Goal: Task Accomplishment & Management: Complete application form

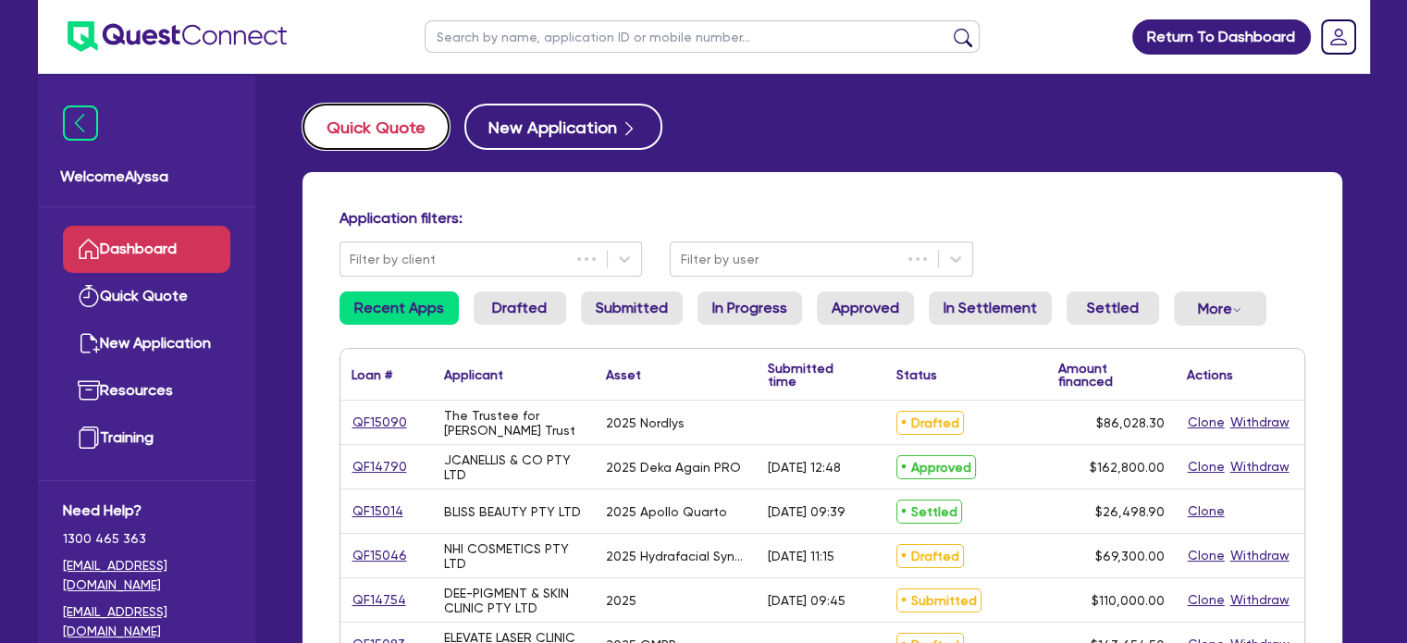
click at [389, 124] on button "Quick Quote" at bounding box center [376, 127] width 147 height 46
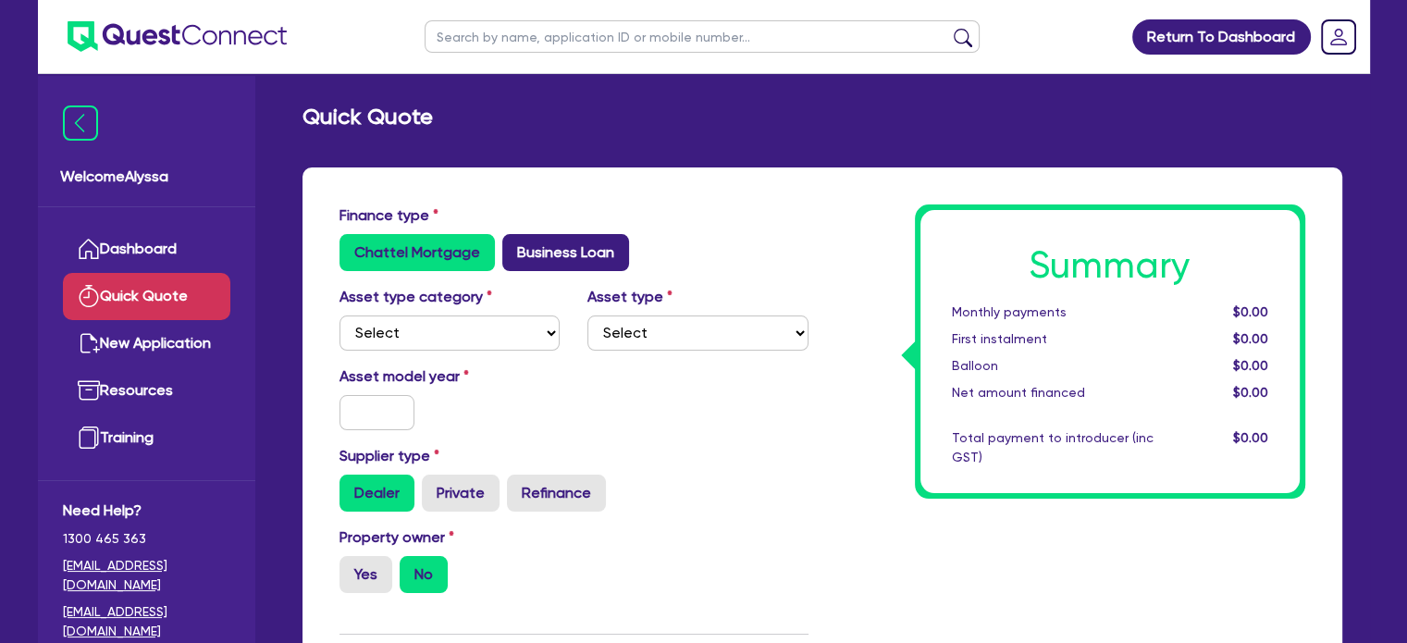
click at [541, 236] on label "Business Loan" at bounding box center [565, 252] width 127 height 37
click at [514, 236] on input "Business Loan" at bounding box center [508, 240] width 12 height 12
radio input "true"
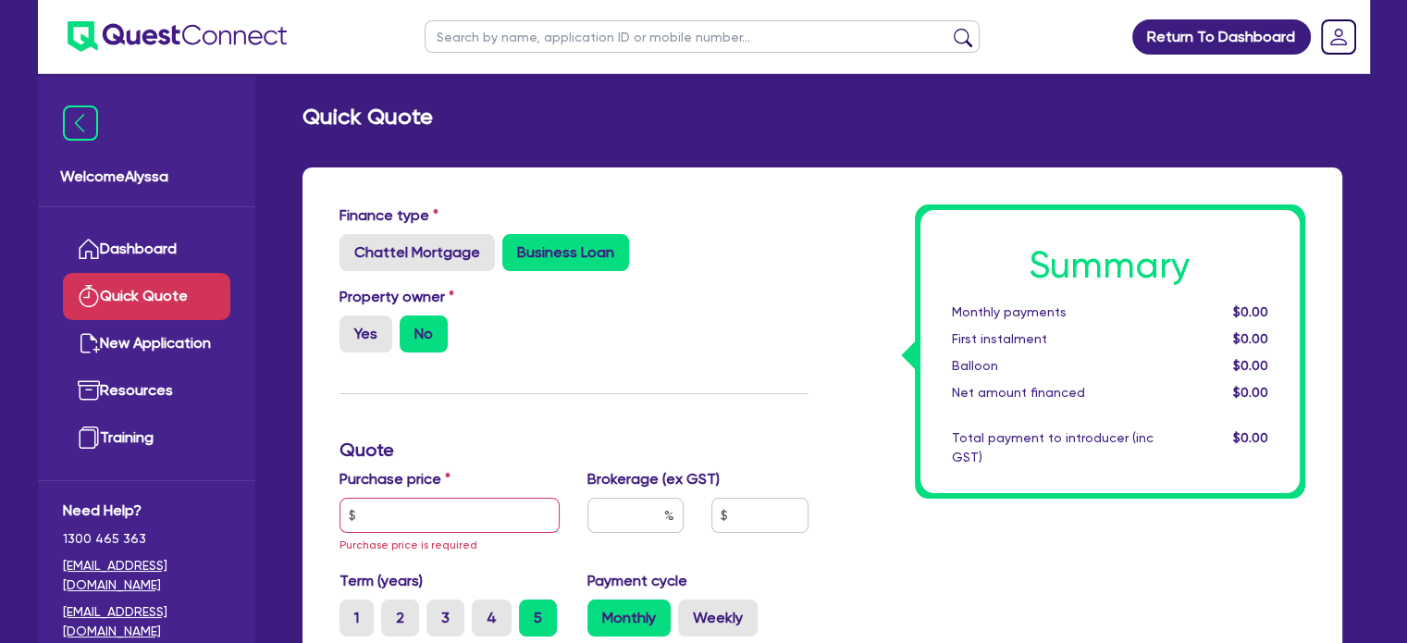
click at [396, 495] on div "Purchase price Purchase price is required" at bounding box center [450, 511] width 249 height 87
click at [387, 511] on input "text" at bounding box center [450, 515] width 221 height 35
paste input "17,710"
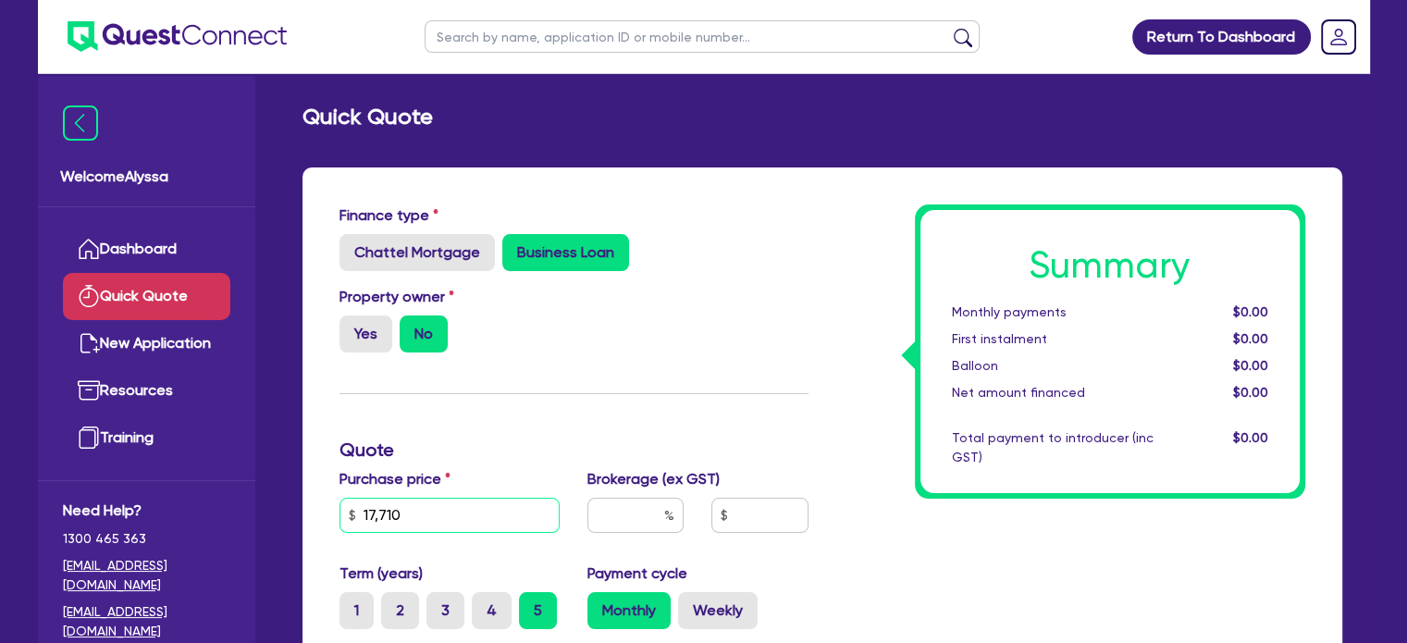
type input "17,710"
click at [618, 516] on input "text" at bounding box center [636, 515] width 96 height 35
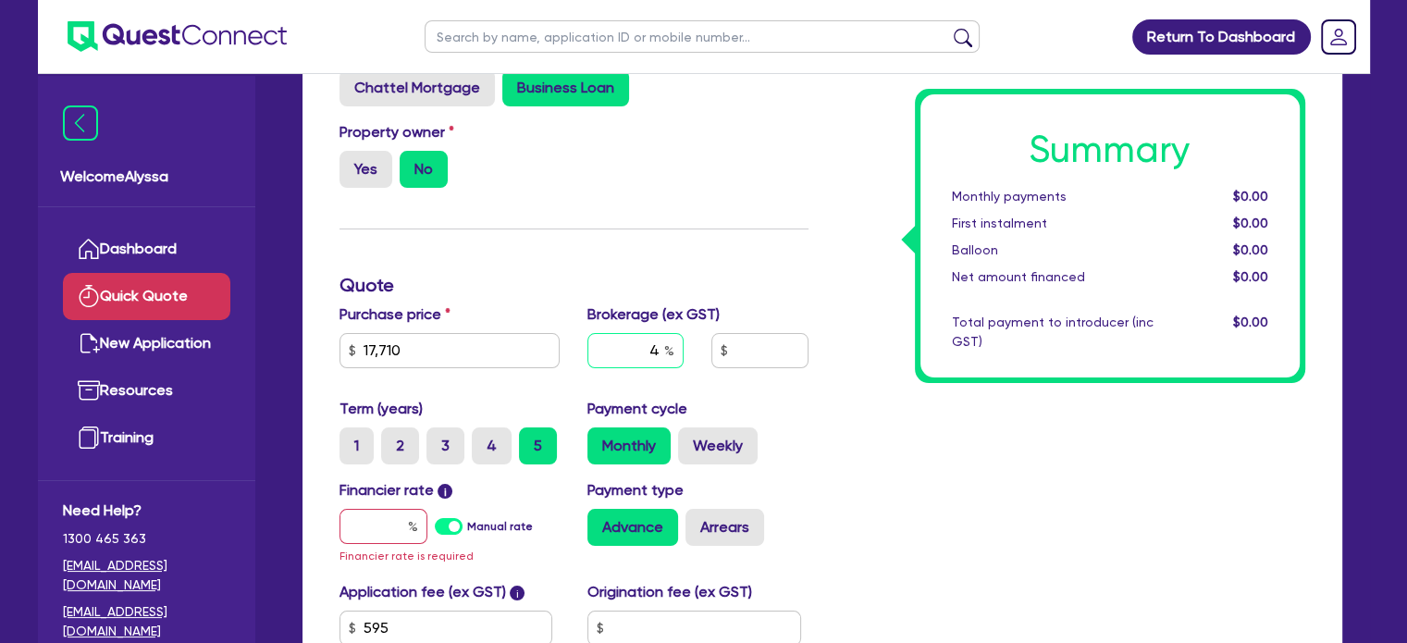
scroll to position [167, 0]
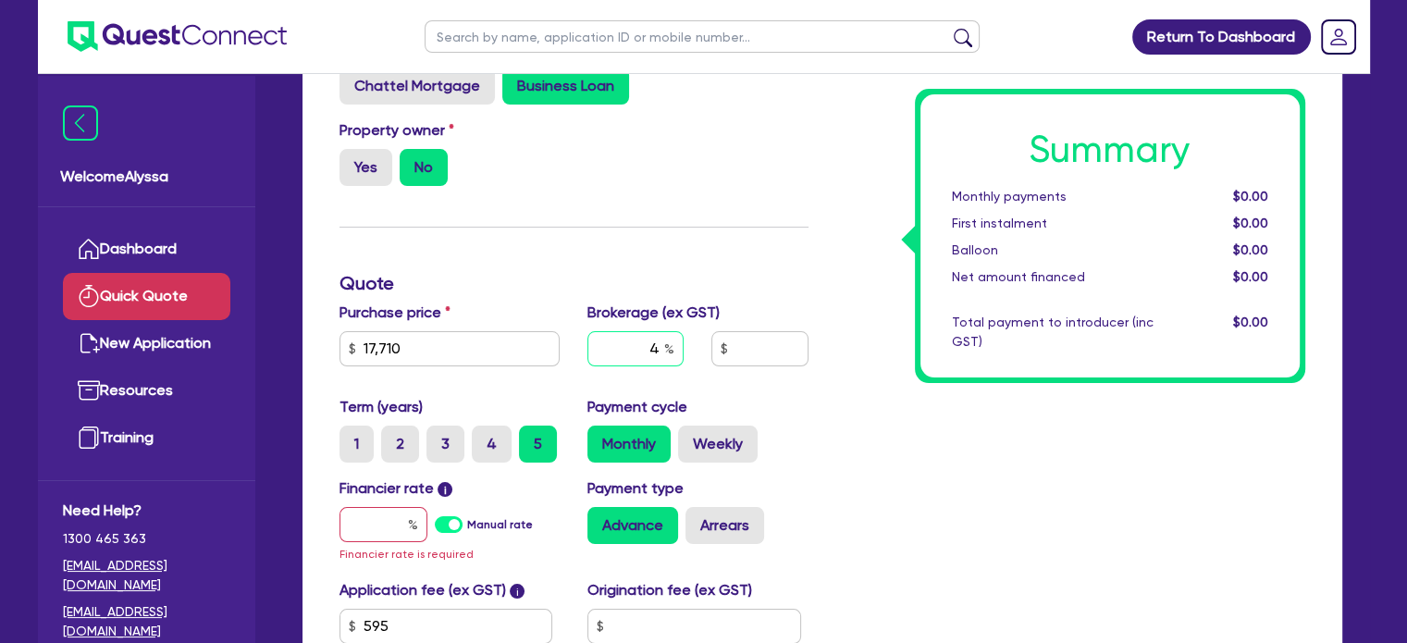
type input "4"
click at [401, 521] on input "text" at bounding box center [384, 524] width 88 height 35
type input "1"
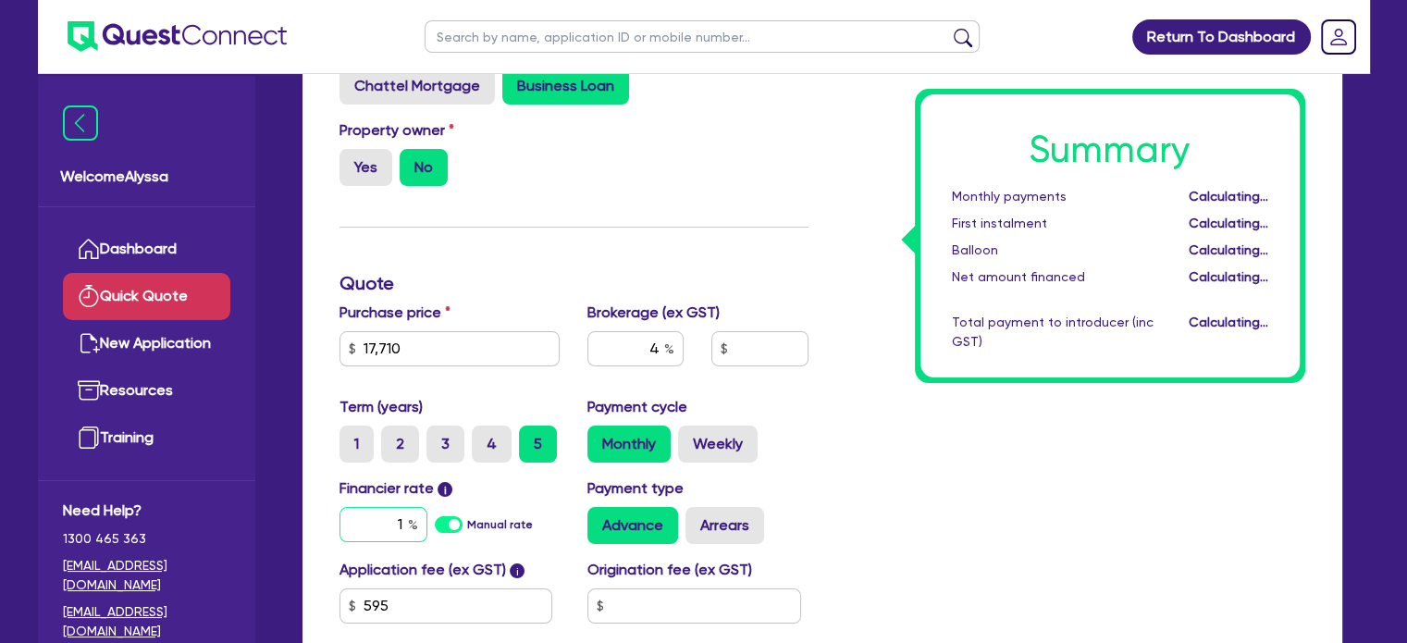
type input "734.58"
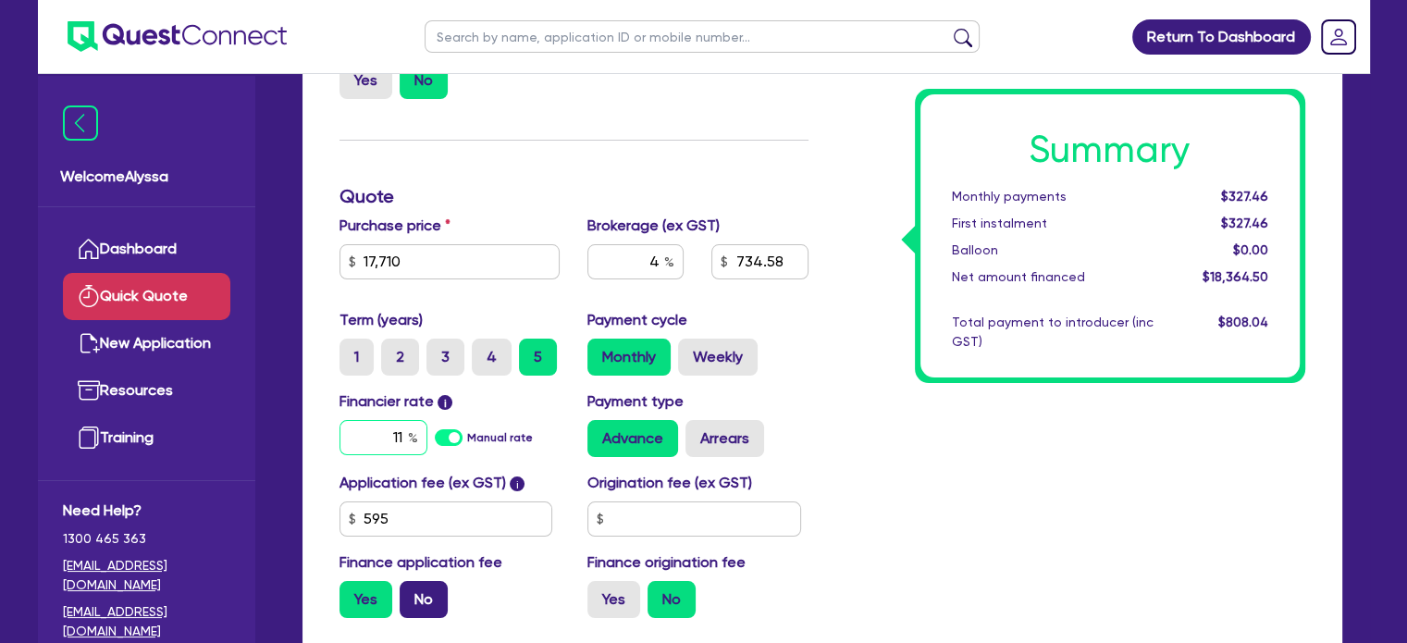
type input "11"
click at [423, 591] on label "No" at bounding box center [424, 599] width 48 height 37
click at [412, 591] on input "No" at bounding box center [406, 587] width 12 height 12
radio input "true"
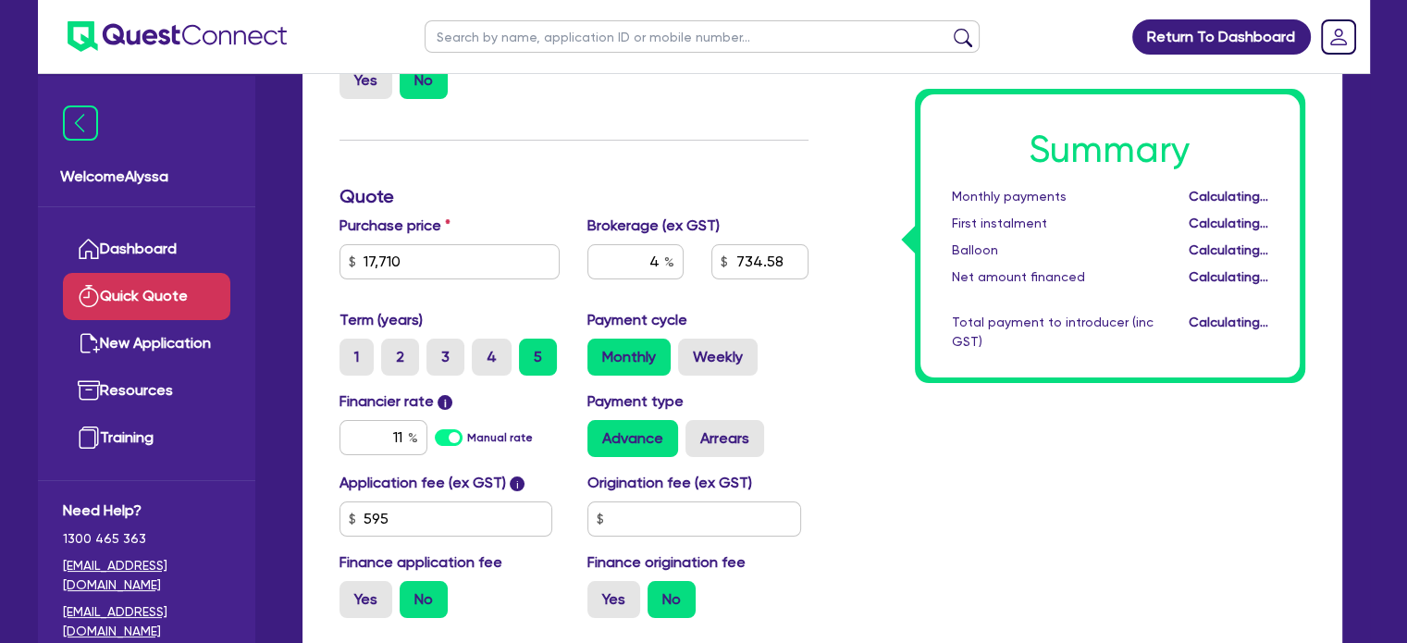
type input "708.4"
click at [929, 521] on div "Summary Monthly payments $398.35 First instalment i $1,052.85 Balloon $0.00 Net…" at bounding box center [1071, 292] width 497 height 682
click at [724, 346] on label "Weekly" at bounding box center [718, 357] width 80 height 37
click at [690, 346] on input "Weekly" at bounding box center [684, 345] width 12 height 12
radio input "true"
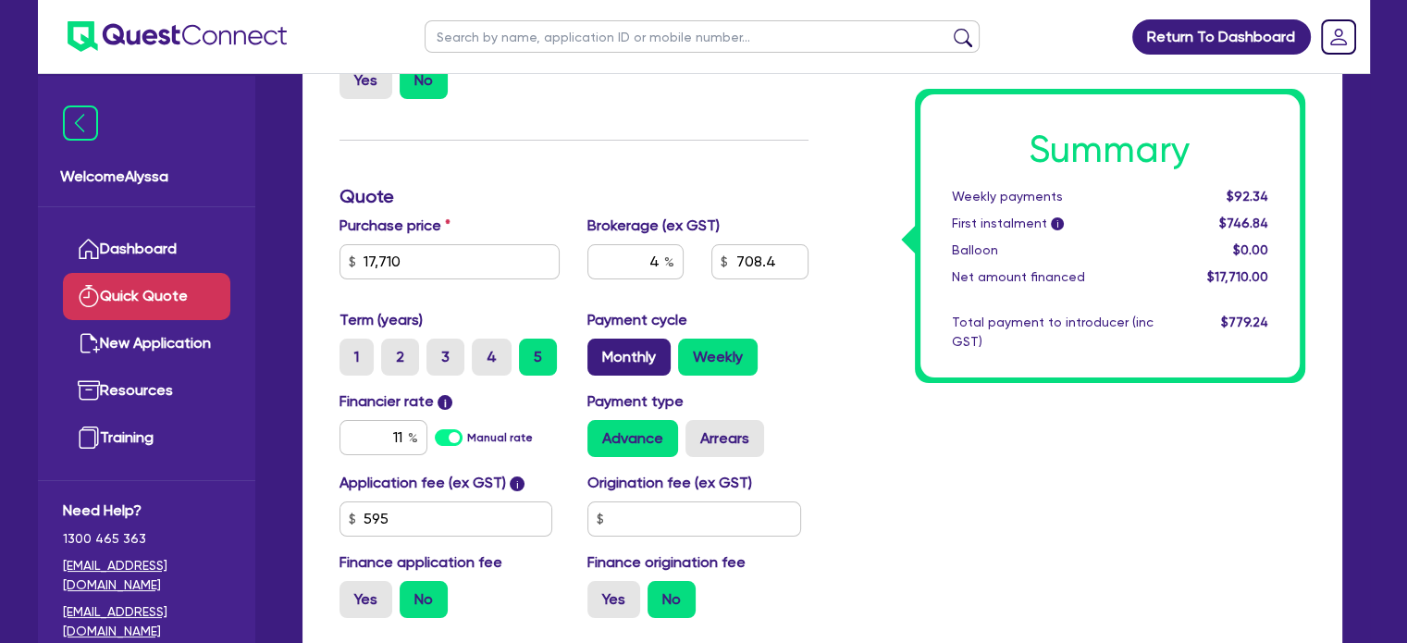
click at [634, 355] on label "Monthly" at bounding box center [629, 357] width 83 height 37
click at [600, 351] on input "Monthly" at bounding box center [594, 345] width 12 height 12
radio input "true"
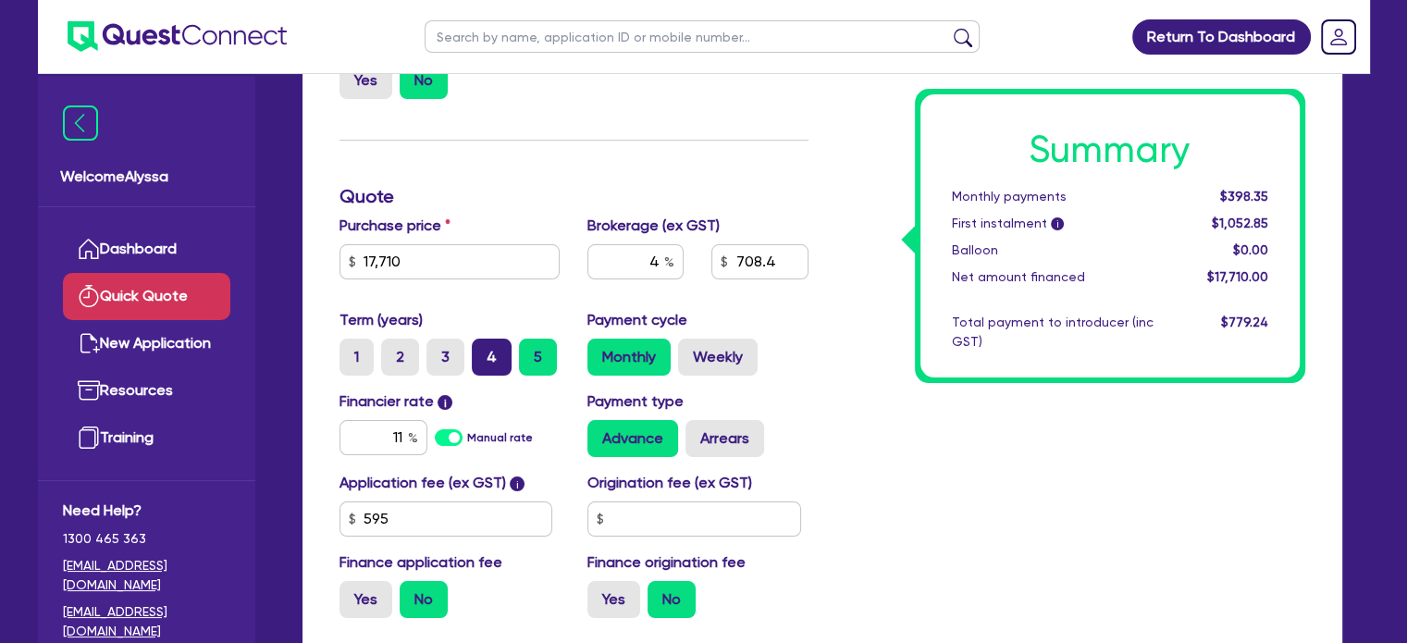
click at [493, 353] on label "4" at bounding box center [492, 357] width 40 height 37
click at [484, 351] on input "4" at bounding box center [478, 345] width 12 height 12
radio input "true"
click at [701, 358] on label "Weekly" at bounding box center [718, 357] width 80 height 37
click at [690, 351] on input "Weekly" at bounding box center [684, 345] width 12 height 12
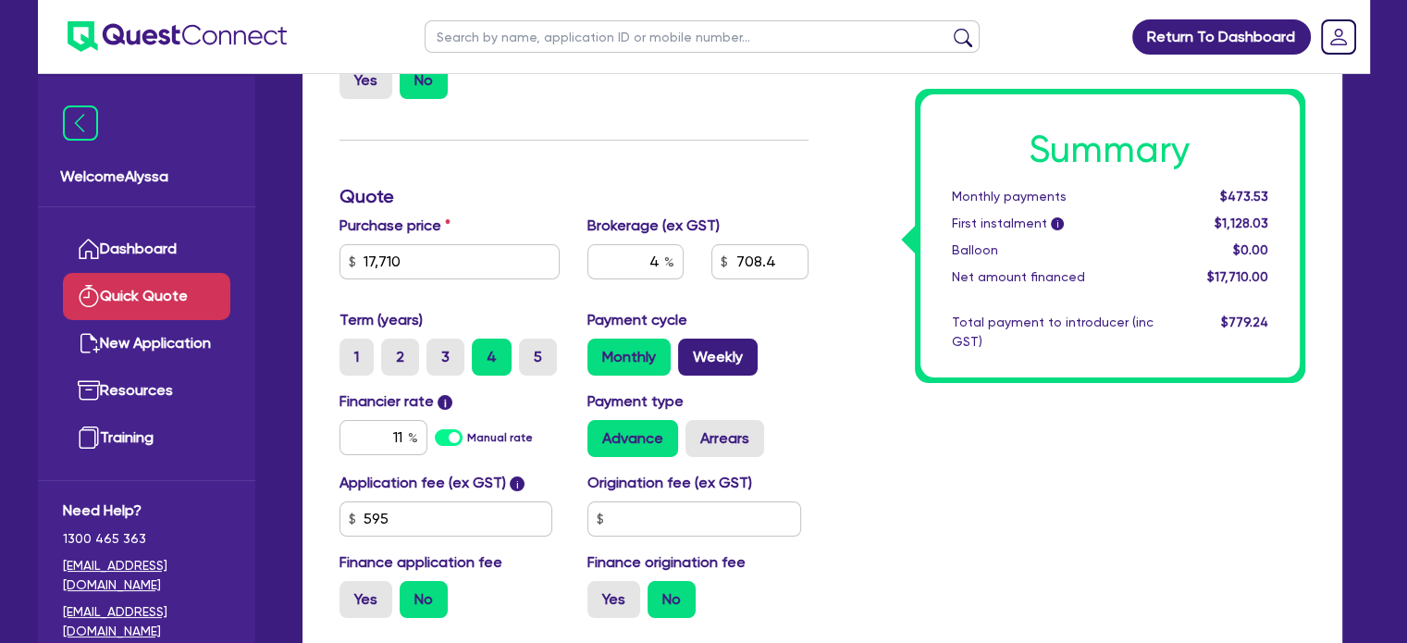
radio input "true"
click at [446, 356] on label "3" at bounding box center [446, 357] width 38 height 37
click at [439, 351] on input "3" at bounding box center [433, 345] width 12 height 12
radio input "true"
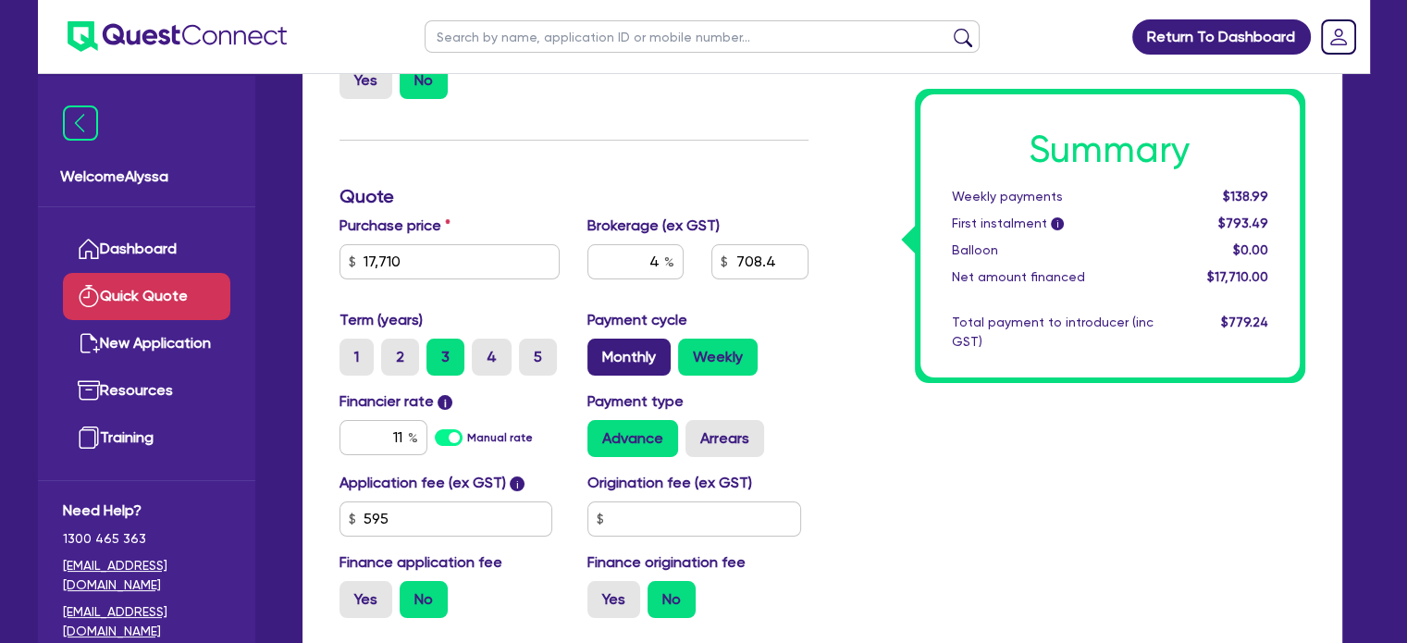
click at [637, 357] on label "Monthly" at bounding box center [629, 357] width 83 height 37
click at [600, 351] on input "Monthly" at bounding box center [594, 345] width 12 height 12
radio input "true"
click at [394, 366] on label "2" at bounding box center [400, 357] width 38 height 37
click at [393, 351] on input "2" at bounding box center [387, 345] width 12 height 12
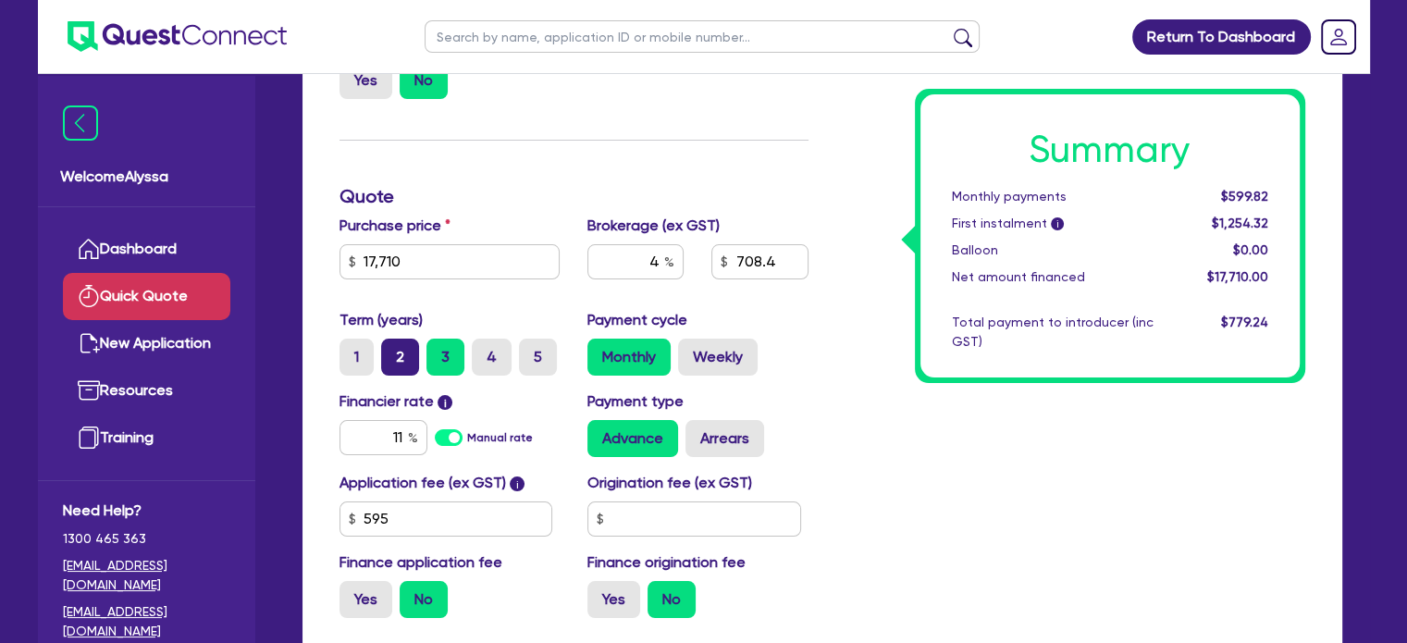
radio input "true"
click at [703, 356] on label "Weekly" at bounding box center [718, 357] width 80 height 37
click at [690, 351] on input "Weekly" at bounding box center [684, 345] width 12 height 12
radio input "true"
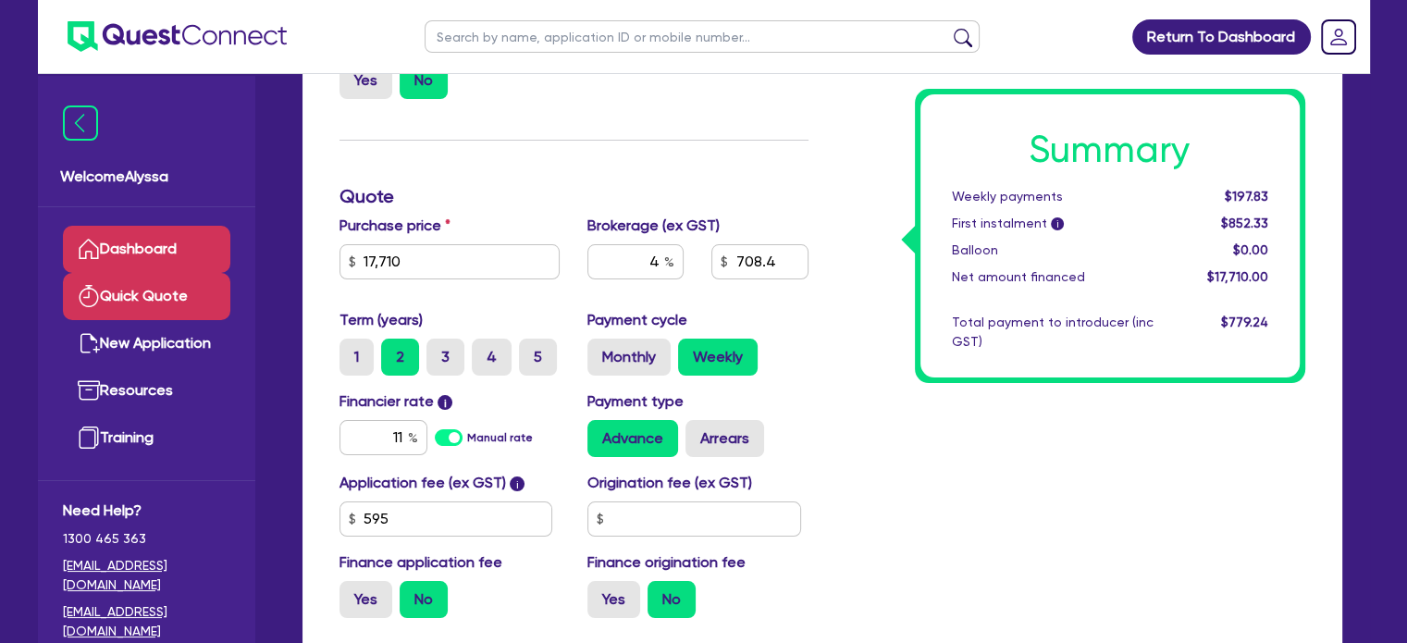
click at [121, 252] on link "Dashboard" at bounding box center [146, 249] width 167 height 47
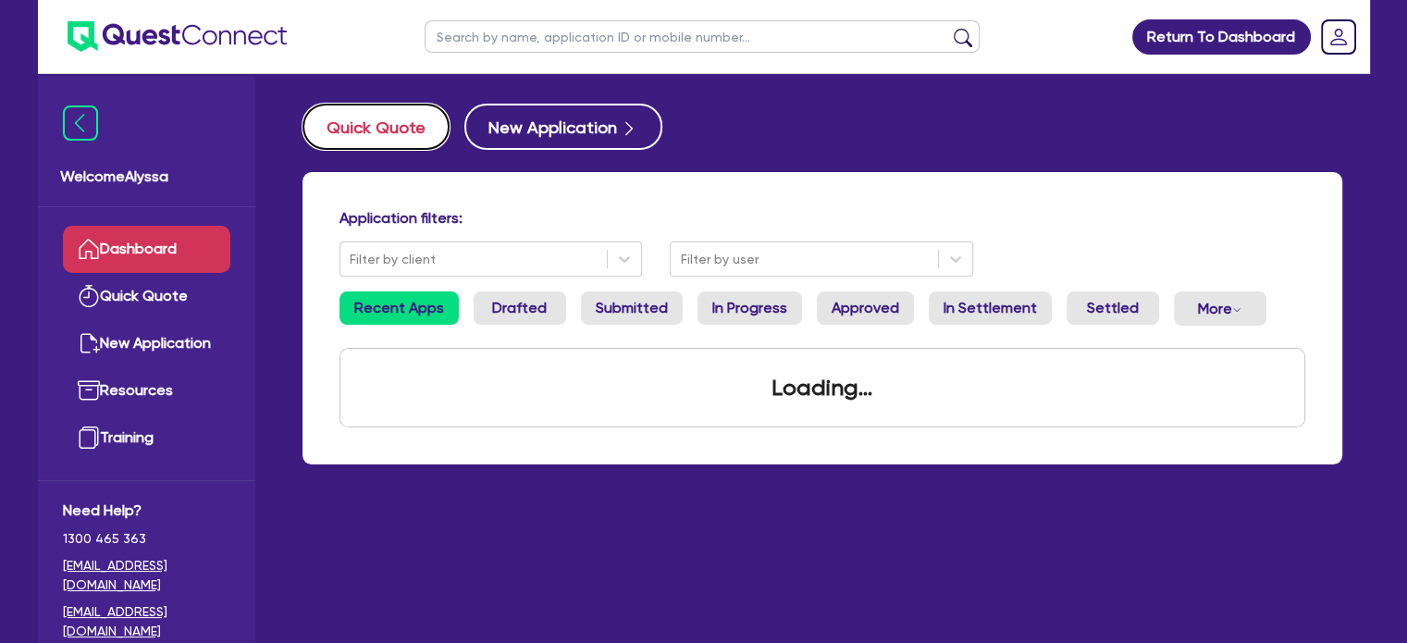
click at [380, 136] on button "Quick Quote" at bounding box center [376, 127] width 147 height 46
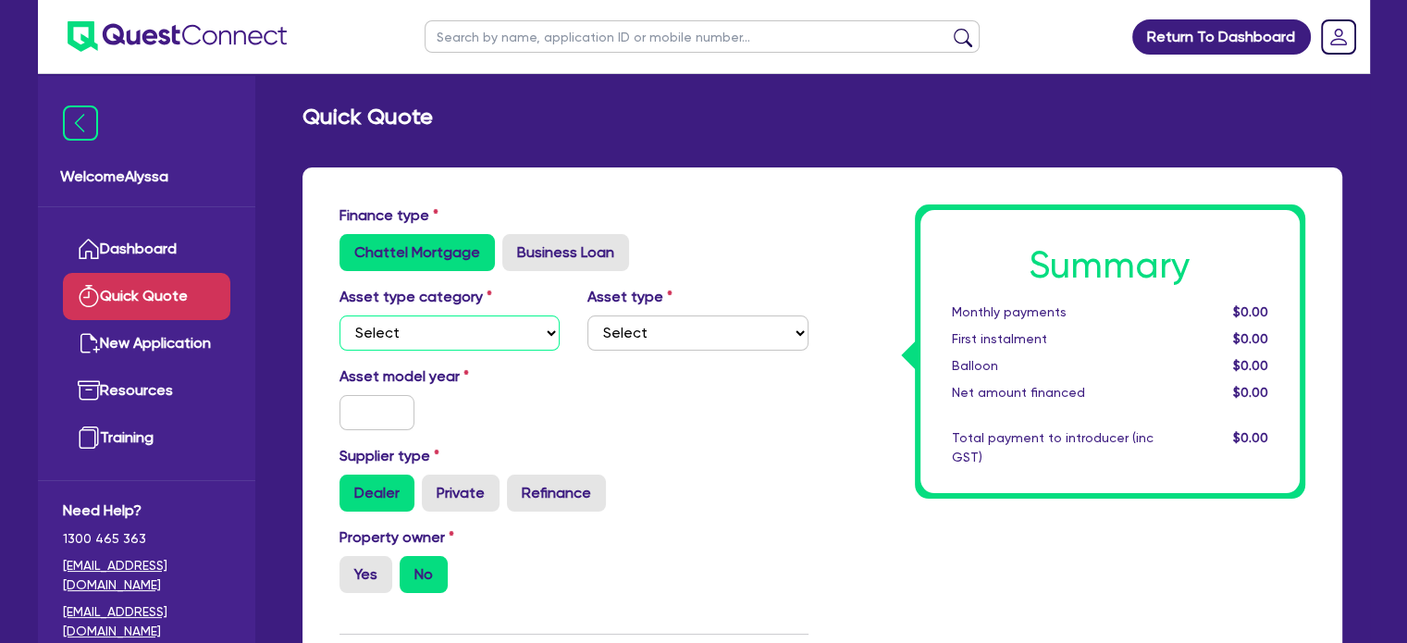
click at [396, 343] on select "Select Cars and light trucks Primary assets Secondary assets Tertiary assets" at bounding box center [450, 333] width 221 height 35
select select "SECONDARY_ASSETS"
click at [340, 316] on select "Select Cars and light trucks Primary assets Secondary assets Tertiary assets" at bounding box center [450, 333] width 221 height 35
click at [630, 321] on select "Select Generators and compressors Engineering and toolmaking Woodworking and me…" at bounding box center [698, 333] width 221 height 35
click at [588, 316] on select "Select Generators and compressors Engineering and toolmaking Woodworking and me…" at bounding box center [698, 333] width 221 height 35
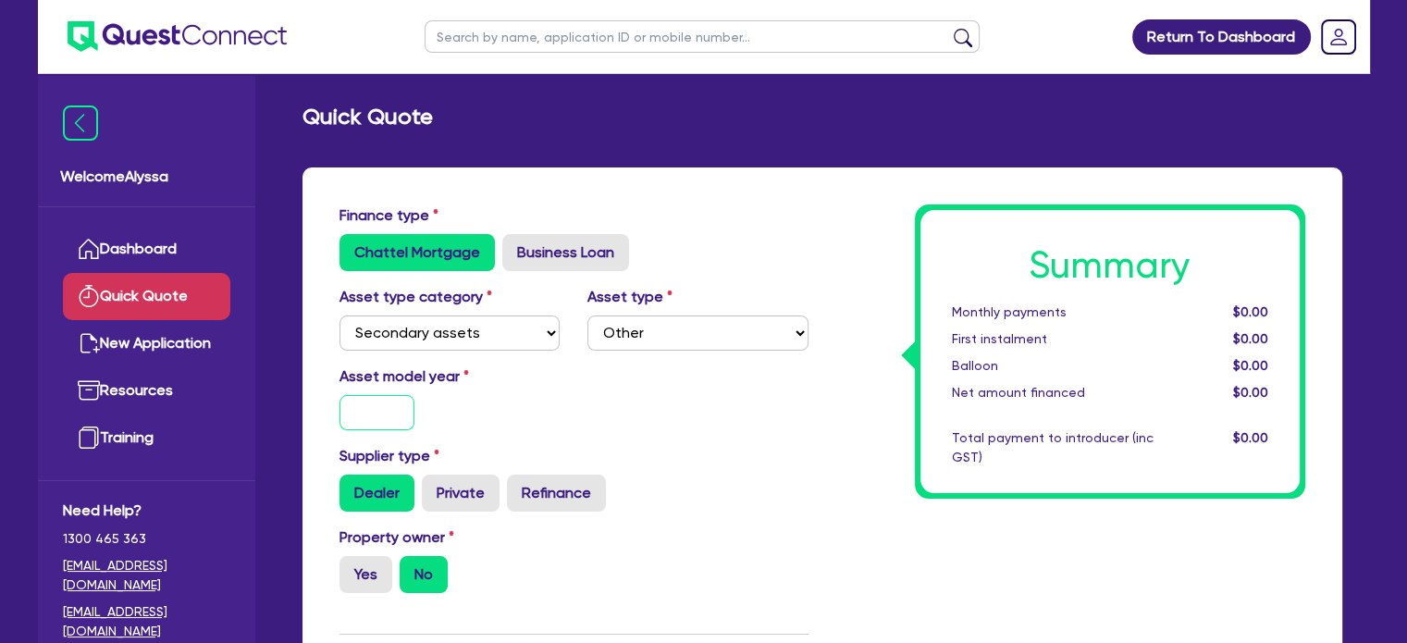
click at [391, 417] on input "text" at bounding box center [378, 412] width 76 height 35
click at [644, 340] on select "Select Generators and compressors Engineering and toolmaking Woodworking and me…" at bounding box center [698, 333] width 221 height 35
select select "MEDICAL_DENTAL_LABORATORY_EQUIPMENT"
click at [588, 316] on select "Select Generators and compressors Engineering and toolmaking Woodworking and me…" at bounding box center [698, 333] width 221 height 35
click at [373, 417] on input "text" at bounding box center [378, 412] width 76 height 35
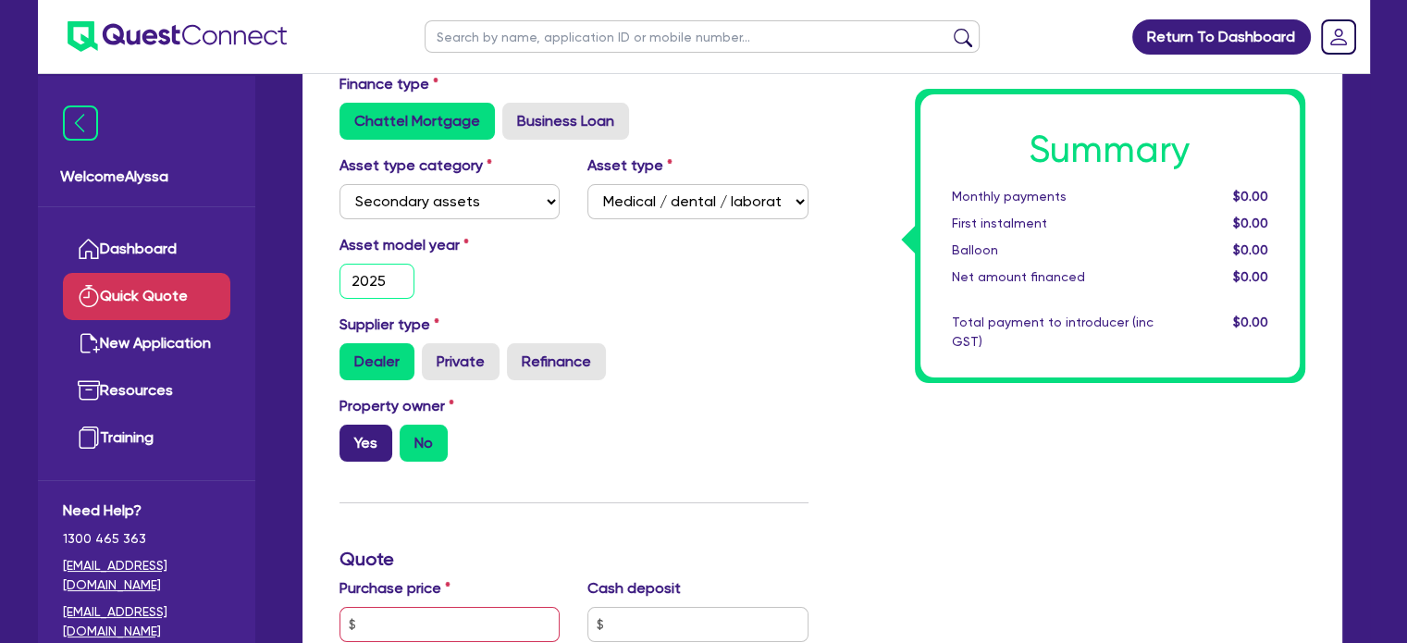
type input "2025"
click at [381, 441] on label "Yes" at bounding box center [366, 443] width 53 height 37
click at [352, 437] on input "Yes" at bounding box center [346, 431] width 12 height 12
radio input "true"
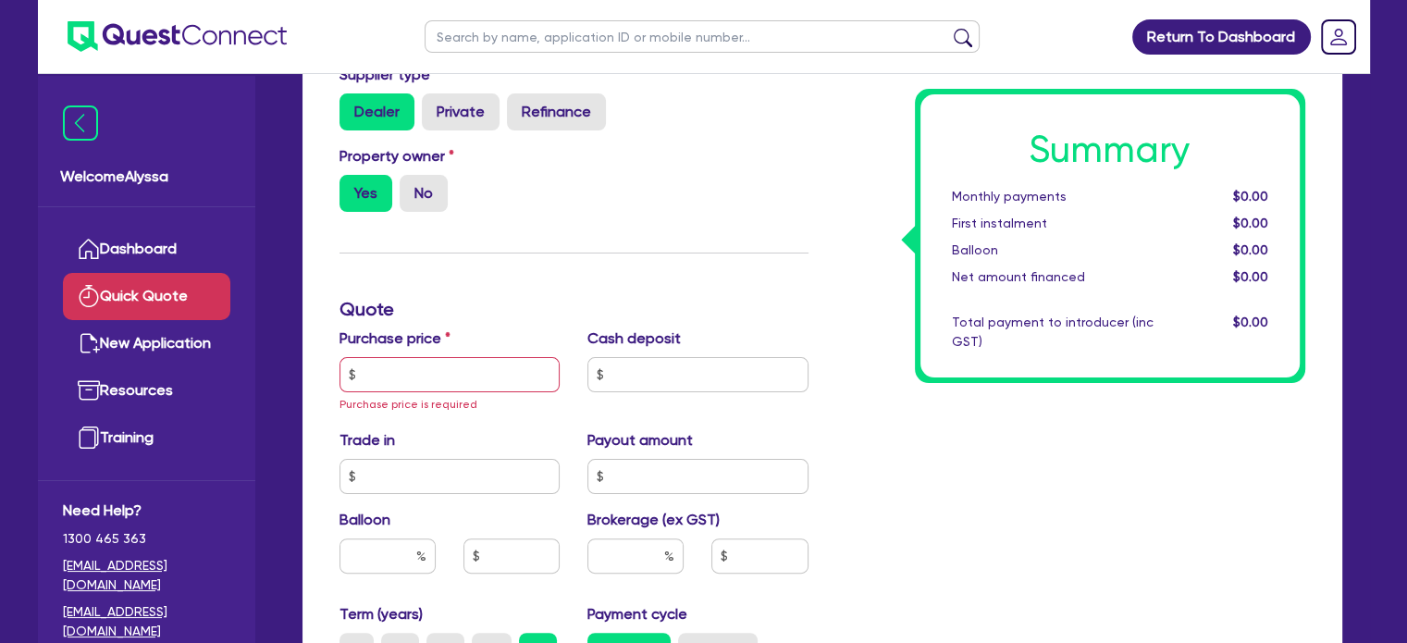
scroll to position [385, 0]
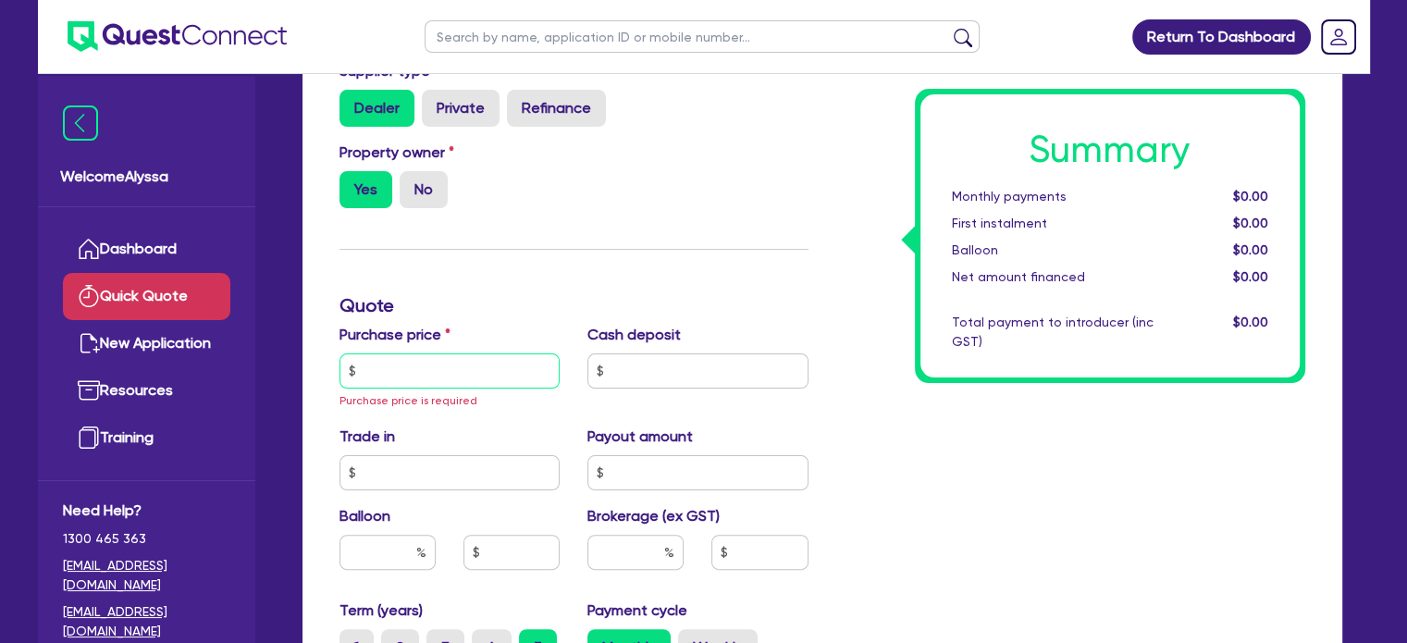
click at [369, 376] on input "text" at bounding box center [450, 370] width 221 height 35
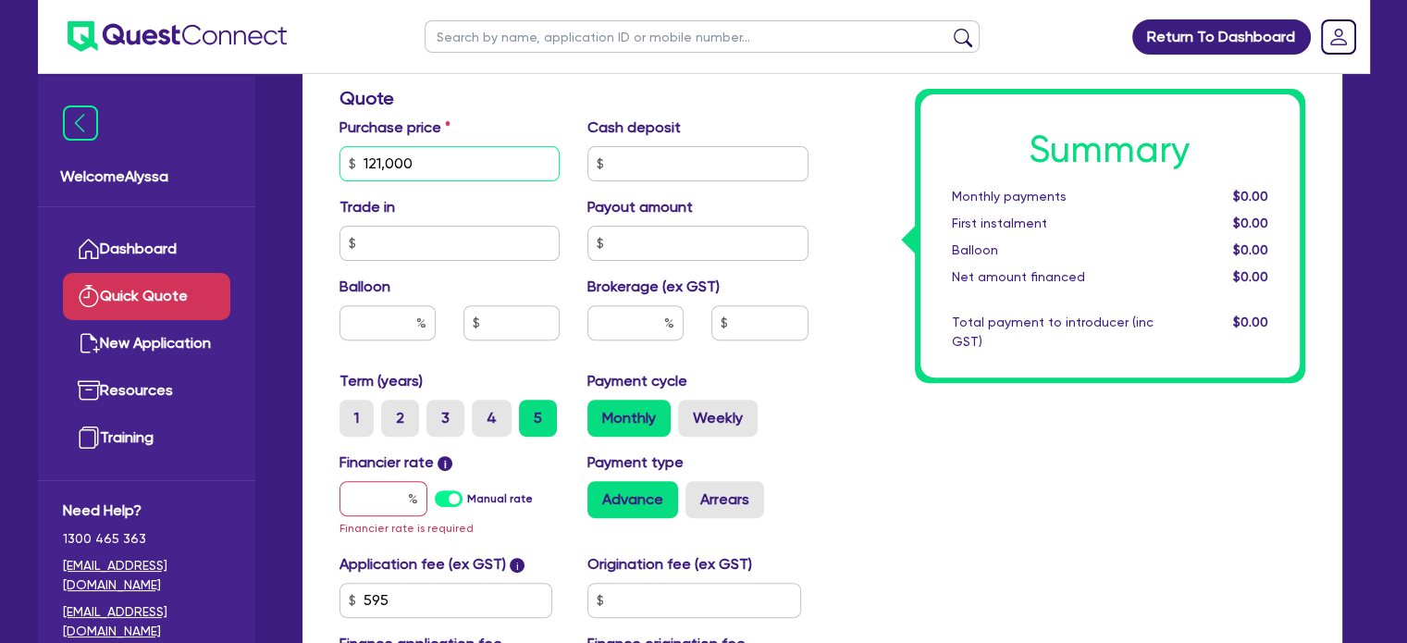
scroll to position [659, 0]
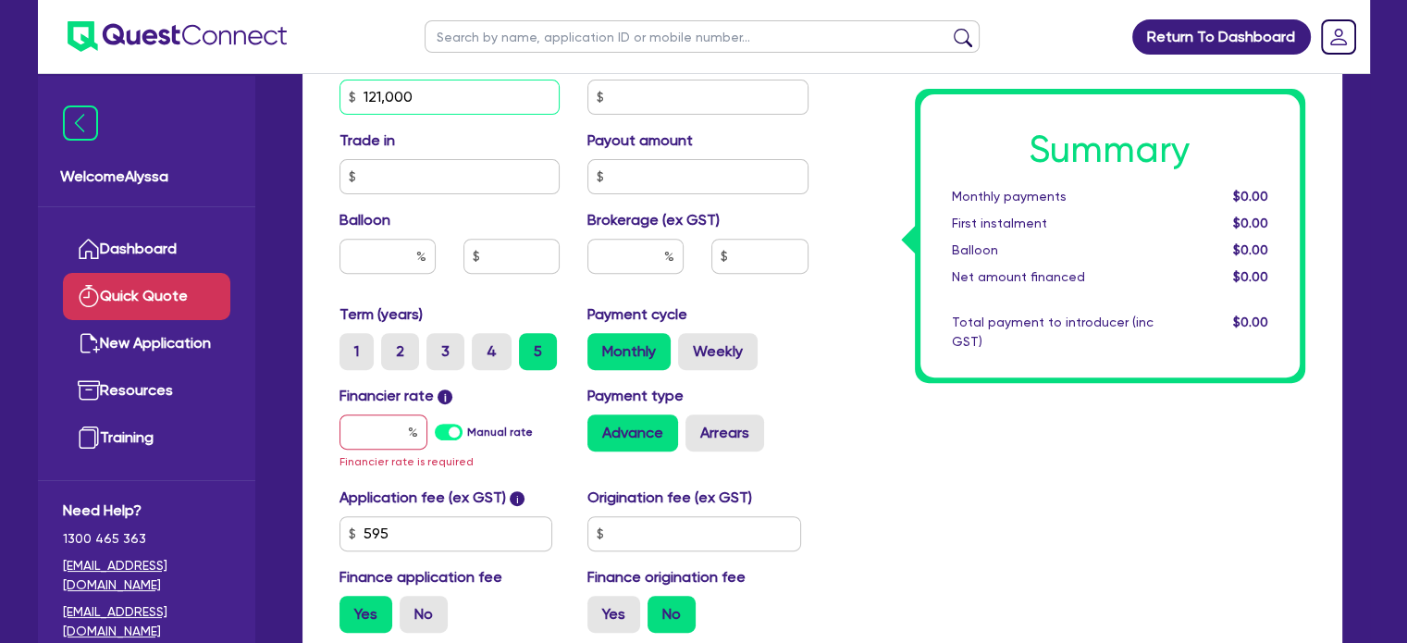
type input "121,000"
click at [365, 436] on input "text" at bounding box center [384, 432] width 88 height 35
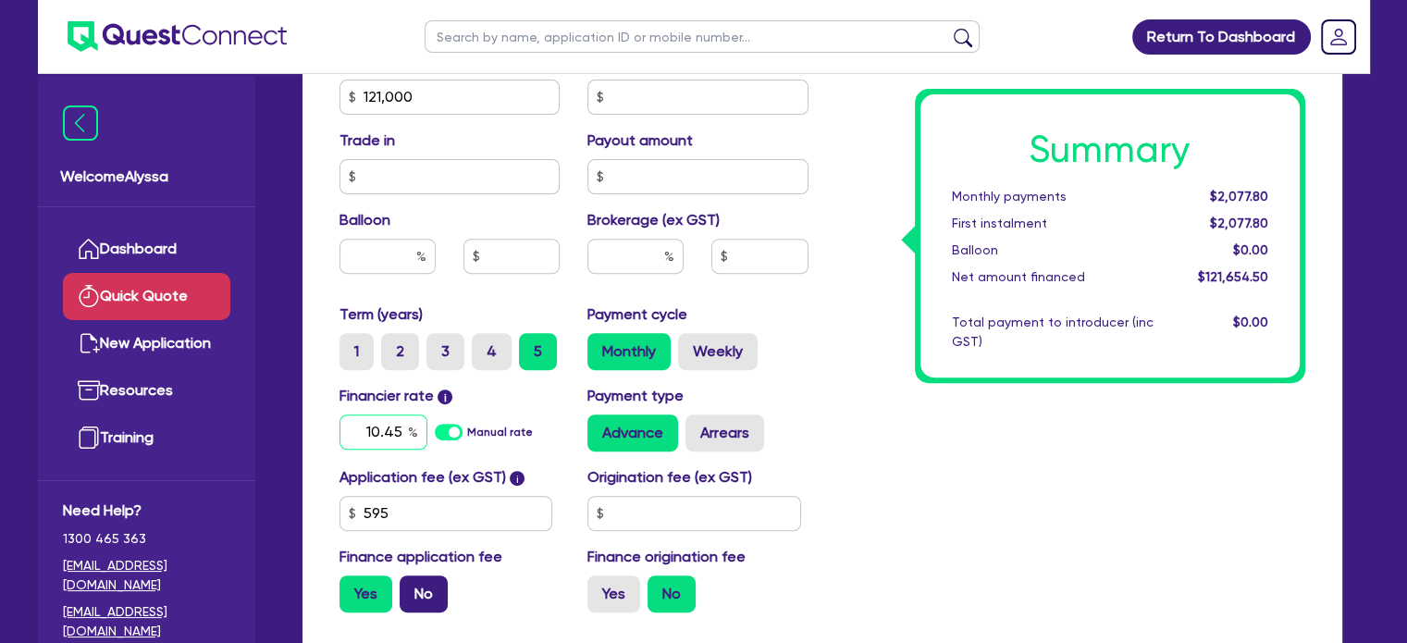
type input "10.45"
click at [415, 595] on label "No" at bounding box center [424, 594] width 48 height 37
click at [412, 588] on input "No" at bounding box center [406, 582] width 12 height 12
radio input "true"
click at [358, 578] on label "Yes" at bounding box center [366, 594] width 53 height 37
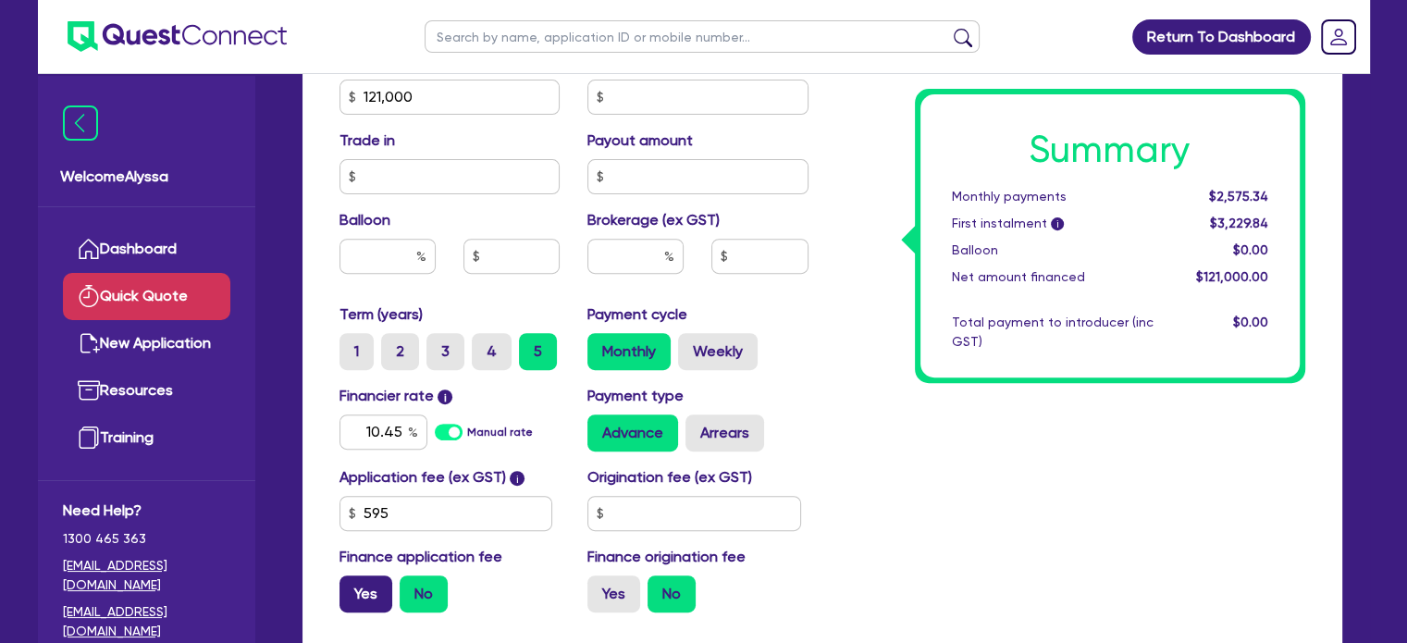
click at [352, 578] on input "Yes" at bounding box center [346, 582] width 12 height 12
radio input "true"
click at [611, 268] on input "text" at bounding box center [636, 256] width 96 height 35
type input "4"
click at [922, 390] on div "Summary Monthly payments $2,589.27 First instalment $2,589.27 Balloon $0.00 Net…" at bounding box center [1071, 87] width 497 height 1082
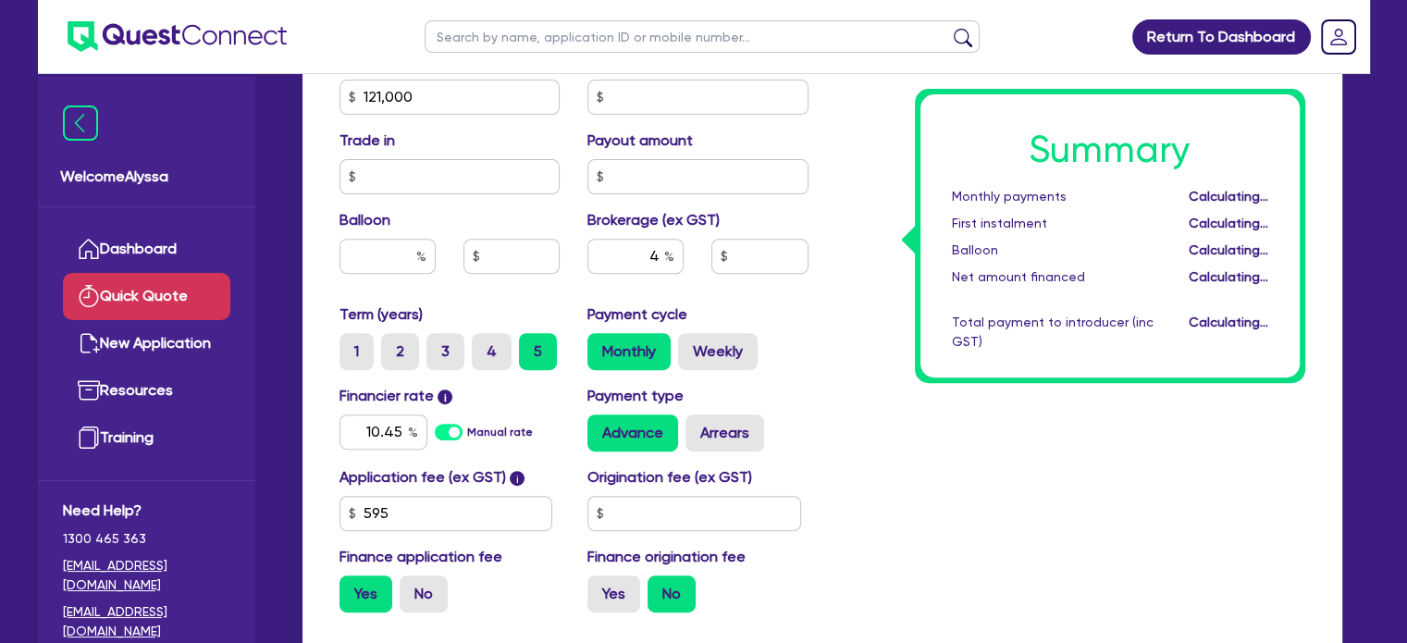
type input "4,866.18"
click at [658, 512] on input "text" at bounding box center [695, 513] width 214 height 35
type input "900"
type input "4,866.18"
click at [836, 527] on div "Summary Monthly payments $2,703.20 First instalment $2,703.20 Balloon $0.00 Net…" at bounding box center [1071, 87] width 497 height 1082
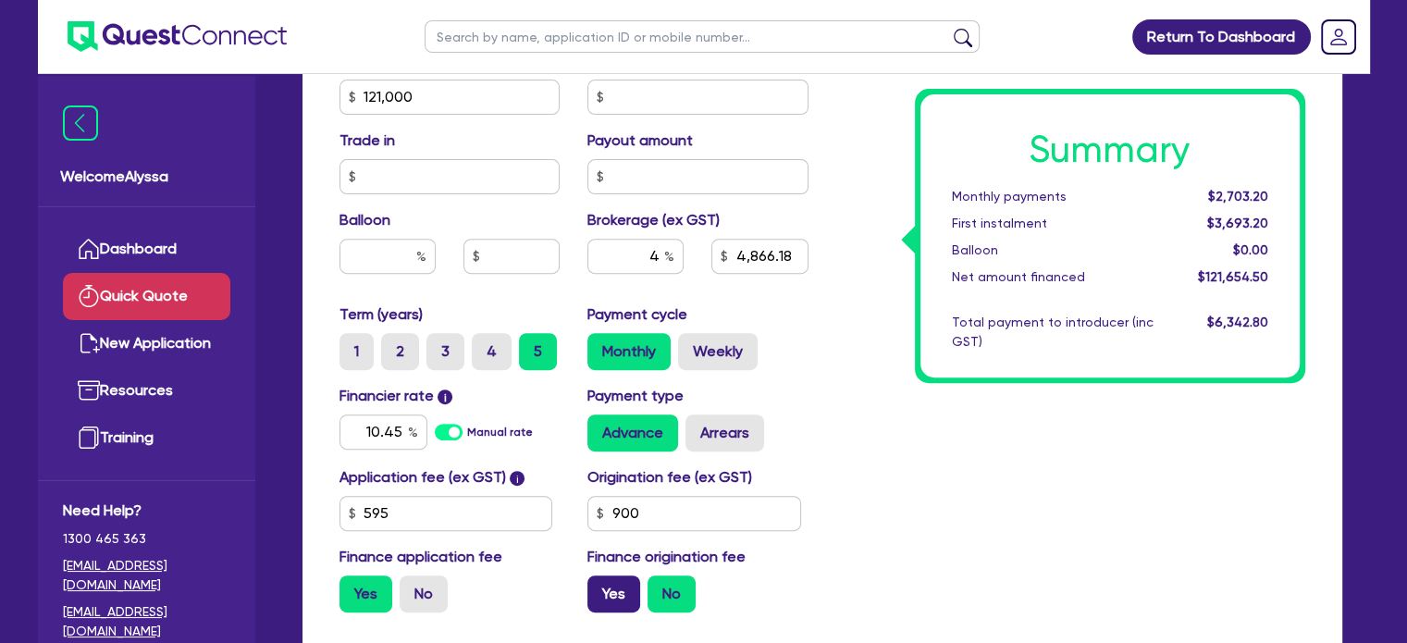
click at [619, 580] on label "Yes" at bounding box center [614, 594] width 53 height 37
click at [600, 580] on input "Yes" at bounding box center [594, 582] width 12 height 12
radio input "true"
type input "4,905.78"
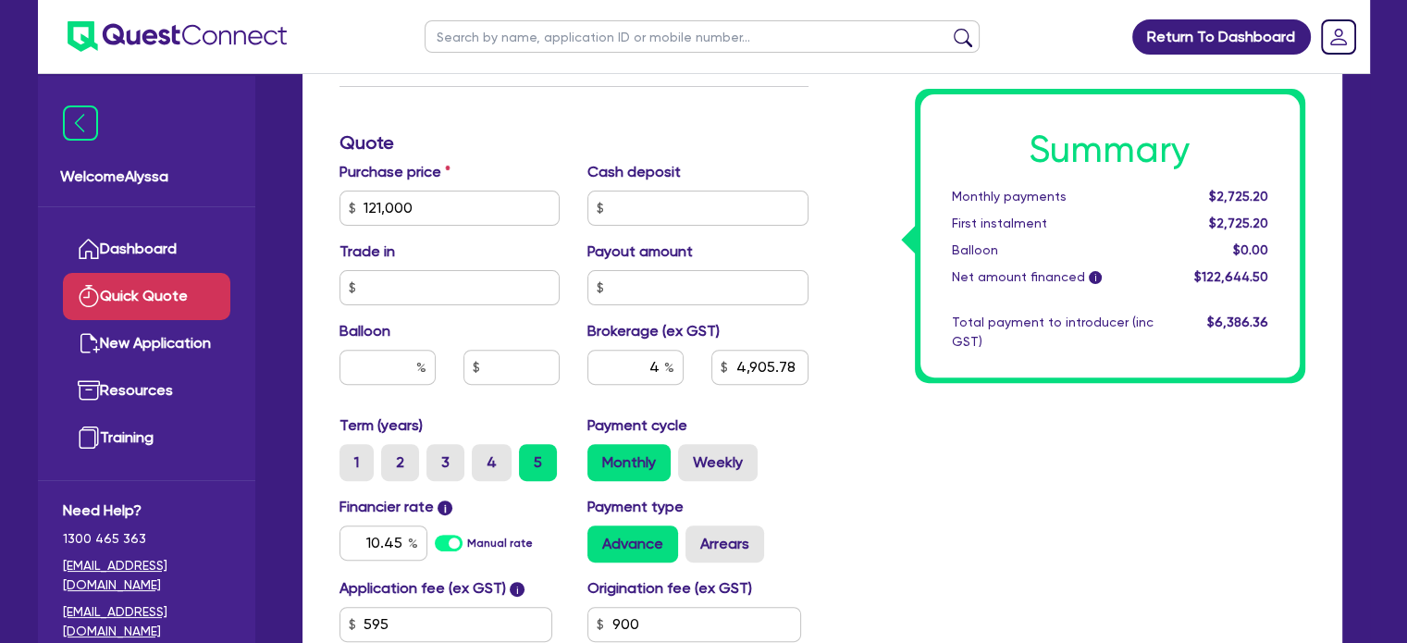
scroll to position [849, 0]
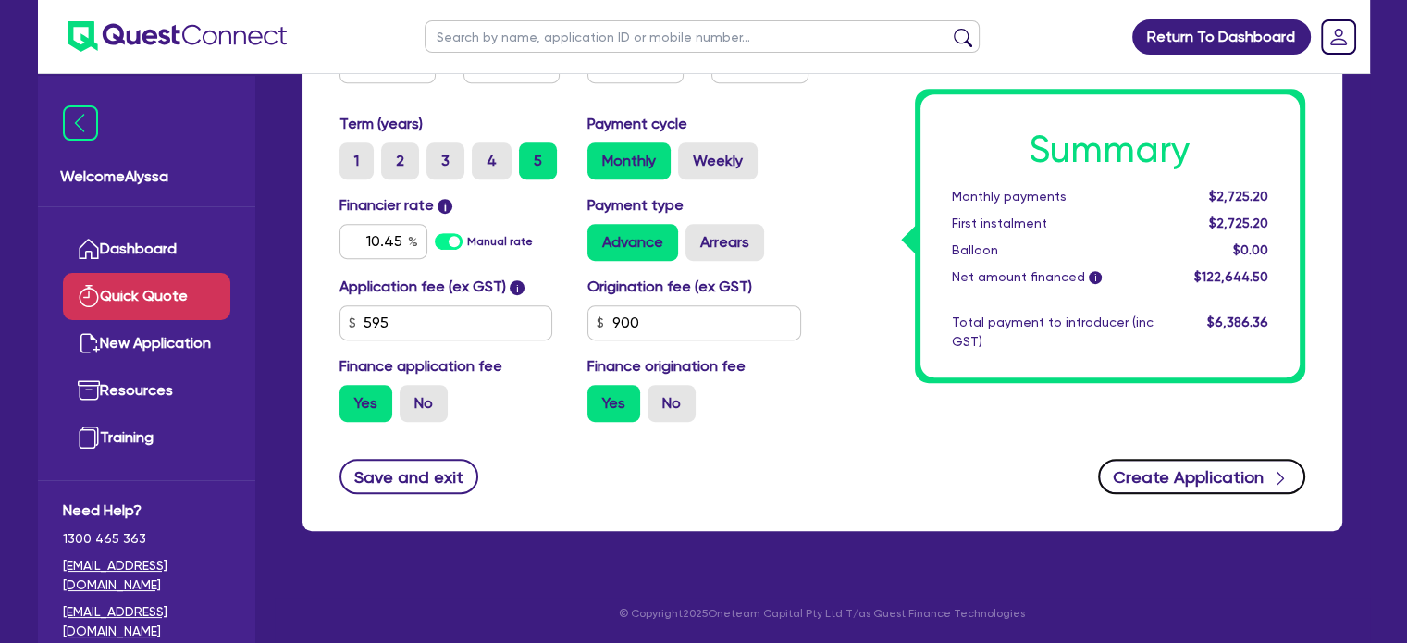
click at [1166, 469] on button "Create Application" at bounding box center [1201, 476] width 207 height 35
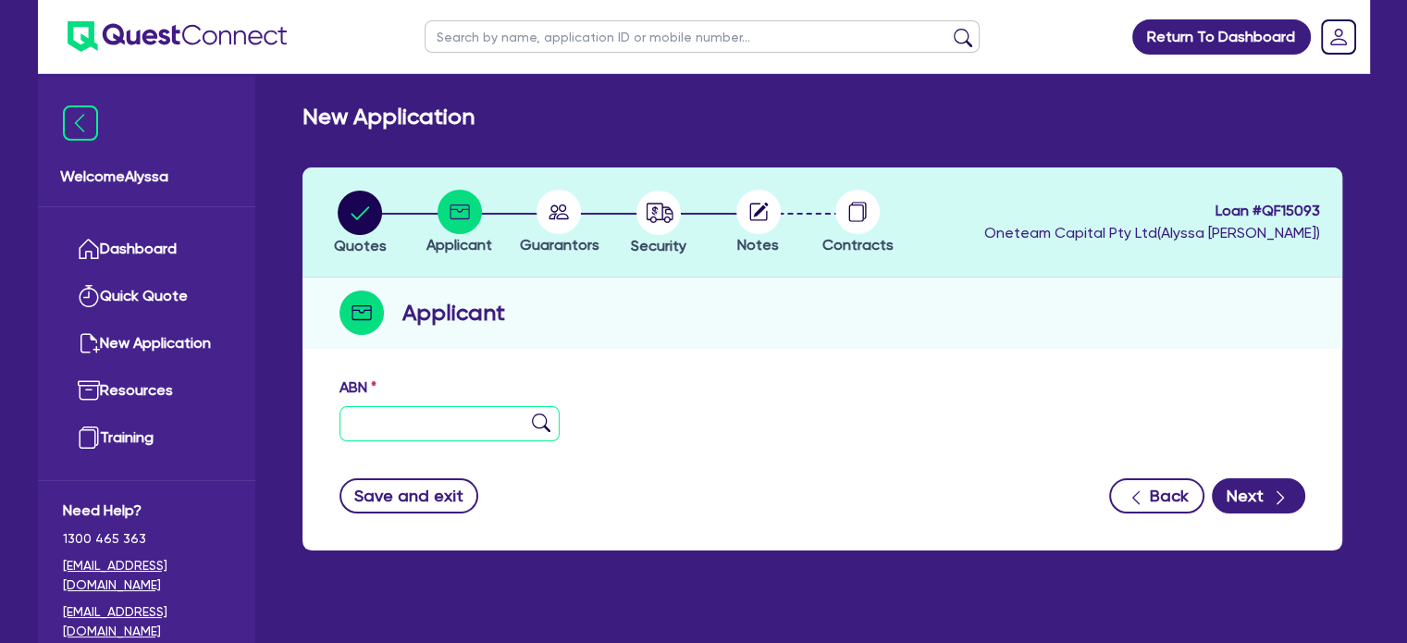
click at [381, 436] on input "text" at bounding box center [450, 423] width 221 height 35
paste input "57 866 557 543"
type input "57 866 557 543"
click at [540, 423] on img at bounding box center [541, 423] width 19 height 19
type input "[PERSON_NAME]"
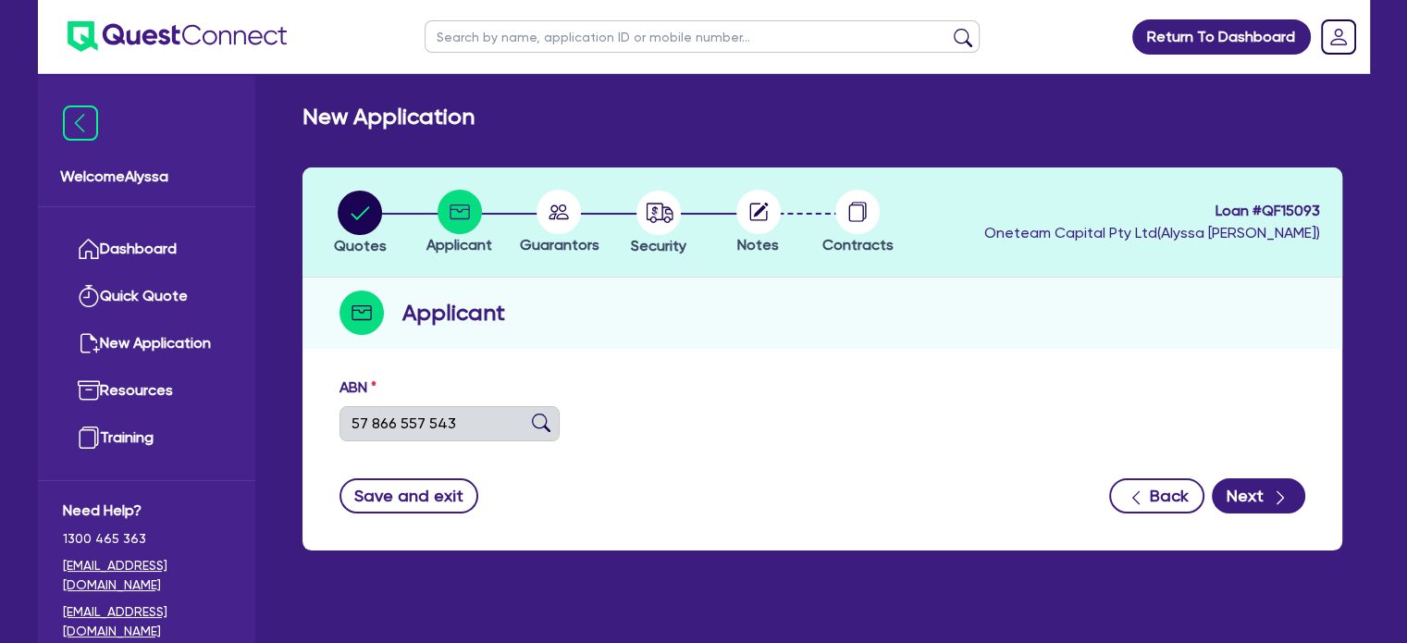
type input "Skin Aesthetics Moama"
select select "SOLE_TRADER"
type input "[DATE]"
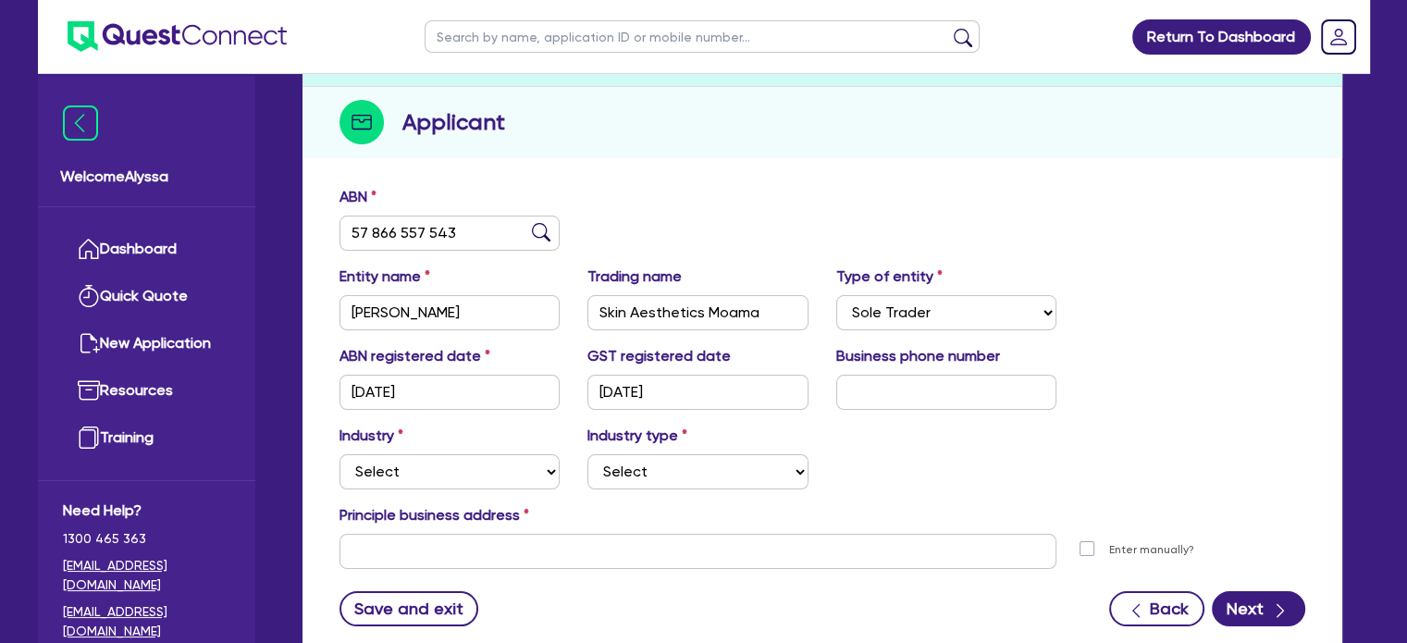
scroll to position [194, 0]
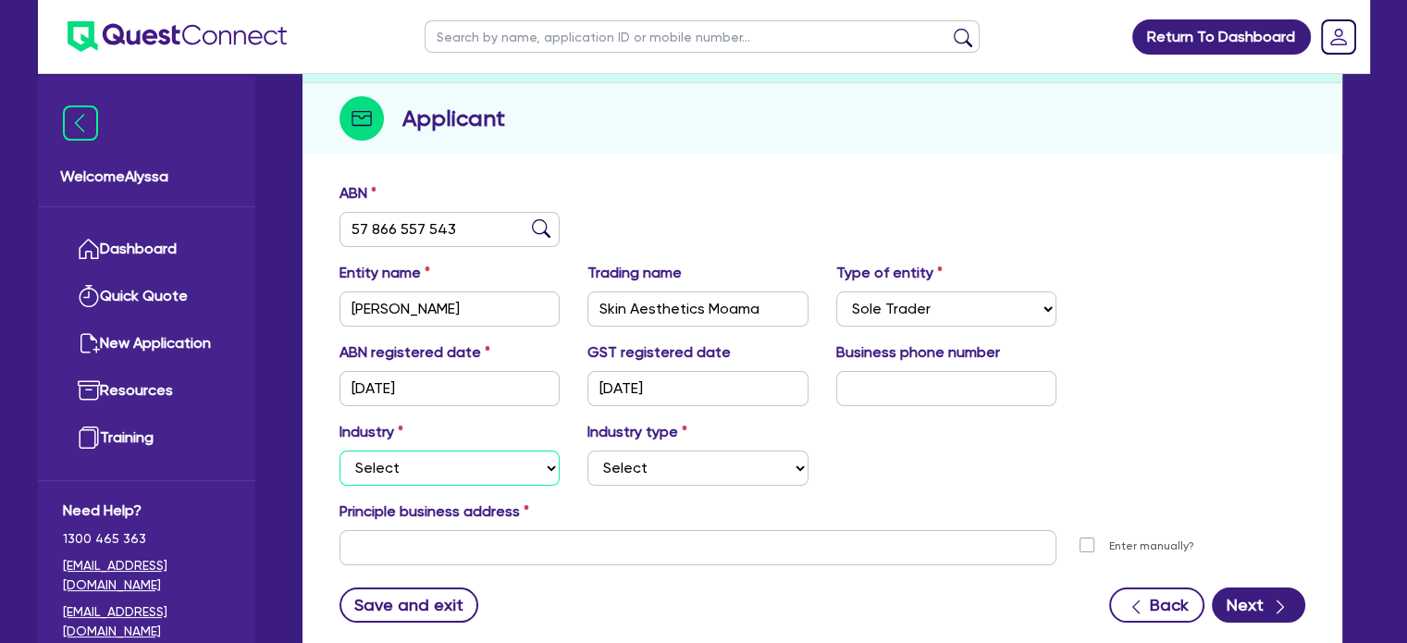
click at [442, 459] on select "Select Accomodation & Food Services Administrative & Support Services Agricultu…" at bounding box center [450, 468] width 221 height 35
click at [340, 451] on select "Select Accomodation & Food Services Administrative & Support Services Agricultu…" at bounding box center [450, 468] width 221 height 35
click at [468, 465] on select "Select Accomodation & Food Services Administrative & Support Services Agricultu…" at bounding box center [450, 468] width 221 height 35
select select "HEALTH_BEAUTY"
click at [340, 451] on select "Select Accomodation & Food Services Administrative & Support Services Agricultu…" at bounding box center [450, 468] width 221 height 35
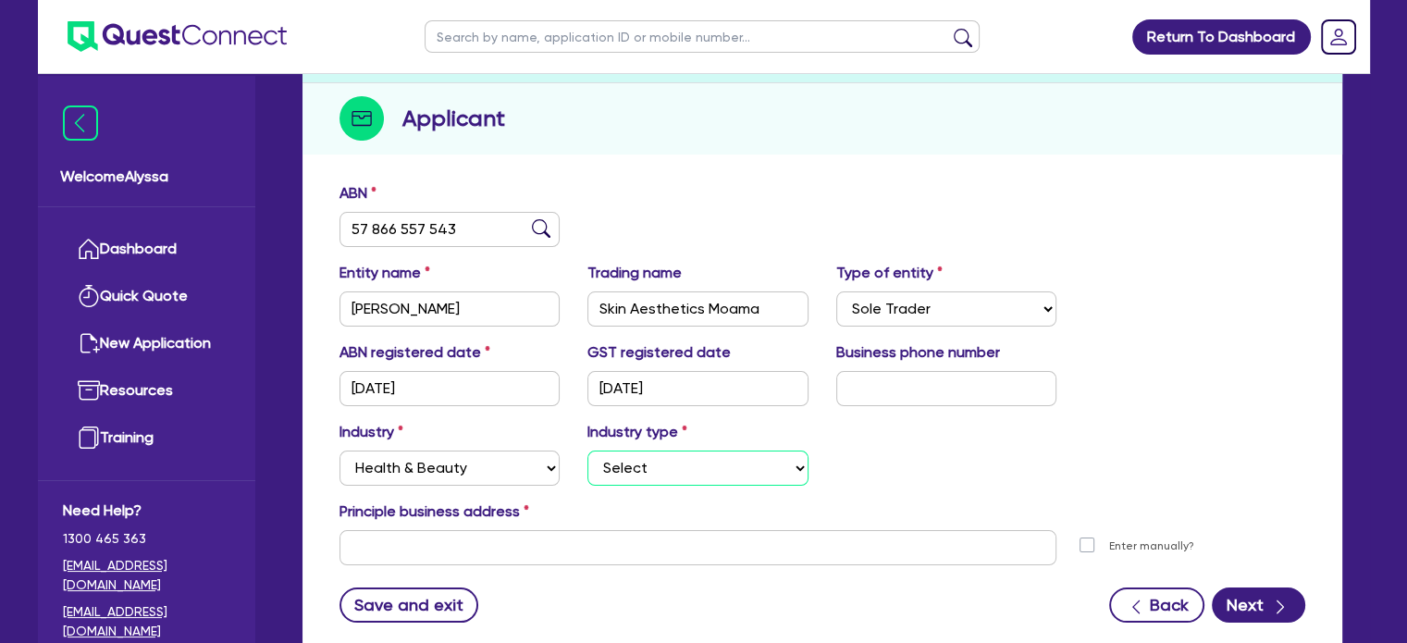
click at [607, 468] on select "Select Chiropractic, Osteopathic Services Cosmetics Supplies Day Spas, Health R…" at bounding box center [698, 468] width 221 height 35
select select "HAIR_BEAUTY_SALONS"
click at [588, 451] on select "Select Chiropractic, Osteopathic Services Cosmetics Supplies Day Spas, Health R…" at bounding box center [698, 468] width 221 height 35
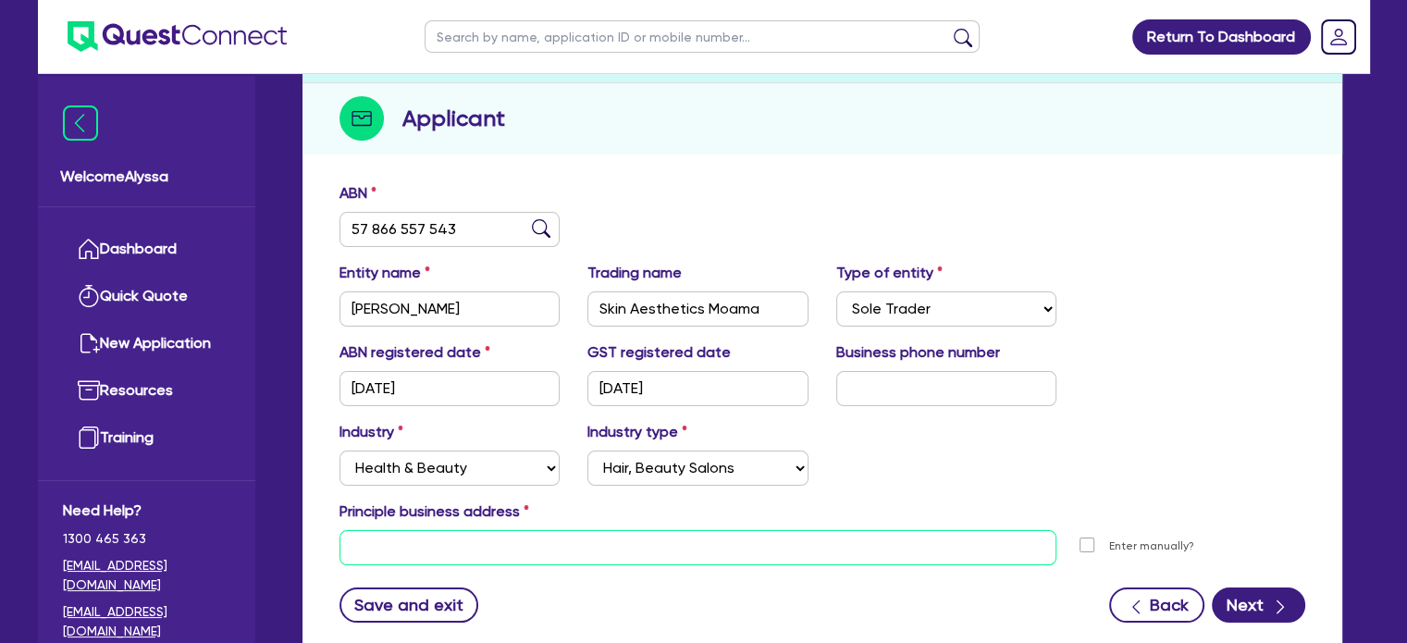
click at [485, 549] on input "text" at bounding box center [699, 547] width 718 height 35
paste input "11 Meninya St, Moama NSW 2731"
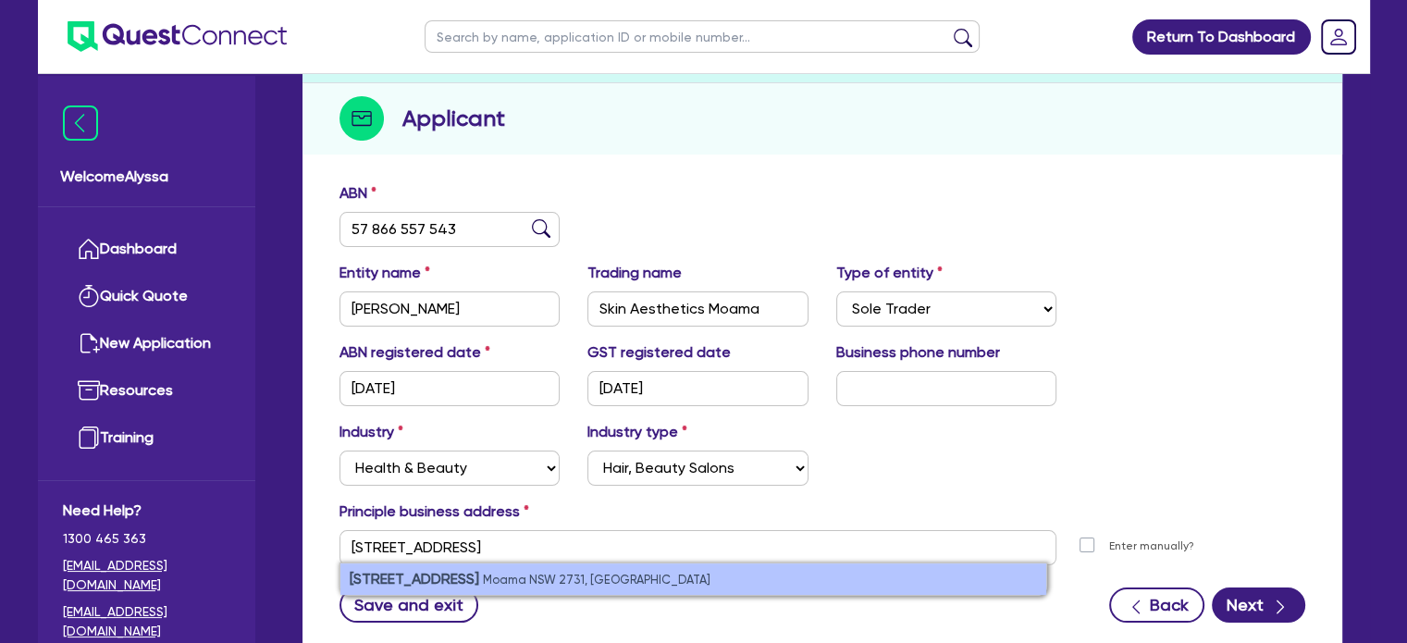
click at [536, 579] on small "Moama NSW 2731, Australia" at bounding box center [597, 580] width 228 height 14
type input "[STREET_ADDRESS]"
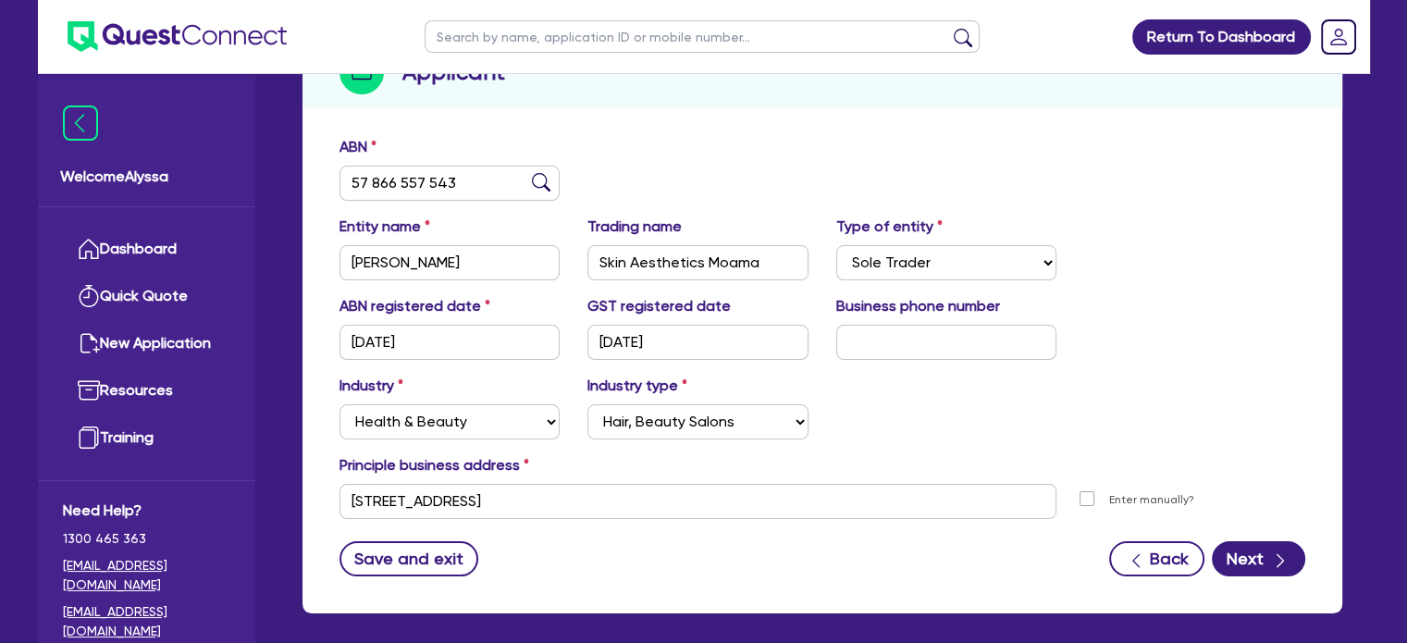
scroll to position [244, 0]
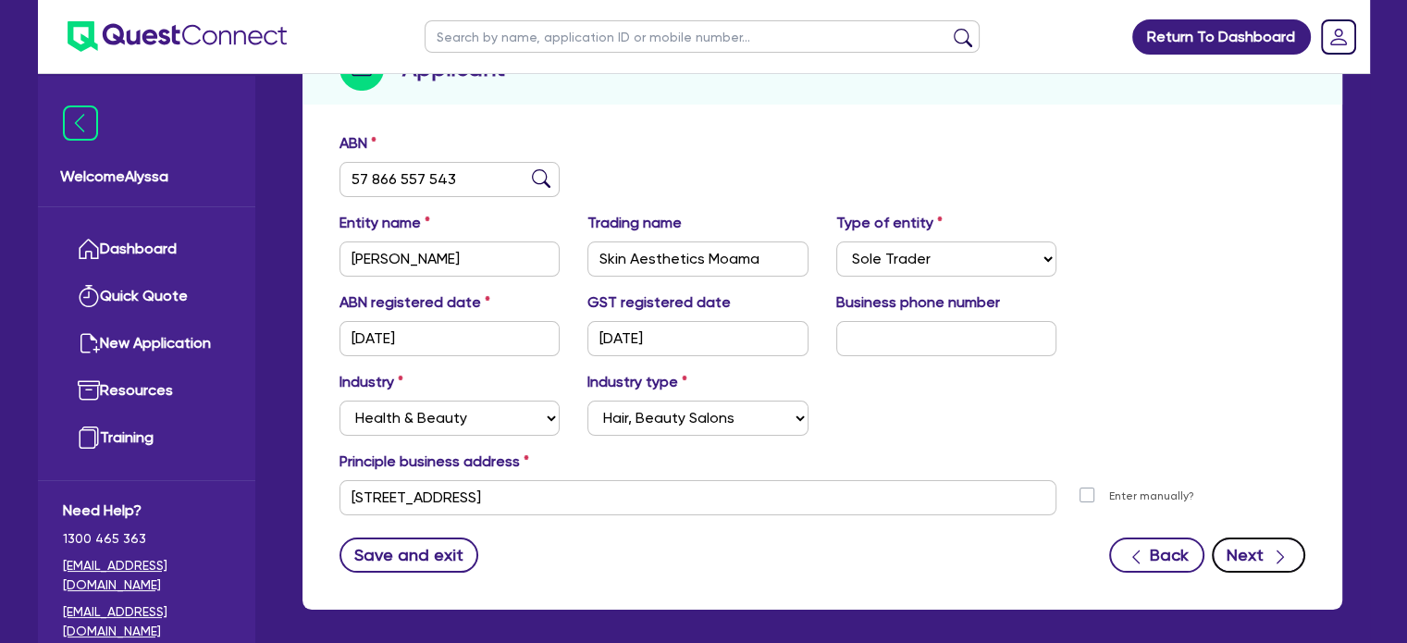
click at [1266, 553] on button "Next" at bounding box center [1258, 555] width 93 height 35
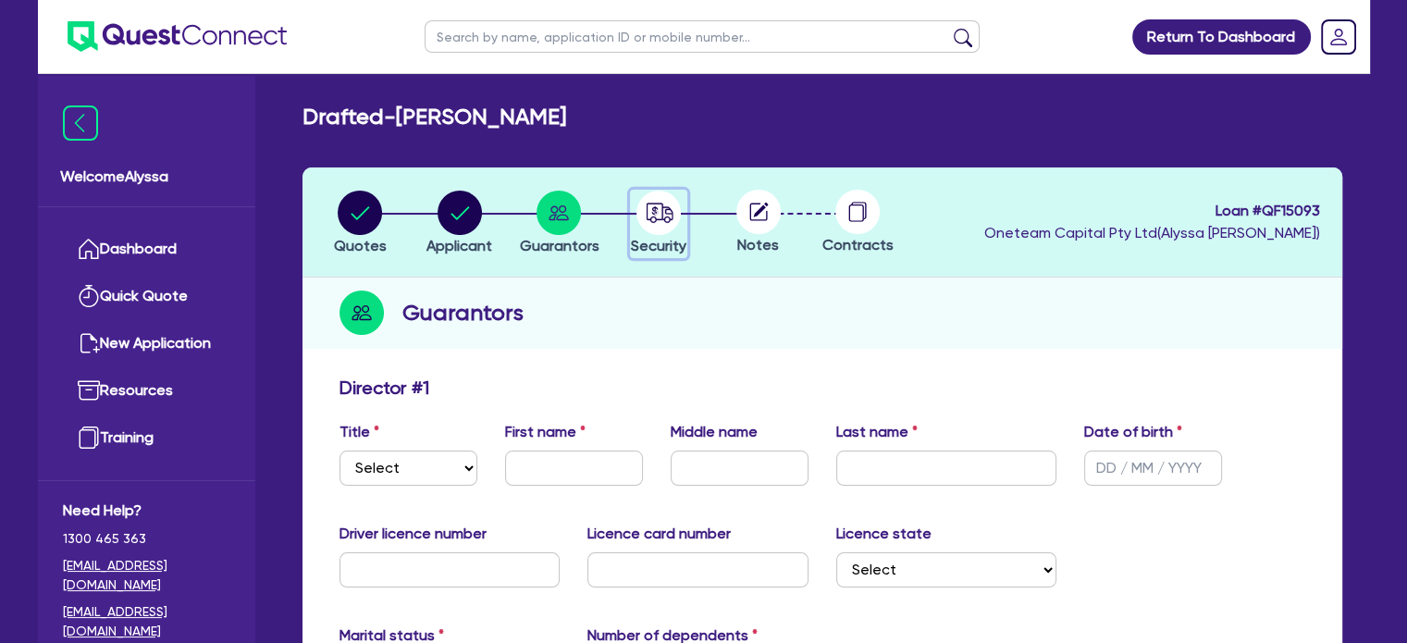
click at [647, 218] on icon "button" at bounding box center [660, 212] width 27 height 19
select select "SECONDARY_ASSETS"
select select "MEDICAL_DENTAL_LABORATORY_EQUIPMENT"
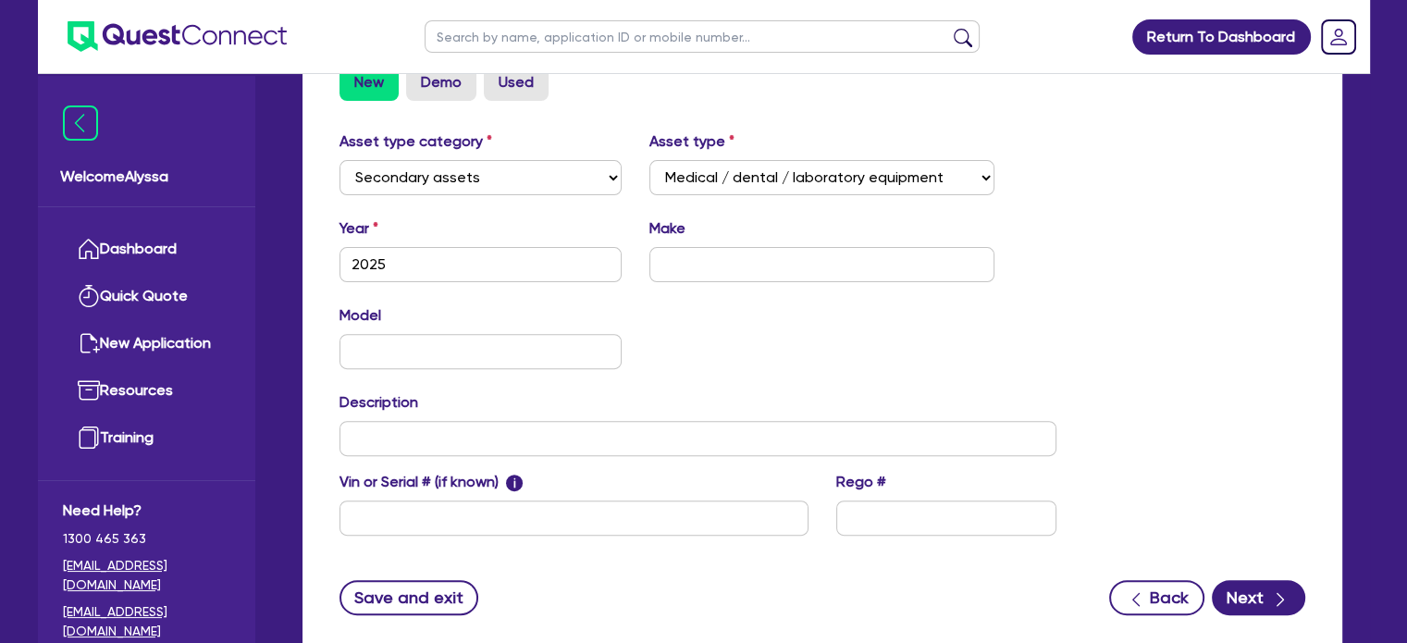
scroll to position [701, 0]
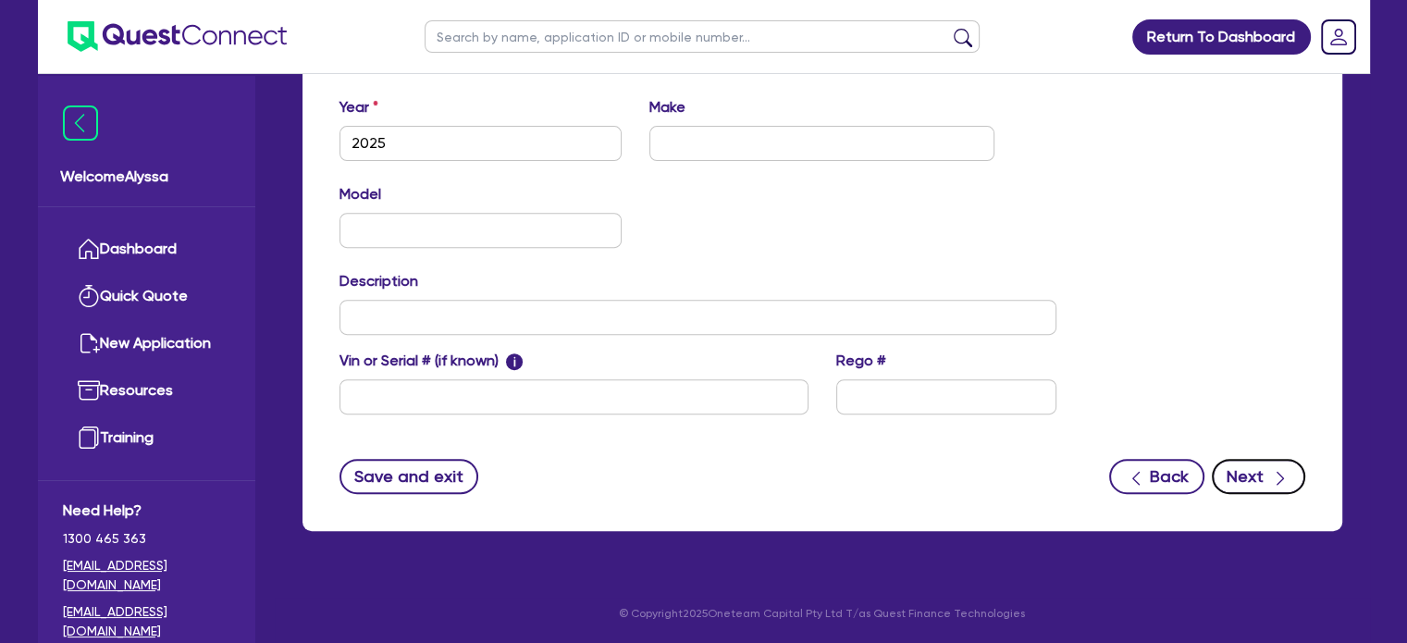
click at [1267, 485] on button "Next" at bounding box center [1258, 476] width 93 height 35
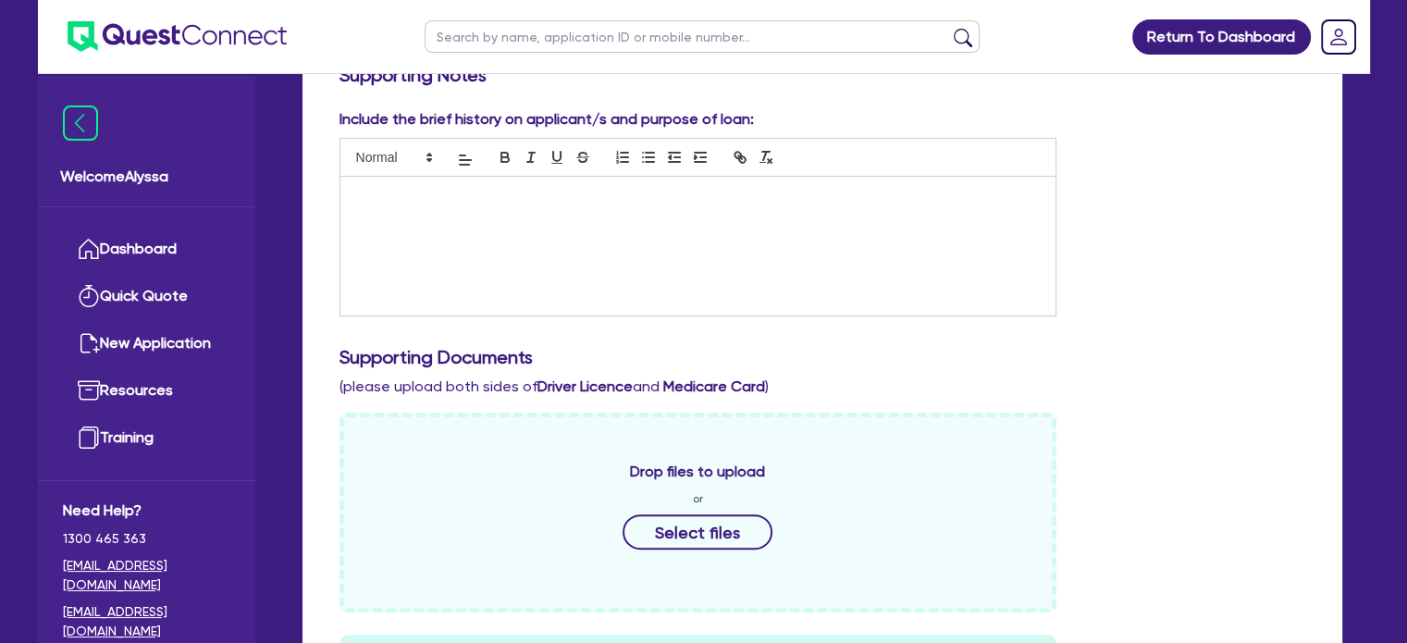
scroll to position [822, 0]
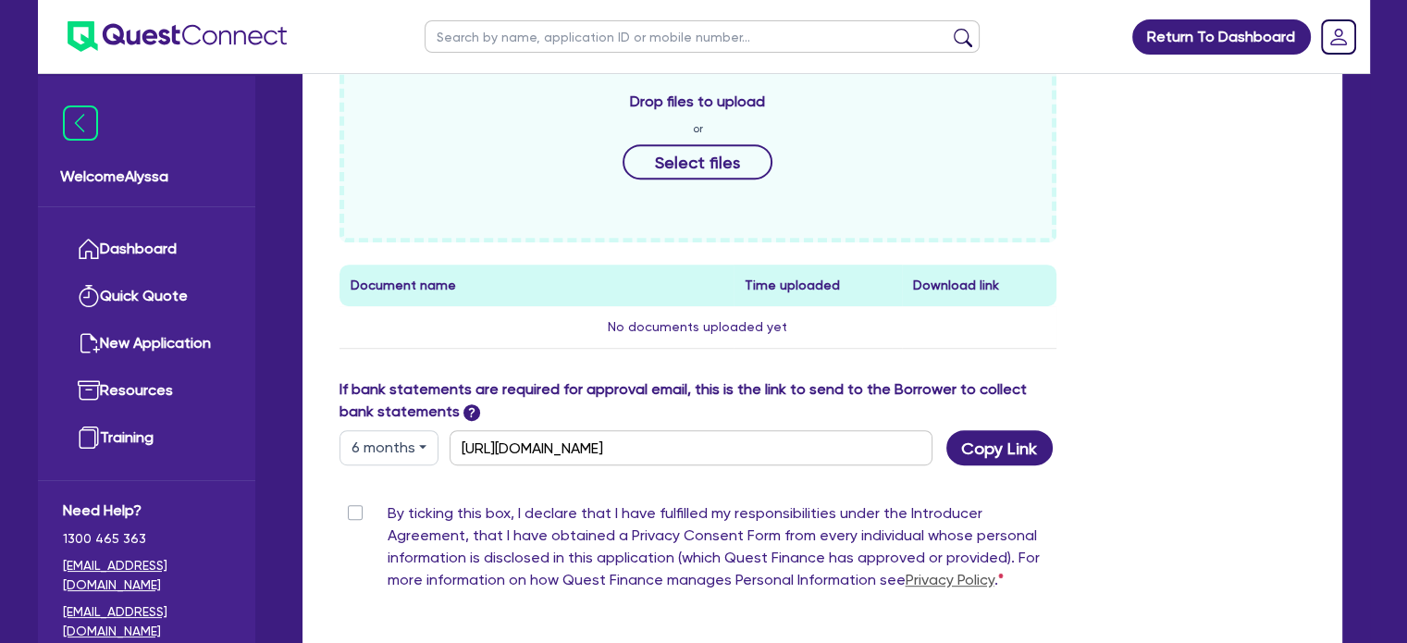
click at [407, 441] on button "6 months" at bounding box center [389, 447] width 99 height 35
click at [404, 530] on link "6 months" at bounding box center [413, 525] width 146 height 34
click at [969, 464] on button "Copy Link" at bounding box center [1000, 447] width 106 height 35
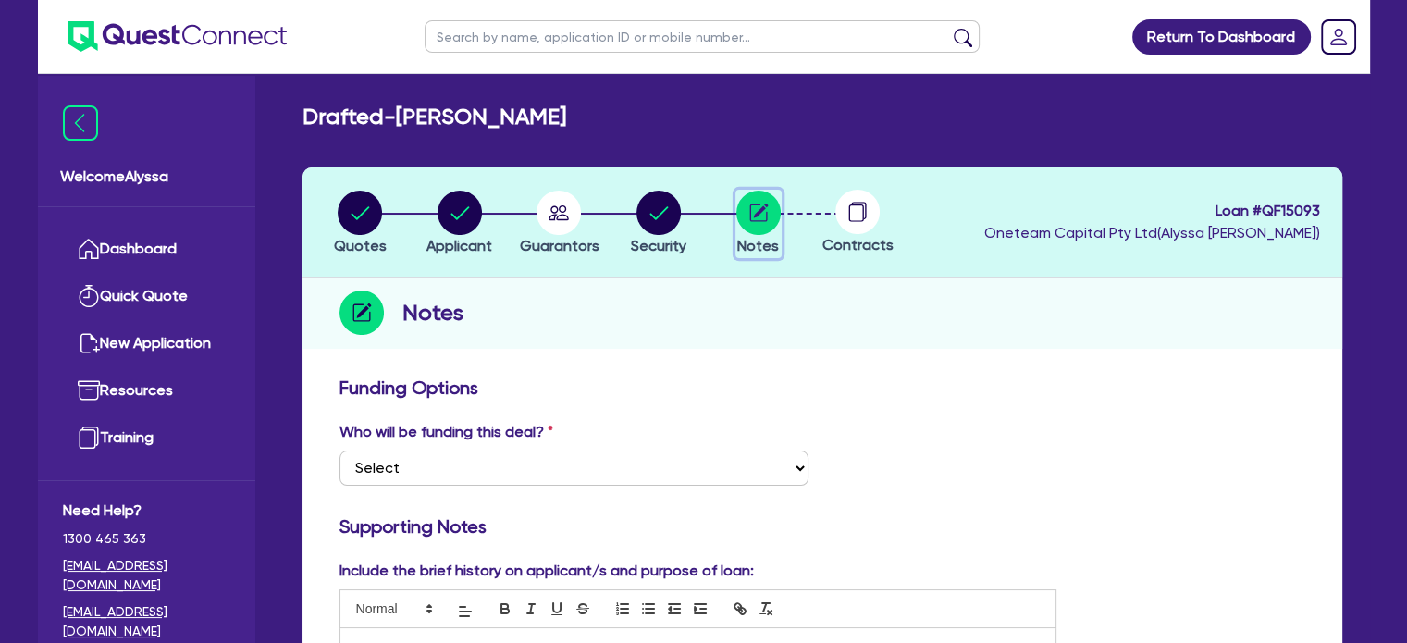
click at [751, 227] on circle "button" at bounding box center [759, 213] width 44 height 44
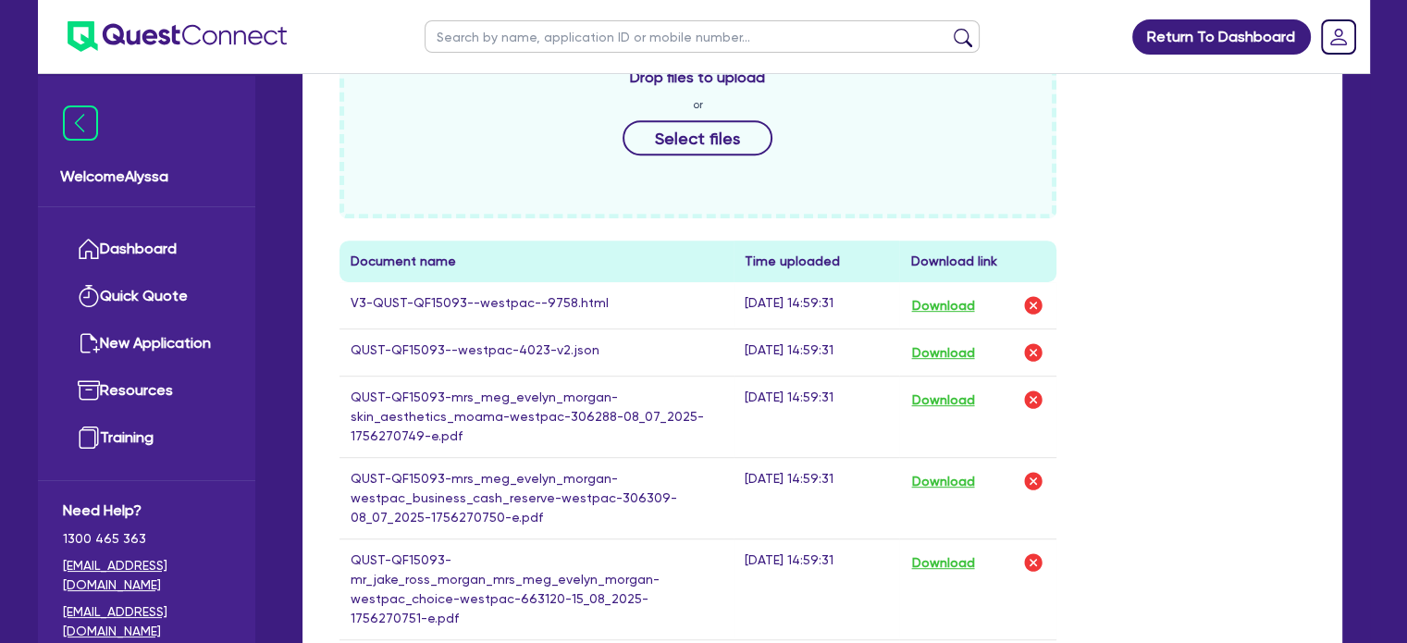
scroll to position [847, 0]
click at [962, 312] on button "Download" at bounding box center [942, 304] width 65 height 24
click at [973, 133] on div "Drop files to upload or Select files" at bounding box center [699, 118] width 718 height 200
click at [181, 251] on link "Dashboard" at bounding box center [146, 249] width 167 height 47
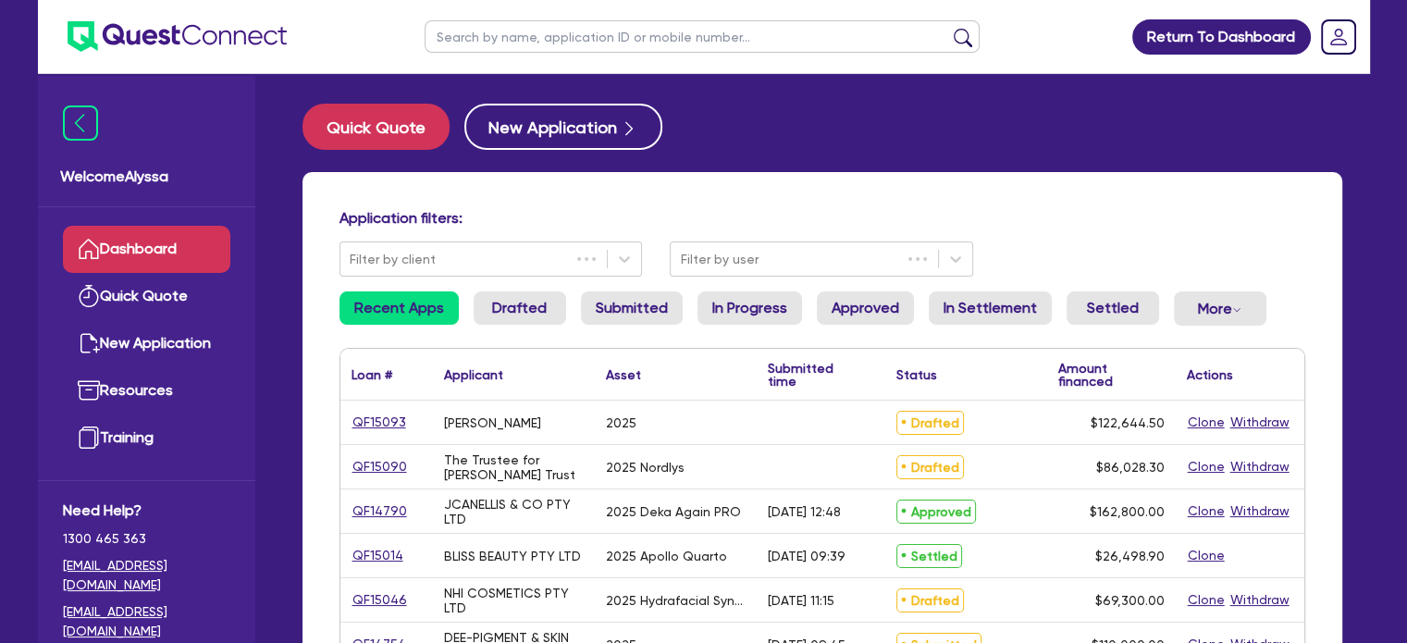
click at [375, 118] on button "Quick Quote" at bounding box center [376, 127] width 147 height 46
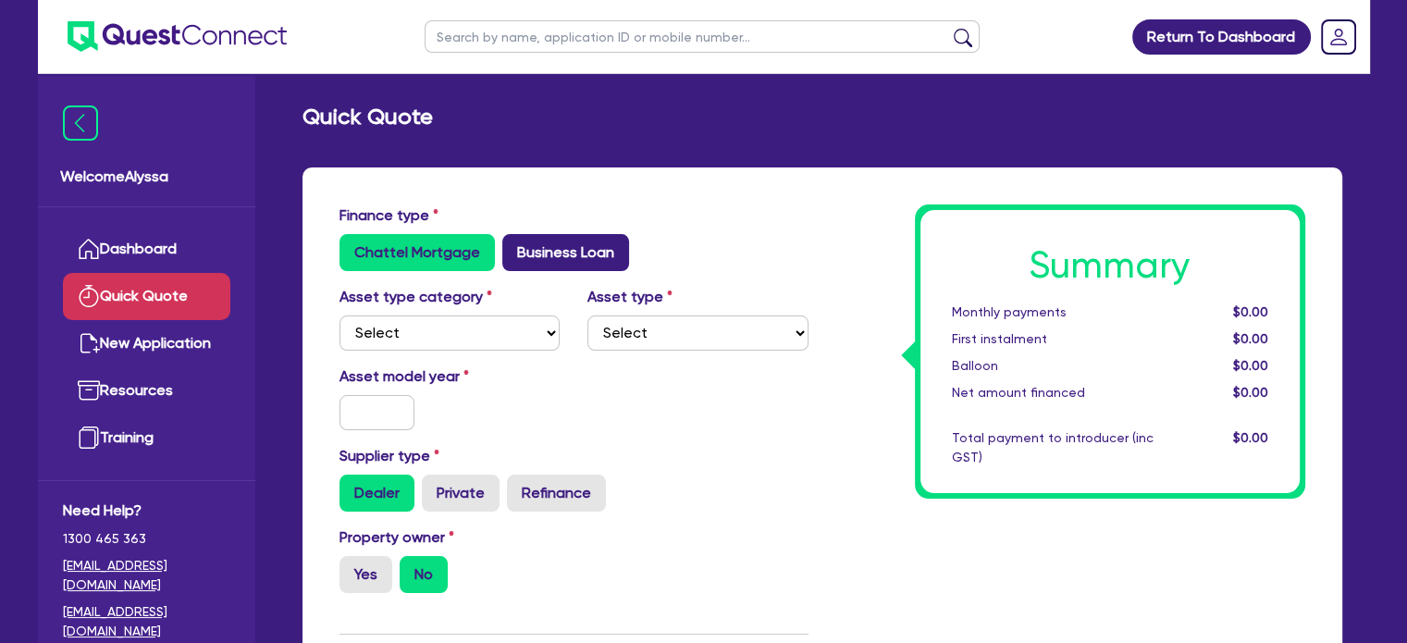
click at [570, 249] on label "Business Loan" at bounding box center [565, 252] width 127 height 37
click at [514, 246] on input "Business Loan" at bounding box center [508, 240] width 12 height 12
radio input "true"
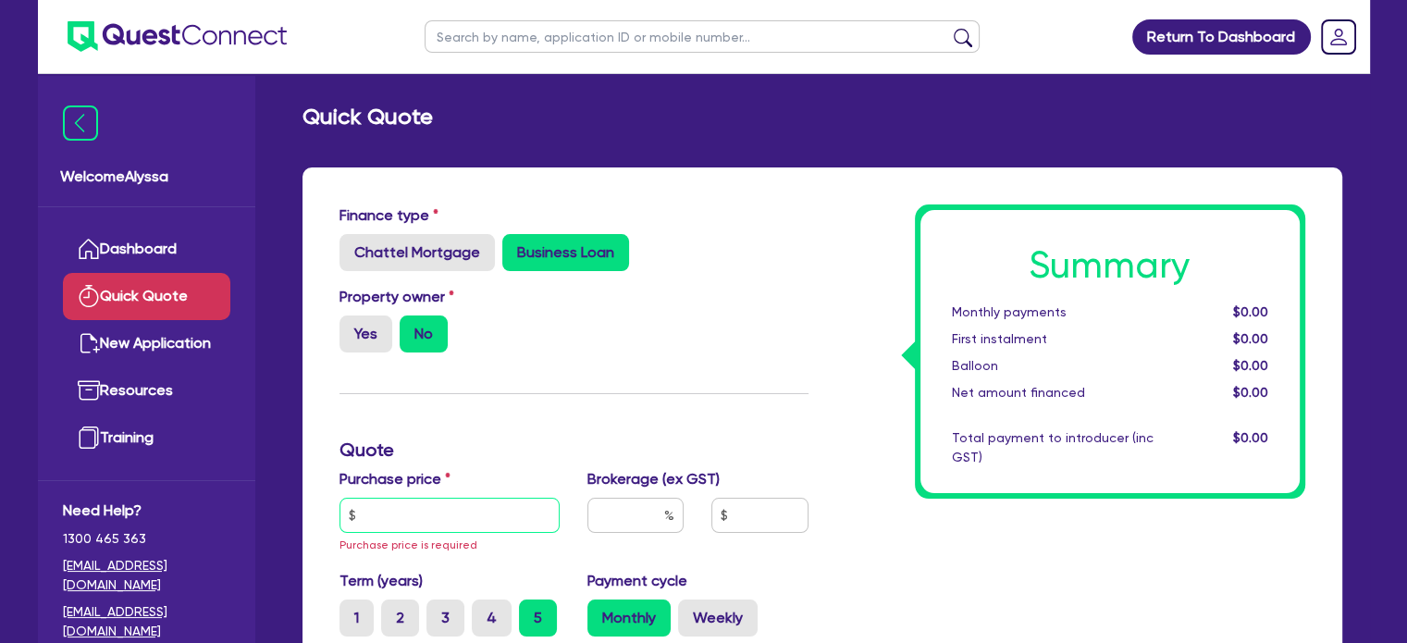
click at [450, 516] on input "text" at bounding box center [450, 515] width 221 height 35
paste input "121,000"
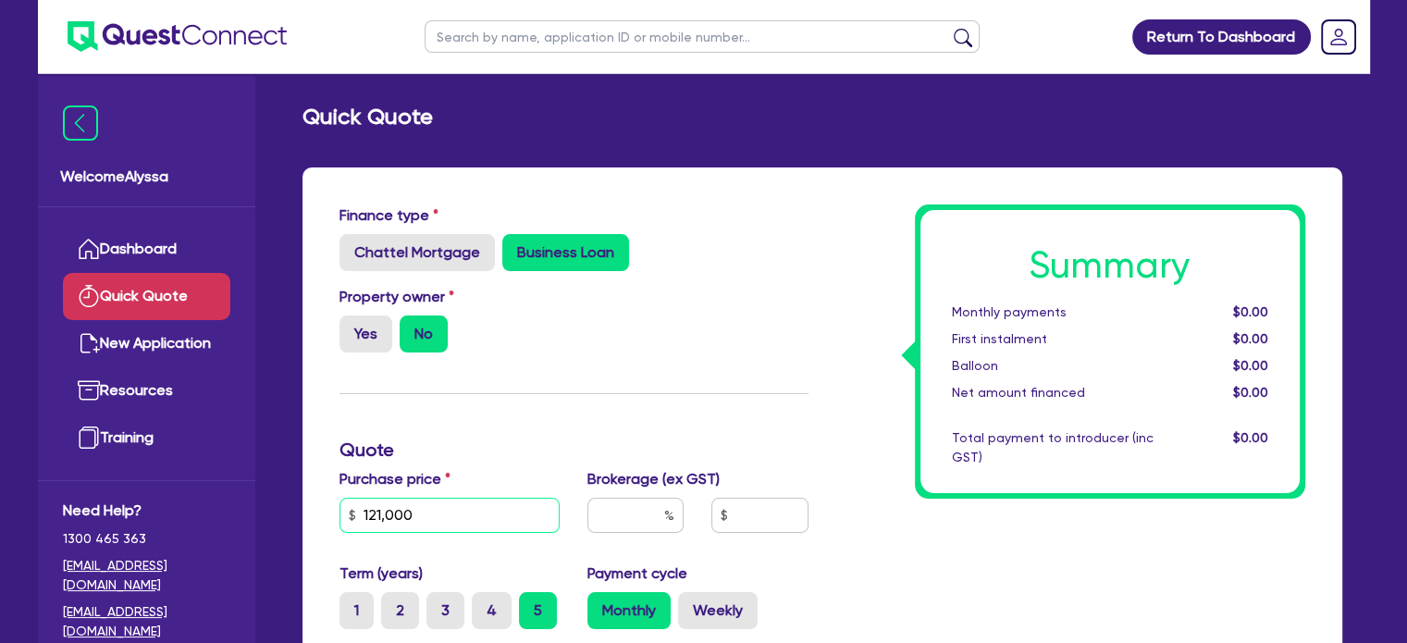
type input "121,000"
click at [637, 504] on input "text" at bounding box center [636, 515] width 96 height 35
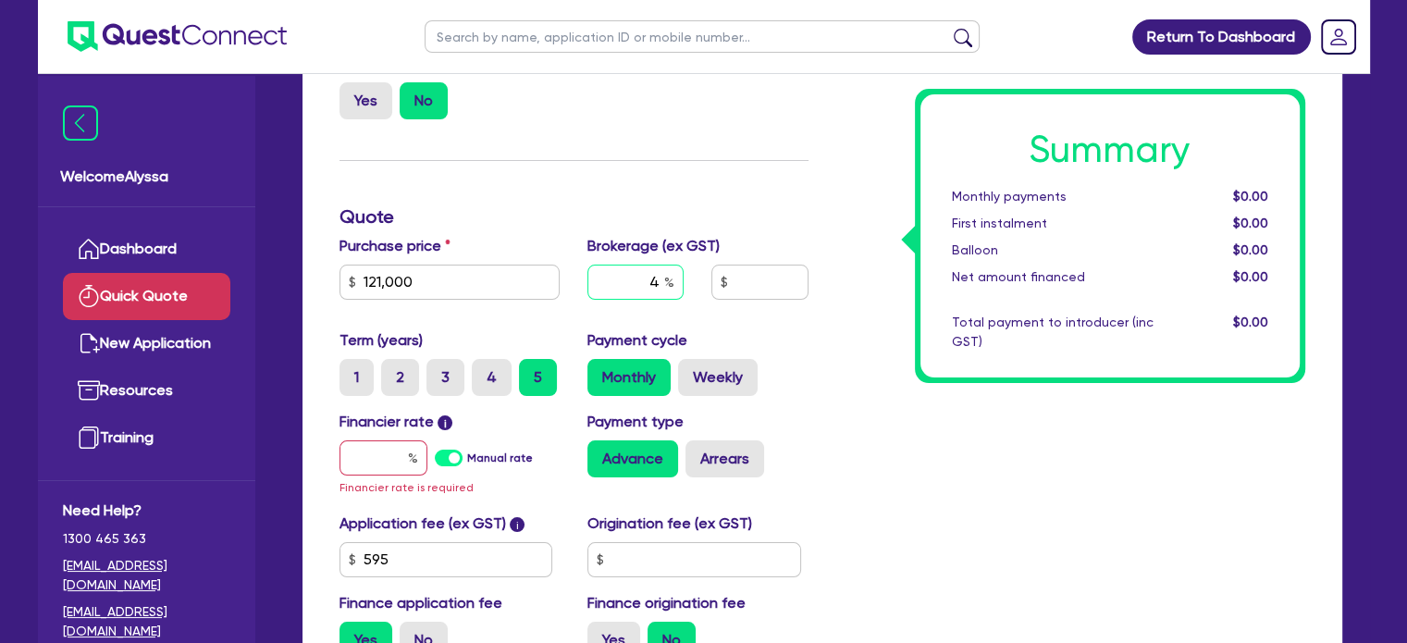
type input "4"
click at [640, 542] on input "text" at bounding box center [695, 559] width 214 height 35
type input "900"
click at [390, 466] on input "text" at bounding box center [384, 457] width 88 height 35
type input "8"
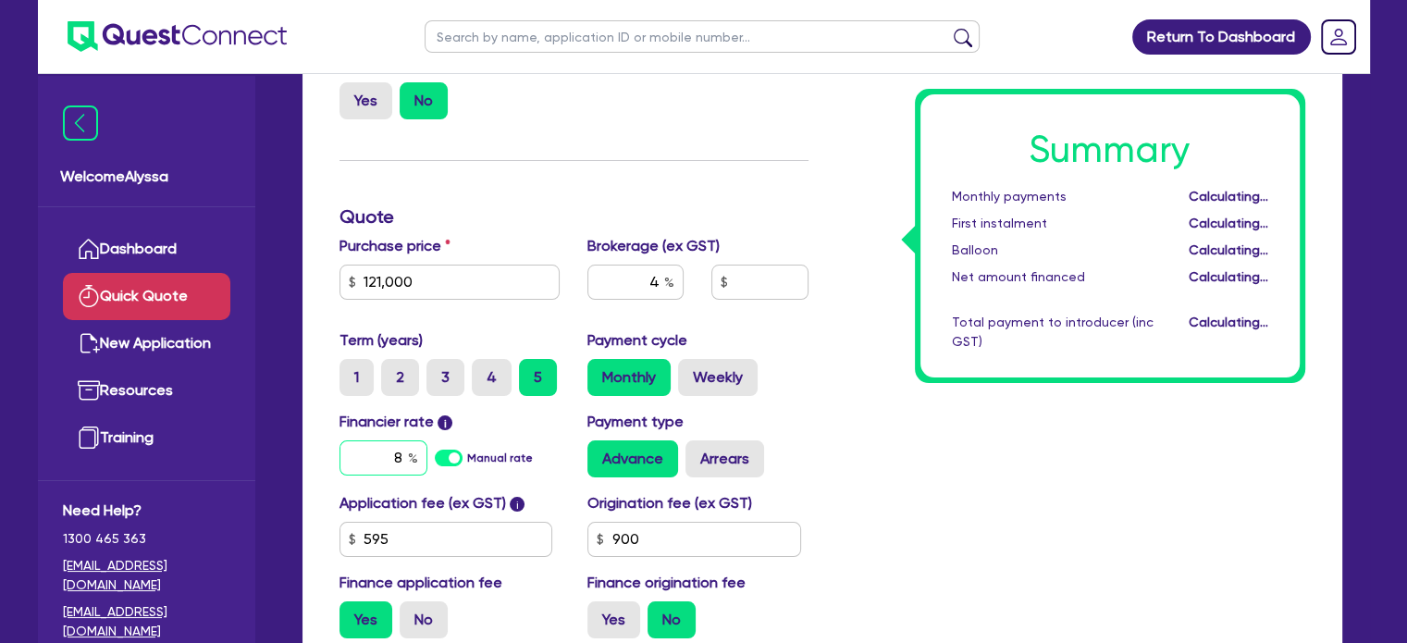
type input "4,866.18"
type input "8"
click at [857, 518] on div "Summary Monthly payments Calculating... First instalment Calculating... Balloon…" at bounding box center [1071, 312] width 497 height 682
type input "4,866.18"
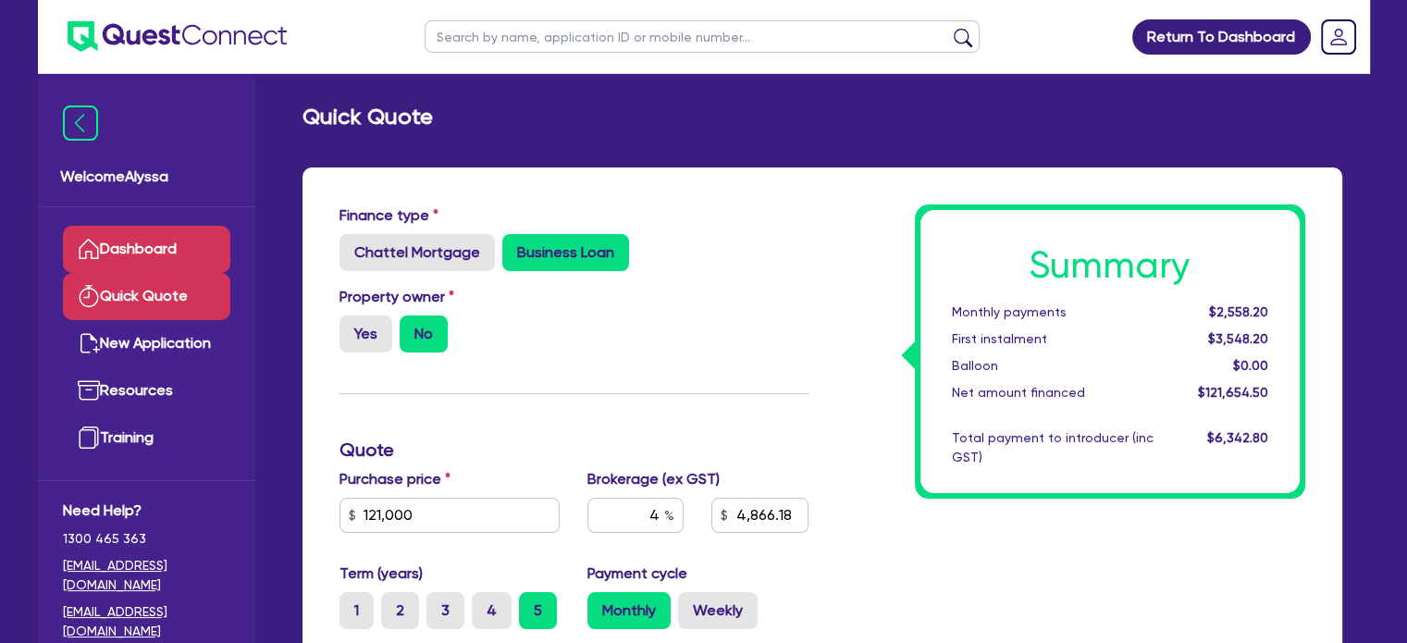
click at [201, 247] on link "Dashboard" at bounding box center [146, 249] width 167 height 47
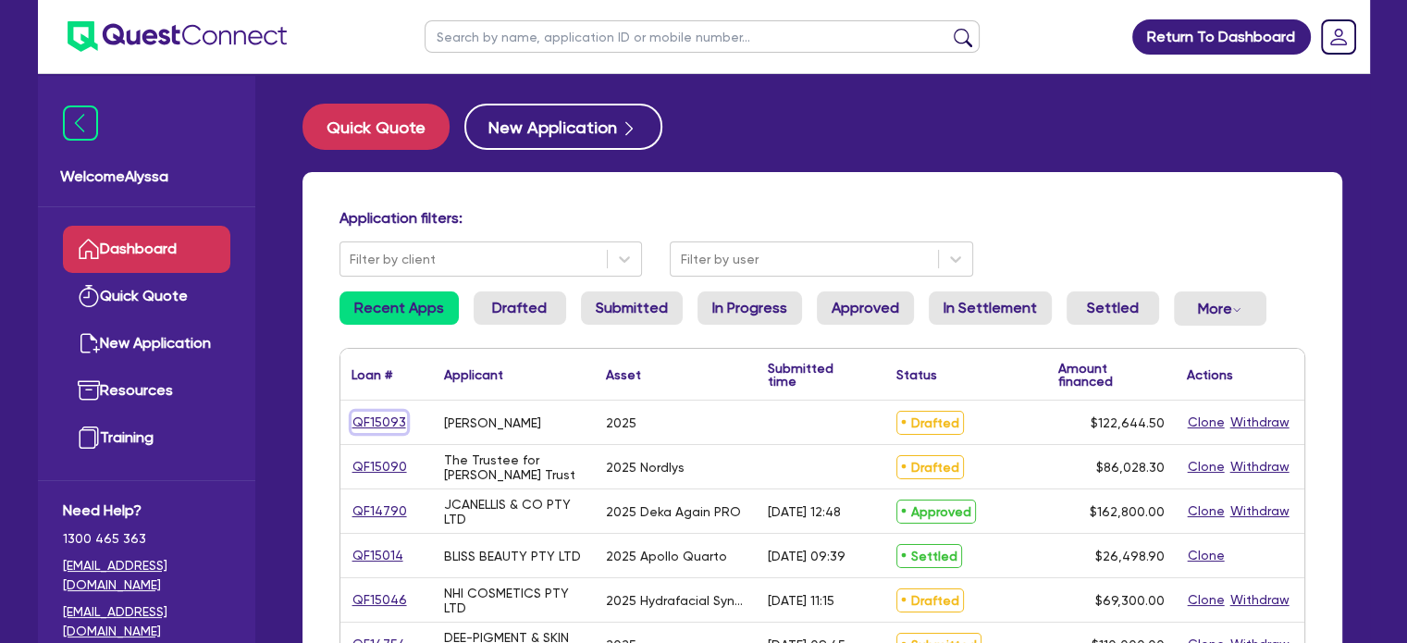
click at [381, 421] on link "QF15093" at bounding box center [380, 422] width 56 height 21
select select "SECONDARY_ASSETS"
select select "MEDICAL_DENTAL_LABORATORY_EQUIPMENT"
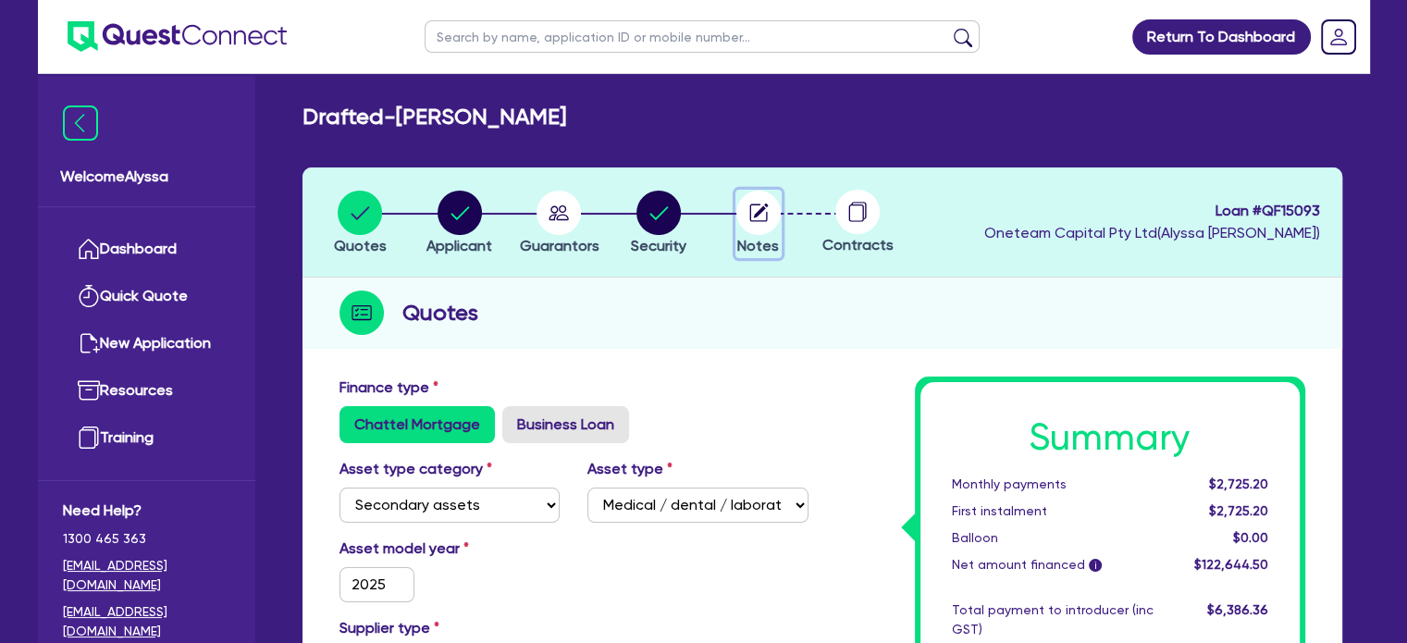
click at [764, 208] on icon "button" at bounding box center [760, 211] width 15 height 15
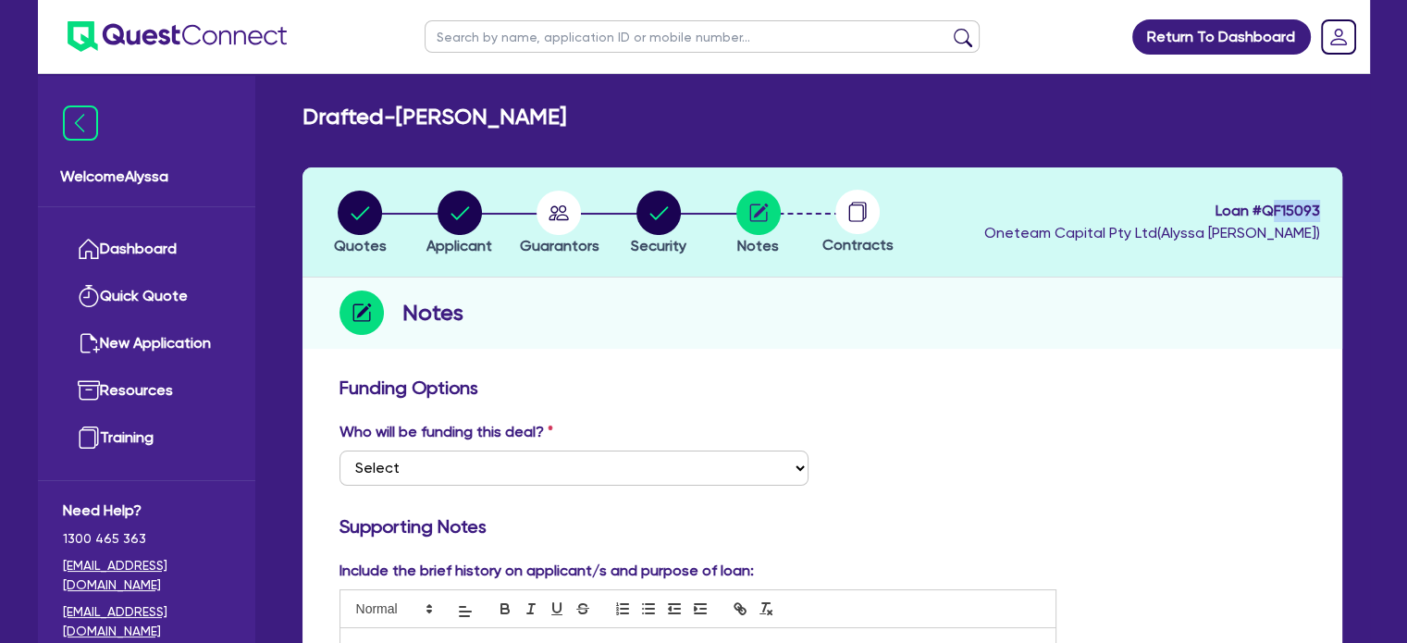
drag, startPoint x: 1318, startPoint y: 215, endPoint x: 1275, endPoint y: 220, distance: 42.9
click at [1275, 220] on span "Loan # QF15093" at bounding box center [1152, 211] width 336 height 22
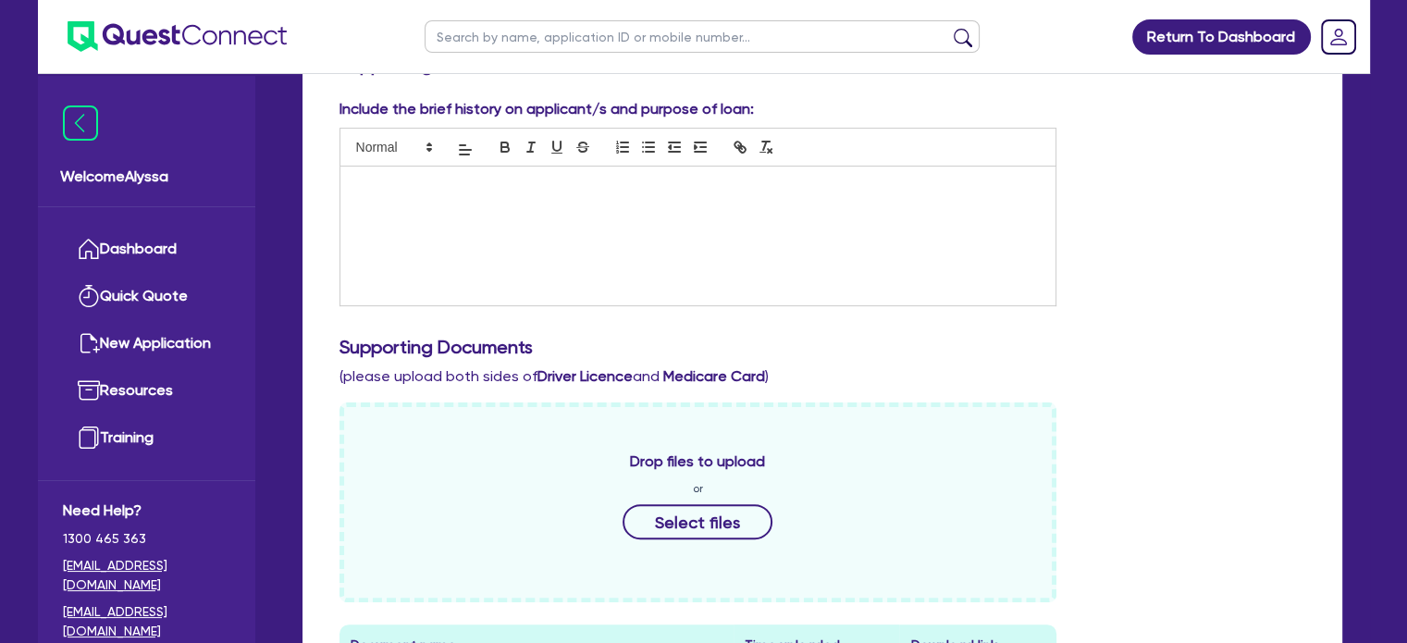
scroll to position [621, 0]
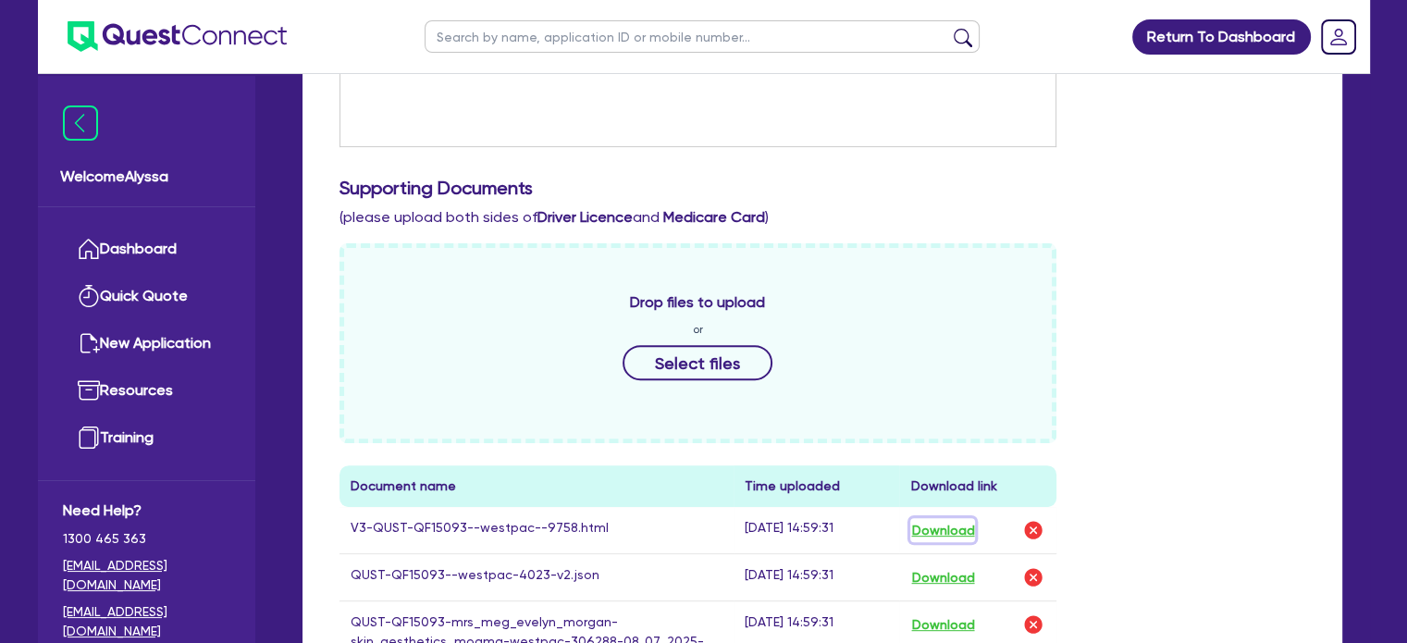
click at [935, 535] on button "Download" at bounding box center [942, 530] width 65 height 24
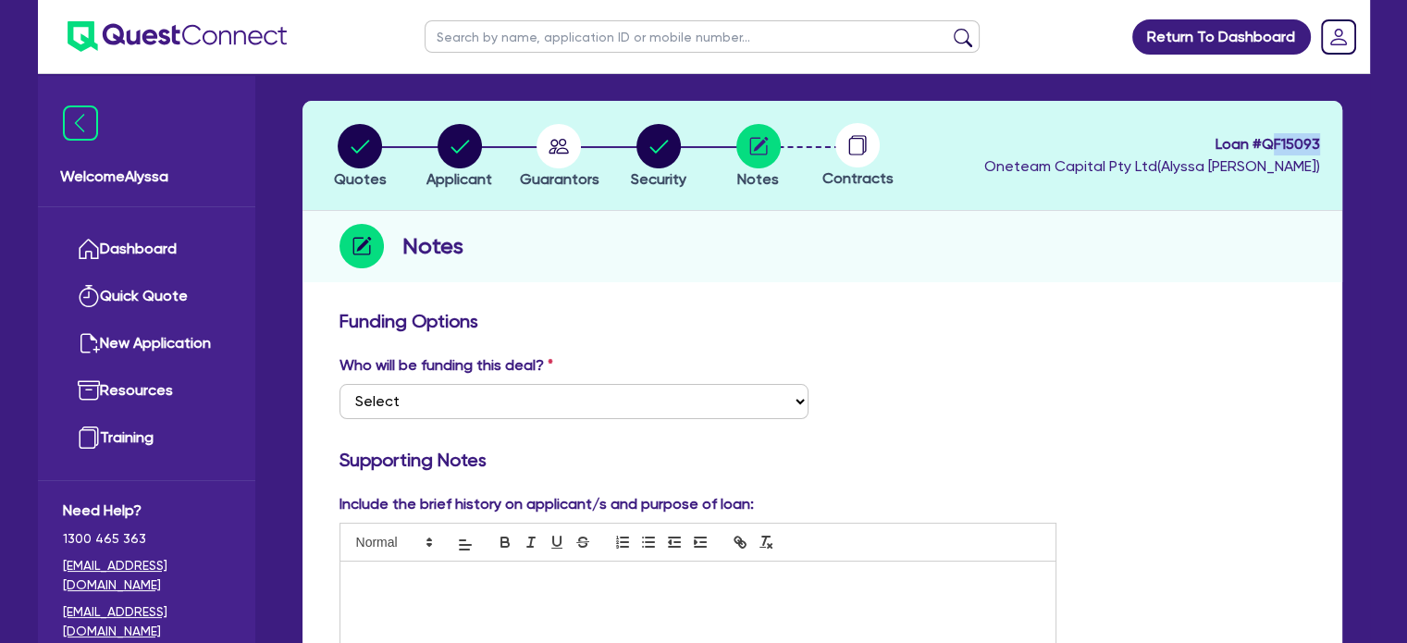
scroll to position [0, 0]
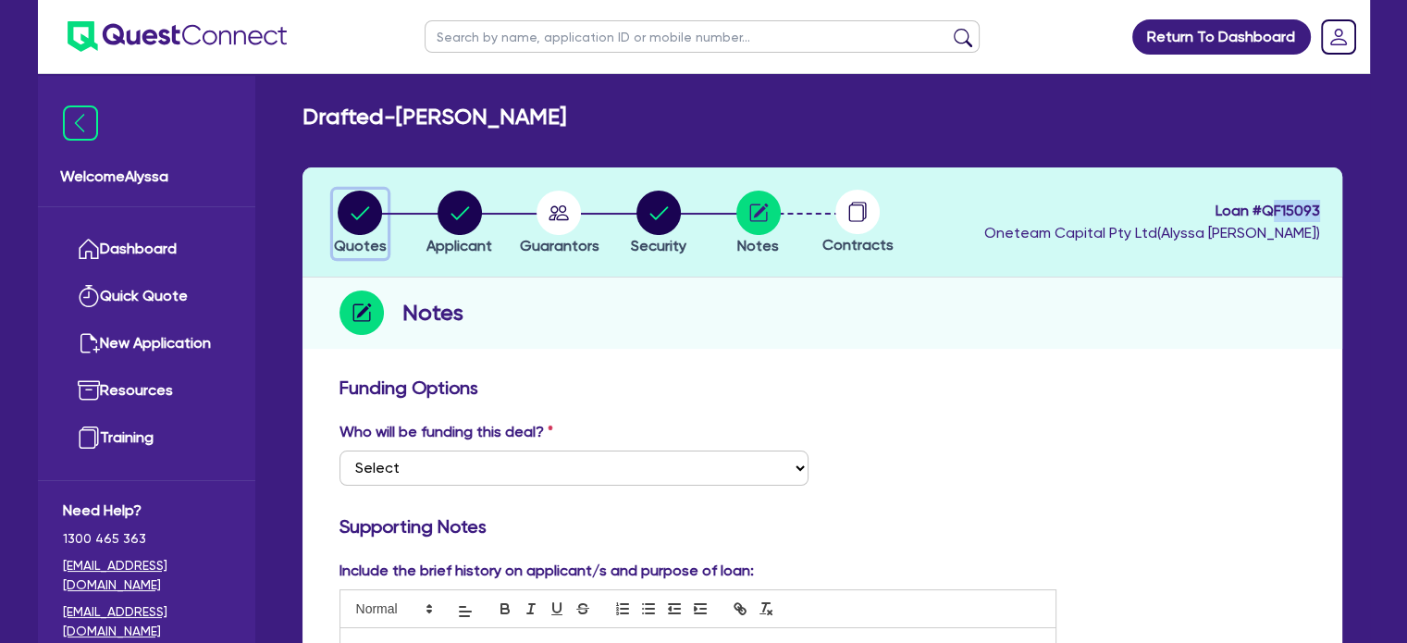
click at [365, 201] on circle "button" at bounding box center [360, 213] width 44 height 44
select select "SECONDARY_ASSETS"
select select "MEDICAL_DENTAL_LABORATORY_EQUIPMENT"
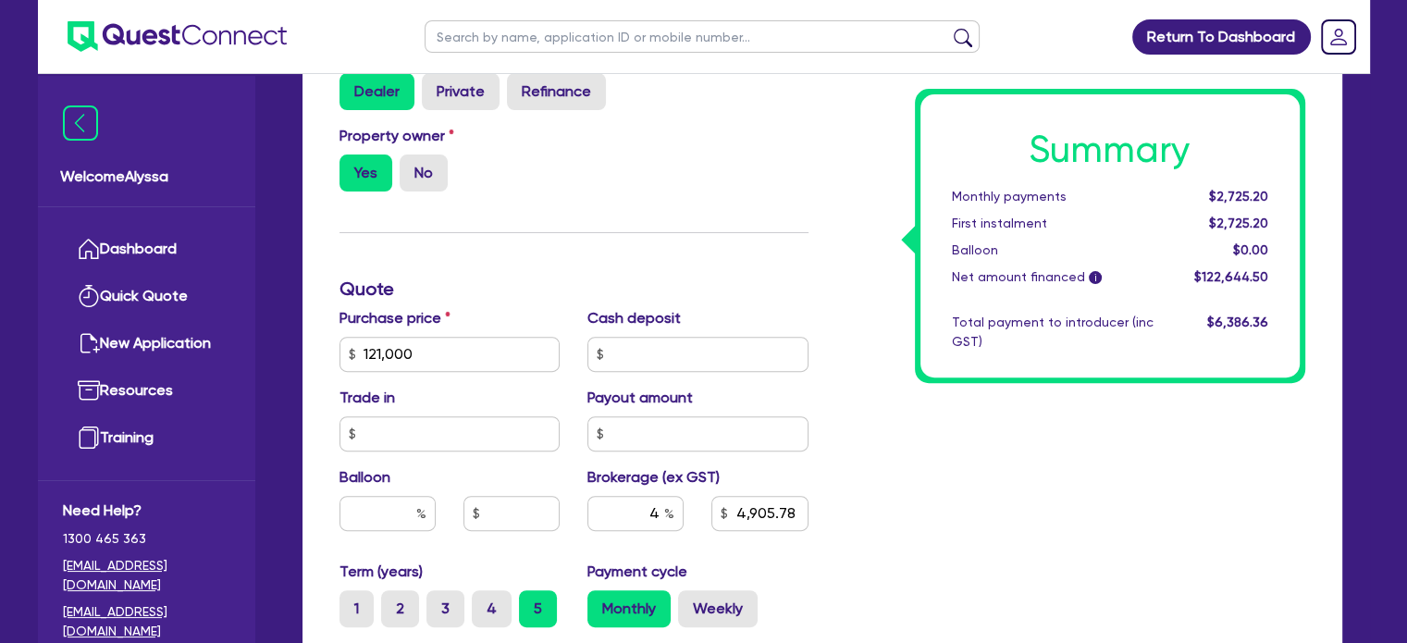
scroll to position [917, 0]
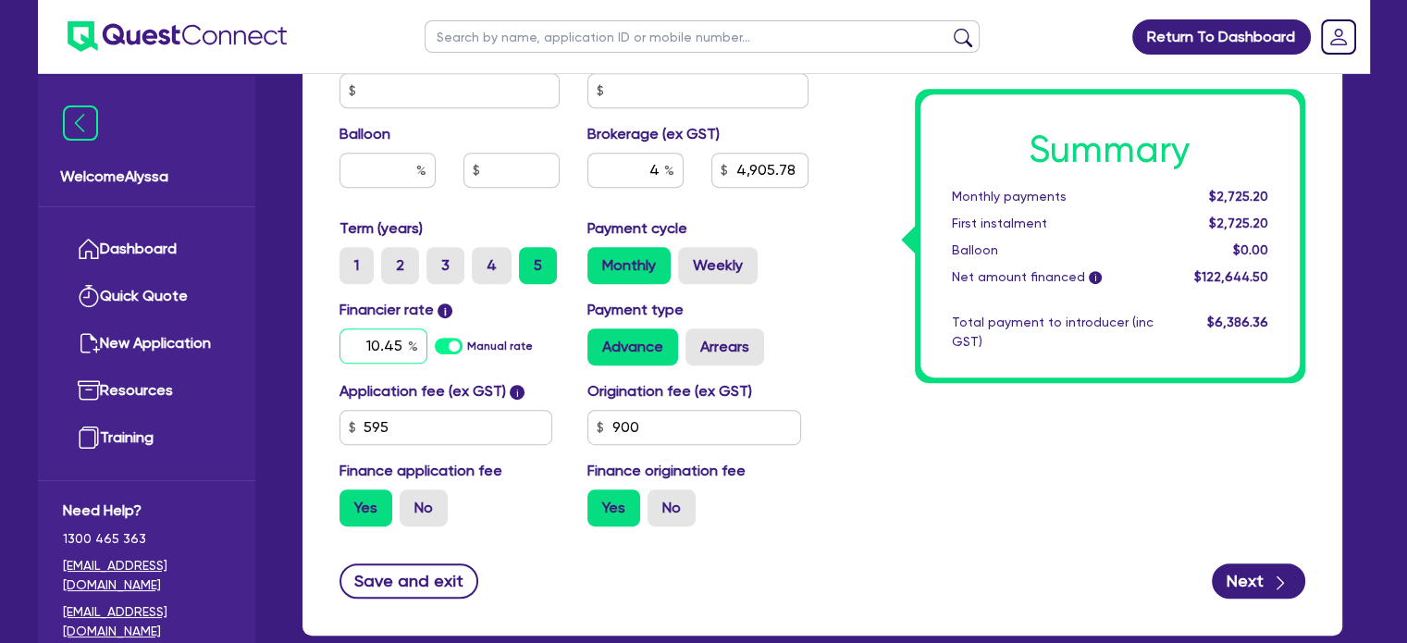
drag, startPoint x: 411, startPoint y: 341, endPoint x: 345, endPoint y: 333, distance: 66.2
click at [345, 333] on div "10.45" at bounding box center [384, 345] width 88 height 35
type input "9.45"
type input "121,000"
type input "4,905.78"
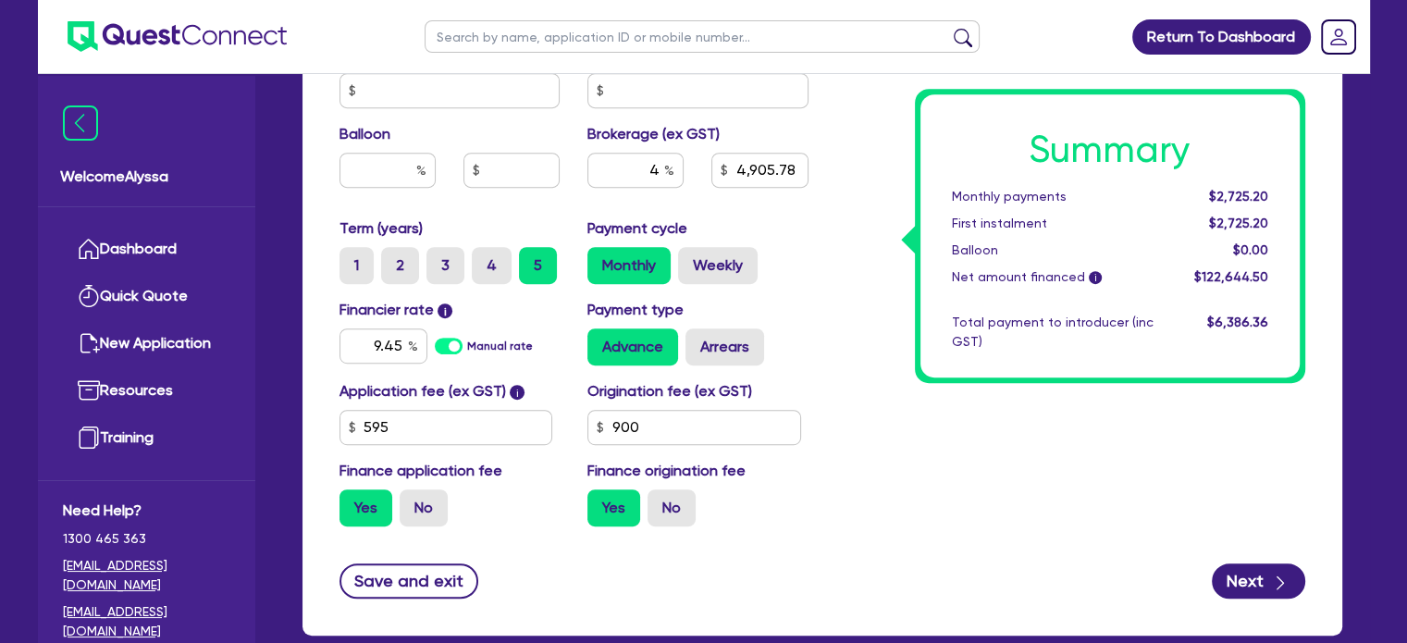
type input "121,000"
type input "4,905.78"
click at [793, 390] on div "Origination fee (ex GST) 900" at bounding box center [698, 412] width 249 height 65
click at [731, 254] on label "Weekly" at bounding box center [718, 265] width 80 height 37
click at [690, 254] on input "Weekly" at bounding box center [684, 253] width 12 height 12
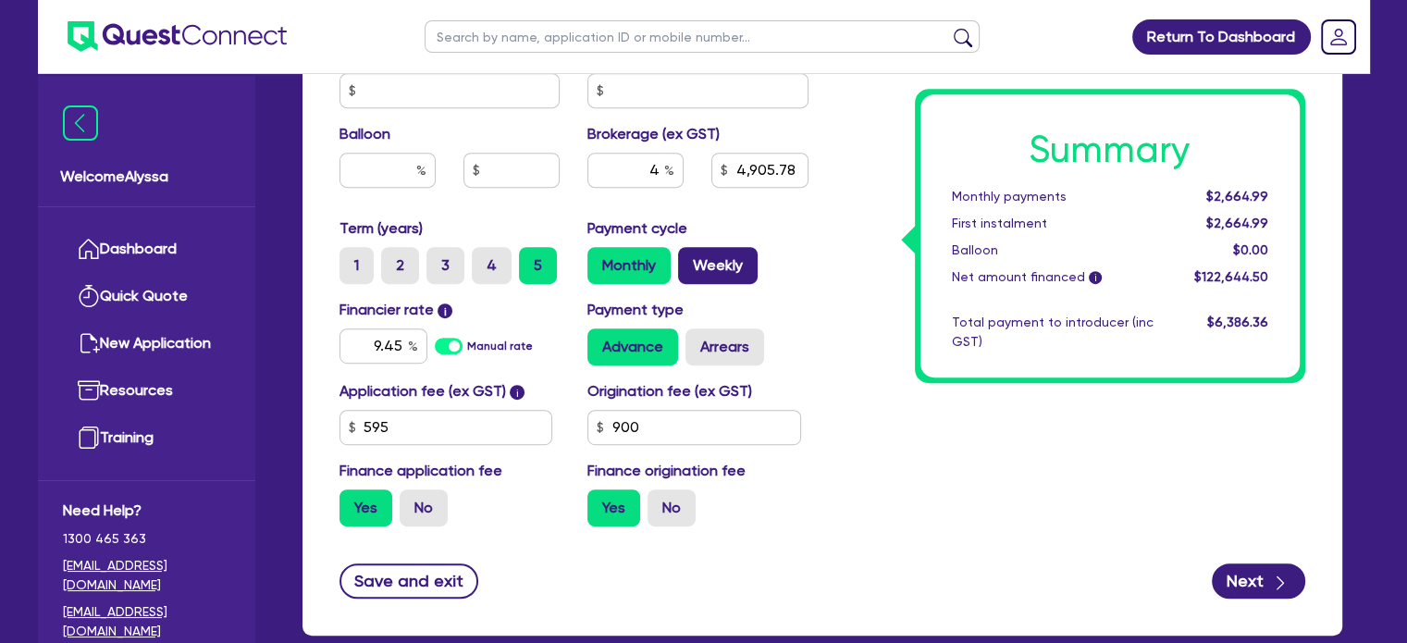
radio input "true"
type input "121,000"
type input "4,905.78"
type input "121,000"
type input "4,905.78"
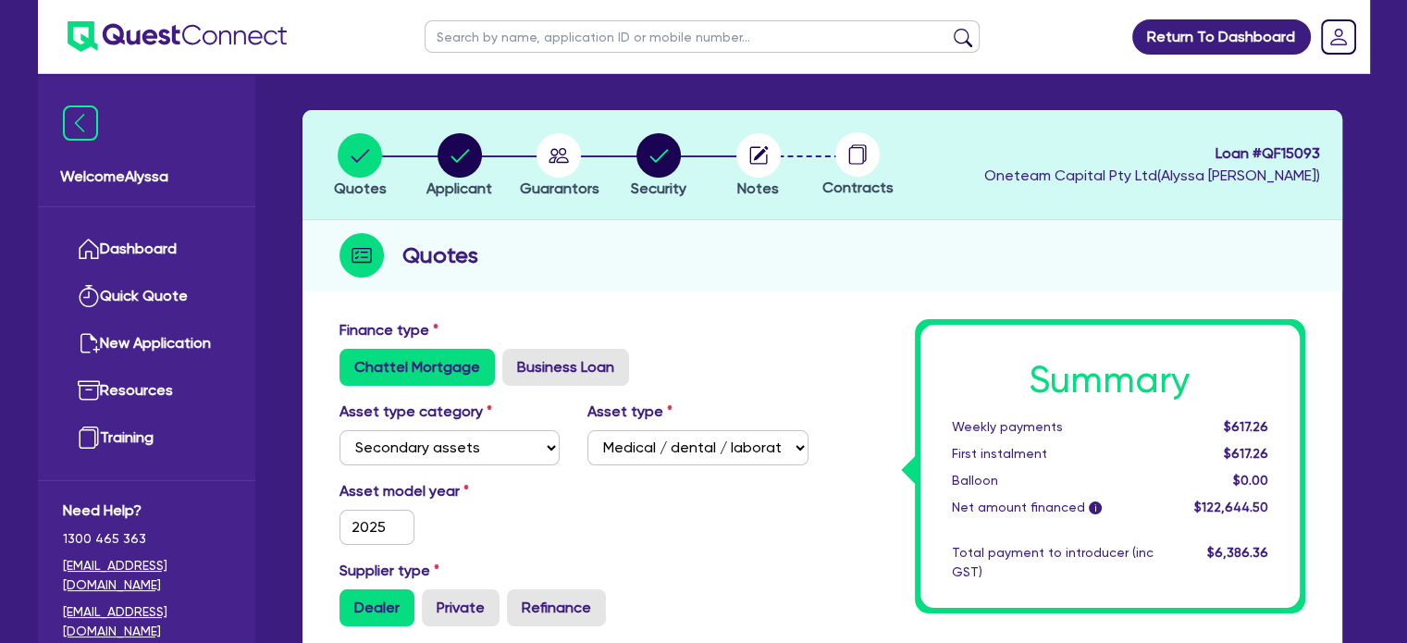
scroll to position [0, 0]
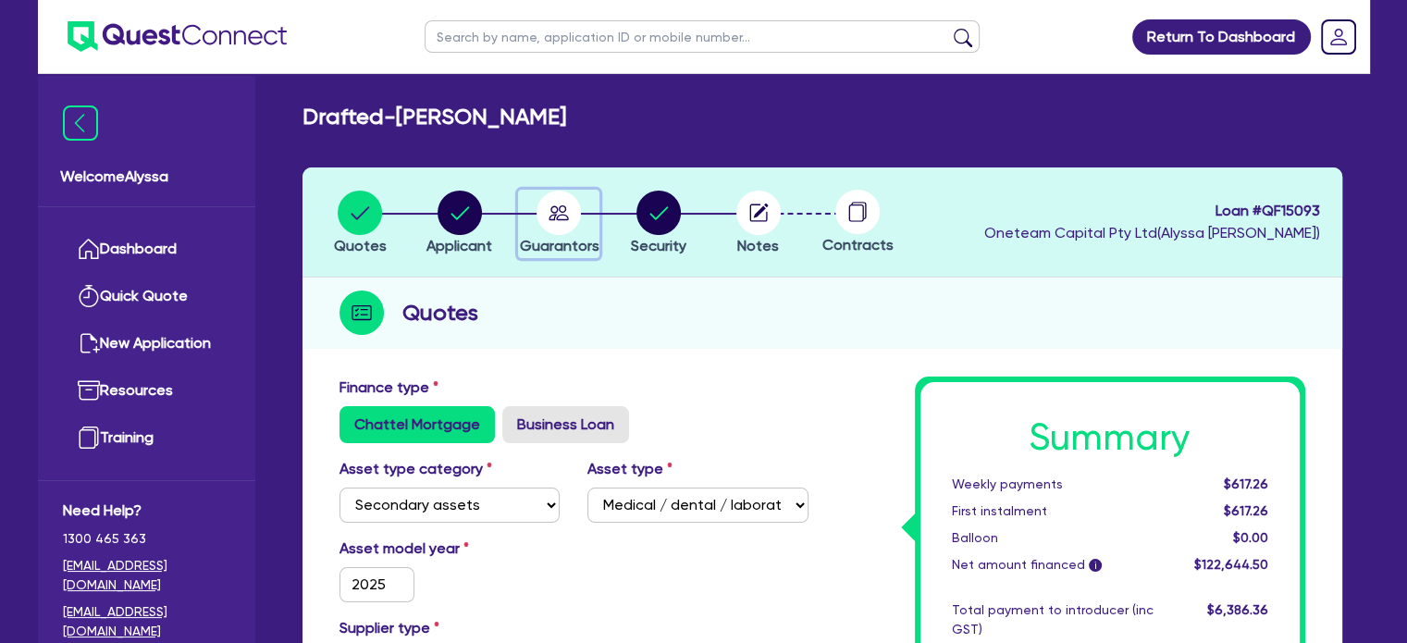
click at [547, 223] on circle "button" at bounding box center [559, 213] width 44 height 44
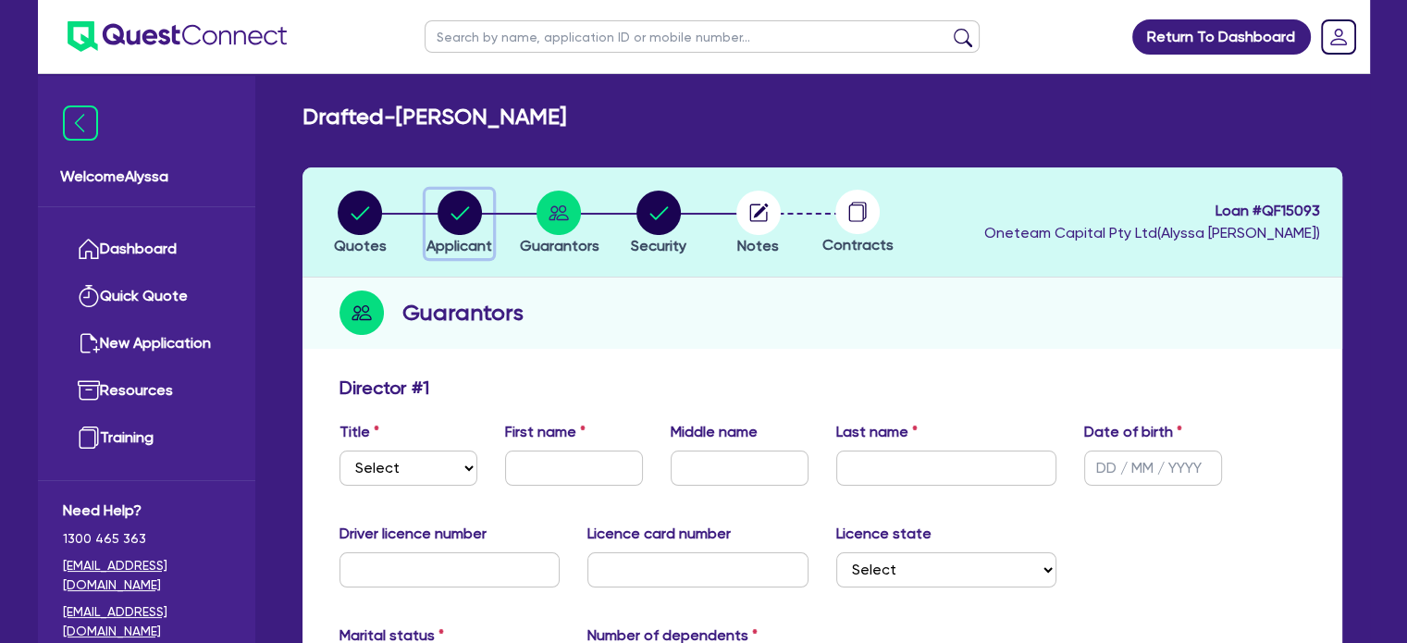
click at [476, 217] on circle "button" at bounding box center [460, 213] width 44 height 44
select select "SOLE_TRADER"
select select "HEALTH_BEAUTY"
select select "HAIR_BEAUTY_SALONS"
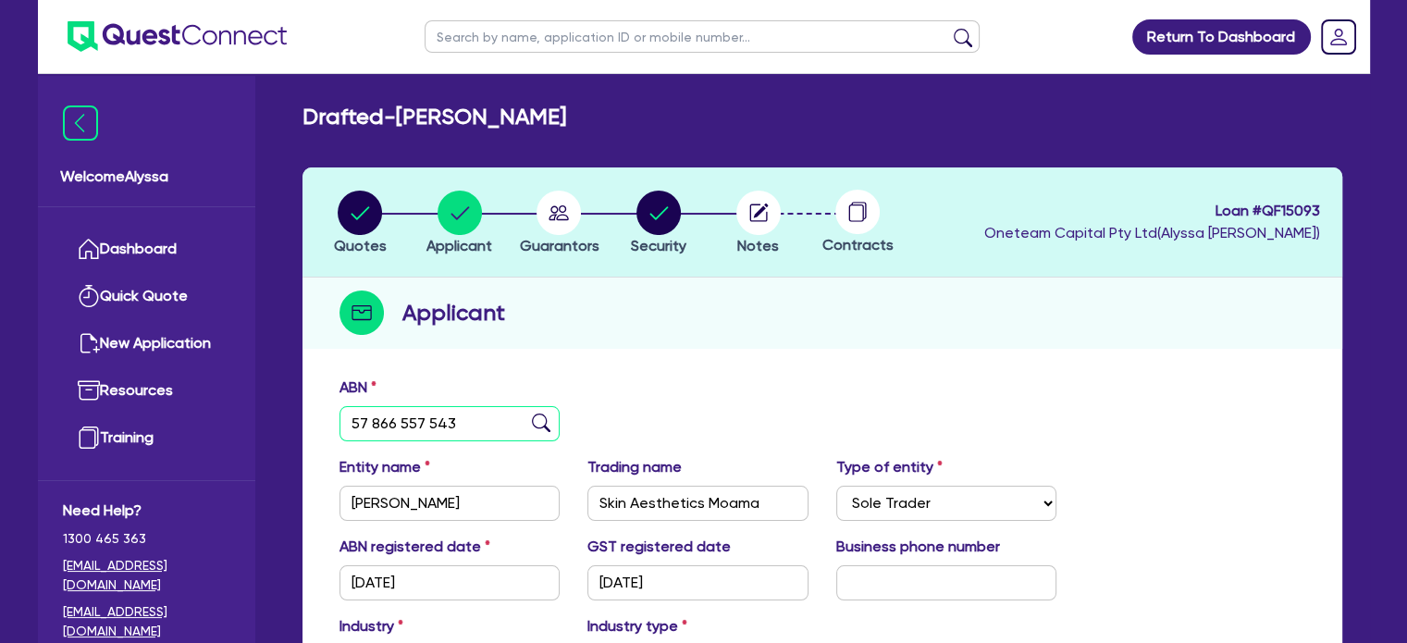
drag, startPoint x: 475, startPoint y: 424, endPoint x: 287, endPoint y: 411, distance: 188.3
click at [287, 411] on div "Drafted - MORGAN, MEG EVELYN Quotes Applicant Guarantors Security Notes Contrac…" at bounding box center [823, 490] width 1096 height 773
click at [344, 192] on icon "button" at bounding box center [360, 213] width 44 height 44
select select "SECONDARY_ASSETS"
select select "MEDICAL_DENTAL_LABORATORY_EQUIPMENT"
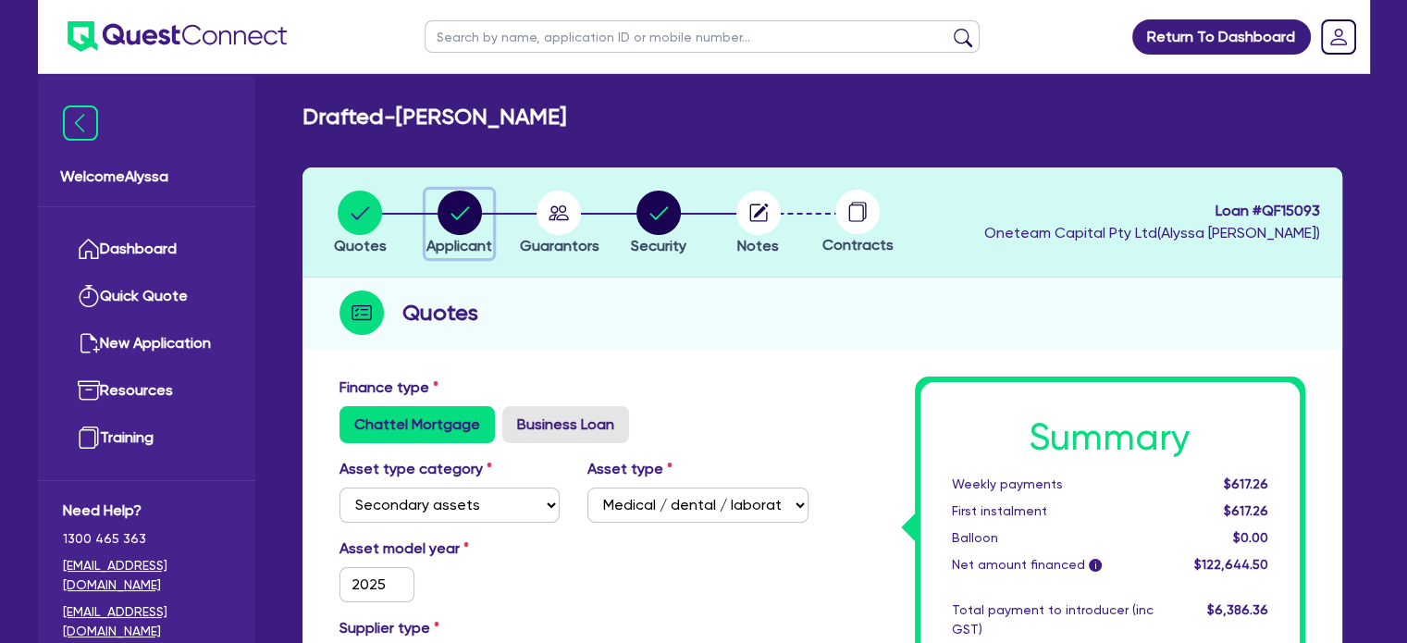
click at [452, 210] on circle "button" at bounding box center [460, 213] width 44 height 44
select select "SOLE_TRADER"
select select "HEALTH_BEAUTY"
select select "HAIR_BEAUTY_SALONS"
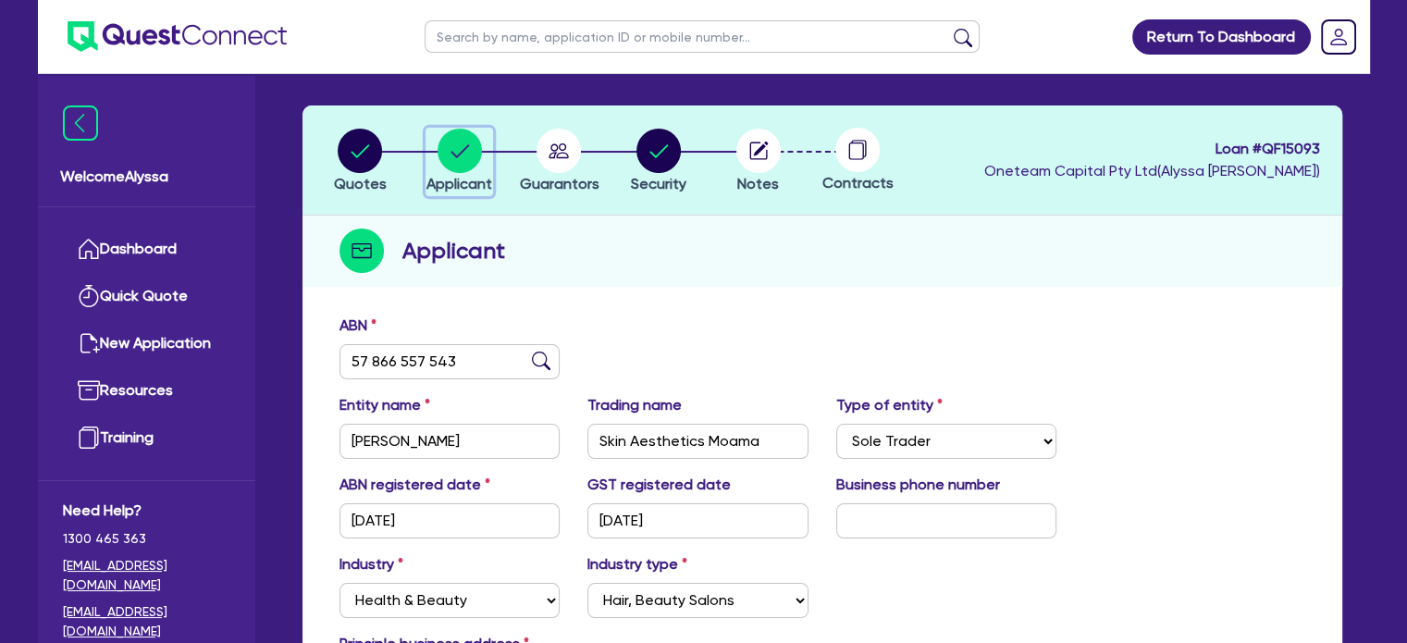
scroll to position [125, 0]
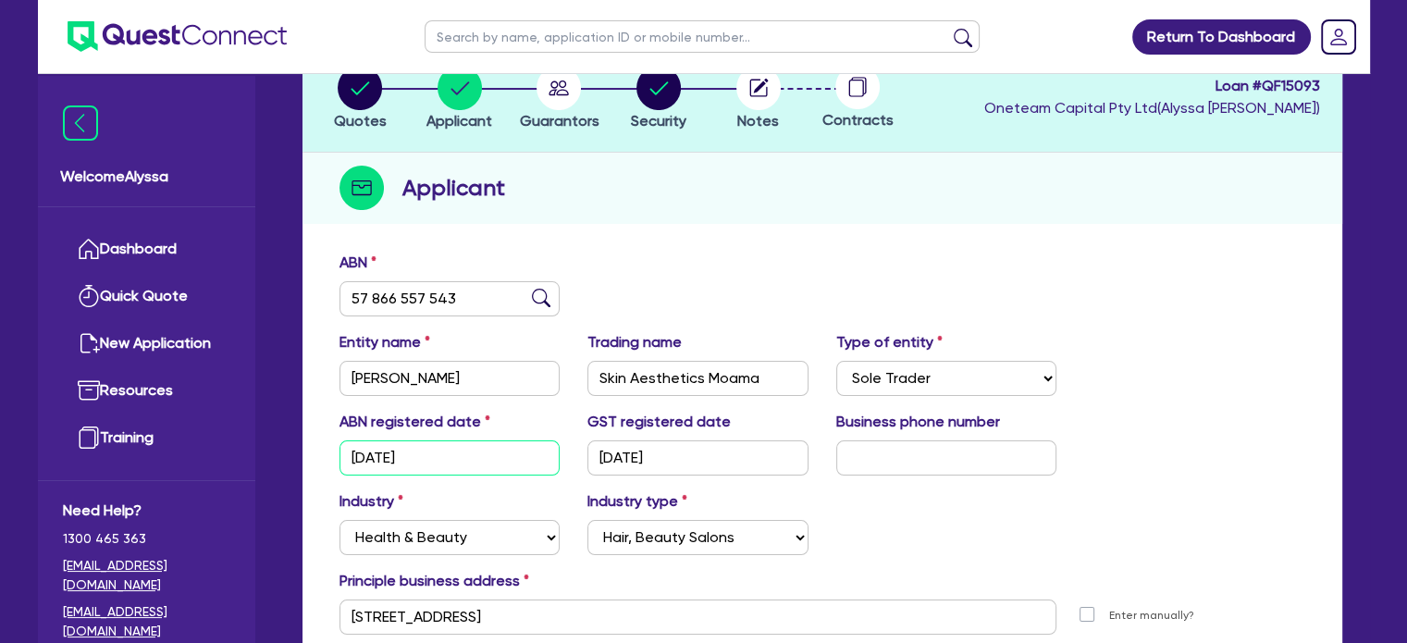
drag, startPoint x: 465, startPoint y: 458, endPoint x: 378, endPoint y: 454, distance: 88.0
click at [378, 454] on input "[DATE]" at bounding box center [450, 457] width 221 height 35
click at [640, 256] on div "ABN 57 866 557 543" at bounding box center [823, 292] width 994 height 80
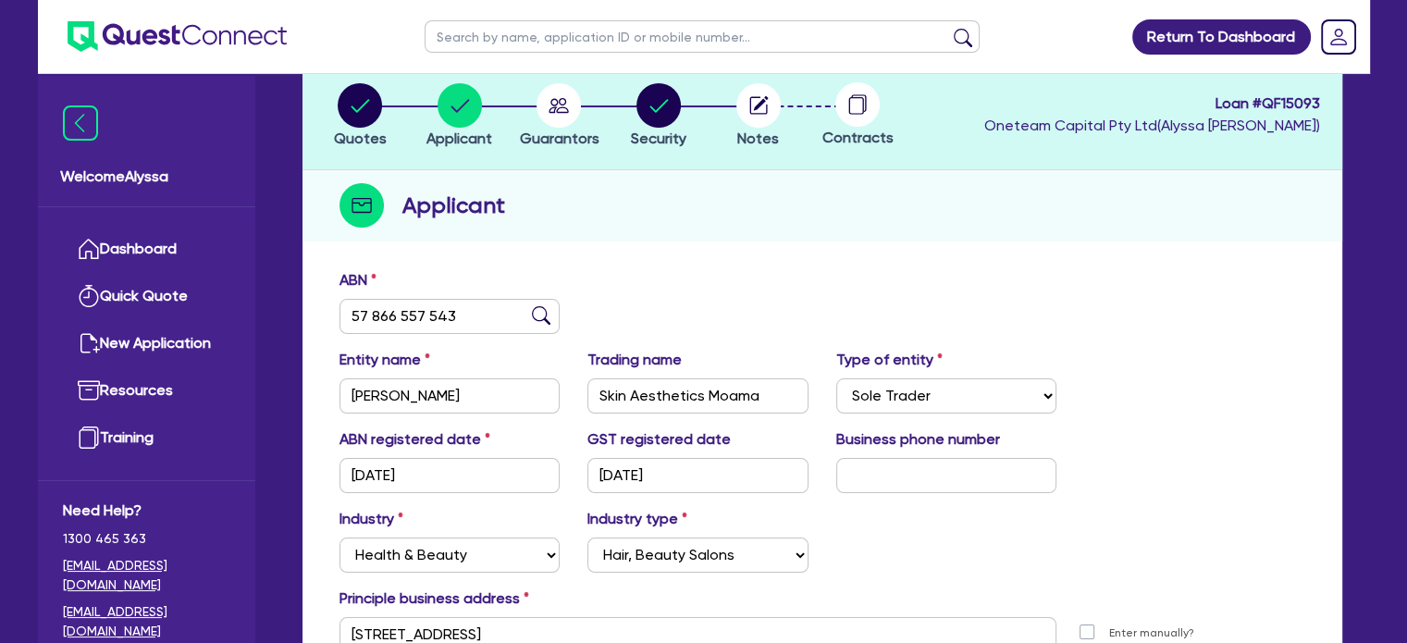
scroll to position [107, 0]
drag, startPoint x: 707, startPoint y: 478, endPoint x: 551, endPoint y: 471, distance: 155.6
click at [551, 471] on div "ABN registered date 14/09/2022 GST registered date 01/07/2024 Business phone nu…" at bounding box center [823, 468] width 994 height 80
click at [638, 241] on div "Quotes Applicant Guarantors Security Notes Contracts Loan # QF15093 Oneteam Cap…" at bounding box center [823, 403] width 1040 height 687
click at [167, 254] on link "Dashboard" at bounding box center [146, 249] width 167 height 47
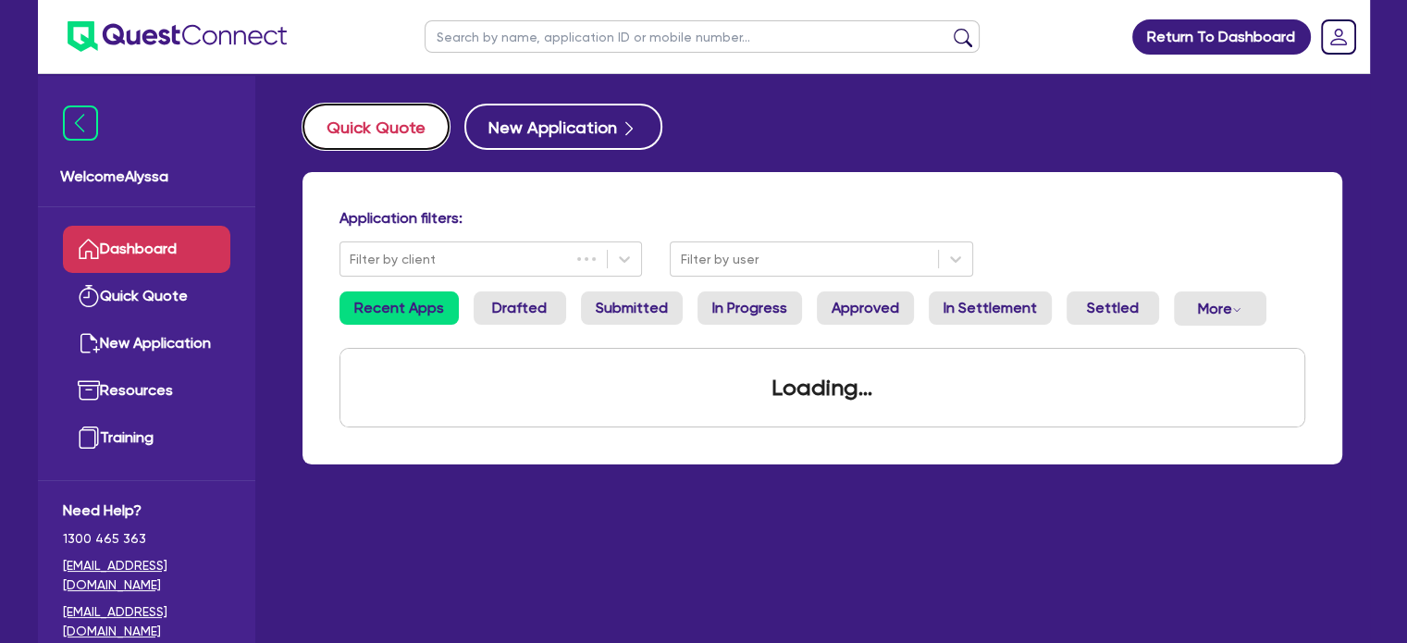
click at [384, 125] on button "Quick Quote" at bounding box center [376, 127] width 147 height 46
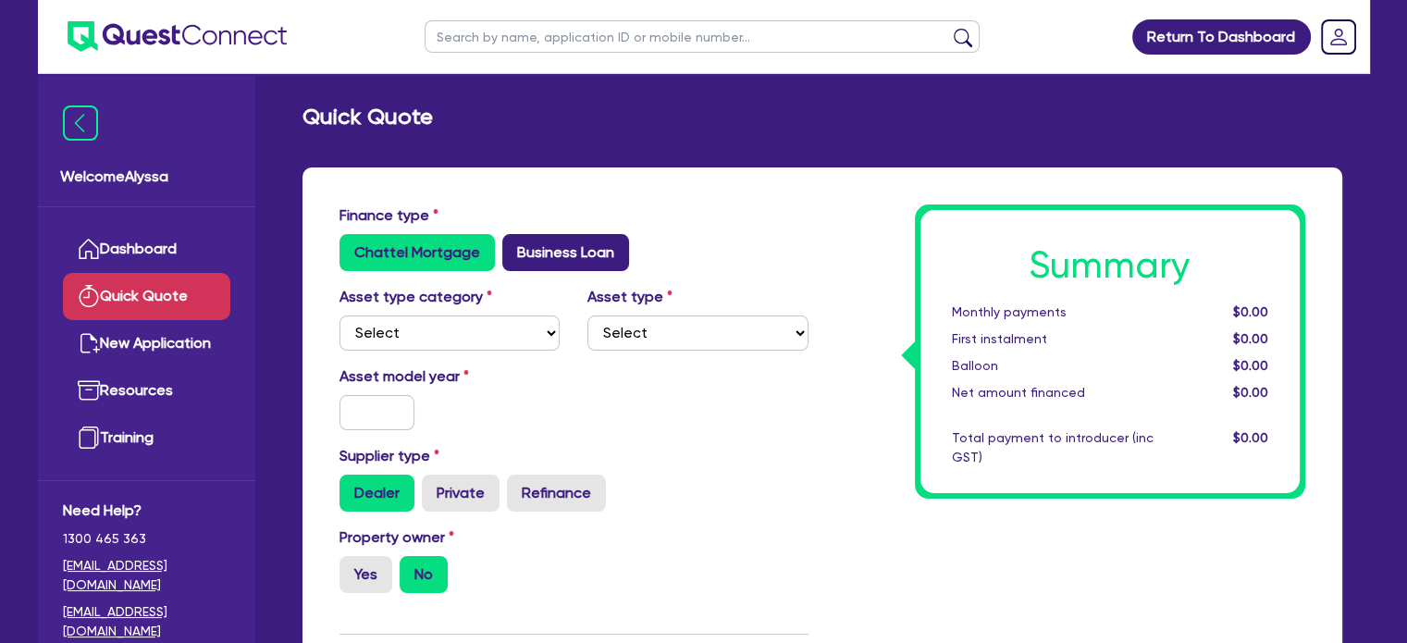
click at [555, 247] on label "Business Loan" at bounding box center [565, 252] width 127 height 37
click at [514, 246] on input "Business Loan" at bounding box center [508, 240] width 12 height 12
radio input "true"
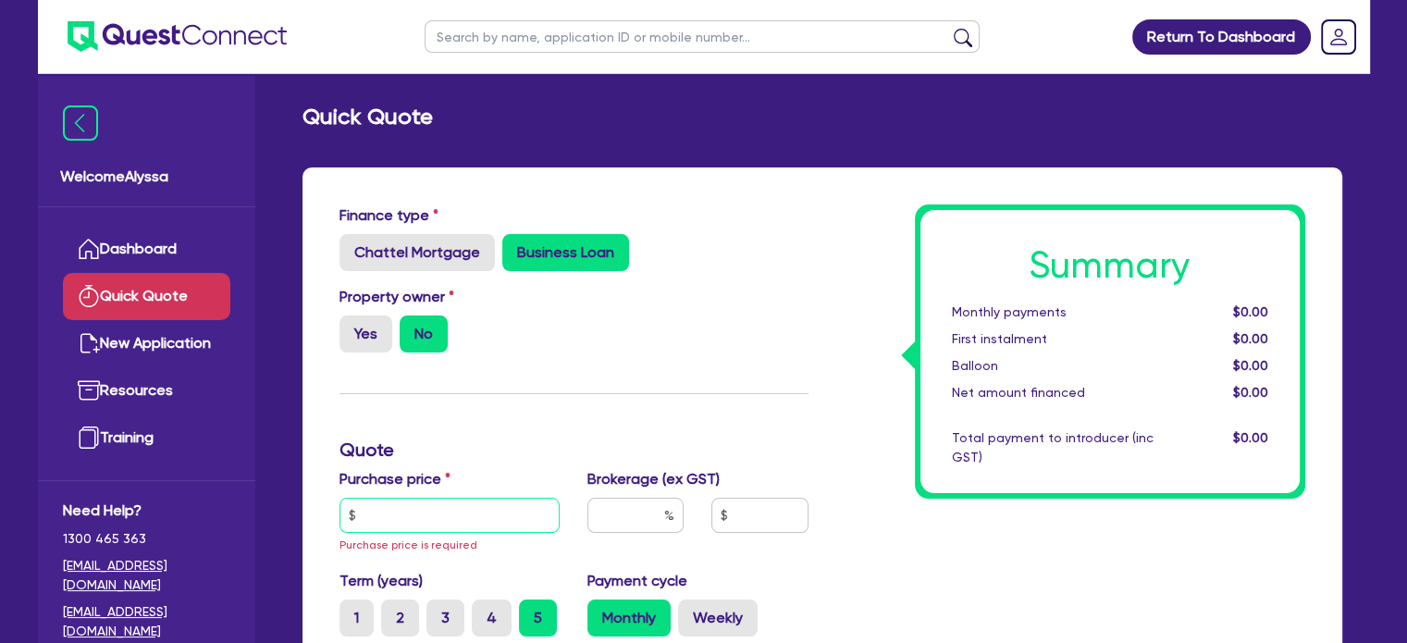
click at [402, 505] on input "text" at bounding box center [450, 515] width 221 height 35
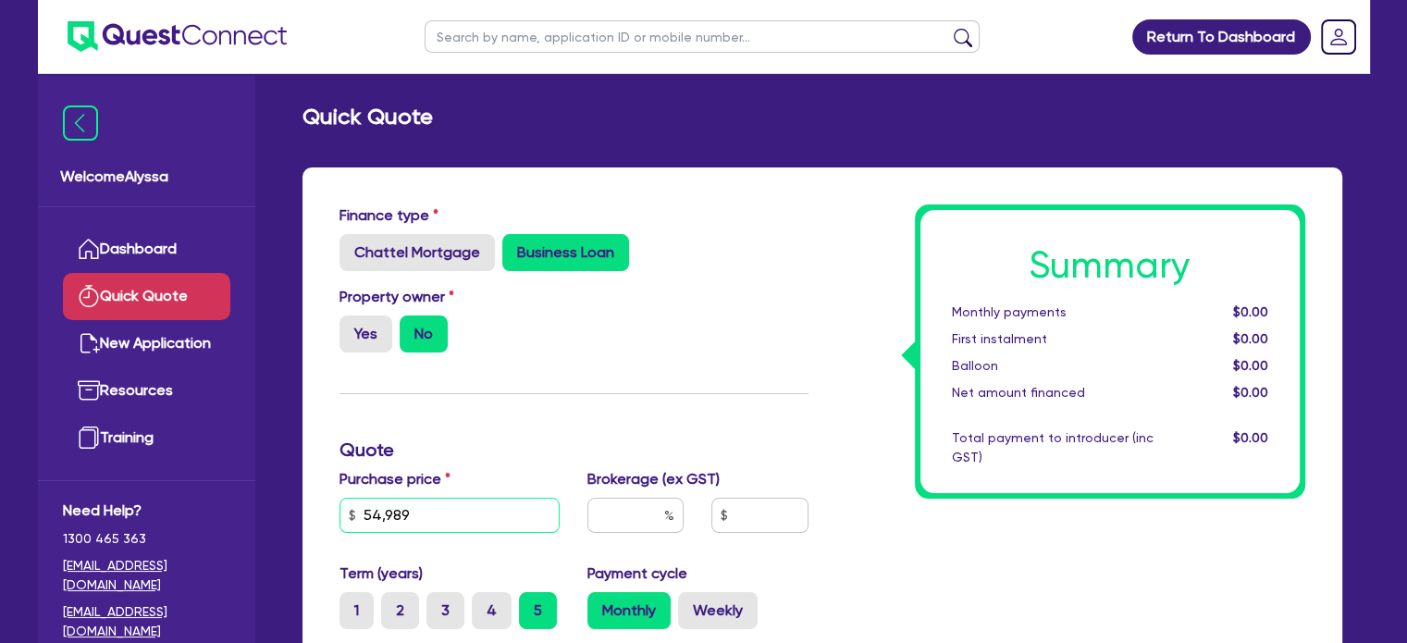
scroll to position [248, 0]
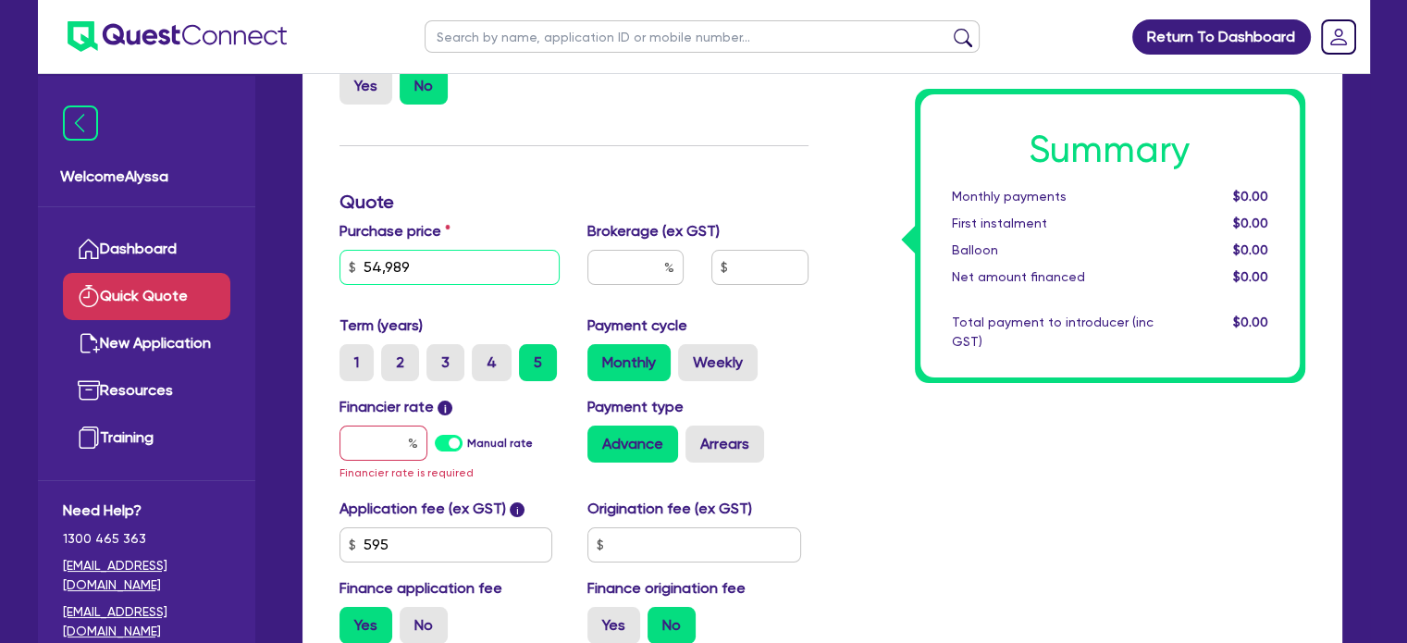
type input "54,989"
click at [656, 263] on input "text" at bounding box center [636, 267] width 96 height 35
type input "3"
click at [381, 445] on input "text" at bounding box center [384, 443] width 88 height 35
type input "8"
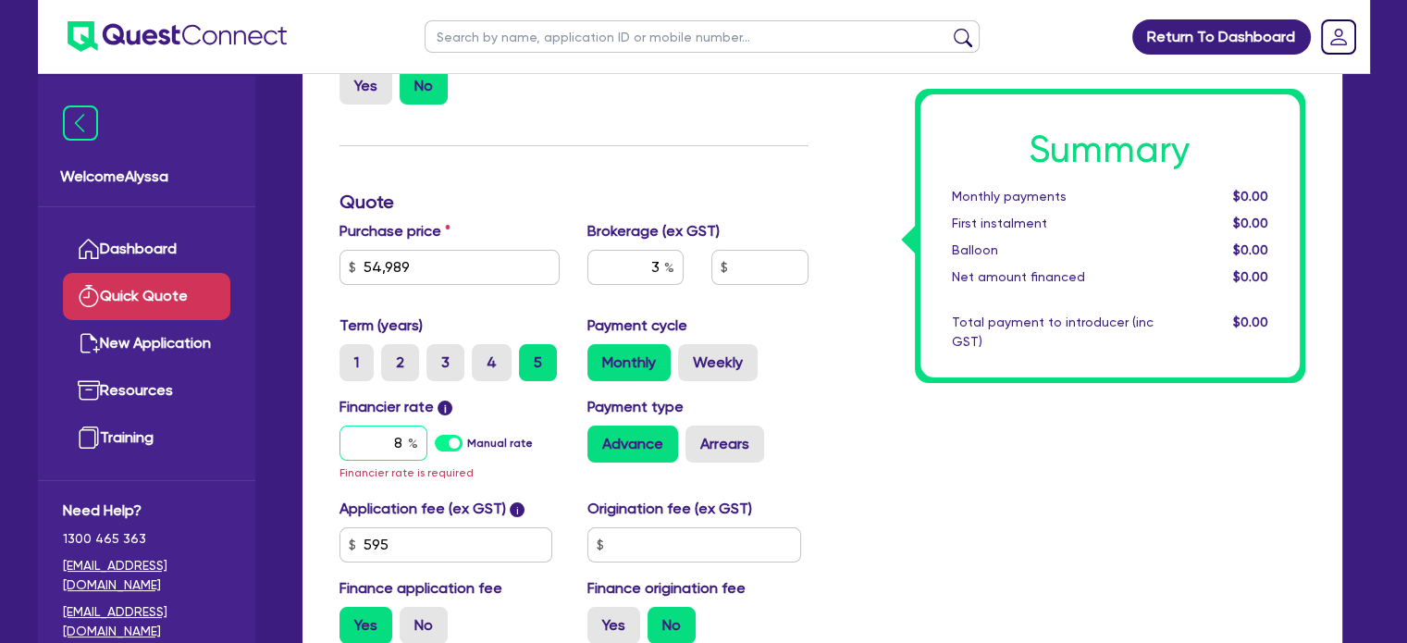
type input "1,669.31"
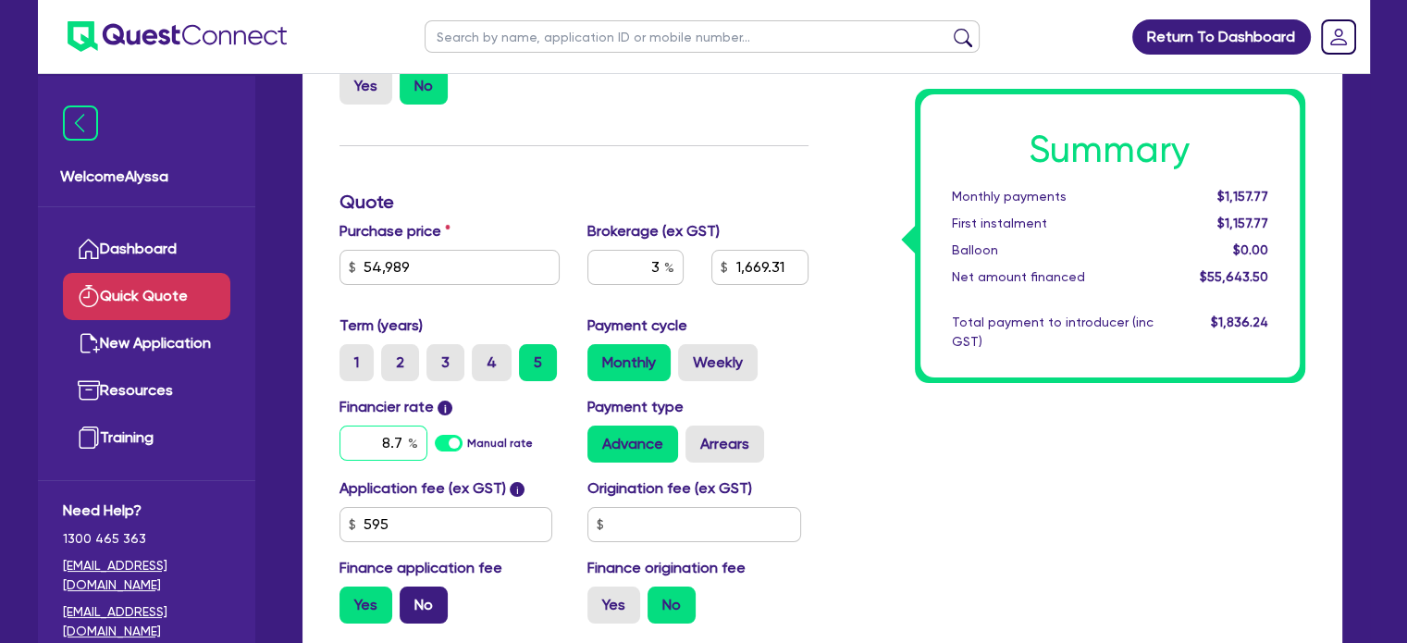
type input "8.7"
type input "1,669.31"
click at [433, 592] on label "No" at bounding box center [424, 605] width 48 height 37
click at [412, 592] on input "No" at bounding box center [406, 593] width 12 height 12
radio input "true"
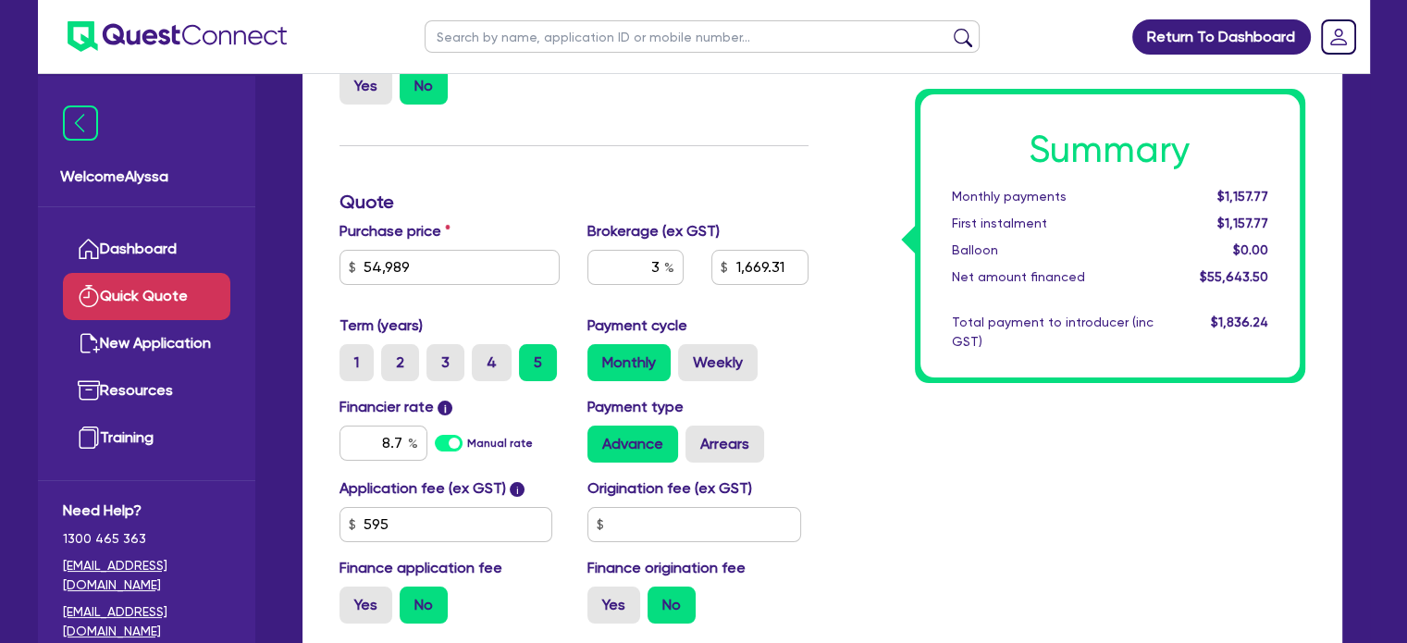
type input "1,649.67"
click at [385, 429] on input "8.7" at bounding box center [384, 443] width 88 height 35
type input "10.5"
click at [845, 284] on div "Summary Monthly payments Calculating... First instalment i Calculating... Ballo…" at bounding box center [1071, 298] width 497 height 682
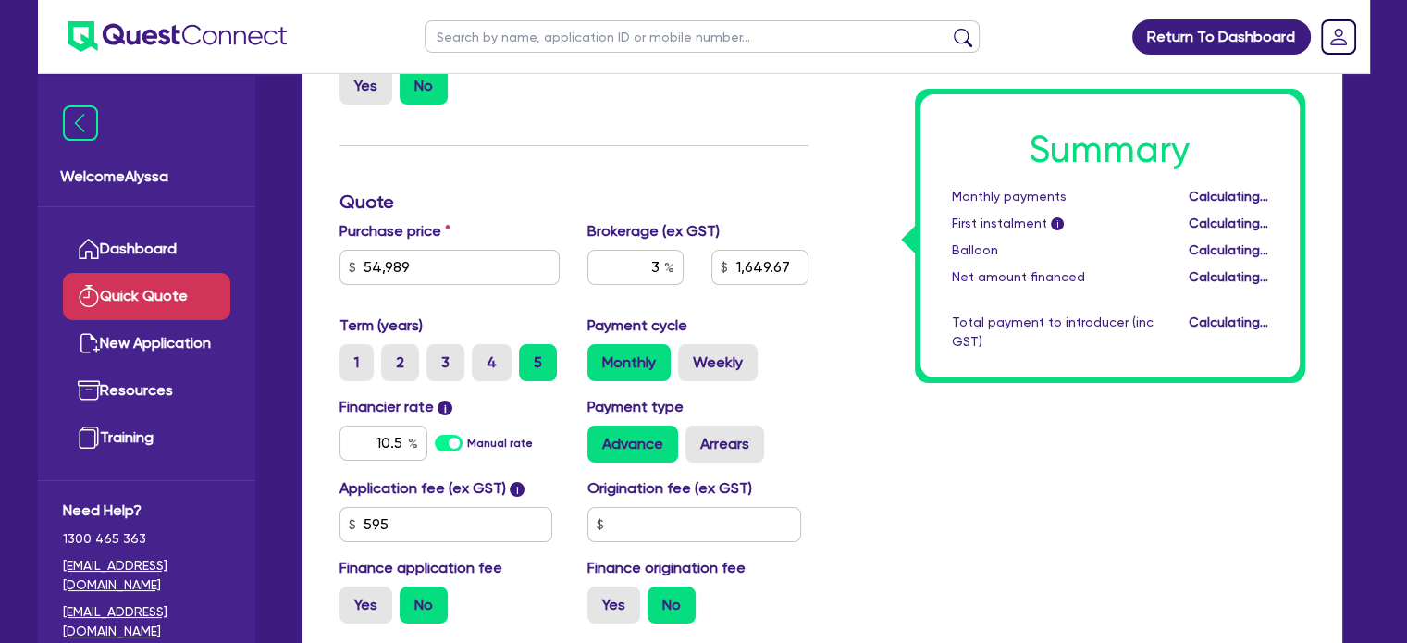
type input "1,649.67"
click at [393, 357] on label "2" at bounding box center [400, 362] width 38 height 37
click at [393, 356] on input "2" at bounding box center [387, 350] width 12 height 12
radio input "true"
type input "1,649.67"
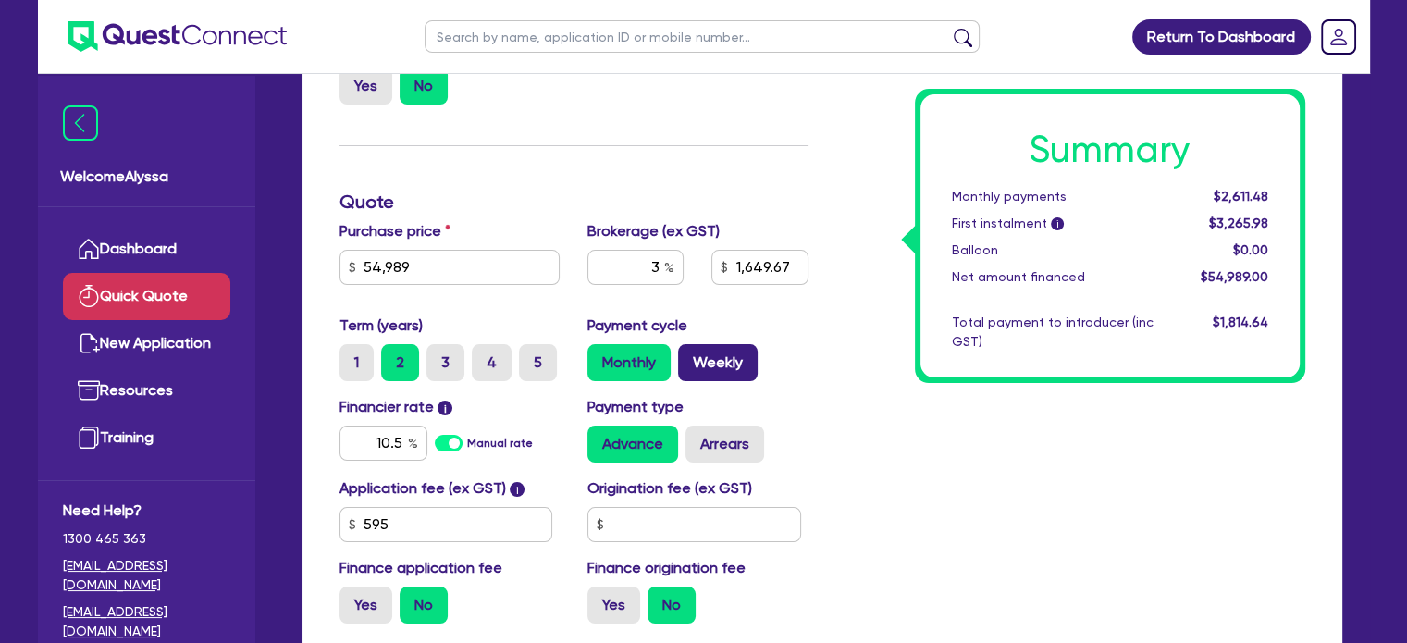
click at [720, 356] on label "Weekly" at bounding box center [718, 362] width 80 height 37
click at [690, 356] on input "Weekly" at bounding box center [684, 350] width 12 height 12
radio input "true"
type input "1,649.67"
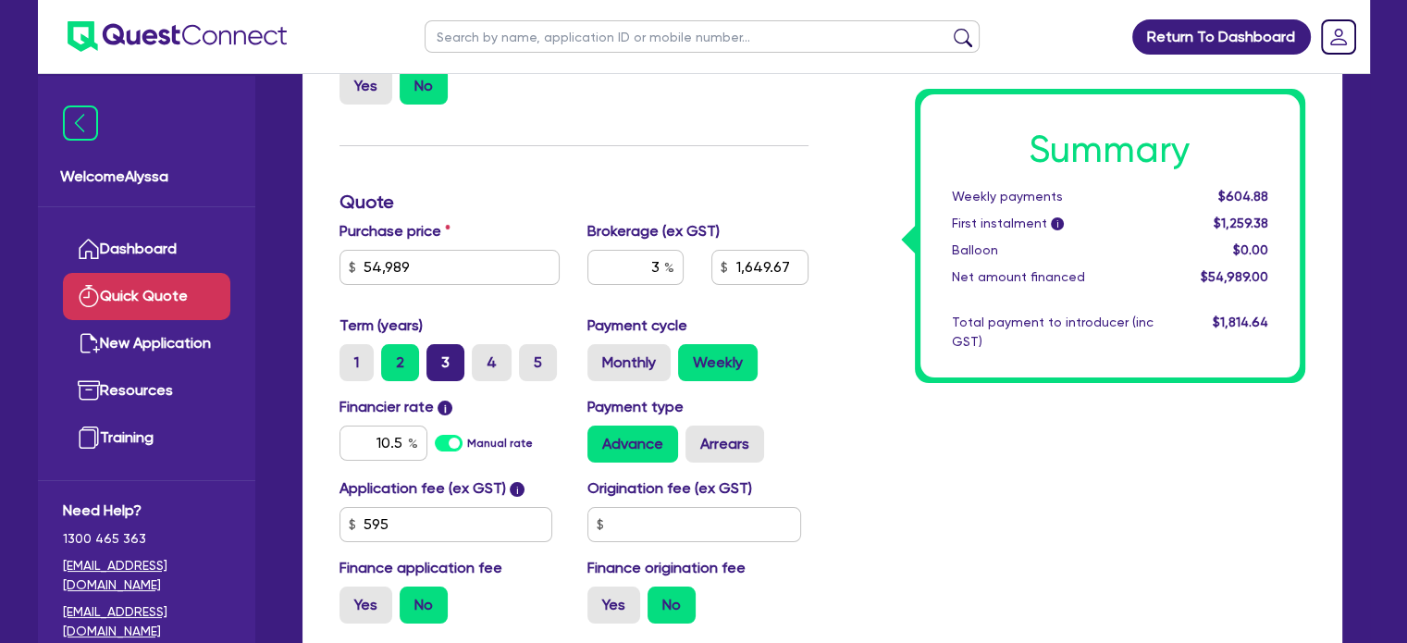
click at [452, 365] on label "3" at bounding box center [446, 362] width 38 height 37
click at [439, 356] on input "3" at bounding box center [433, 350] width 12 height 12
radio input "true"
type input "1,649.67"
click at [647, 351] on label "Monthly" at bounding box center [629, 362] width 83 height 37
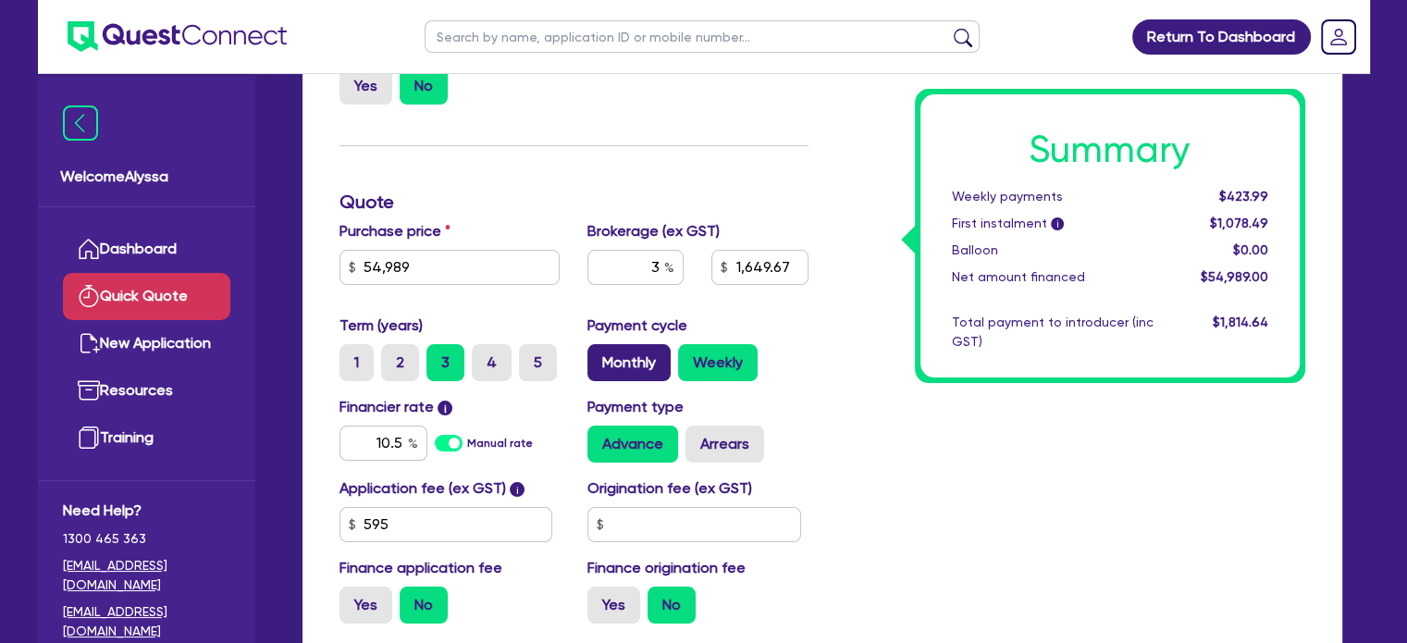
click at [600, 351] on input "Monthly" at bounding box center [594, 350] width 12 height 12
radio input "true"
type input "1,649.67"
click at [713, 363] on label "Weekly" at bounding box center [718, 362] width 80 height 37
click at [690, 356] on input "Weekly" at bounding box center [684, 350] width 12 height 12
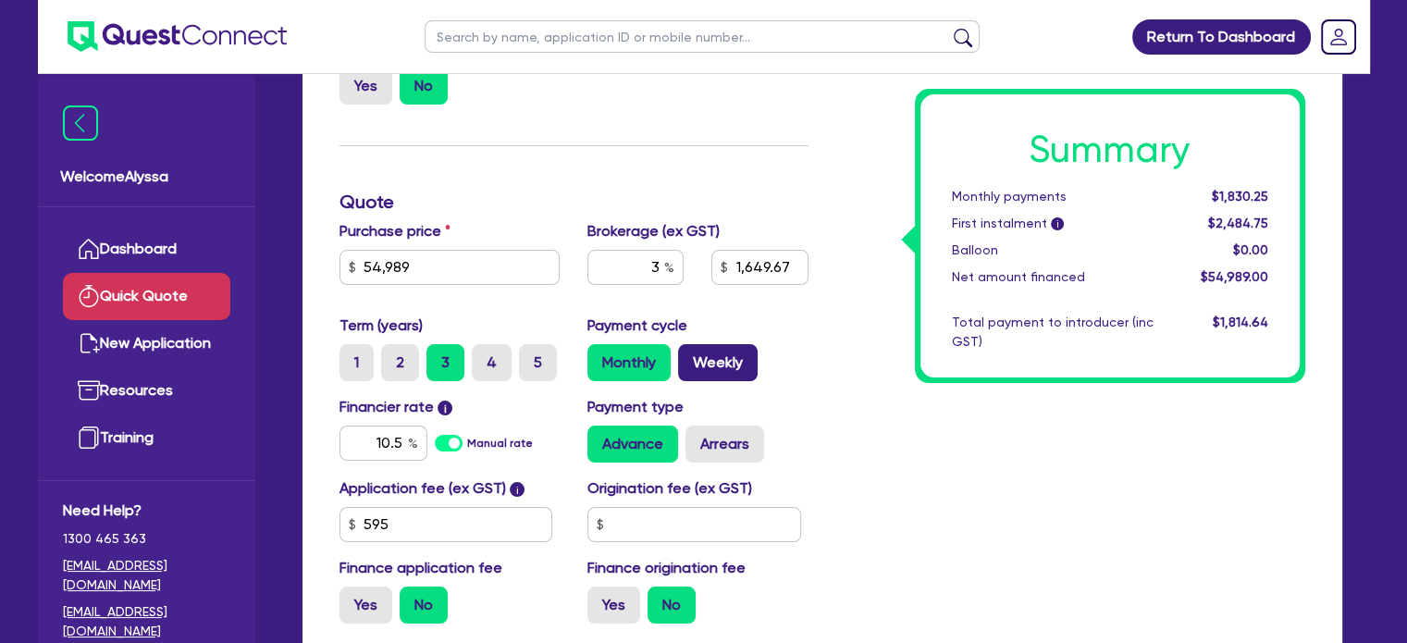
radio input "true"
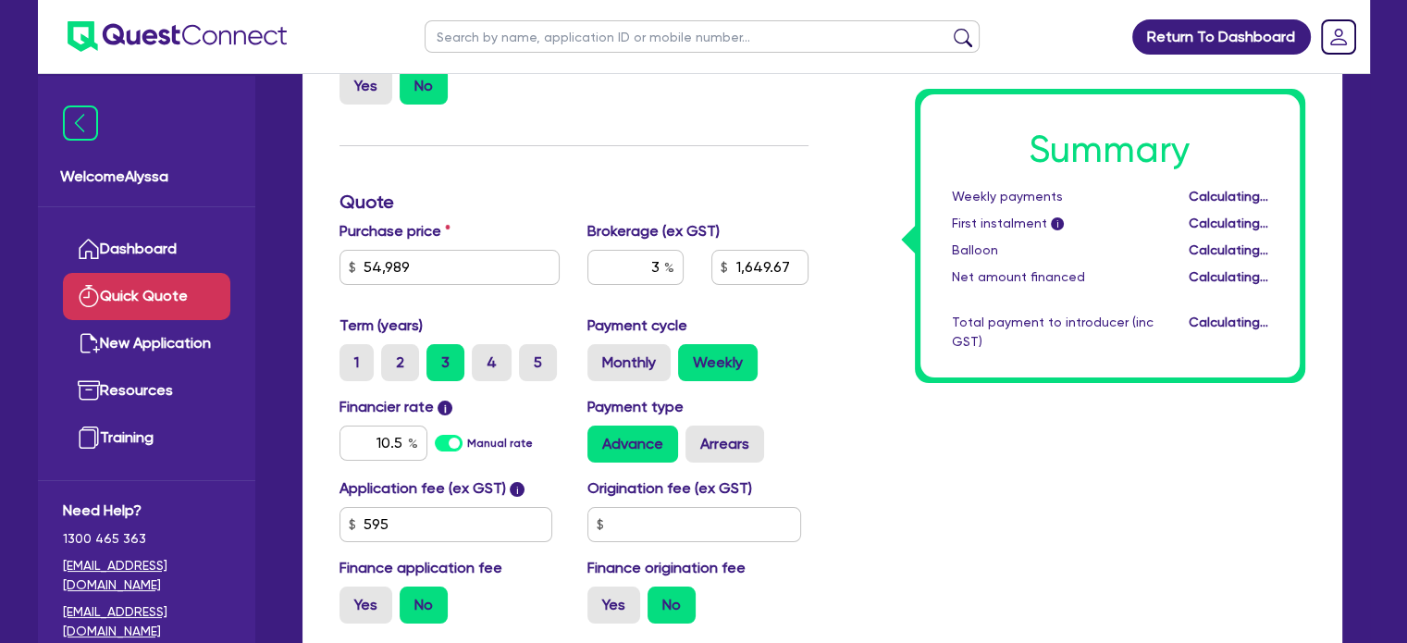
type input "1,649.67"
click at [487, 356] on label "4" at bounding box center [492, 362] width 40 height 37
click at [484, 356] on input "4" at bounding box center [478, 350] width 12 height 12
radio input "true"
type input "1,649.67"
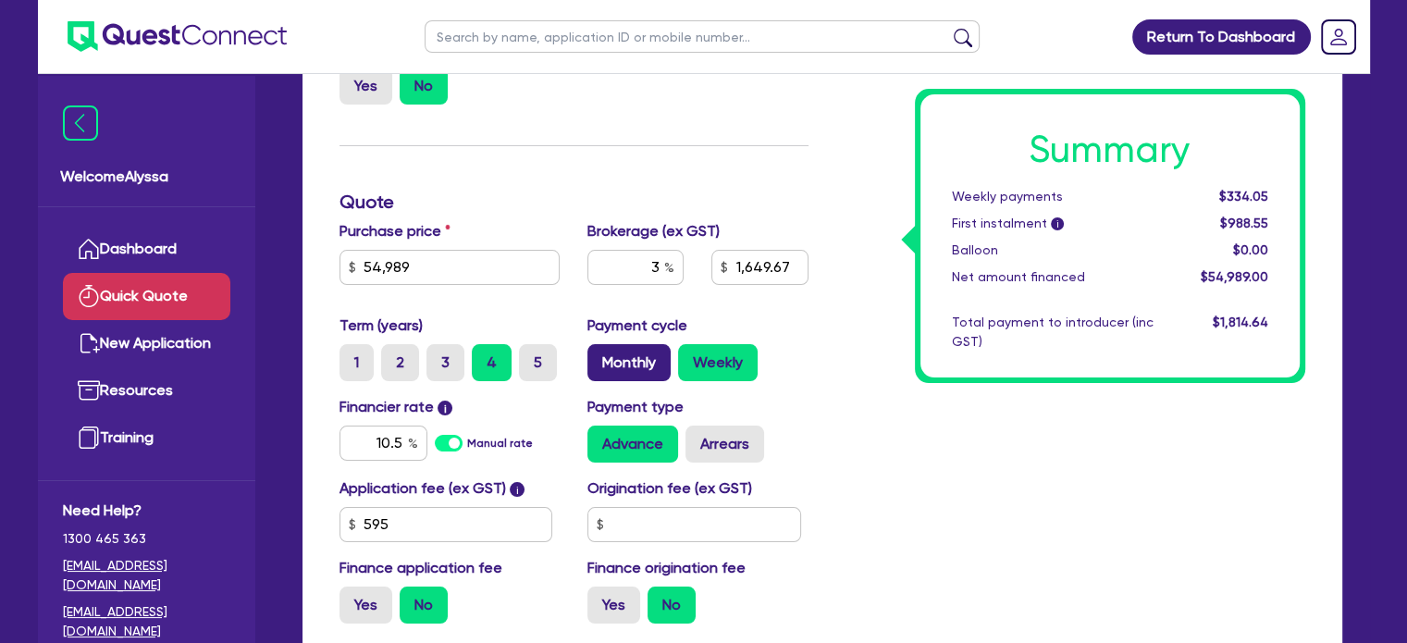
click at [630, 369] on label "Monthly" at bounding box center [629, 362] width 83 height 37
click at [600, 356] on input "Monthly" at bounding box center [594, 350] width 12 height 12
radio input "true"
type input "1,649.67"
click at [699, 358] on label "Weekly" at bounding box center [718, 362] width 80 height 37
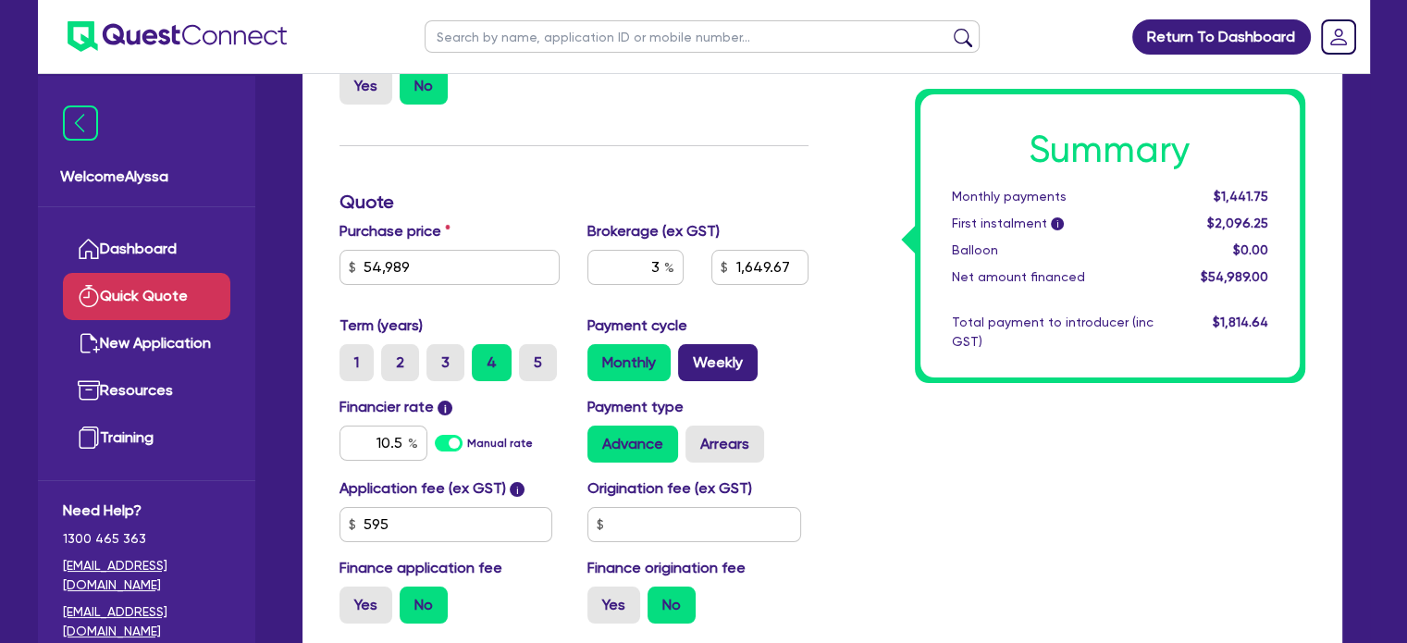
click at [690, 356] on input "Weekly" at bounding box center [684, 350] width 12 height 12
radio input "true"
type input "1,649.67"
click at [514, 365] on div "1 2 3 4 5" at bounding box center [457, 362] width 235 height 37
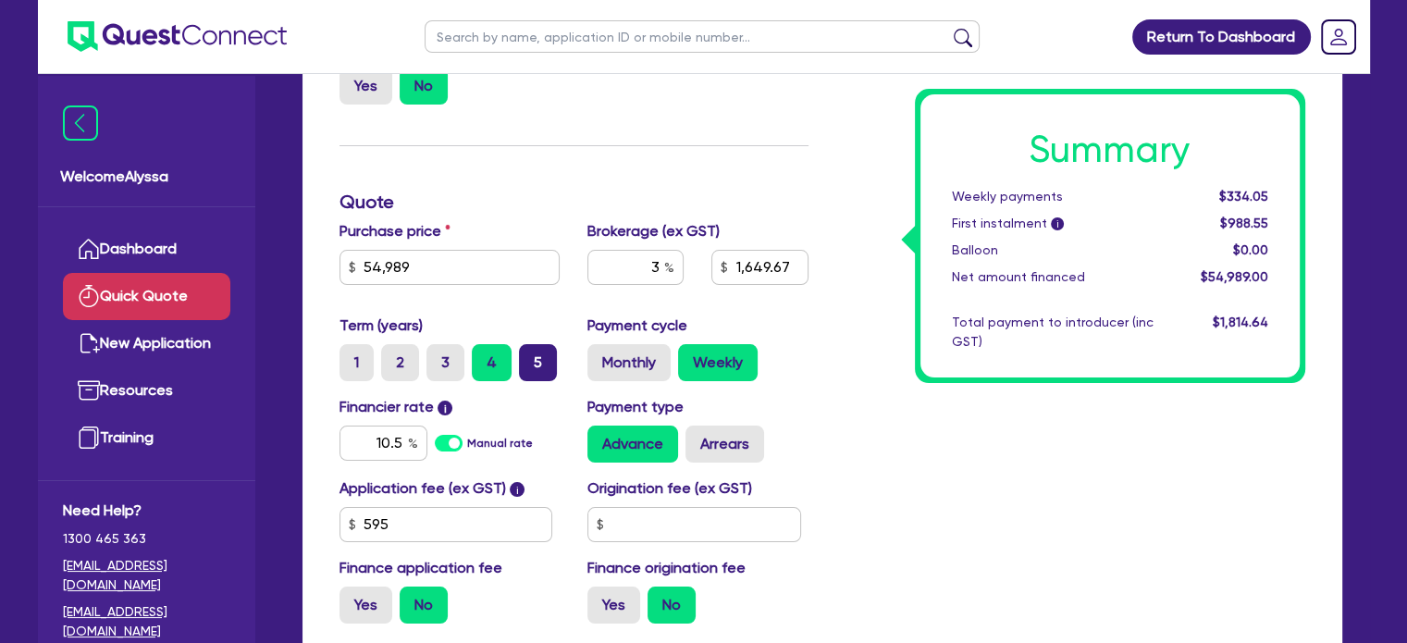
click at [541, 370] on label "5" at bounding box center [538, 362] width 38 height 37
click at [531, 356] on input "5" at bounding box center [525, 350] width 12 height 12
radio input "true"
type input "1,649.67"
click at [637, 364] on label "Monthly" at bounding box center [629, 362] width 83 height 37
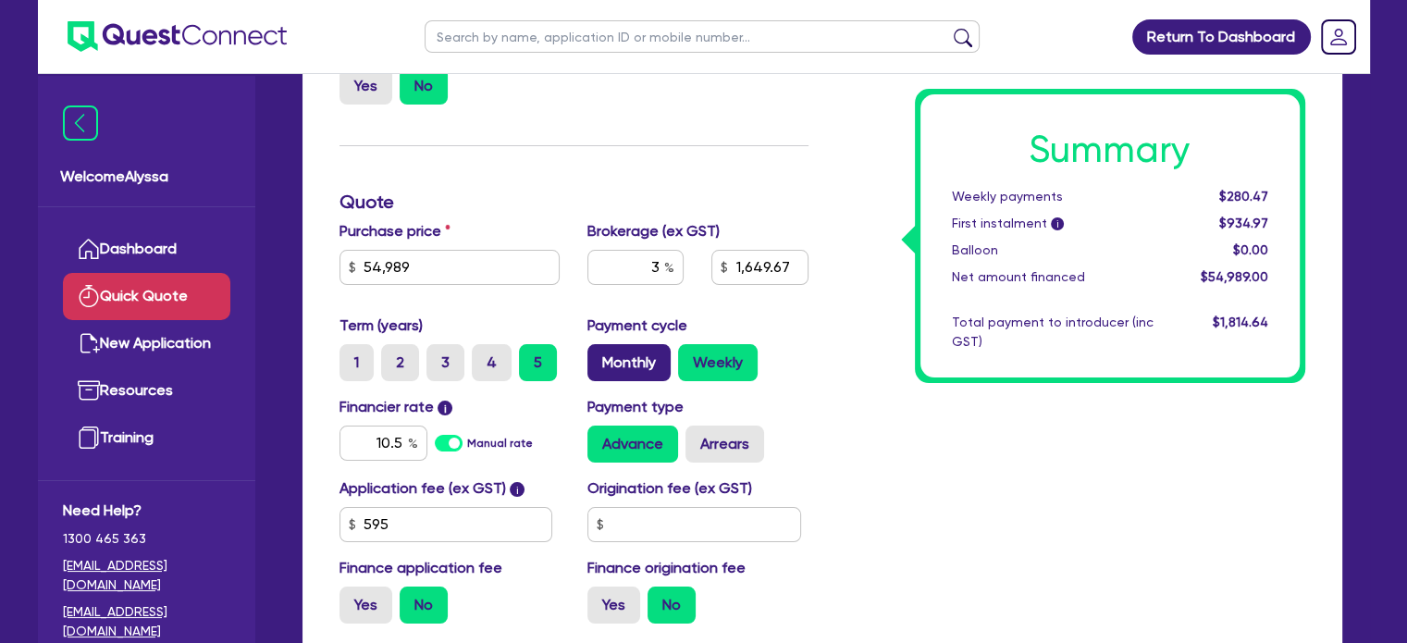
click at [600, 356] on input "Monthly" at bounding box center [594, 350] width 12 height 12
radio input "true"
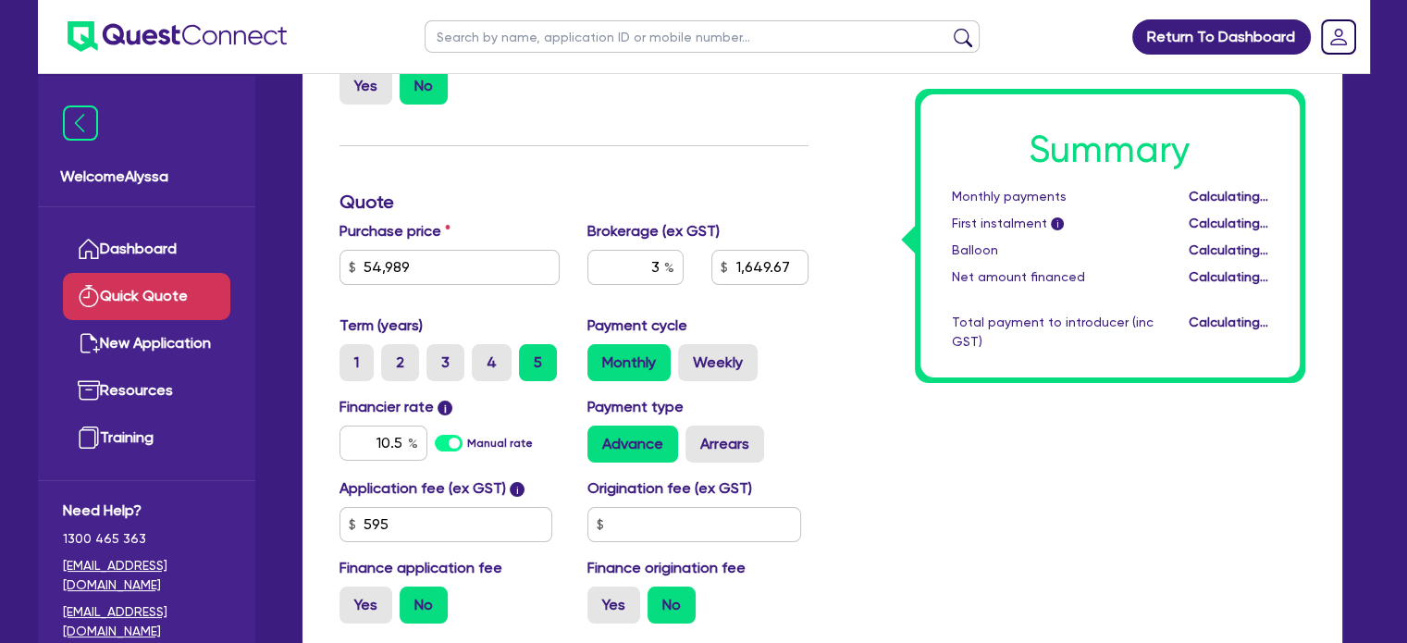
type input "1,649.67"
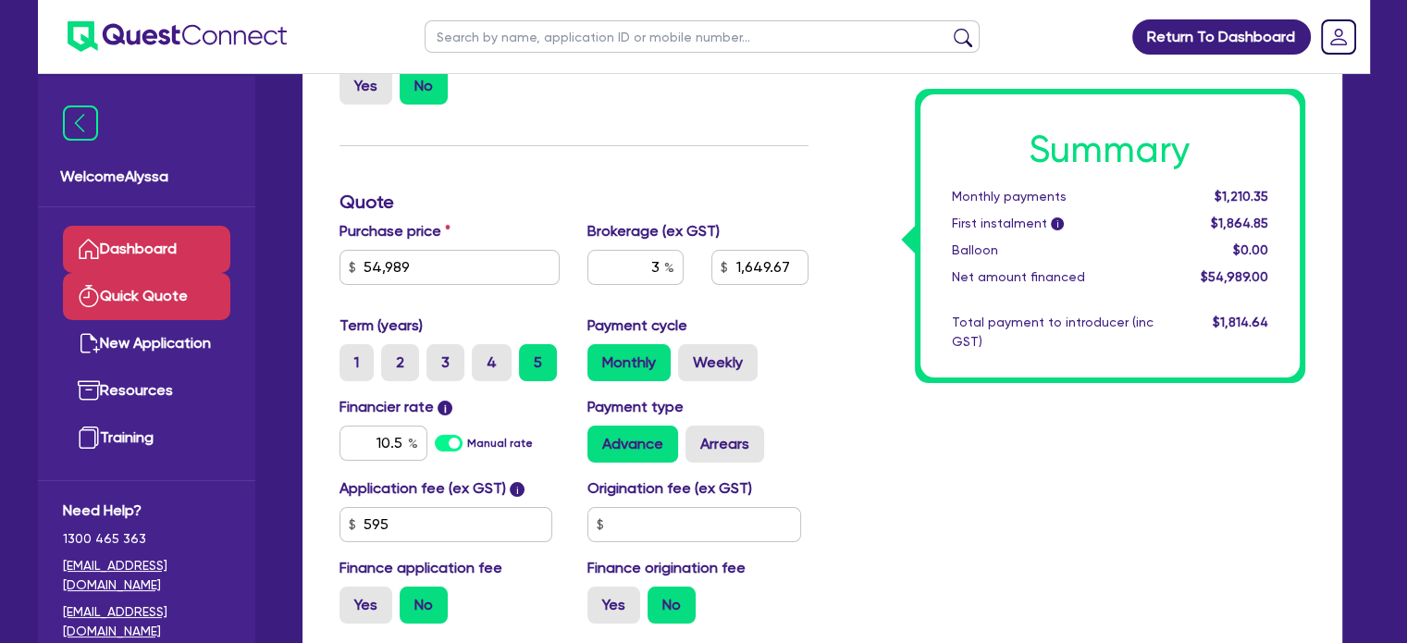
click at [181, 247] on link "Dashboard" at bounding box center [146, 249] width 167 height 47
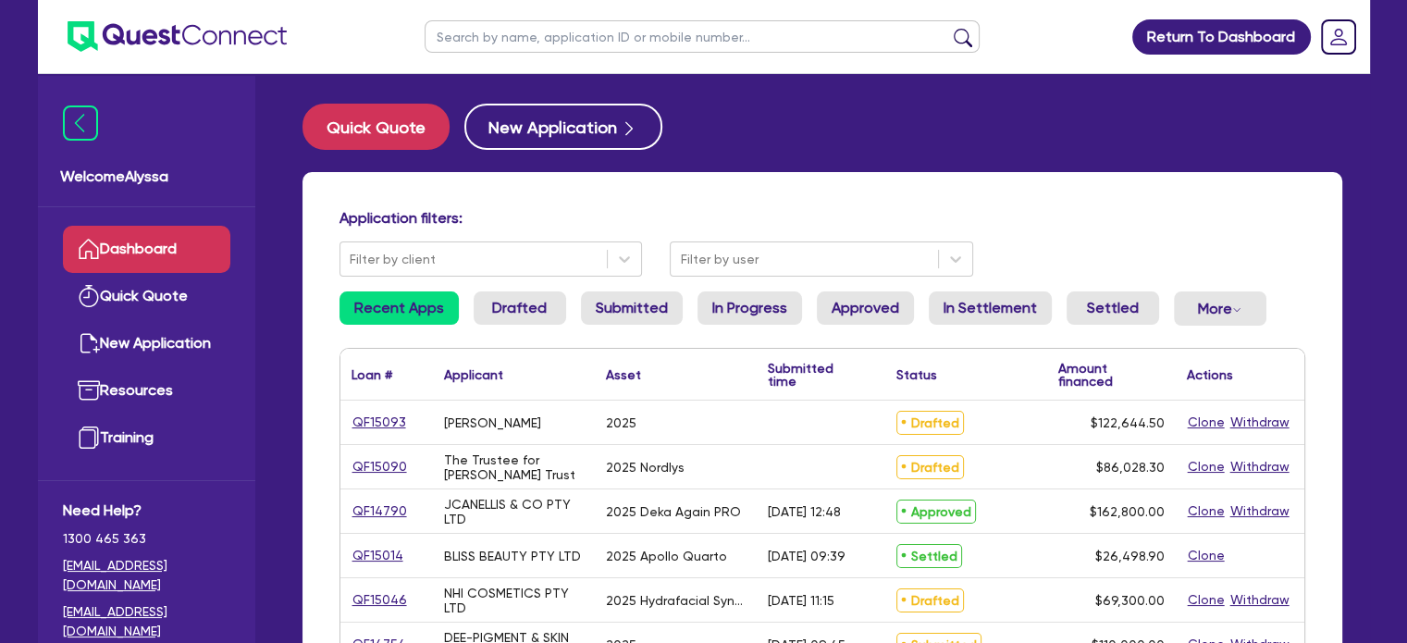
click at [514, 34] on input "text" at bounding box center [702, 36] width 555 height 32
type input "meg"
click at [948, 28] on button "submit" at bounding box center [963, 41] width 30 height 26
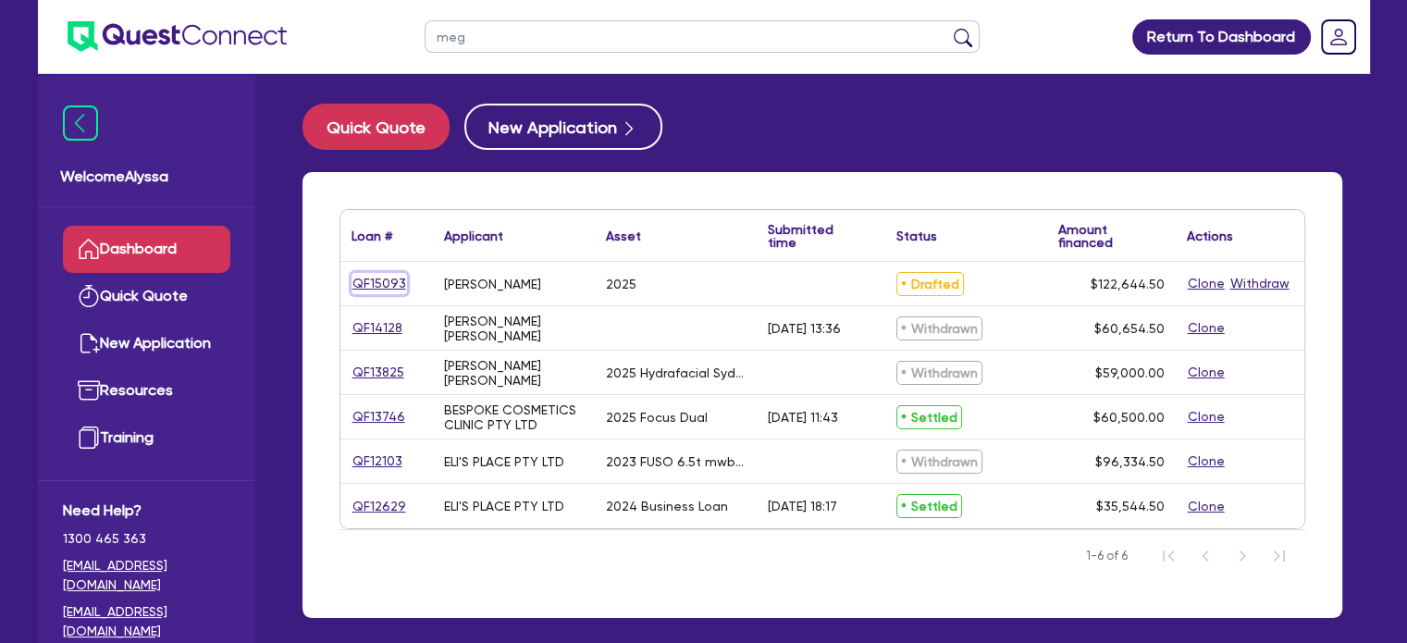
click at [368, 288] on link "QF15093" at bounding box center [380, 283] width 56 height 21
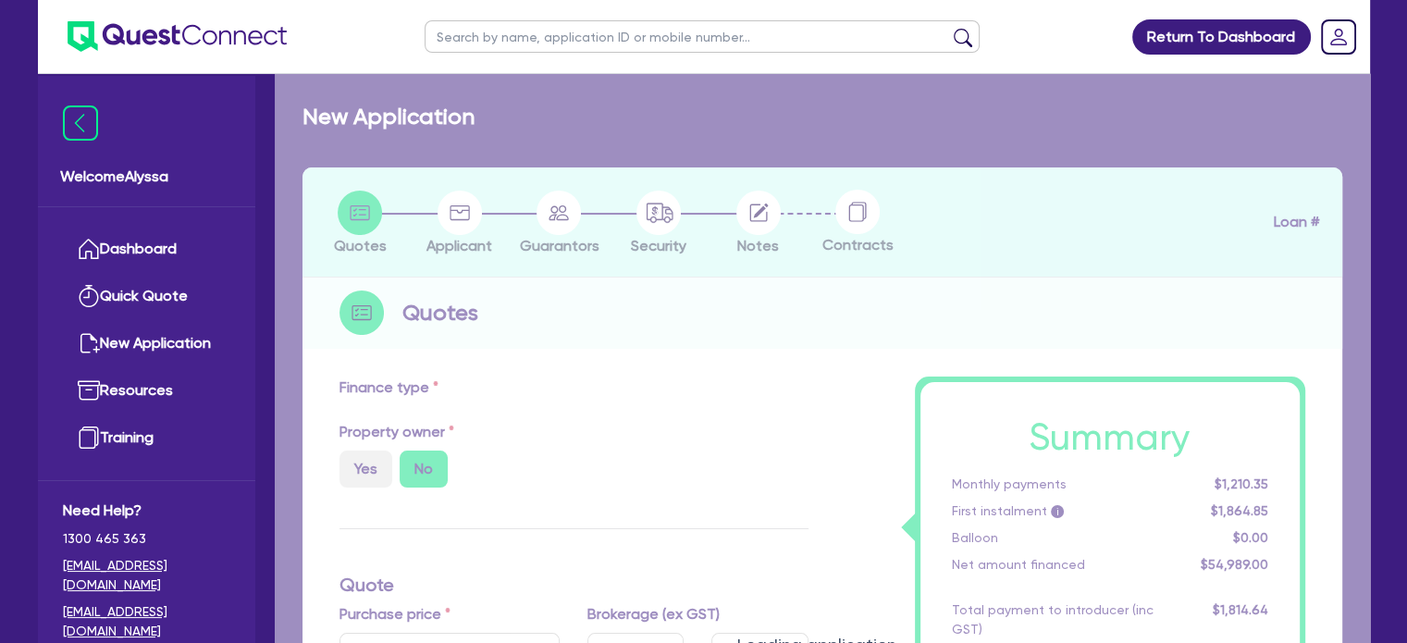
select select "SECONDARY_ASSETS"
type input "2025"
radio input "true"
type input "121,000"
type input "4"
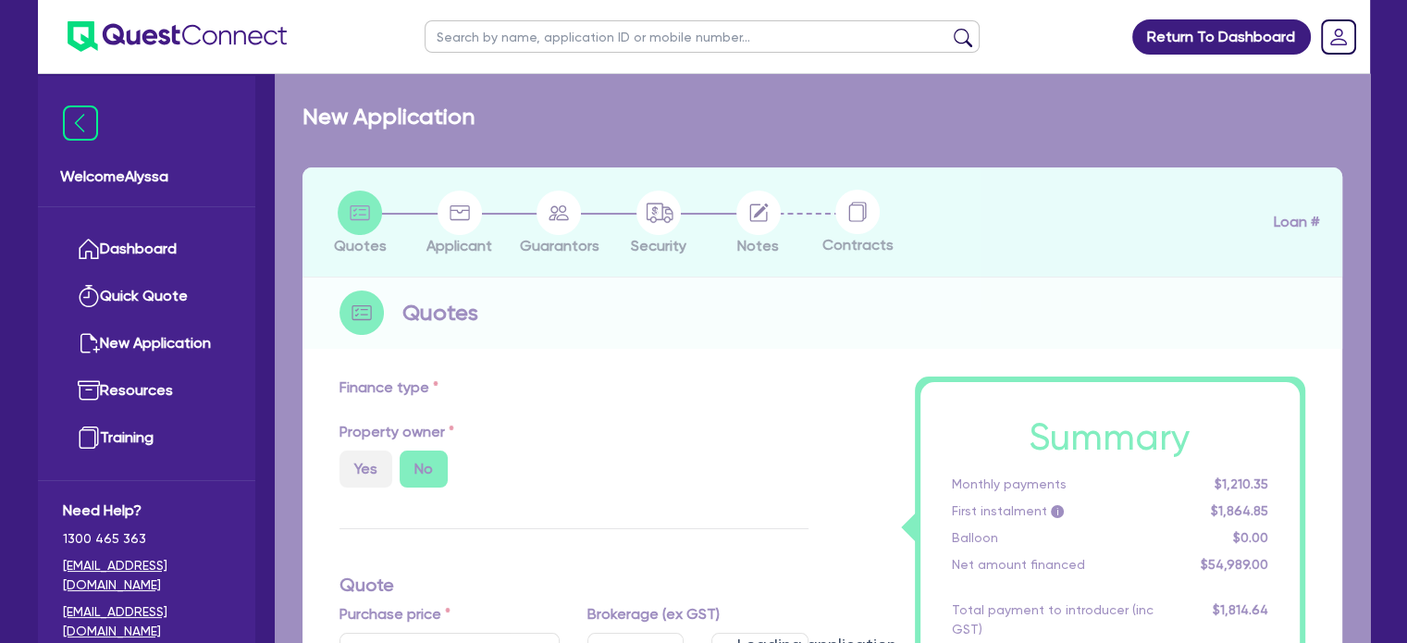
type input "4,905.78"
type input "9.45"
type input "900"
select select "MEDICAL_DENTAL_LABORATORY_EQUIPMENT"
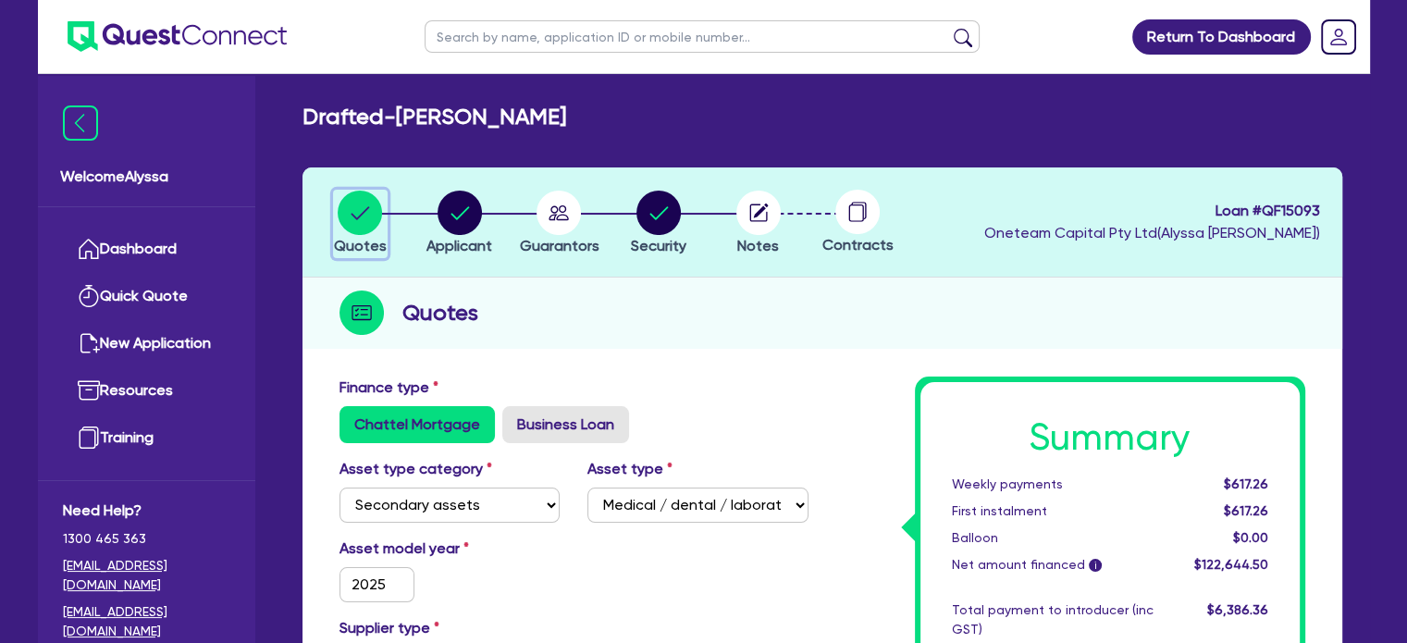
click at [352, 213] on icon "button" at bounding box center [361, 212] width 19 height 13
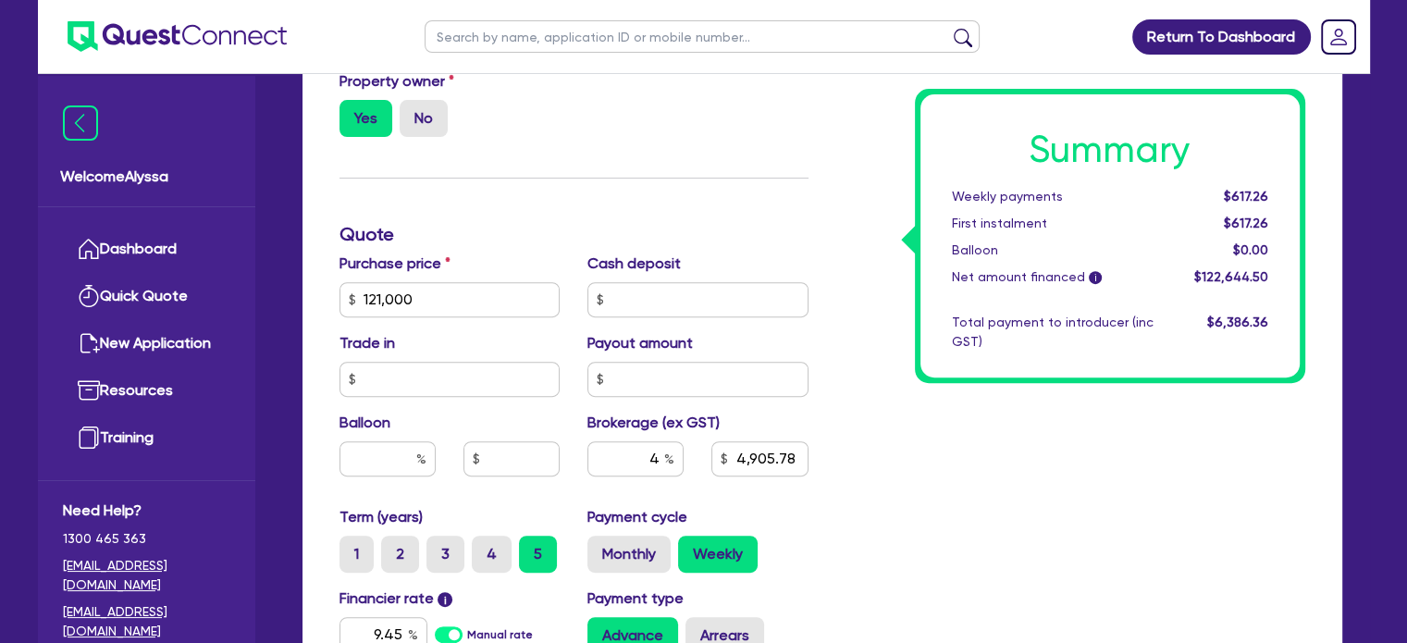
scroll to position [746, 0]
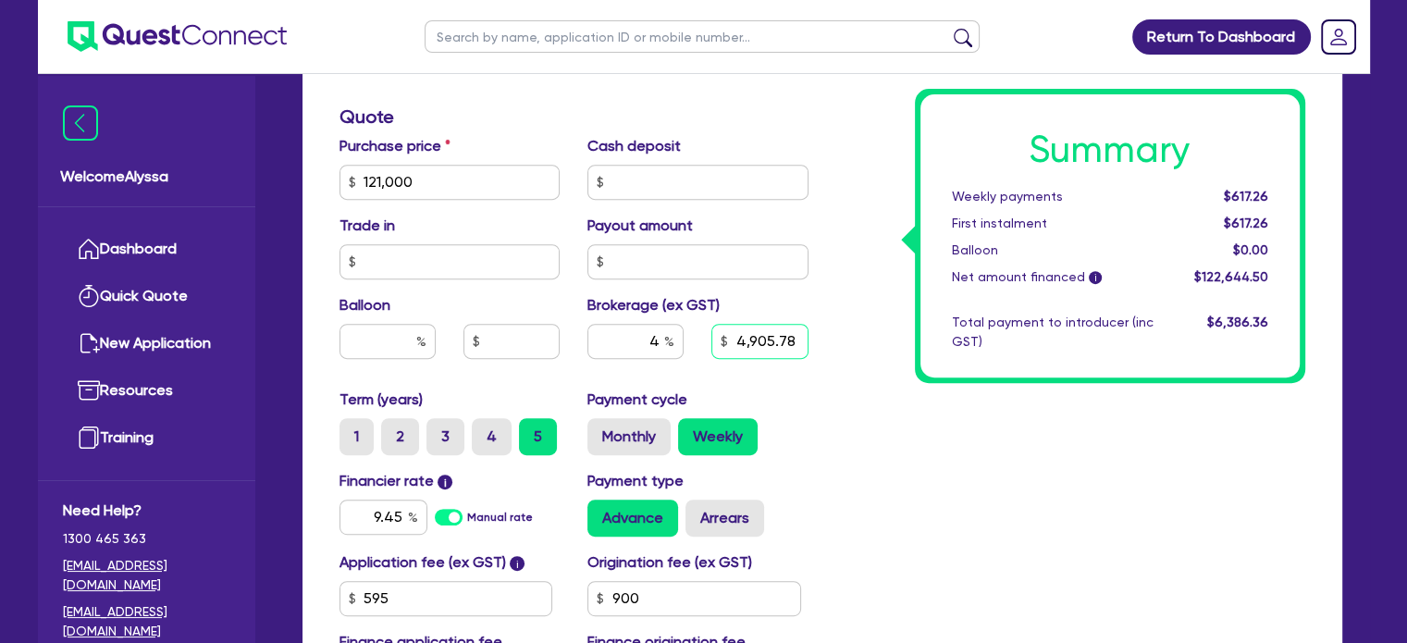
click at [746, 338] on input "4,905.78" at bounding box center [760, 341] width 96 height 35
type input "121,000"
type input "4,905.78"
type input "121,000"
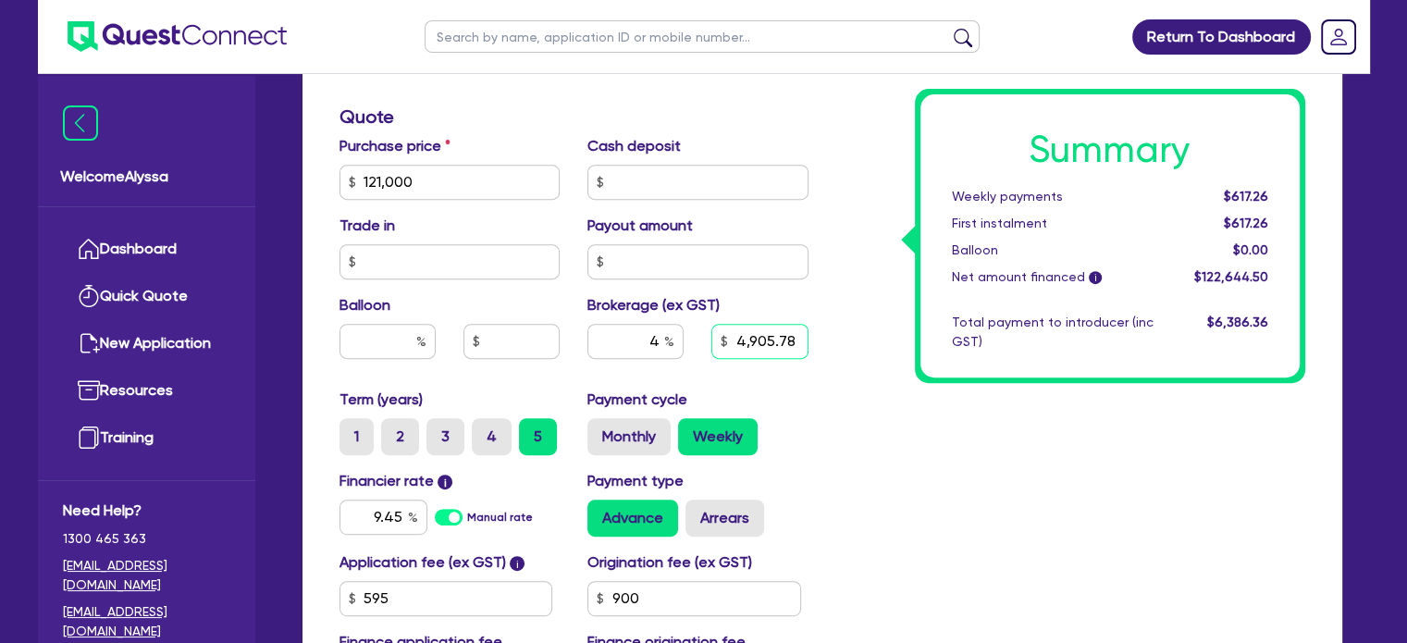
drag, startPoint x: 739, startPoint y: 336, endPoint x: 947, endPoint y: 358, distance: 208.4
click at [947, 358] on div "Finance type Chattel Mortgage Business Loan Asset type category Select Cars and…" at bounding box center [823, 172] width 994 height 1082
type input "3,640"
type input "121,000"
type input "2.97"
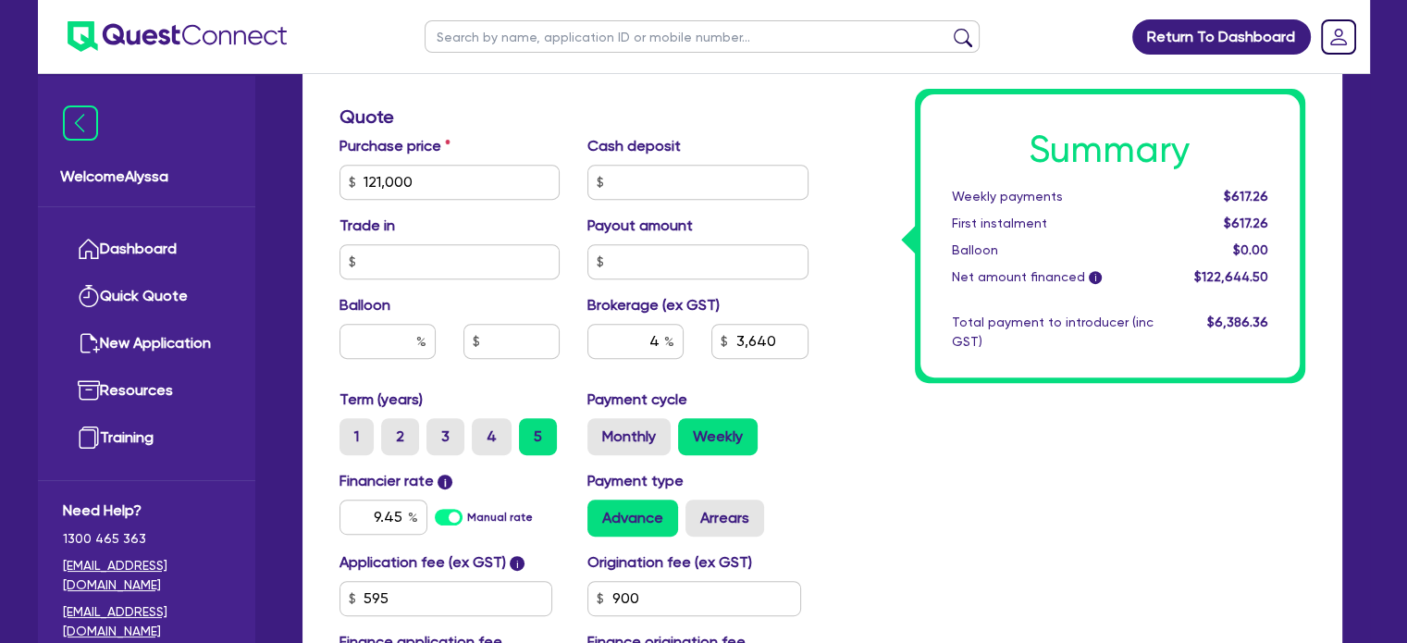
type input "3,640"
click at [1004, 447] on div "Summary Weekly payments $610.55 First instalment $610.55 Balloon $0.00 Net amou…" at bounding box center [1071, 172] width 497 height 1082
click at [856, 523] on div "Summary Weekly payments $610.55 First instalment $610.55 Balloon $0.00 Net amou…" at bounding box center [1071, 172] width 497 height 1082
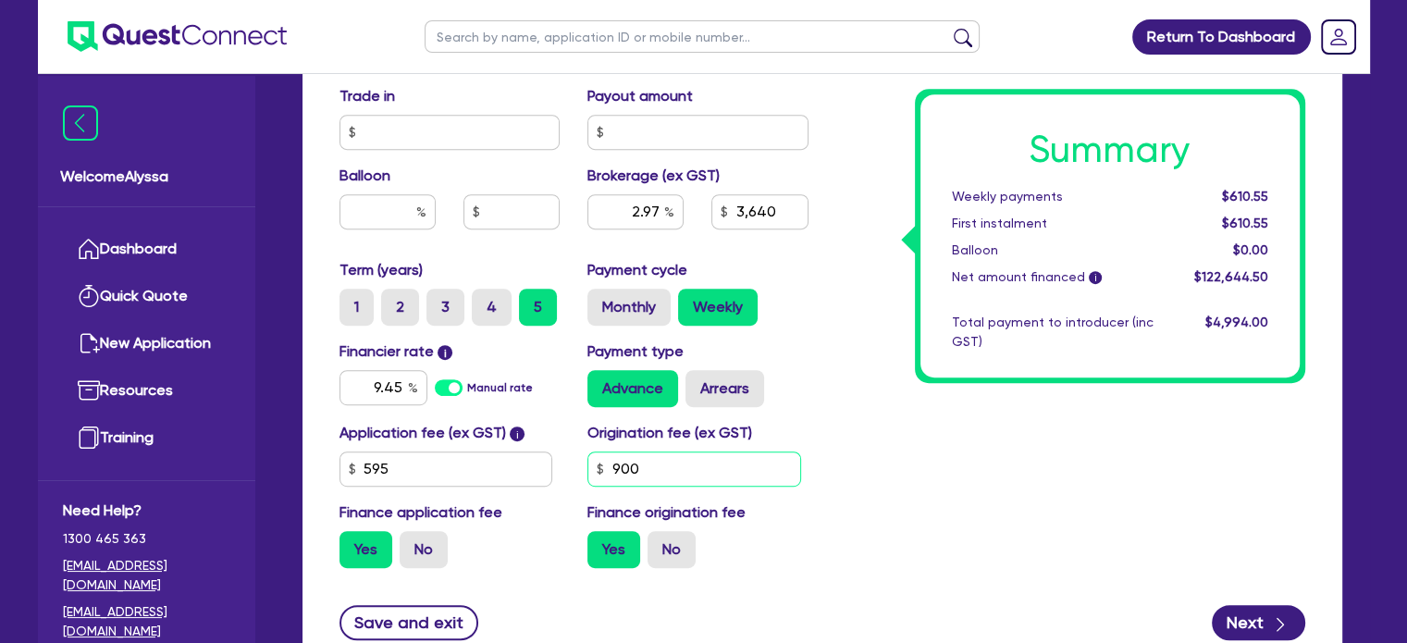
click at [673, 469] on input "900" at bounding box center [695, 469] width 214 height 35
type input "500"
type input "121,000"
type input "2.97"
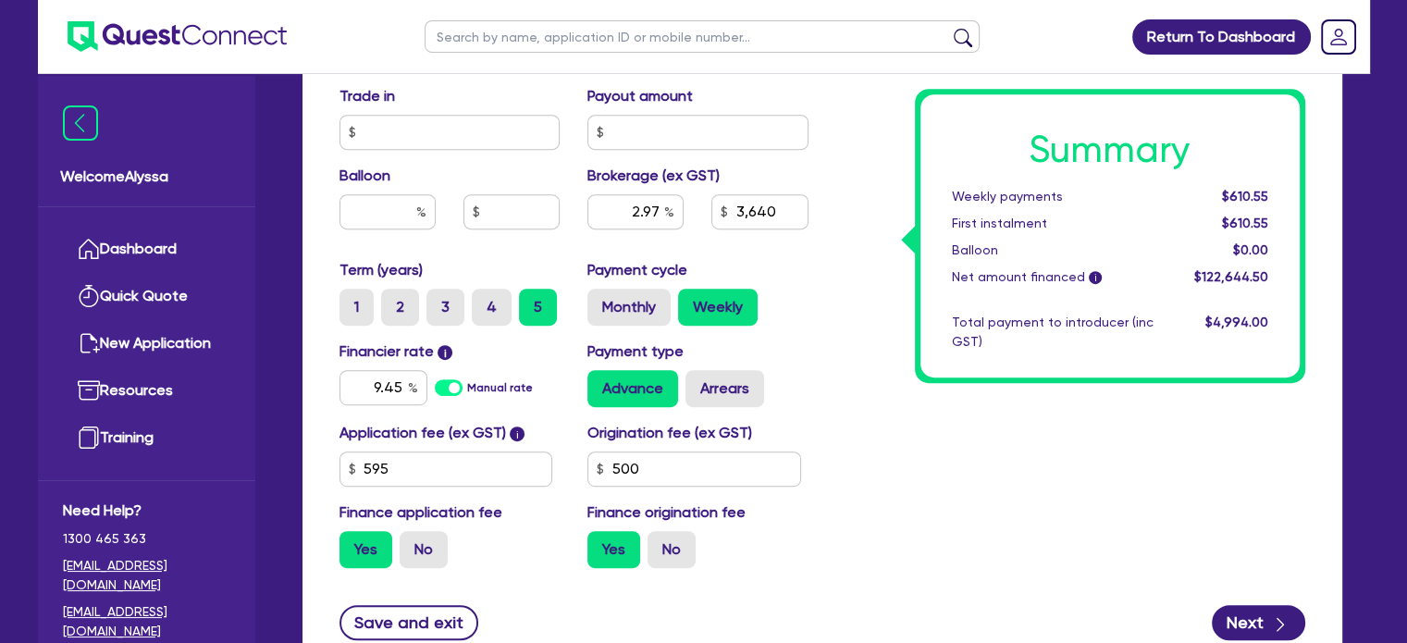
type input "3,640"
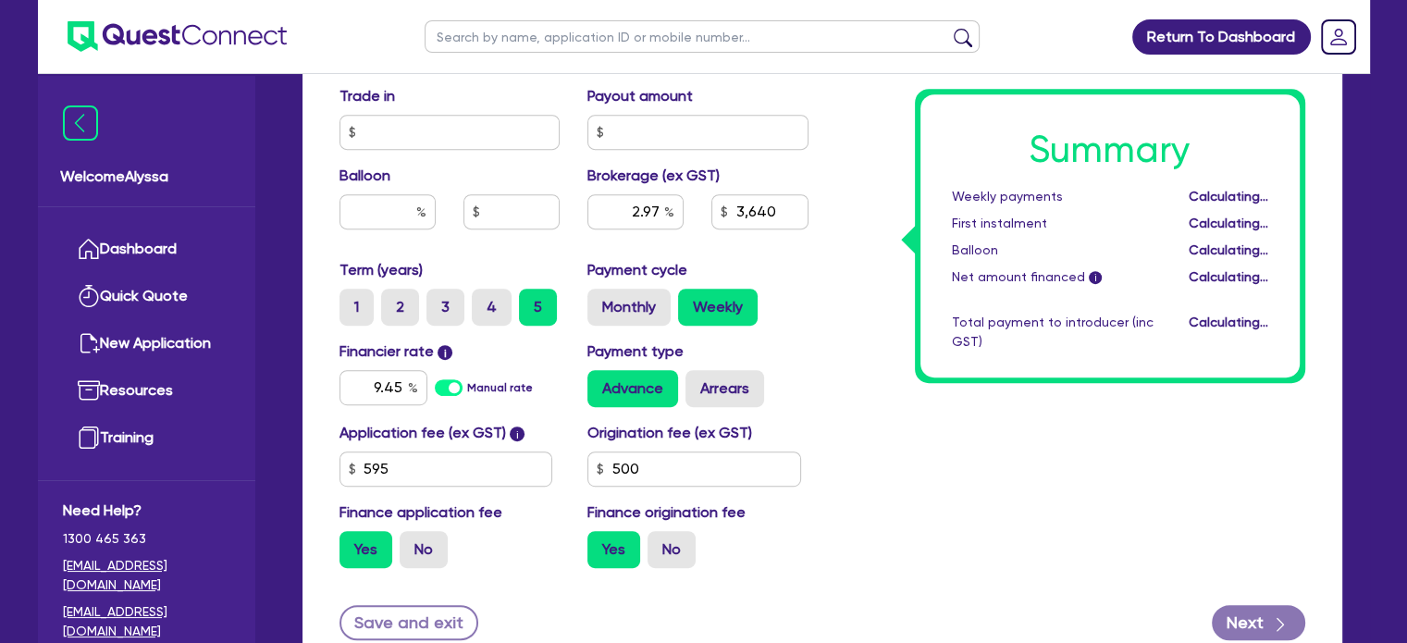
type input "121,000"
type input "2.97"
type input "3,640"
click at [785, 506] on div "Finance origination fee Yes No" at bounding box center [698, 534] width 249 height 67
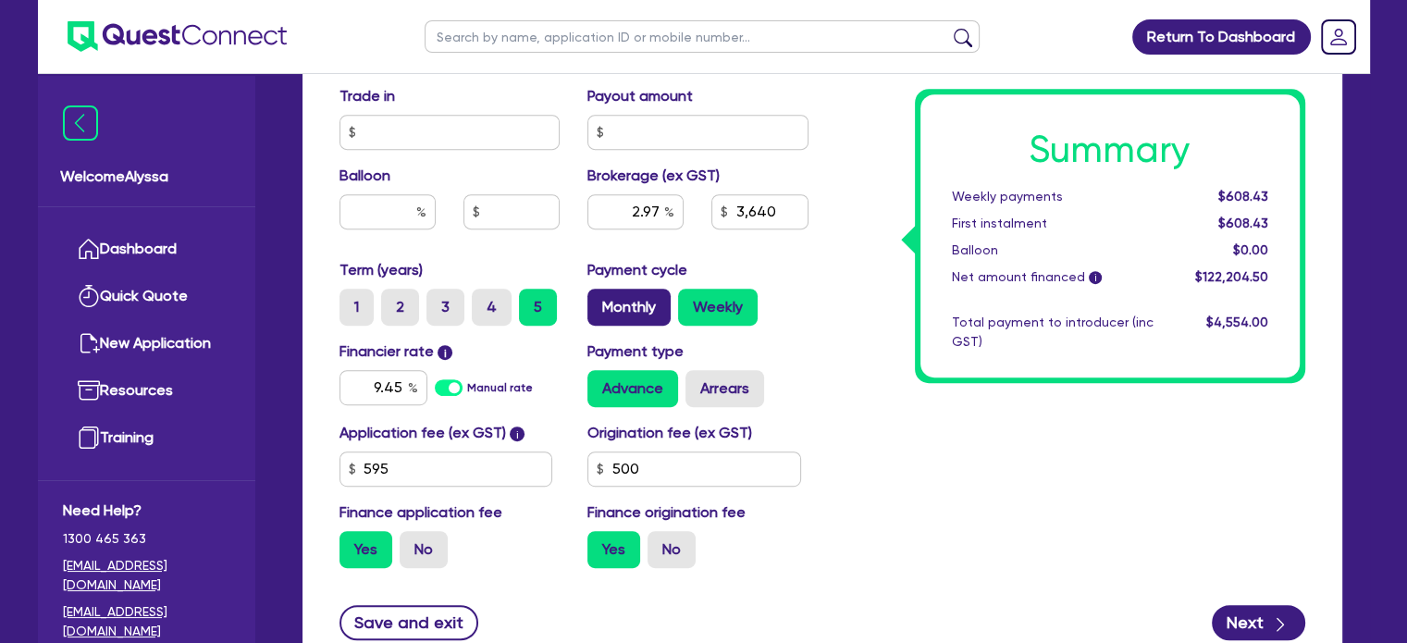
click at [596, 317] on label "Monthly" at bounding box center [629, 307] width 83 height 37
click at [596, 301] on input "Monthly" at bounding box center [594, 295] width 12 height 12
radio input "true"
type input "121,000"
type input "2.97"
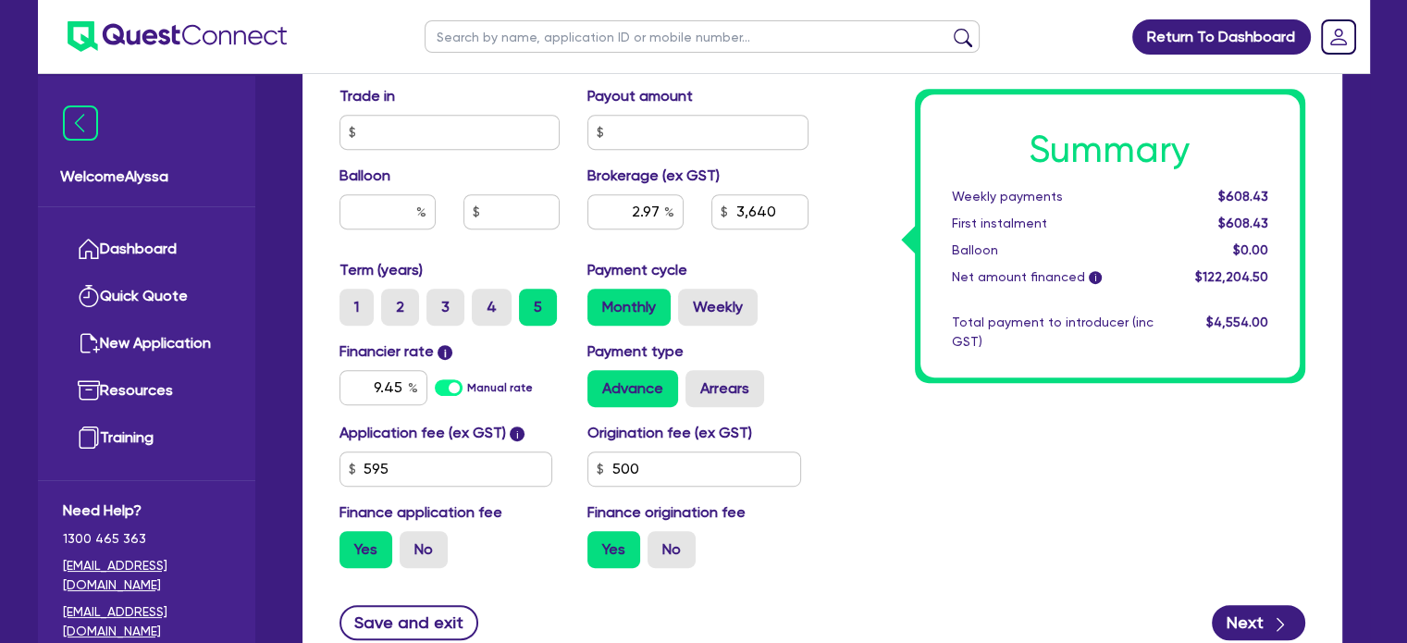
type input "3,640"
type input "121,000"
type input "2.97"
type input "3,640"
click at [395, 467] on input "595" at bounding box center [447, 469] width 214 height 35
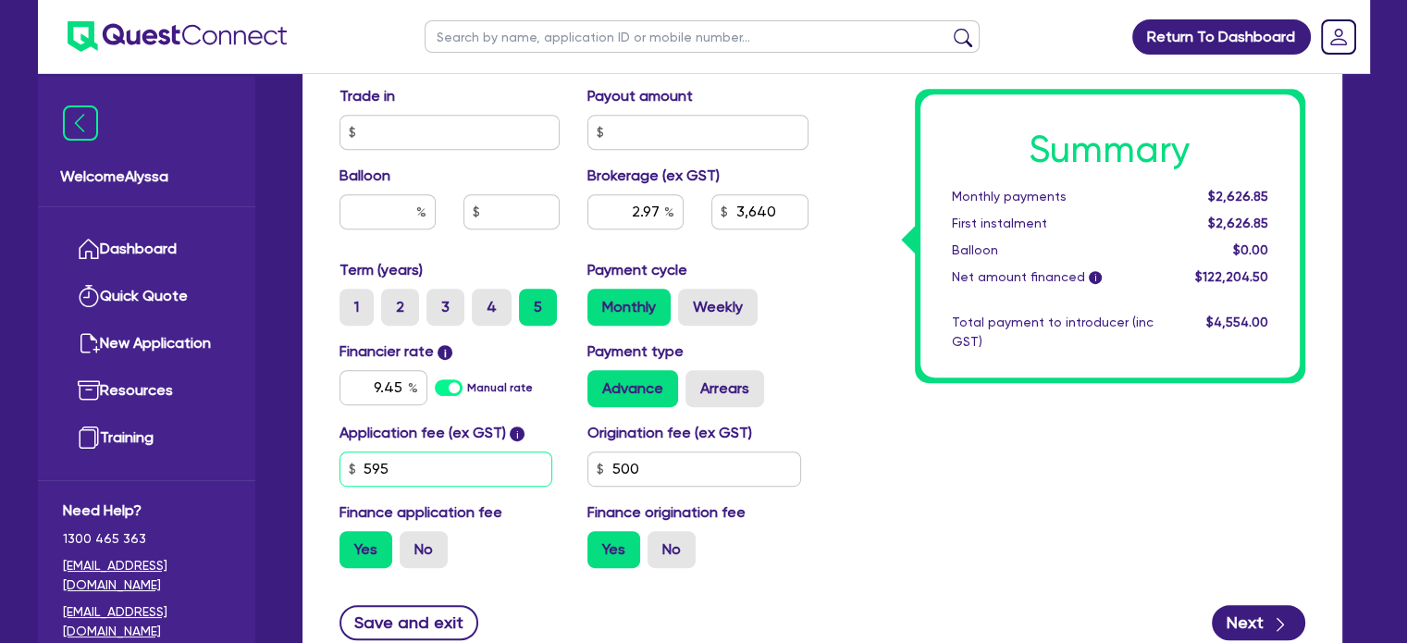
click at [395, 467] on input "595" at bounding box center [447, 469] width 214 height 35
type input "649"
type input "121,000"
type input "2.97"
type input "3,640"
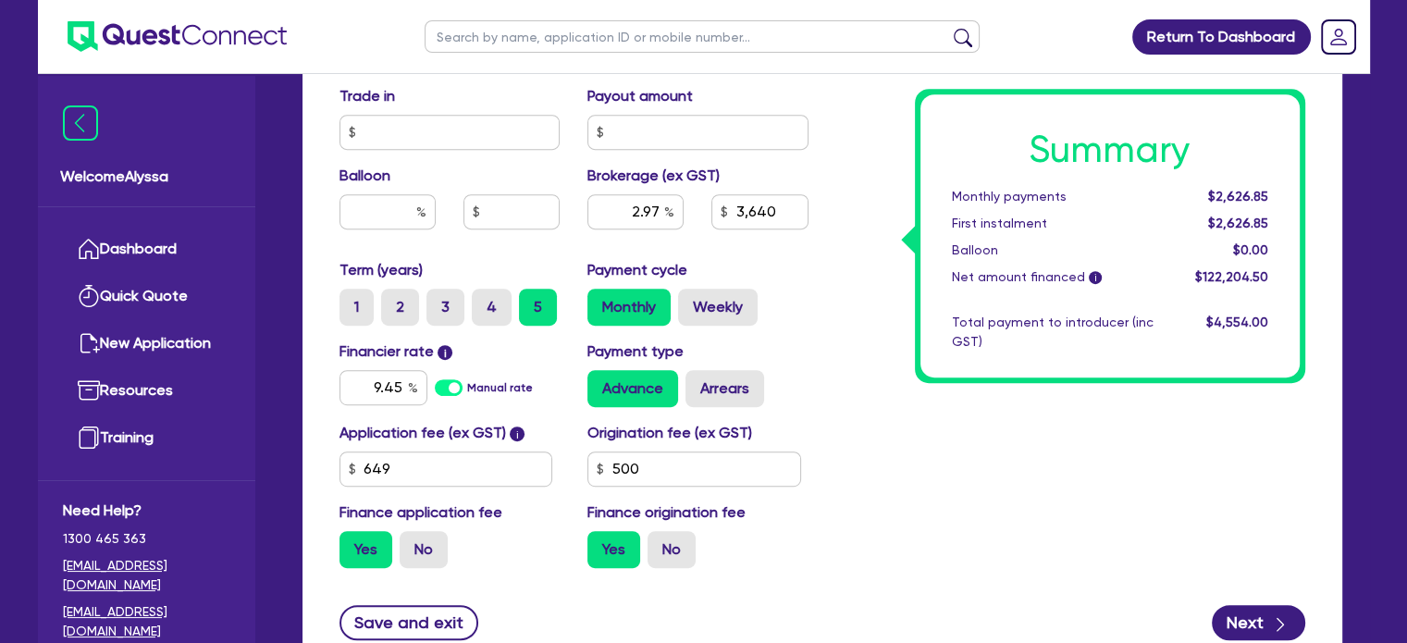
type input "121,000"
type input "2.97"
type input "3,640"
click at [923, 539] on div "Summary Monthly payments $2,628.09 First instalment $2,628.09 Balloon $0.00 Net…" at bounding box center [1071, 42] width 497 height 1082
click at [371, 376] on input "9.45" at bounding box center [384, 387] width 88 height 35
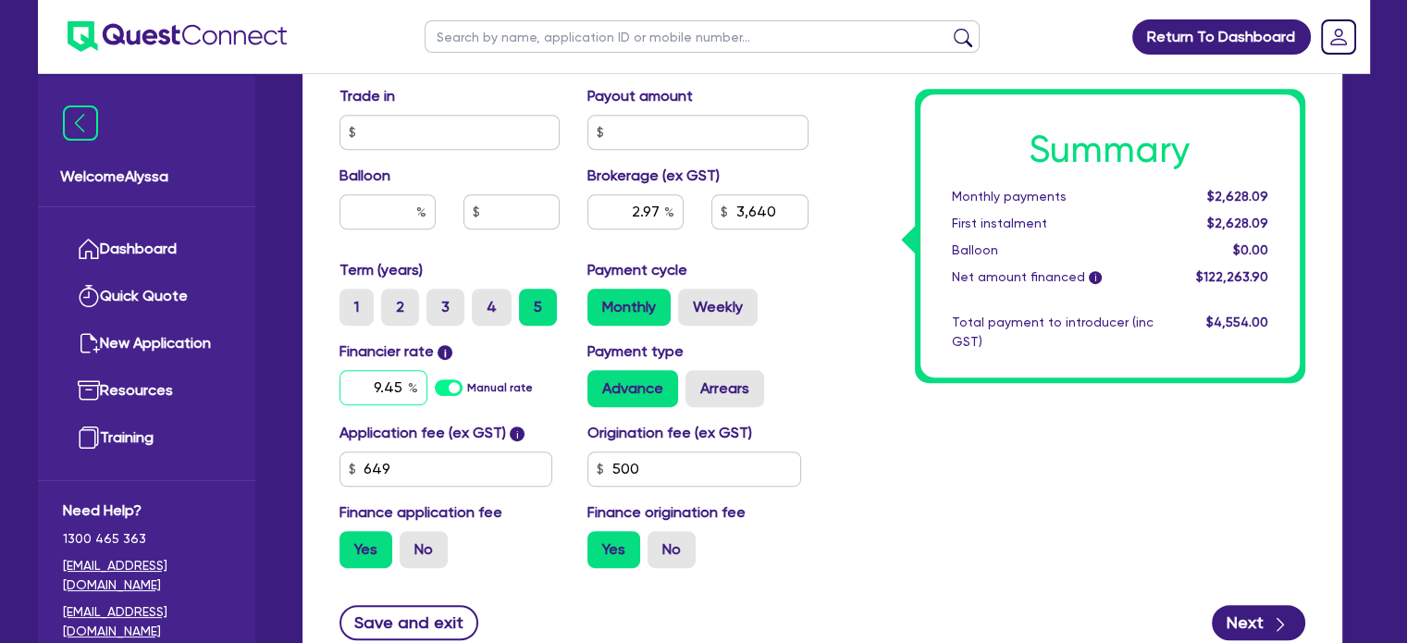
click at [371, 376] on input "9.45" at bounding box center [384, 387] width 88 height 35
type input "10.5"
type input "121,000"
type input "2.97"
type input "3,640"
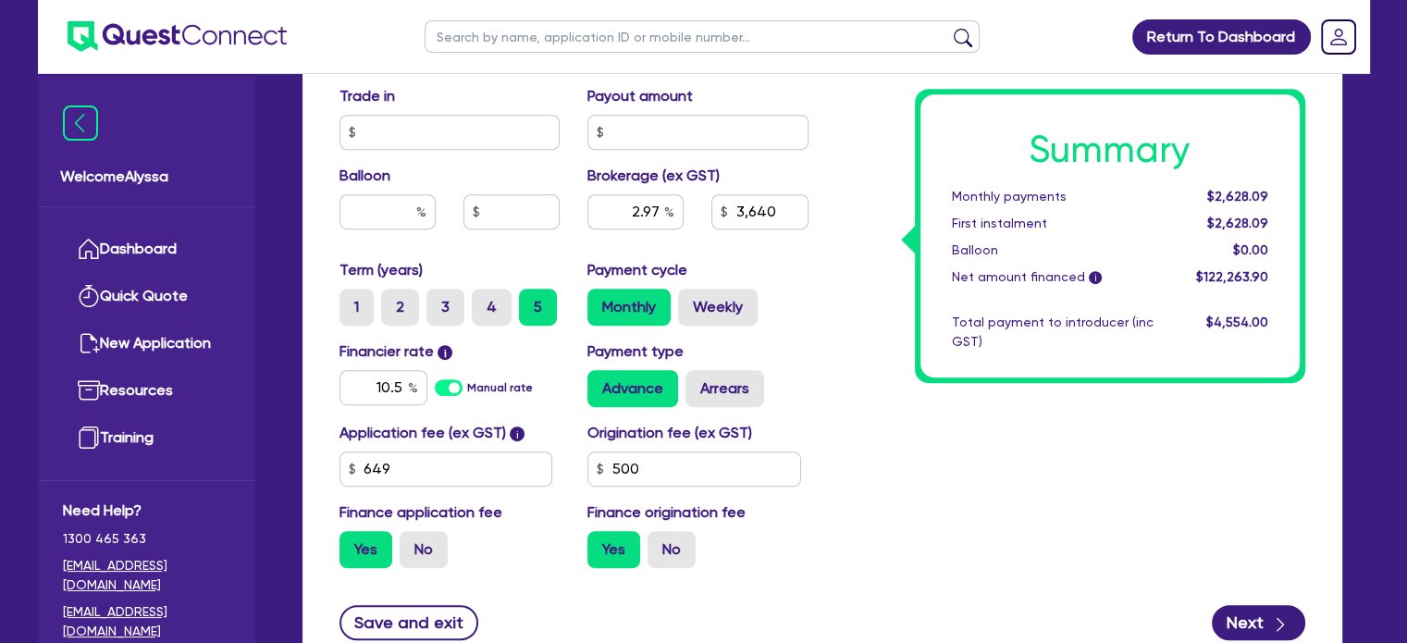
type input "121,000"
type input "2.97"
type input "3,640"
click at [979, 410] on div "Summary Monthly payments $2,690.45 First instalment $2,690.45 Balloon $0.00 Net…" at bounding box center [1071, 42] width 497 height 1082
click at [402, 384] on input "10.5" at bounding box center [384, 387] width 88 height 35
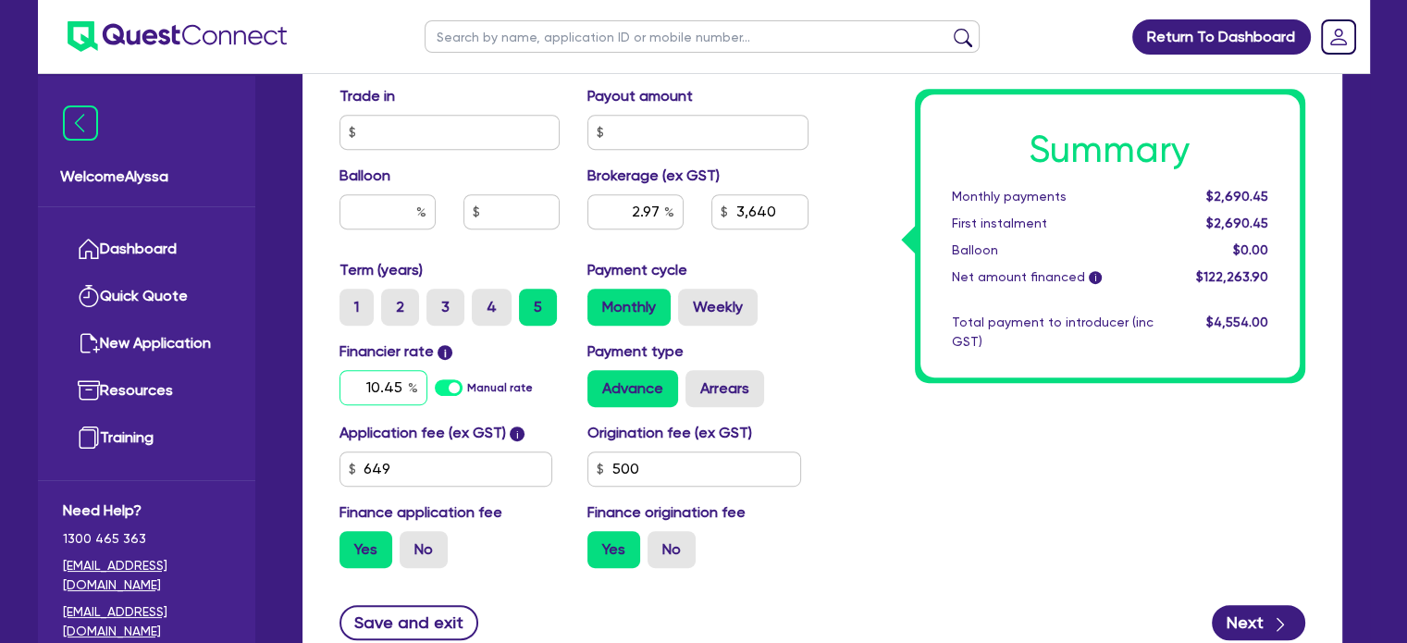
type input "10.45"
type input "121,000"
type input "2.97"
type input "3,640"
type input "121,000"
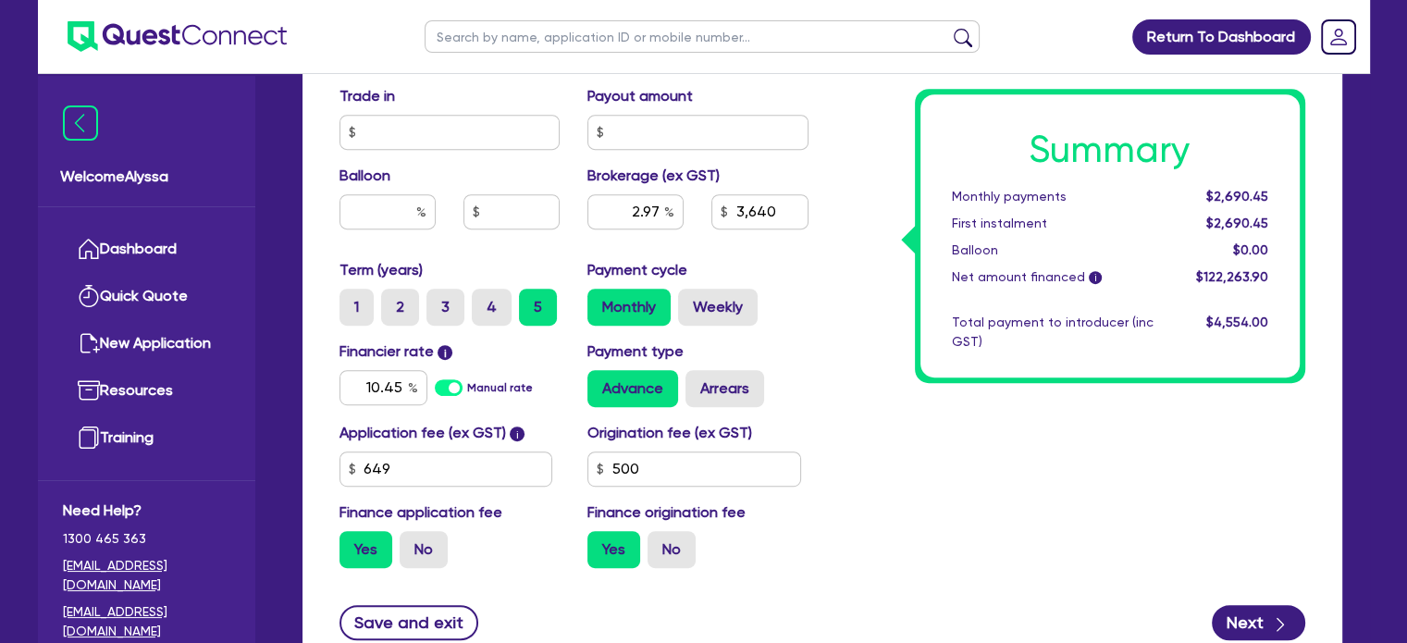
type input "2.97"
type input "3,640"
click at [1068, 496] on div "Summary Monthly payments $2,687.46 First instalment $2,687.46 Balloon $0.00 Net…" at bounding box center [1071, 42] width 497 height 1082
click at [708, 391] on label "Arrears" at bounding box center [725, 388] width 79 height 37
click at [698, 382] on input "Arrears" at bounding box center [692, 376] width 12 height 12
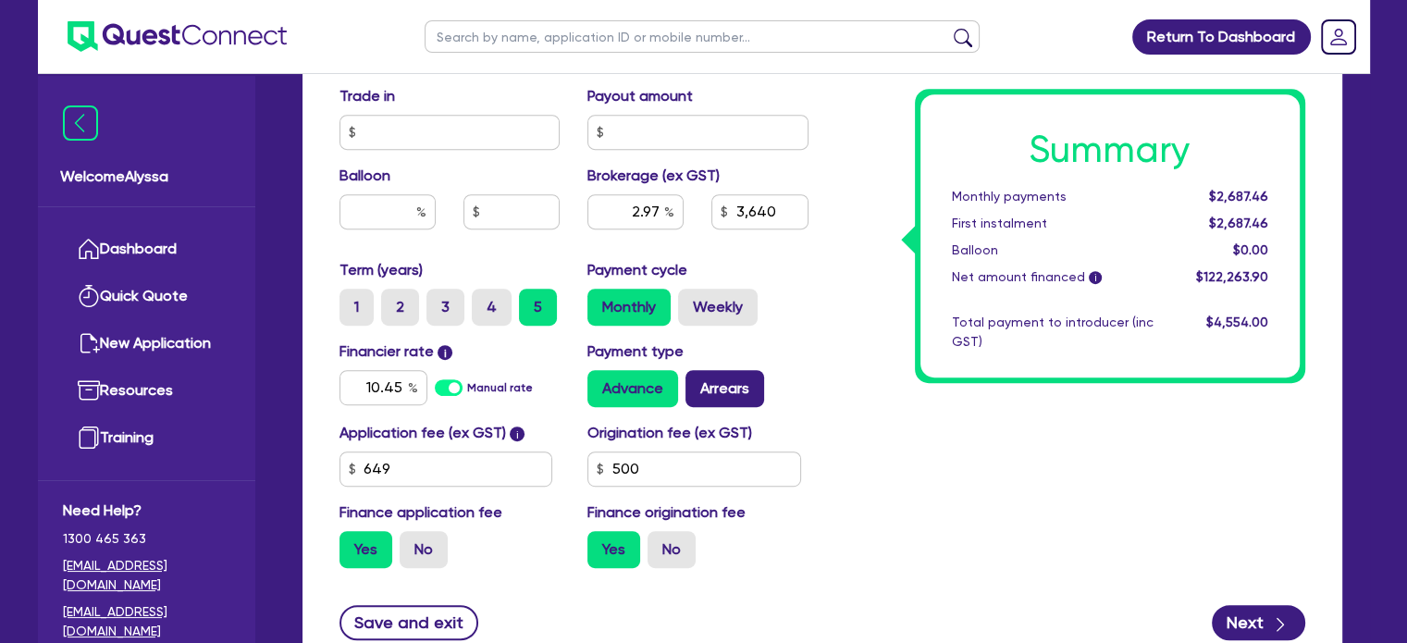
radio input "true"
type input "121,000"
type input "2.97"
type input "3,640"
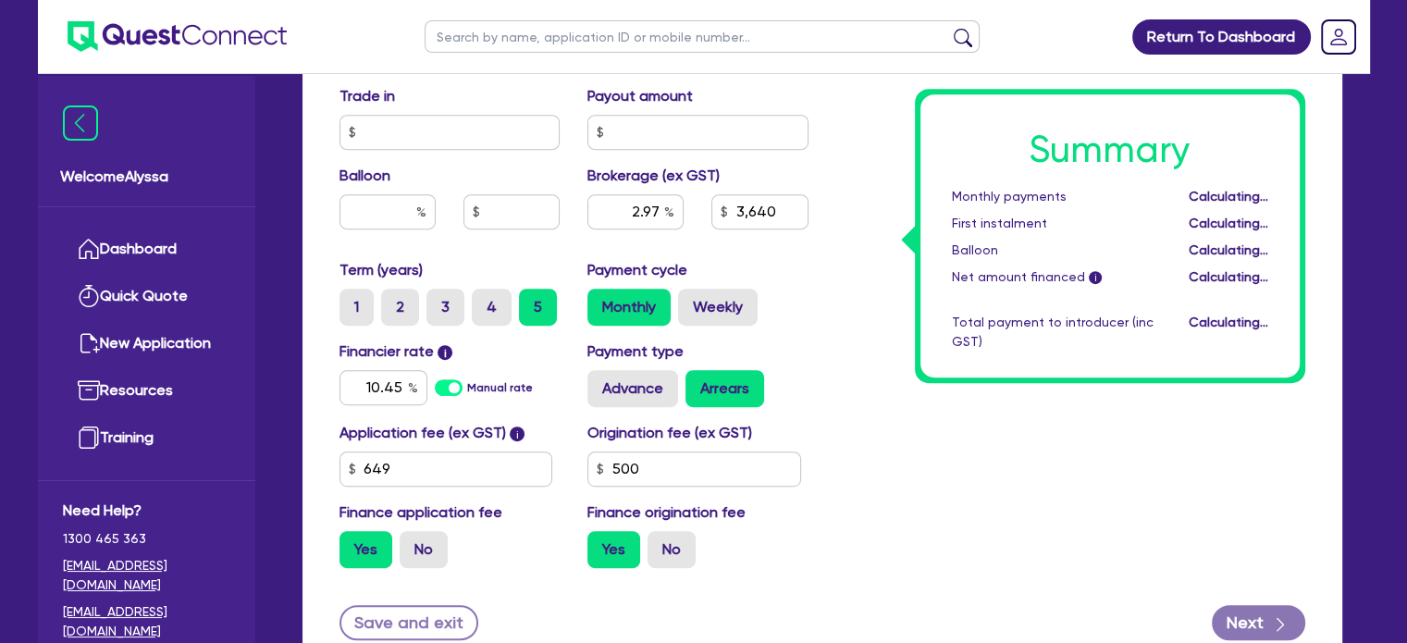
type input "121,000"
type input "2.97"
type input "3,640"
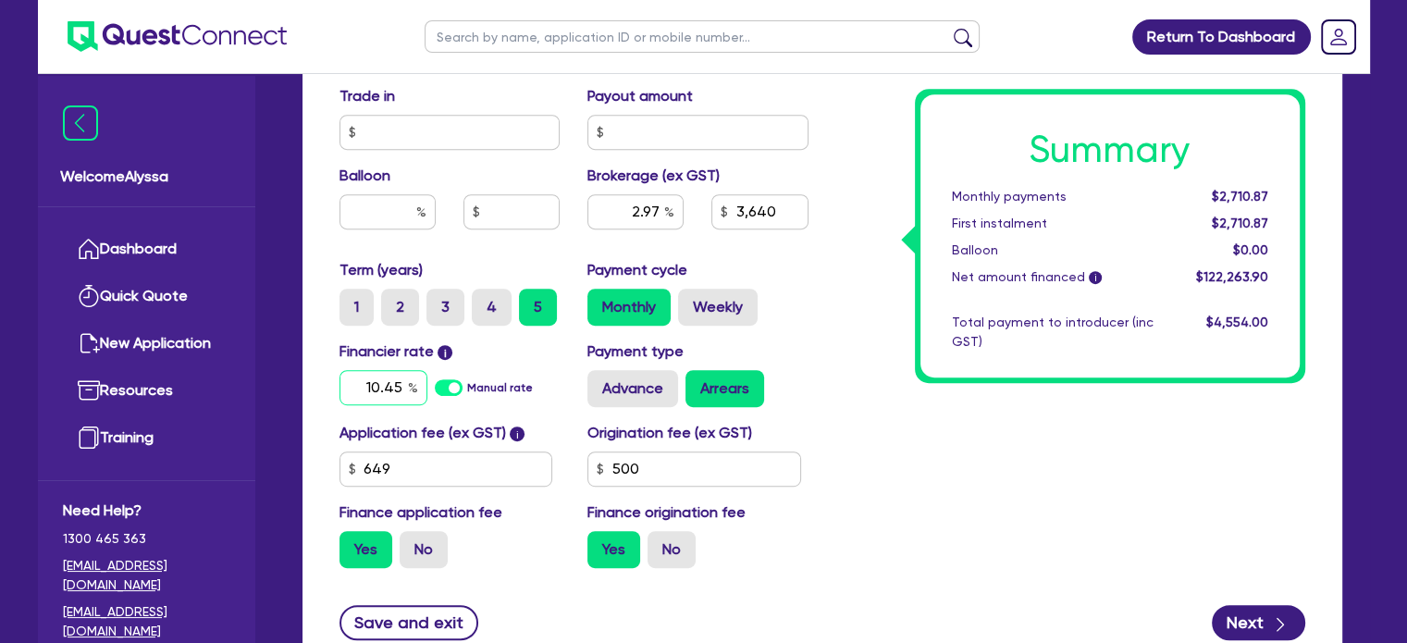
click at [395, 383] on input "10.45" at bounding box center [384, 387] width 88 height 35
type input "9.45"
type input "121,000"
type input "2.97"
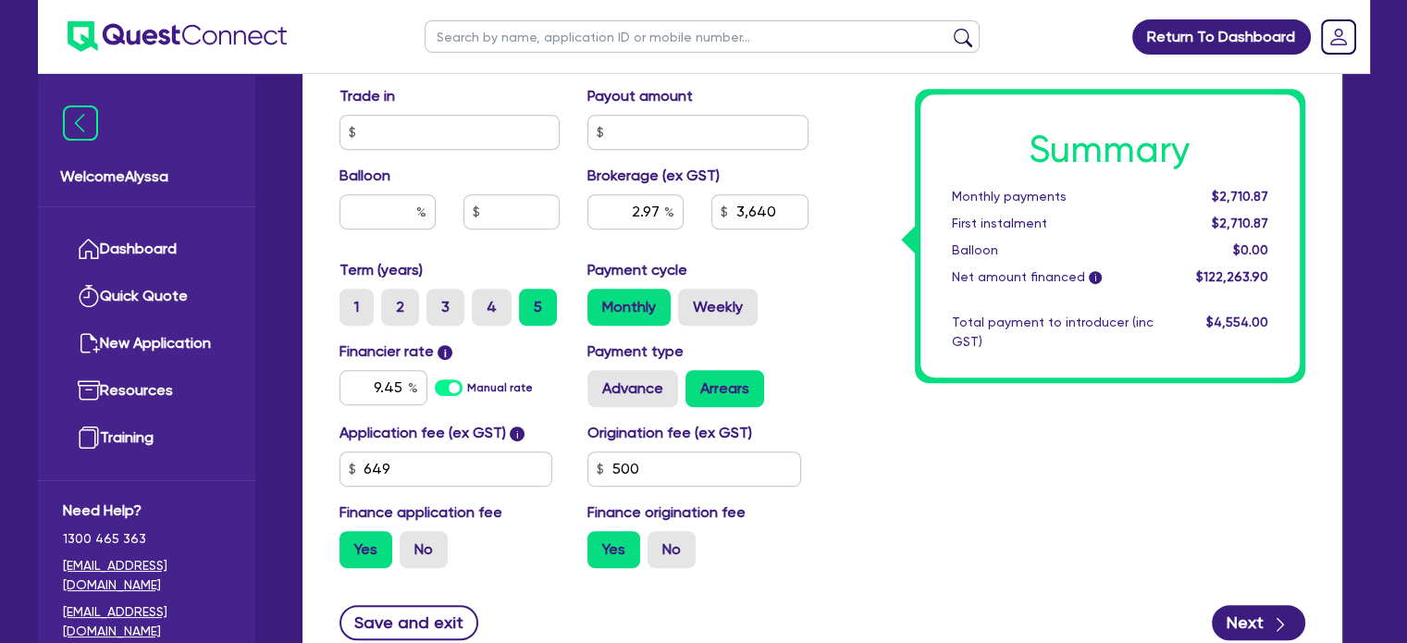
type input "3,640"
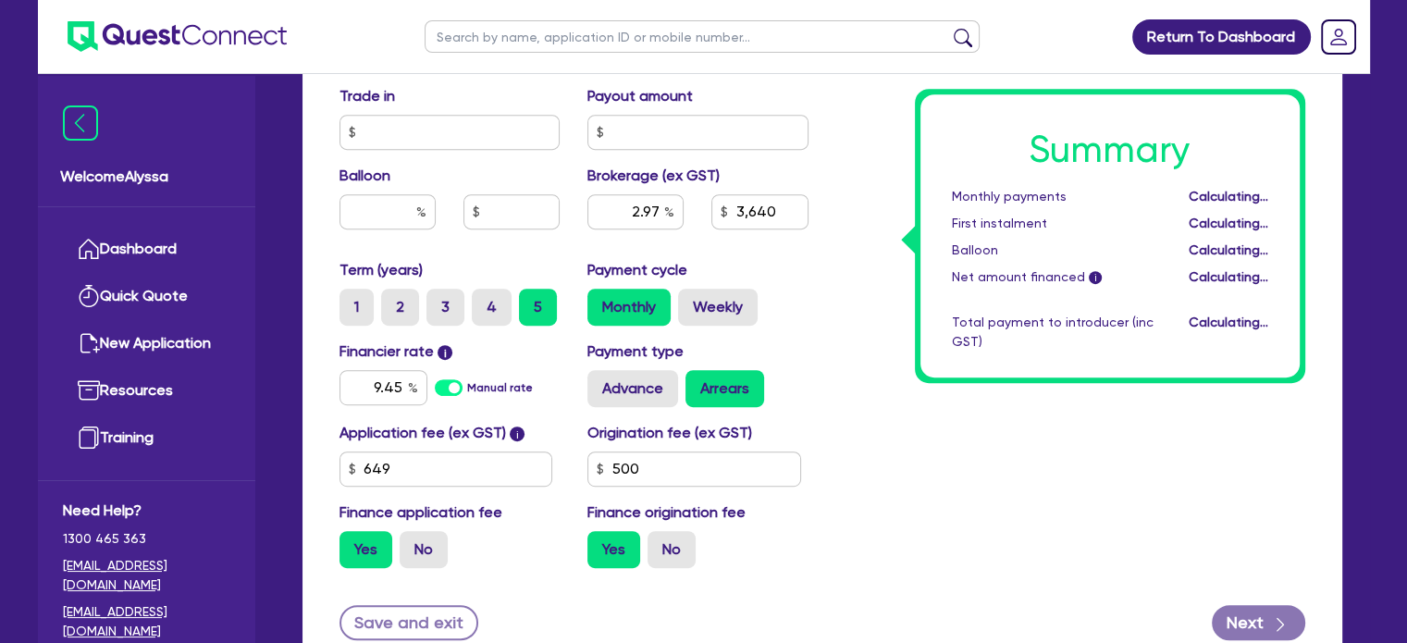
type input "121,000"
type input "2.97"
type input "3,640"
click at [914, 424] on div "Summary Monthly payments Calculating... First instalment Calculating... Balloon…" at bounding box center [1071, 42] width 497 height 1082
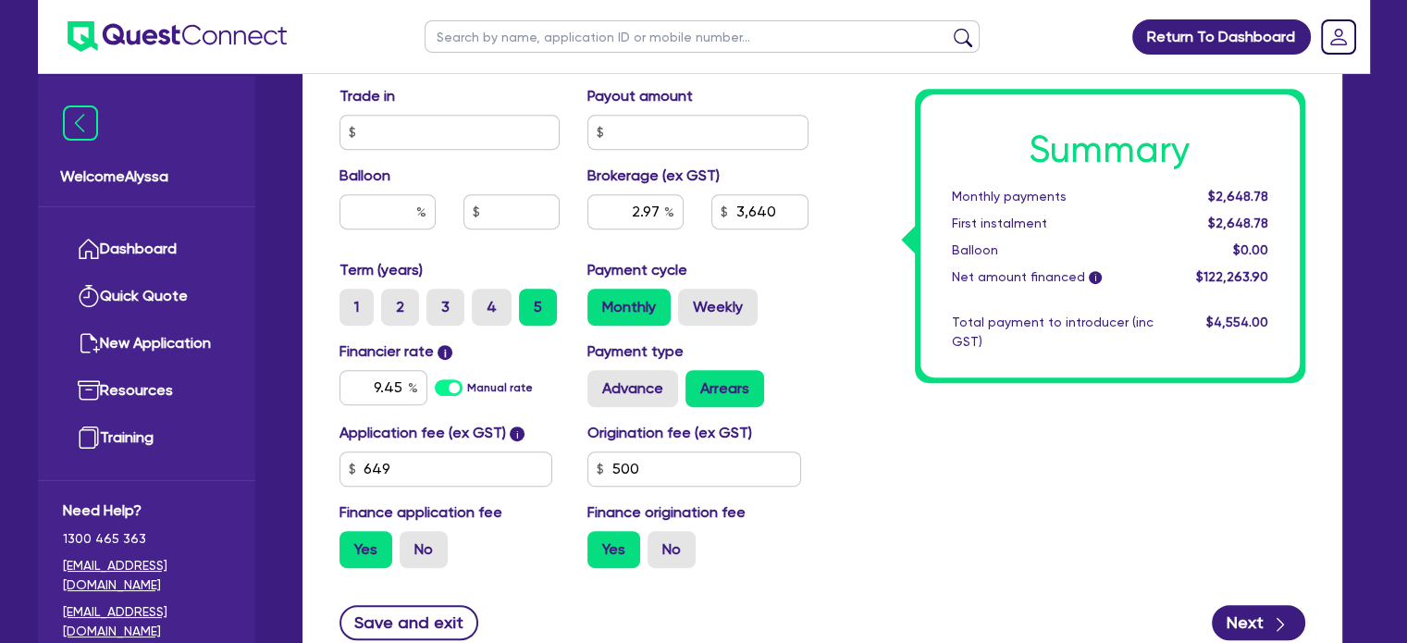
click at [501, 35] on input "text" at bounding box center [702, 36] width 555 height 32
type input "bliss"
click button "submit" at bounding box center [963, 41] width 30 height 26
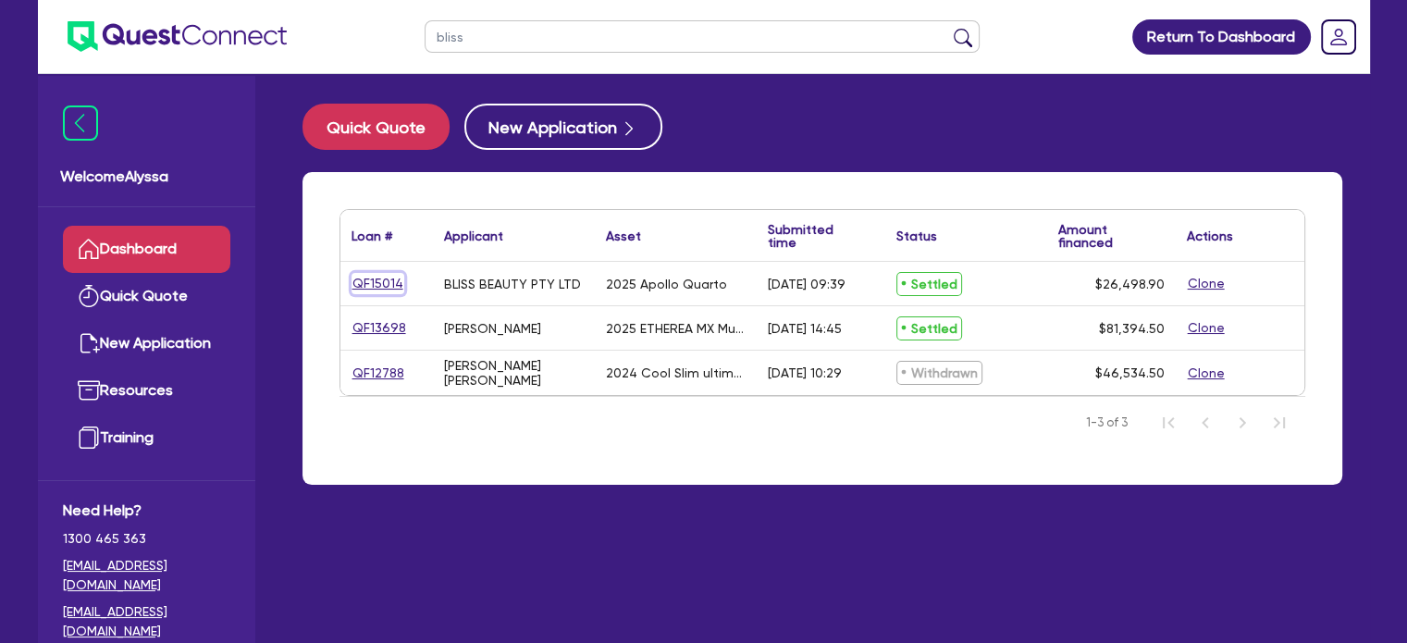
click at [381, 286] on link "QF15014" at bounding box center [378, 283] width 53 height 21
select select "TERTIARY_ASSETS"
select select "BEAUTY_EQUIPMENT"
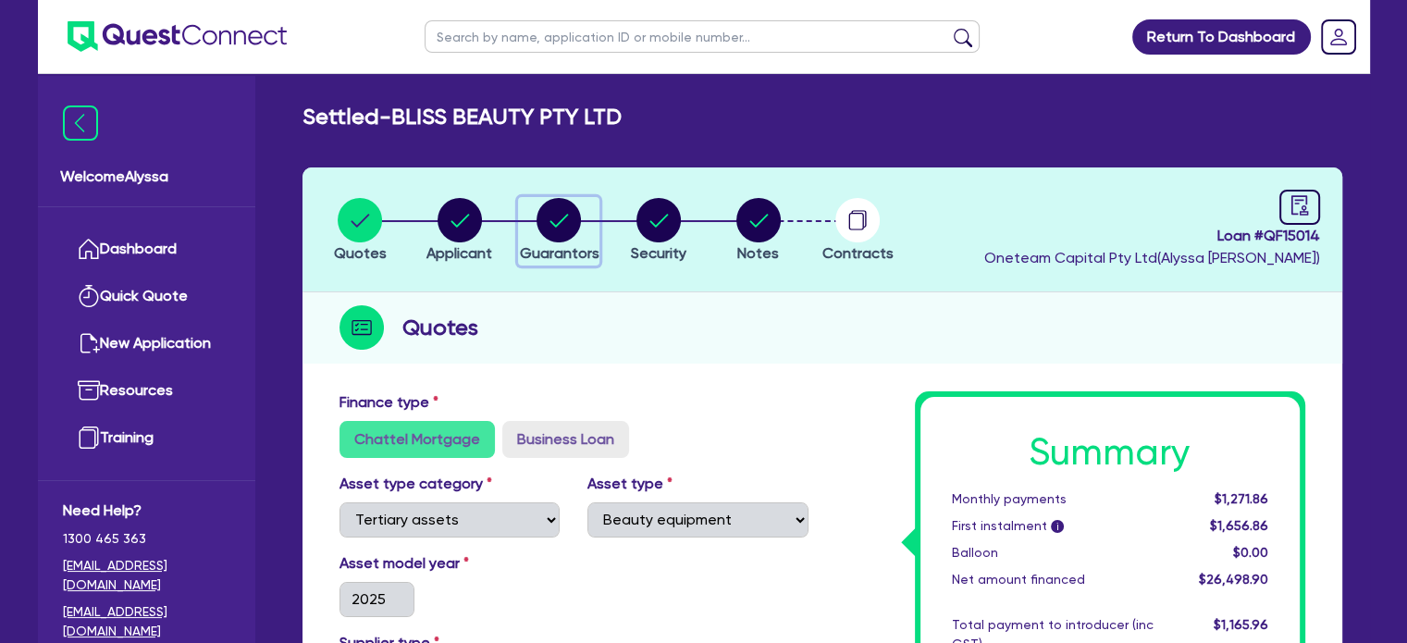
click at [566, 210] on circle "button" at bounding box center [559, 220] width 44 height 44
select select "MRS"
select select "[GEOGRAPHIC_DATA]"
select select "MARRIED"
select select "PROPERTY"
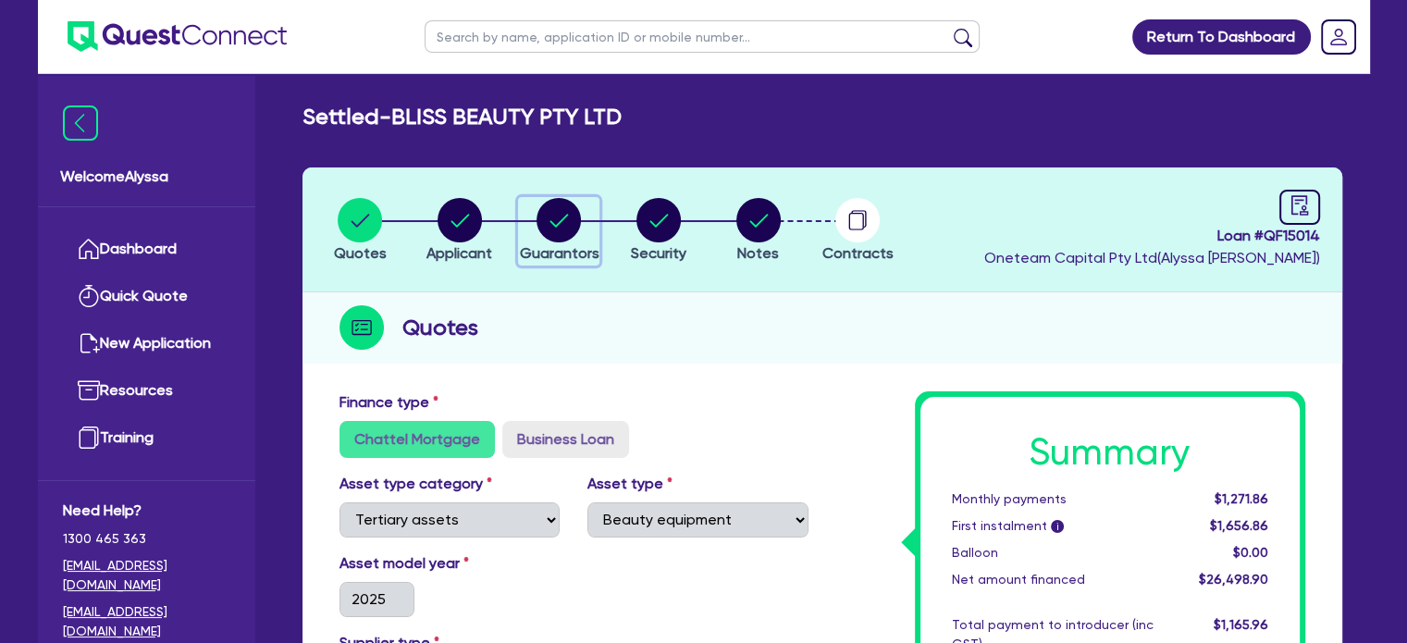
select select "INVESTMENT_PROPERTY"
select select "MORTGAGE"
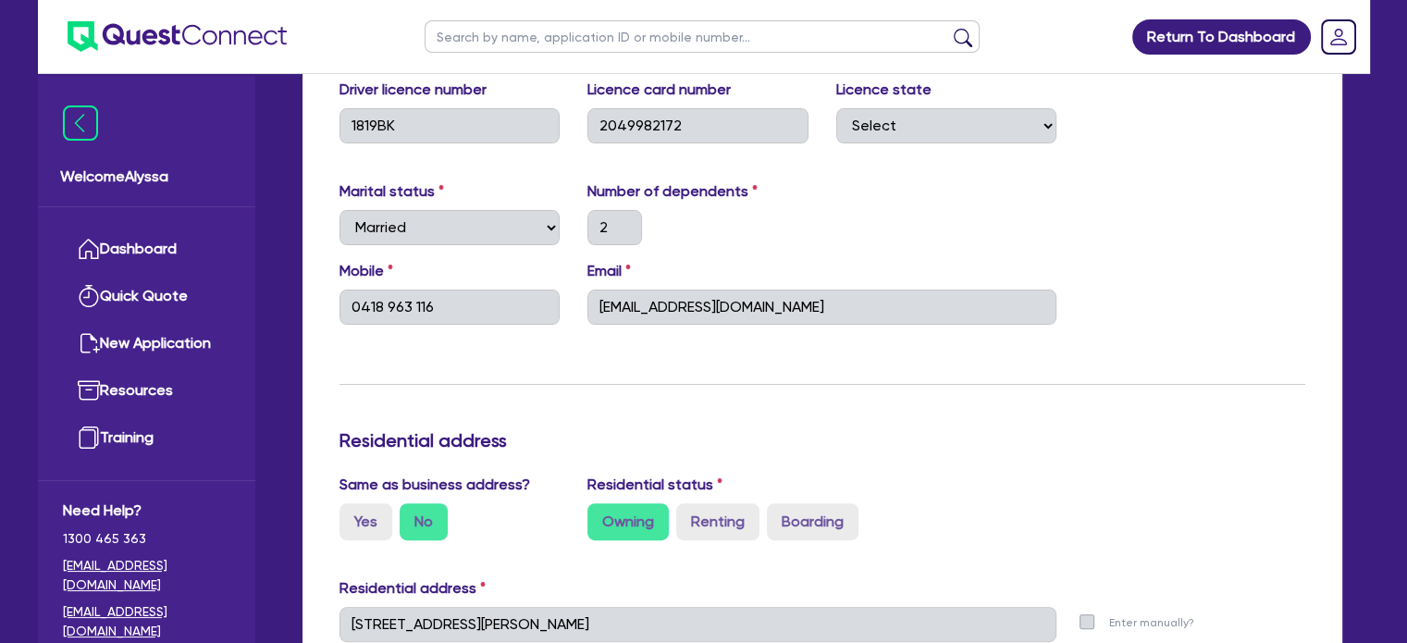
scroll to position [396, 0]
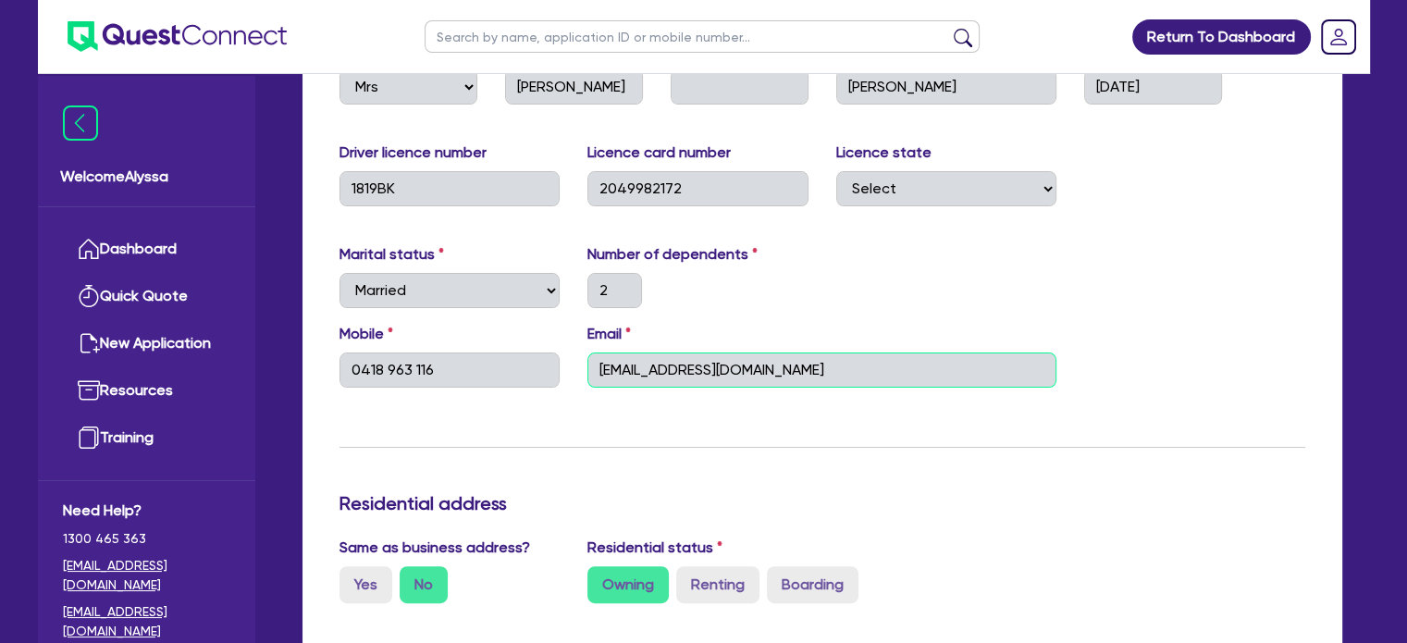
drag, startPoint x: 799, startPoint y: 382, endPoint x: 590, endPoint y: 383, distance: 209.1
click at [590, 383] on input "info@blissdayspa.com.au" at bounding box center [822, 370] width 469 height 35
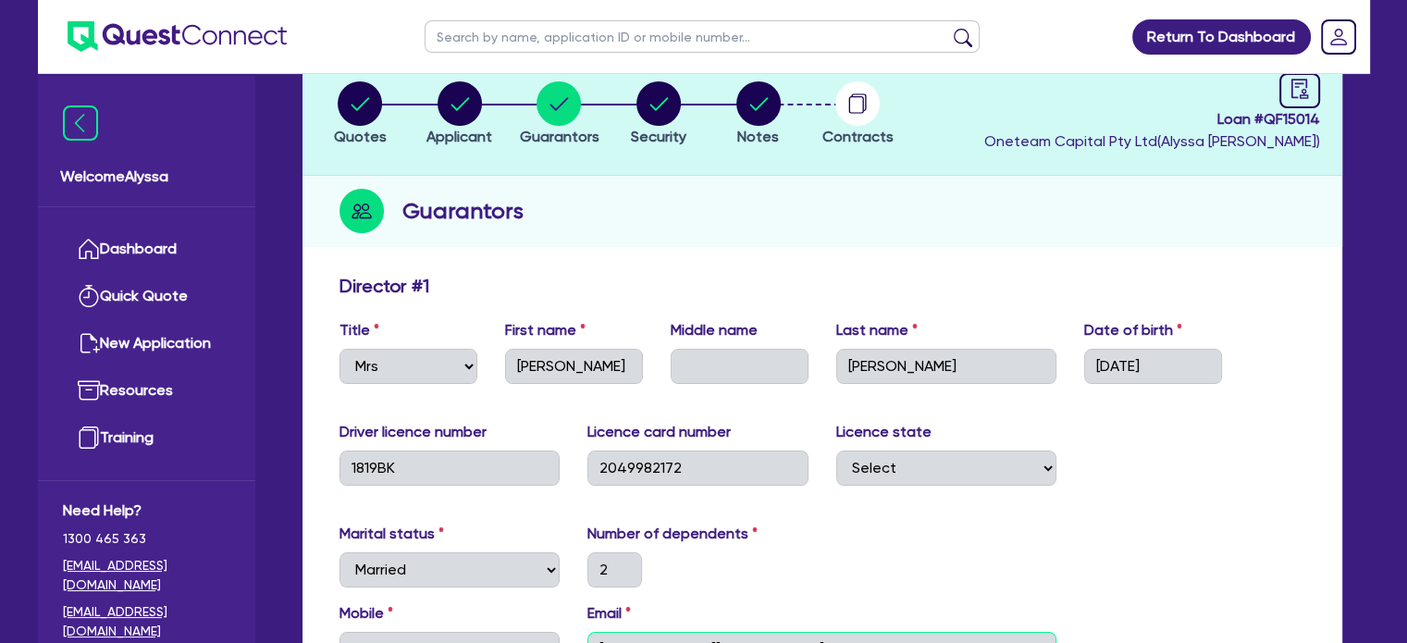
scroll to position [115, 0]
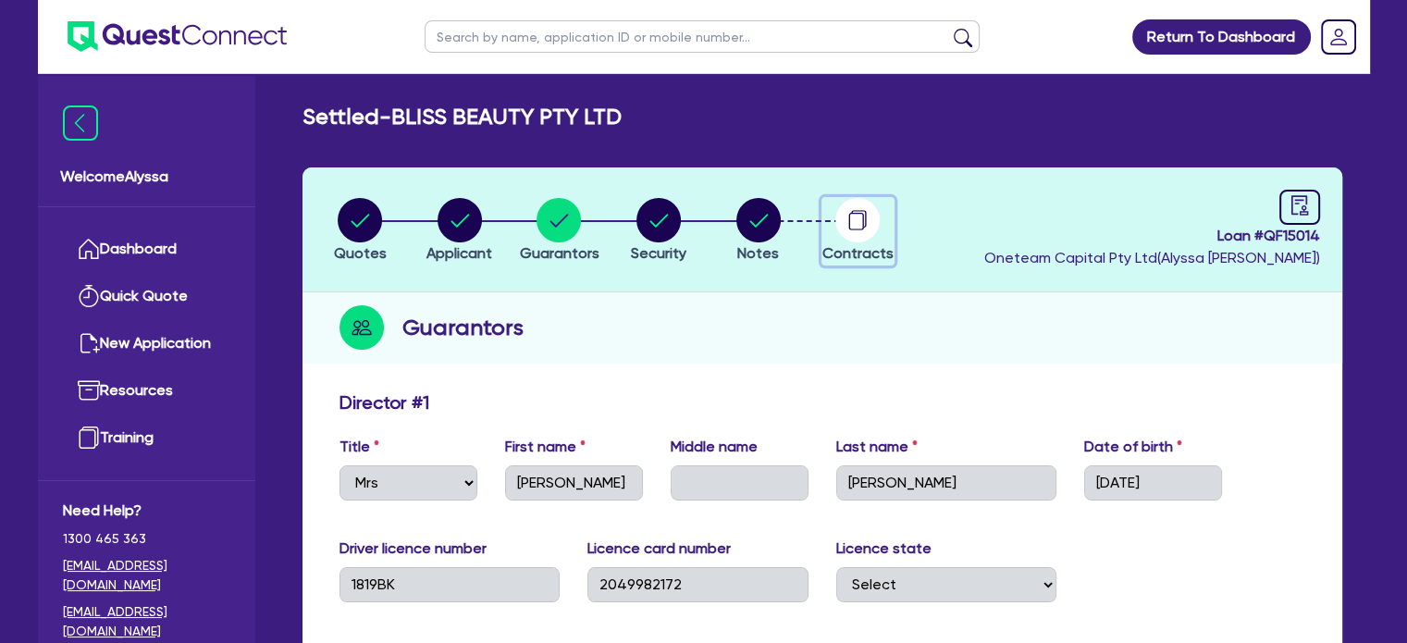
click at [865, 215] on circle "button" at bounding box center [858, 220] width 44 height 44
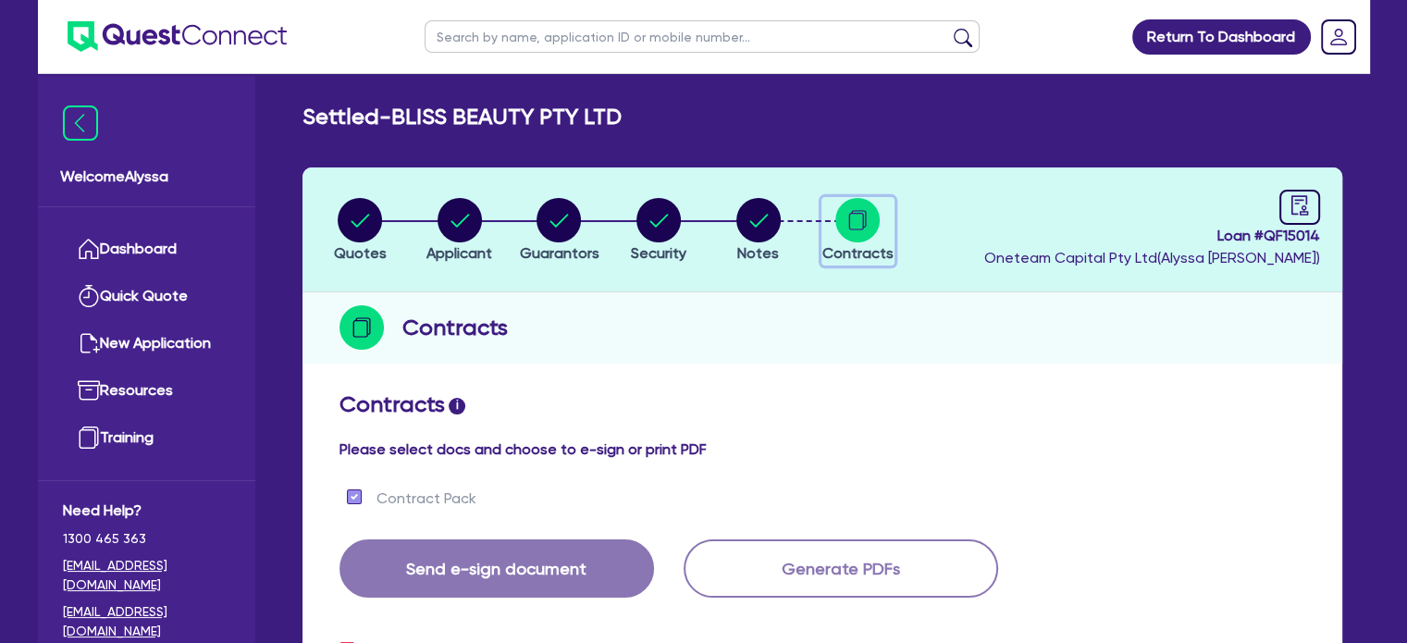
checkbox input "true"
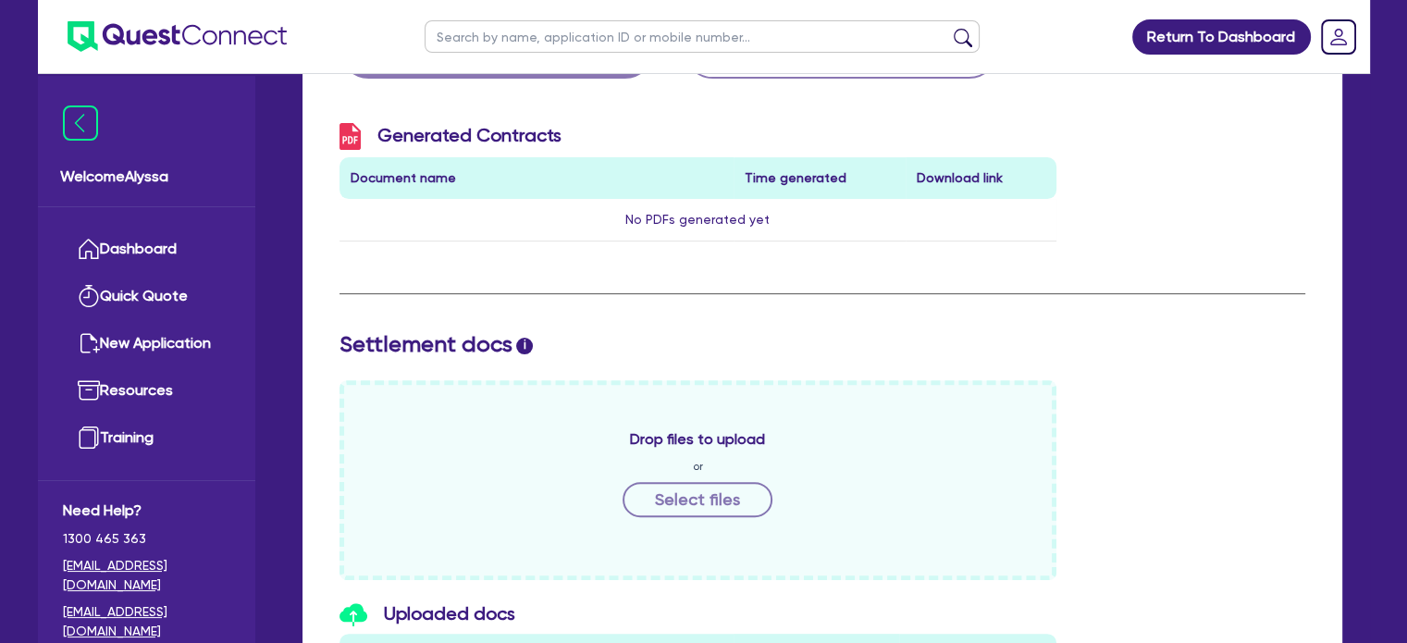
scroll to position [997, 0]
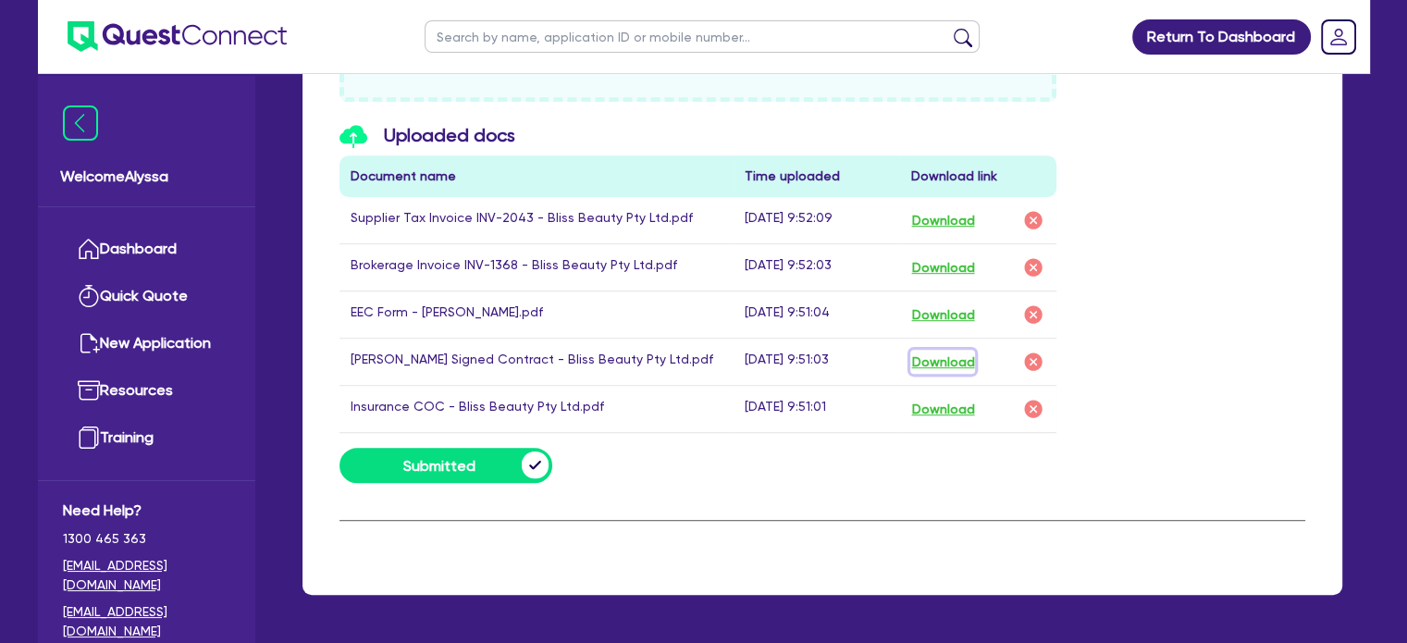
click at [943, 362] on button "Download" at bounding box center [942, 362] width 65 height 24
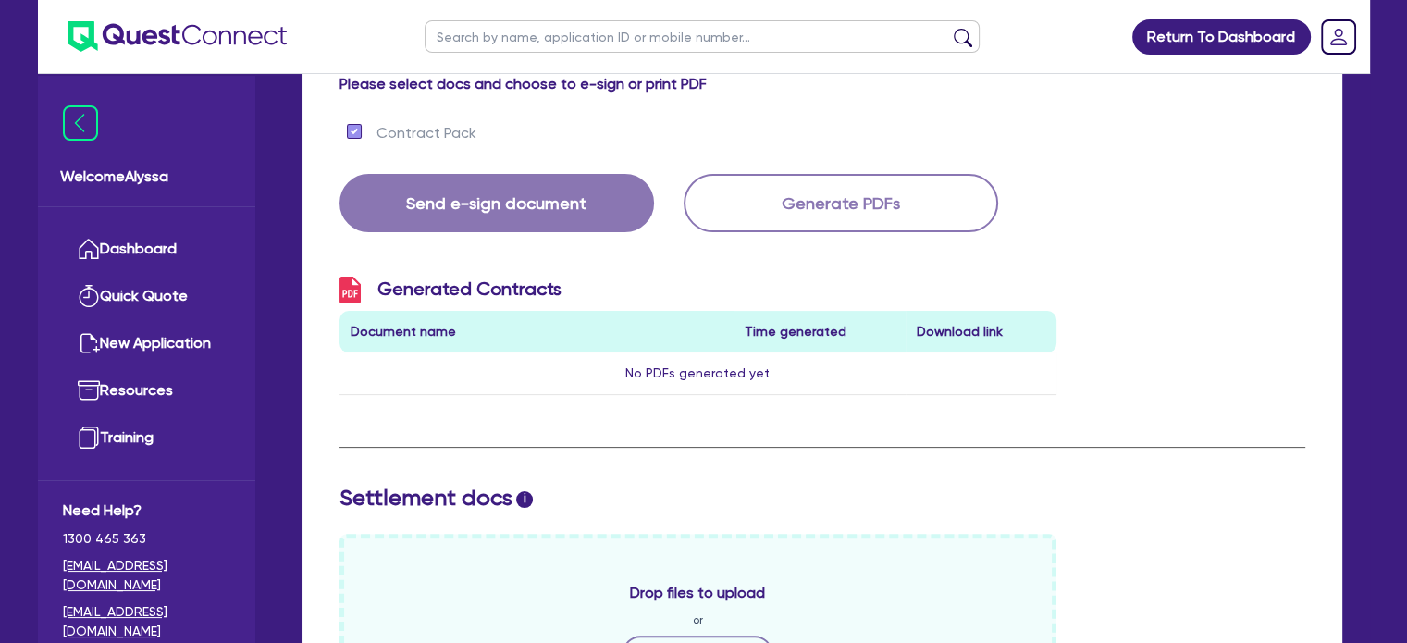
scroll to position [0, 0]
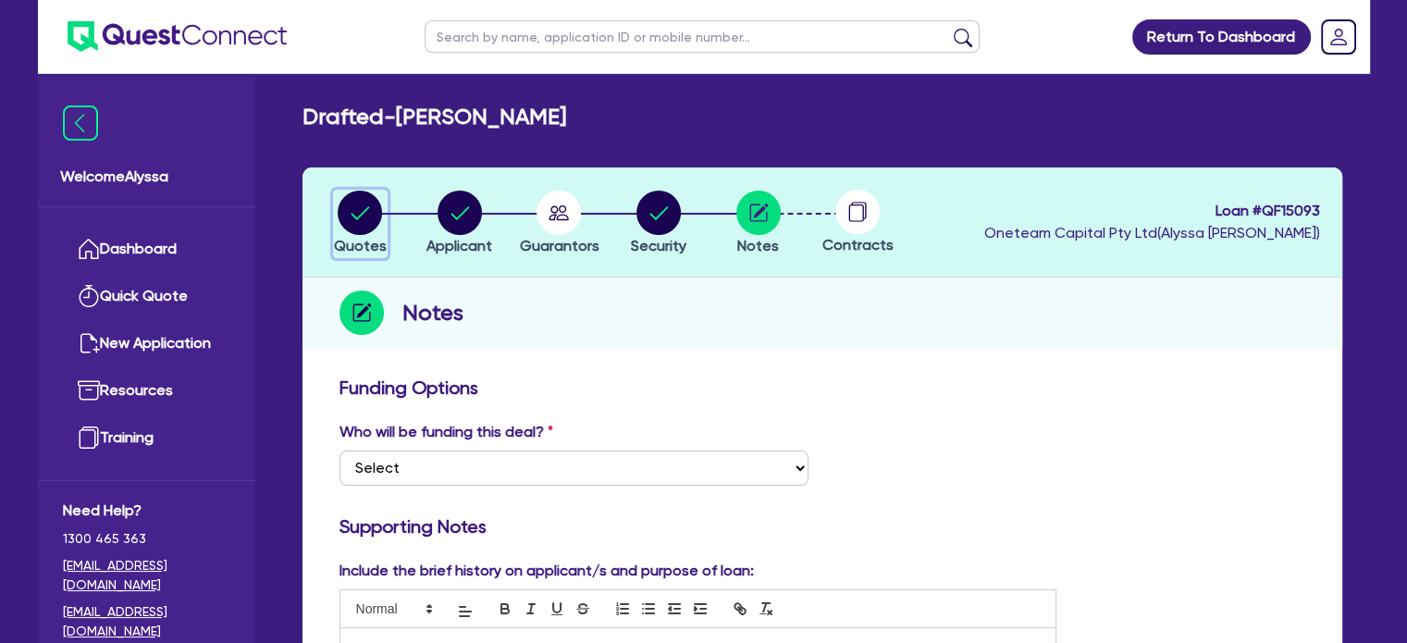
click at [364, 217] on circle "button" at bounding box center [360, 213] width 44 height 44
select select "SECONDARY_ASSETS"
select select "MEDICAL_DENTAL_LABORATORY_EQUIPMENT"
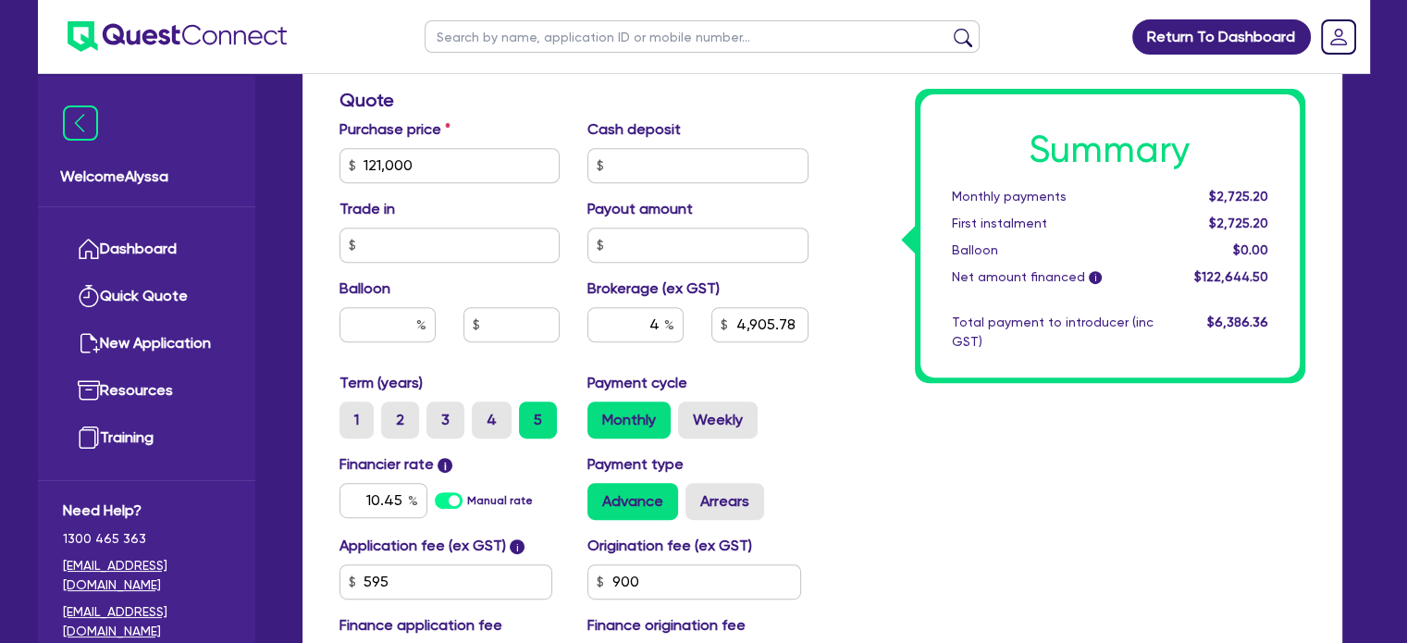
scroll to position [764, 0]
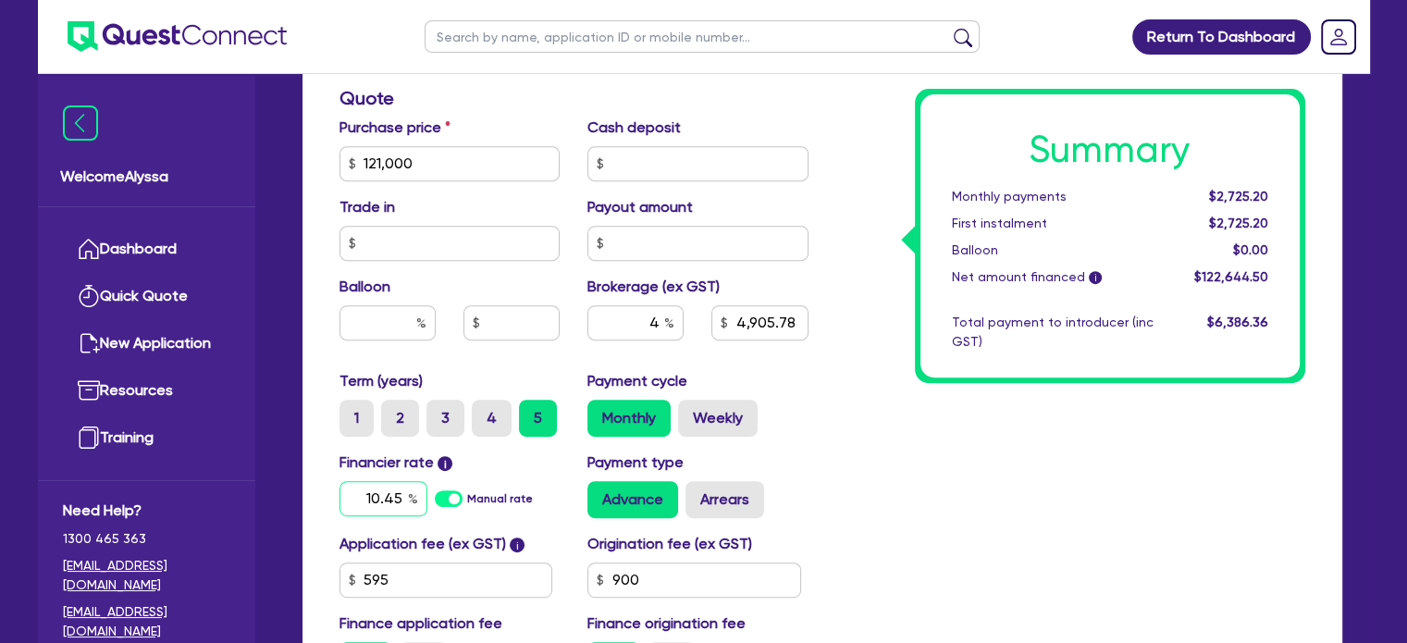
click at [369, 505] on input "10.45" at bounding box center [384, 498] width 88 height 35
type input "9.45"
type input "121,000"
type input "4,905.78"
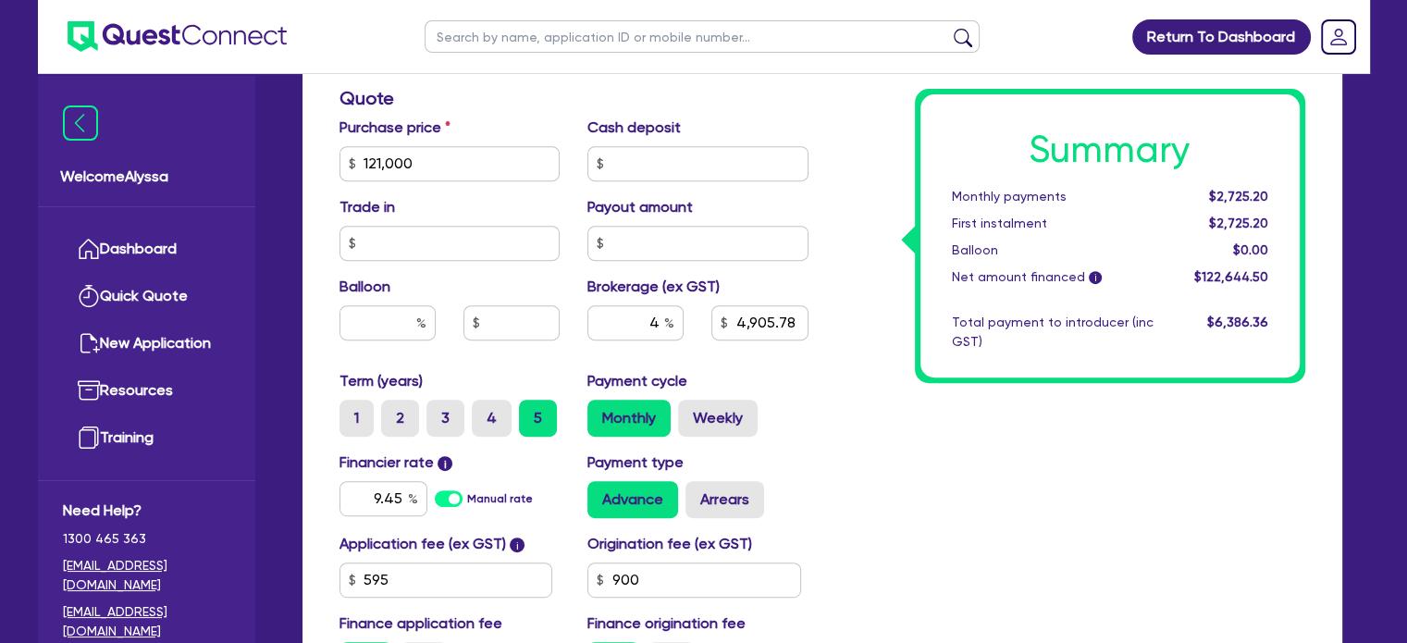
type input "121,000"
type input "4,905.78"
click at [1109, 372] on div "Summary Monthly payments $2,664.99 First instalment $2,664.99 Balloon $0.00 Net…" at bounding box center [1110, 235] width 379 height 283
click at [664, 321] on div "4" at bounding box center [636, 322] width 96 height 35
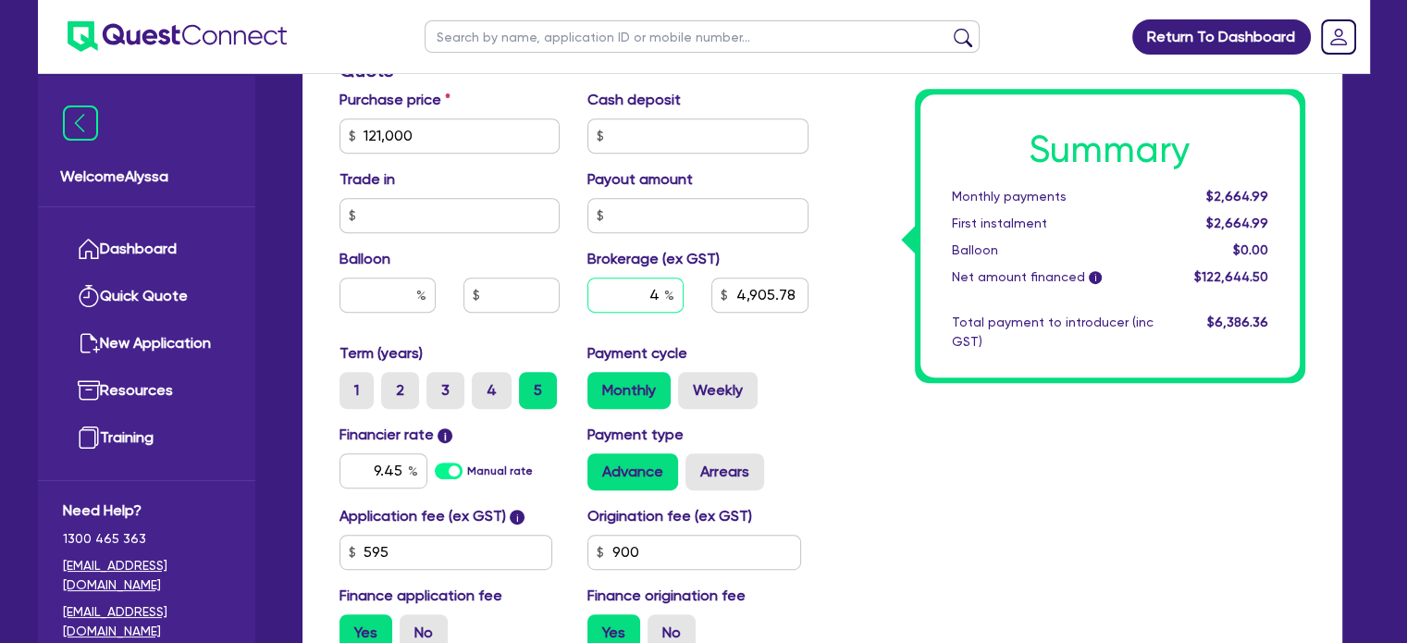
scroll to position [795, 0]
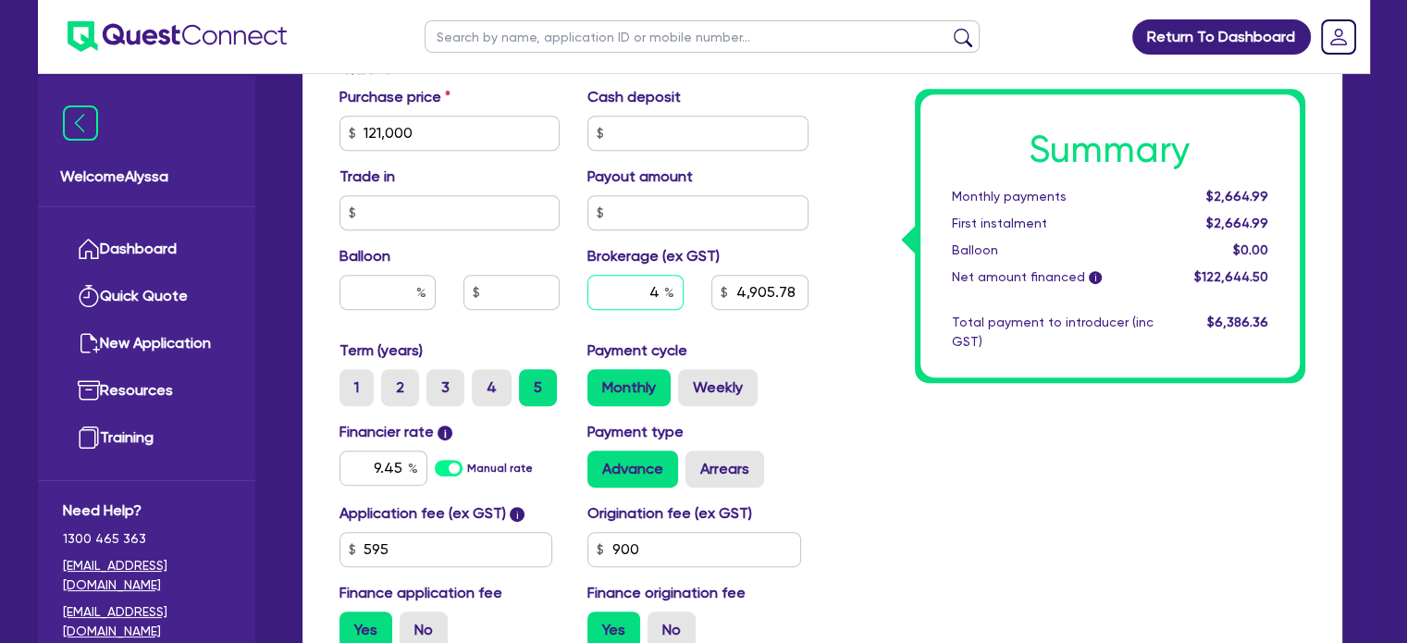
type input "121,000"
type input "3"
type input "4,905.78"
type input "121,000"
type input "3,679.34"
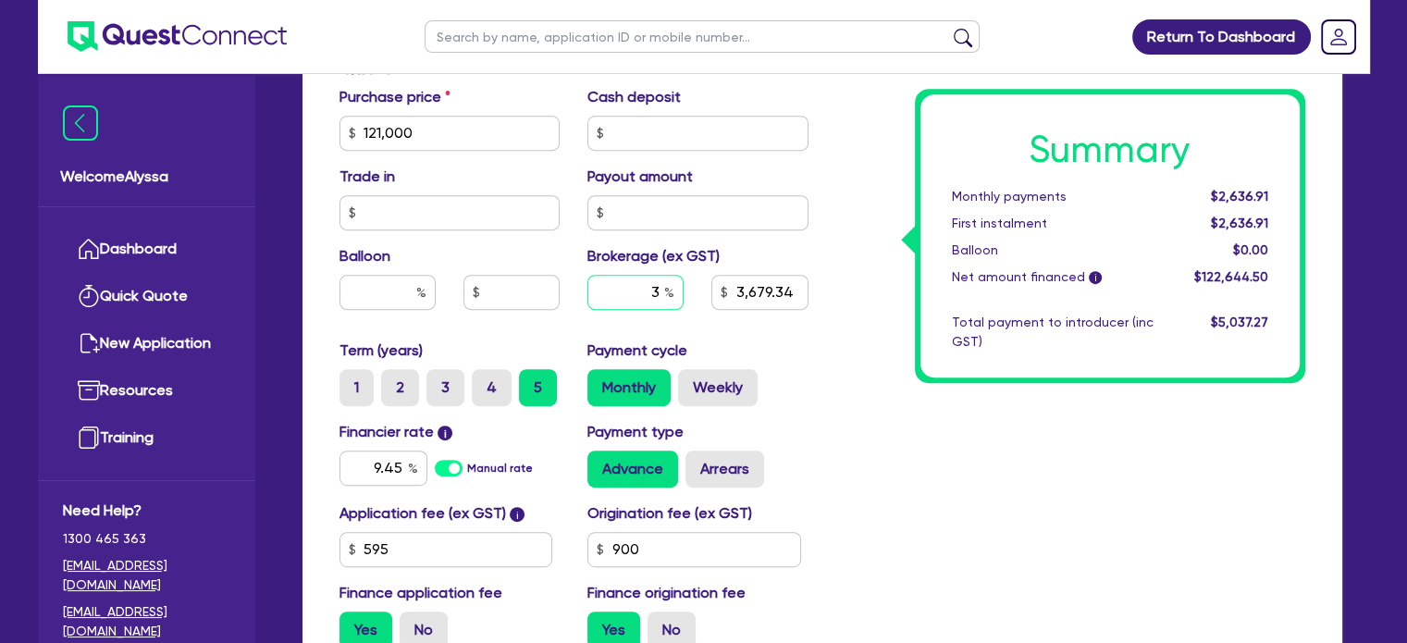
type input "3"
type input "121,000"
type input "3,679.34"
type input "121,000"
type input "3,679.34"
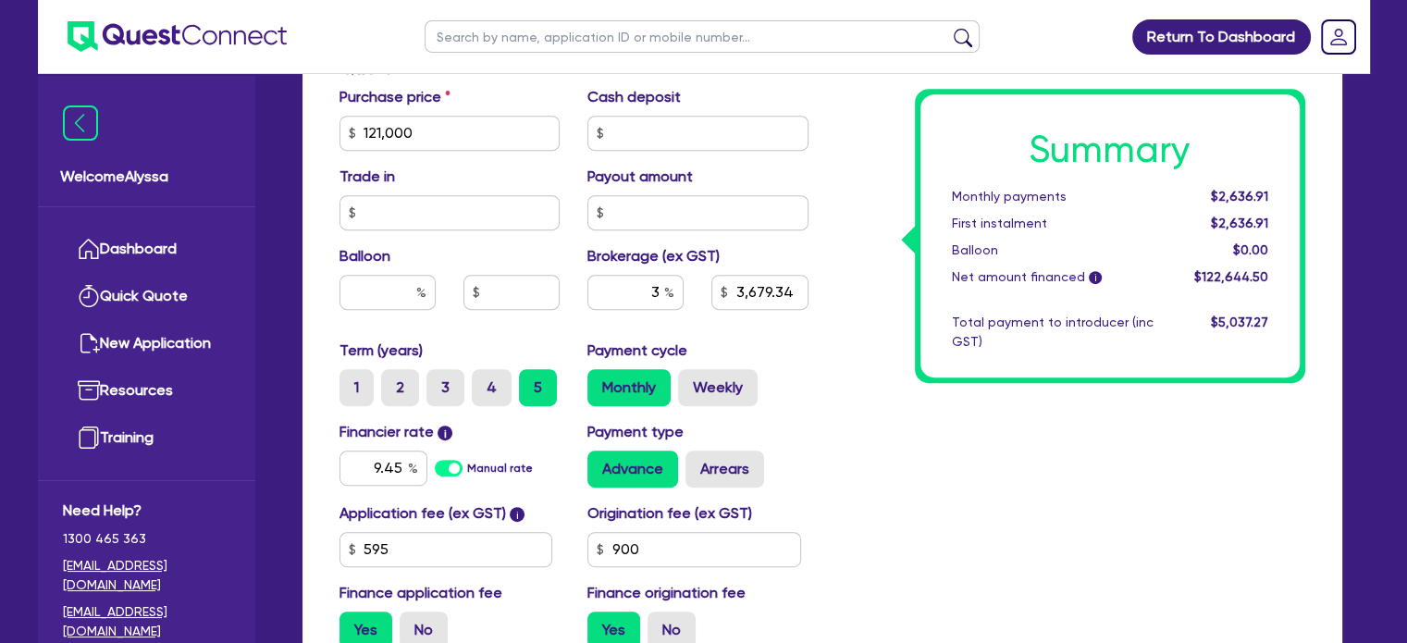
click at [881, 443] on div "Summary Monthly payments $2,636.91 First instalment $2,636.91 Balloon $0.00 Net…" at bounding box center [1071, 123] width 497 height 1082
click at [657, 558] on input "900" at bounding box center [695, 549] width 214 height 35
type input "500"
type input "121,000"
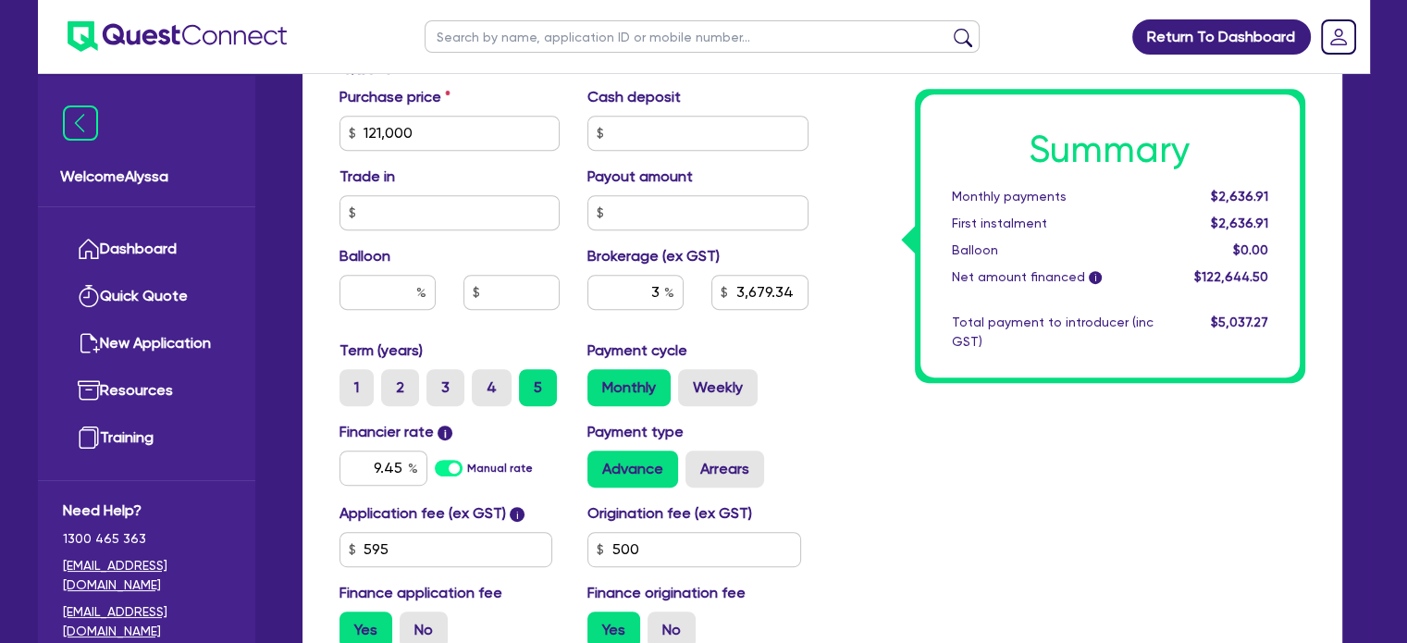
type input "3,679.34"
type input "121,000"
type input "3,666.14"
click at [838, 477] on div "Summary Monthly payments Calculating... First instalment Calculating... Balloon…" at bounding box center [1071, 123] width 497 height 1082
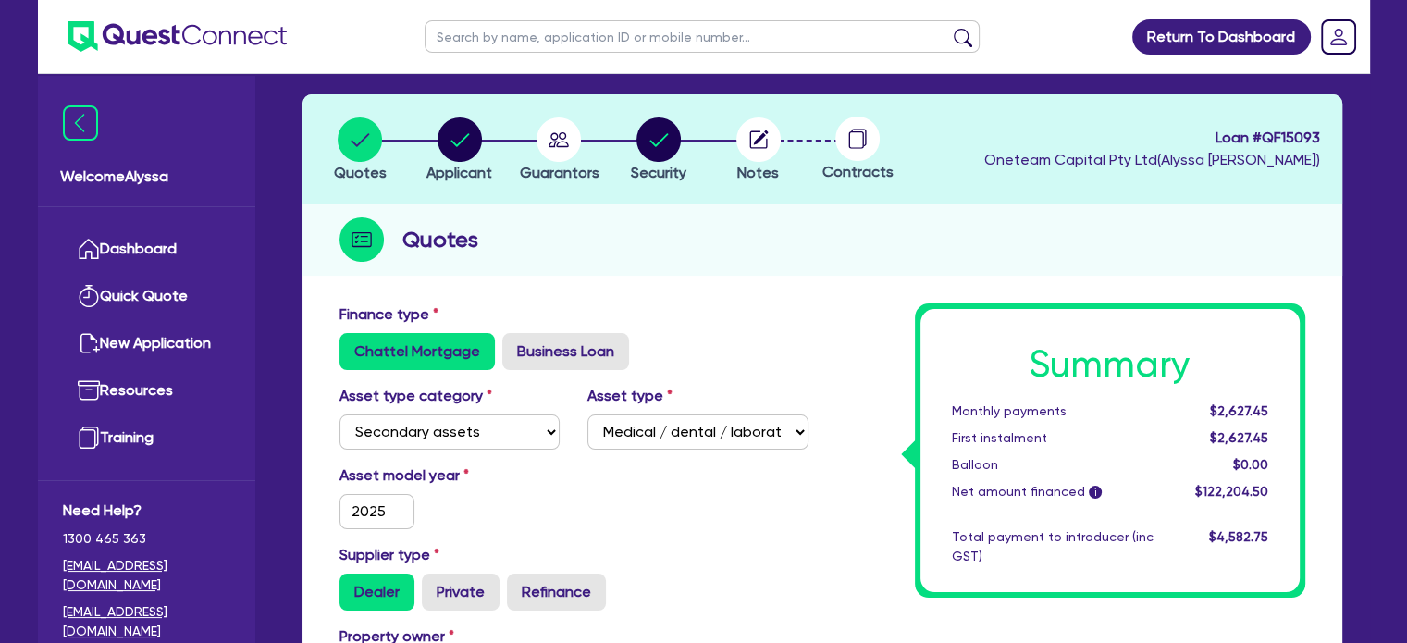
scroll to position [0, 0]
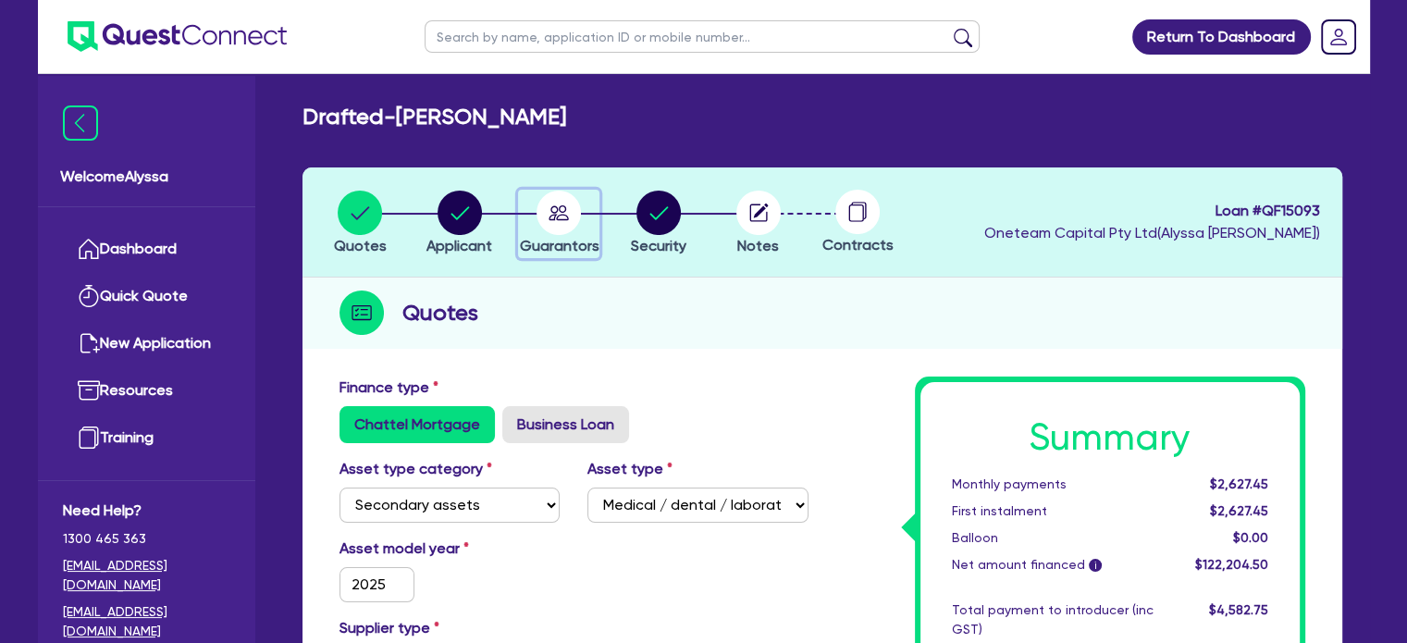
click at [548, 217] on circle "button" at bounding box center [559, 213] width 44 height 44
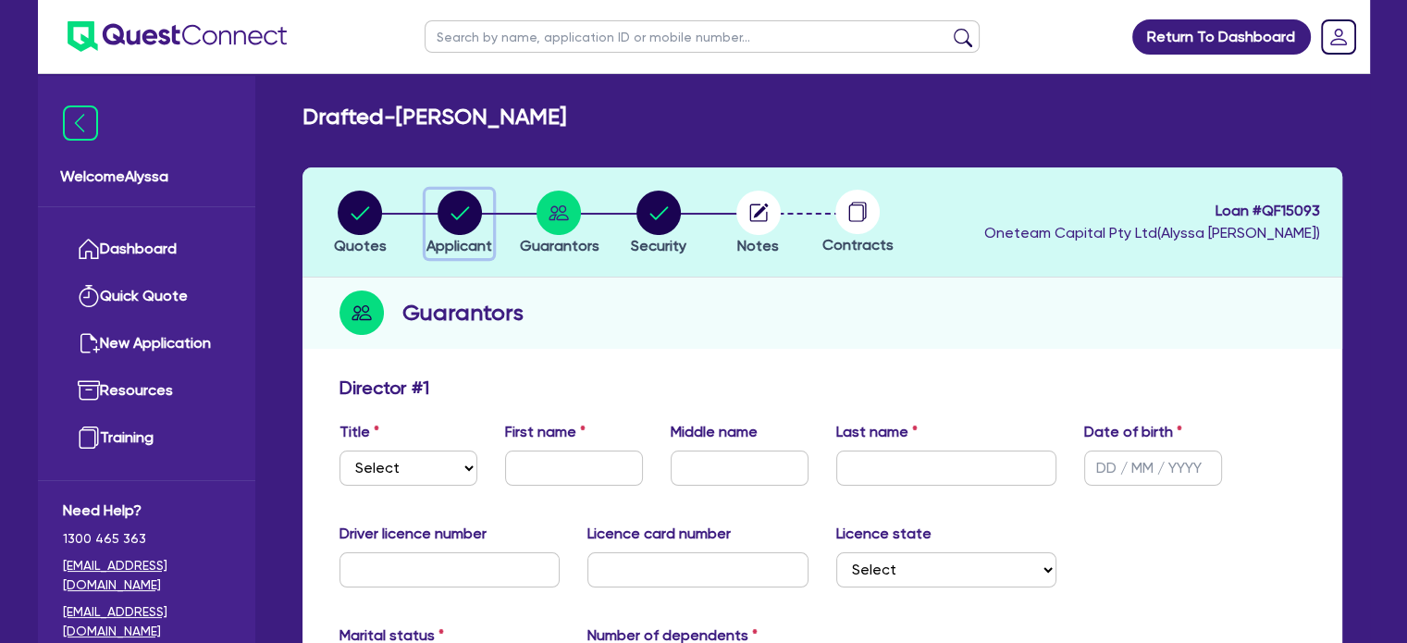
click at [445, 212] on circle "button" at bounding box center [460, 213] width 44 height 44
select select "SOLE_TRADER"
select select "HEALTH_BEAUTY"
select select "HAIR_BEAUTY_SALONS"
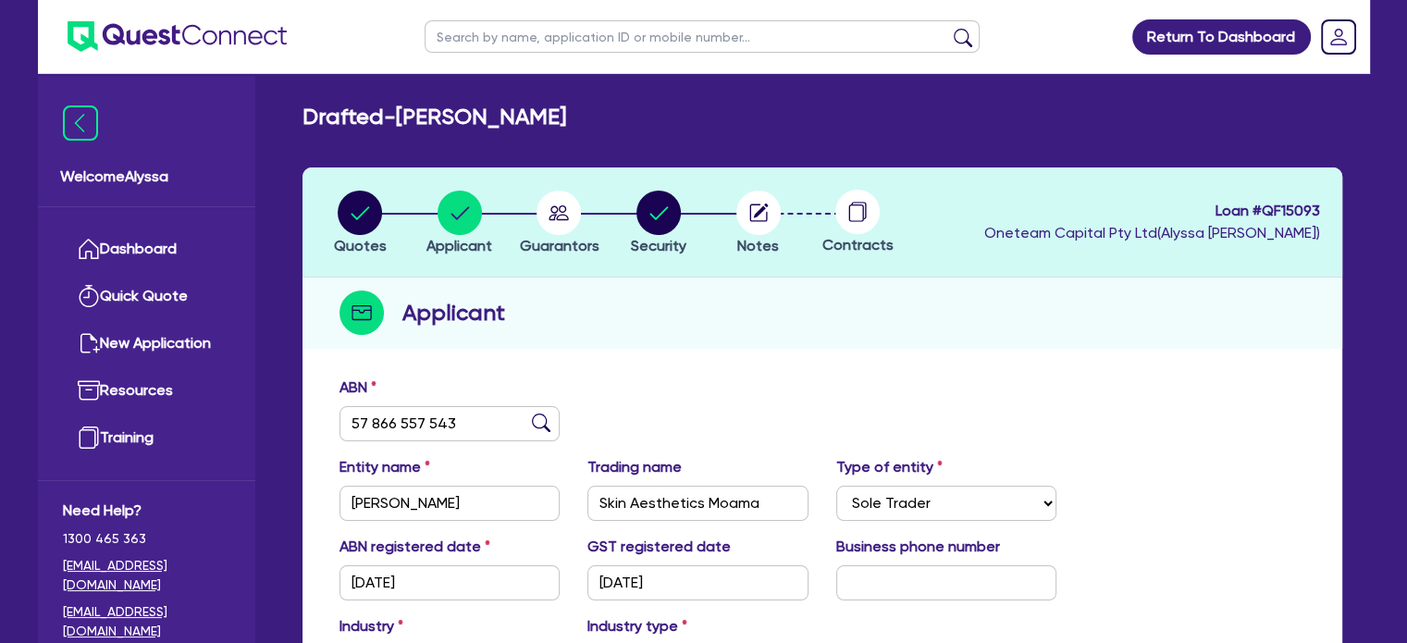
click at [544, 32] on input "text" at bounding box center [702, 36] width 555 height 32
type input "[PERSON_NAME]"
click button "submit" at bounding box center [963, 41] width 30 height 26
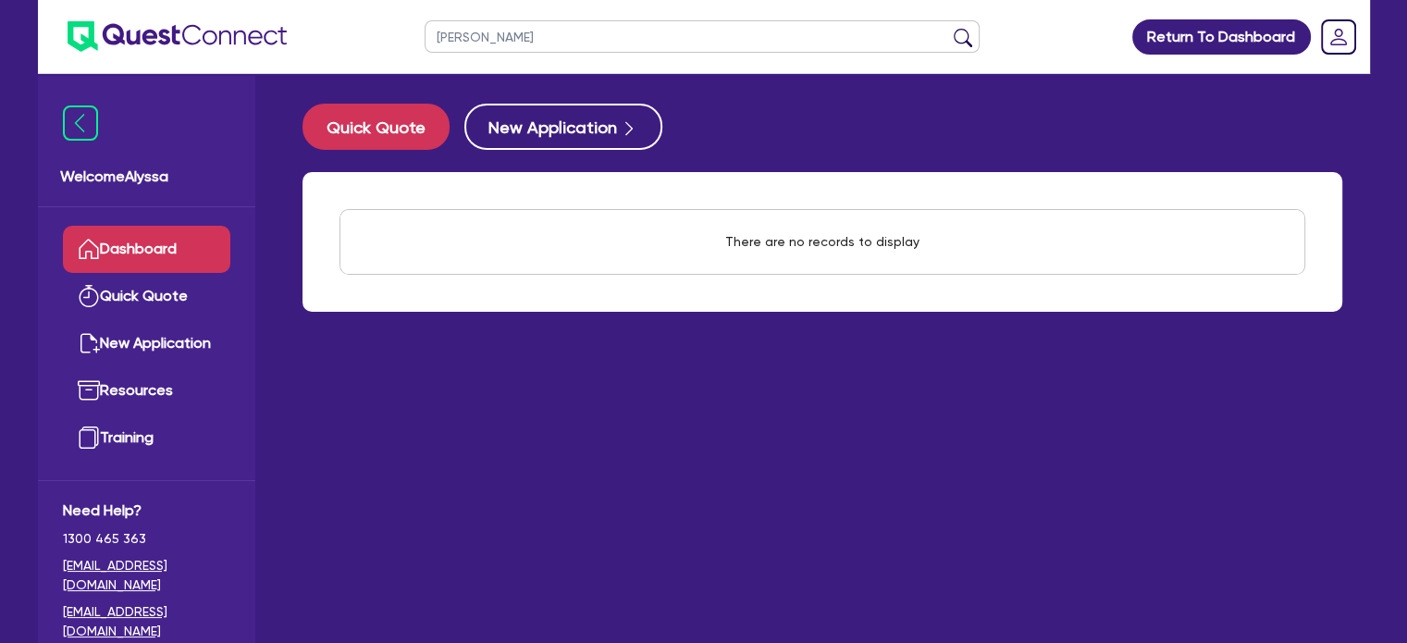
drag, startPoint x: 518, startPoint y: 40, endPoint x: 367, endPoint y: 28, distance: 151.3
click at [367, 28] on header "[PERSON_NAME] Return To Dashboard Edit Profile Logout" at bounding box center [704, 37] width 1332 height 74
type input "dd"
click at [948, 28] on button "submit" at bounding box center [963, 41] width 30 height 26
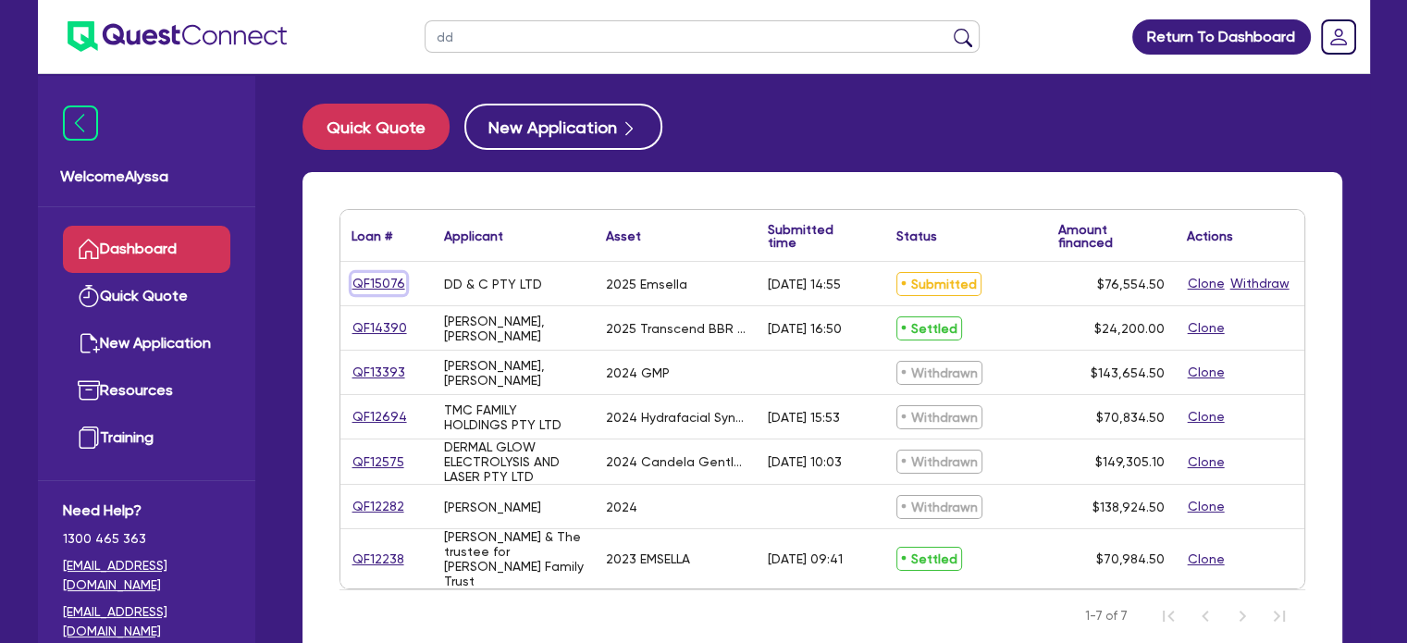
click at [368, 277] on link "QF15076" at bounding box center [379, 283] width 55 height 21
select select "SECONDARY_ASSETS"
select select "MEDICAL_DENTAL_LABORATORY_EQUIPMENT"
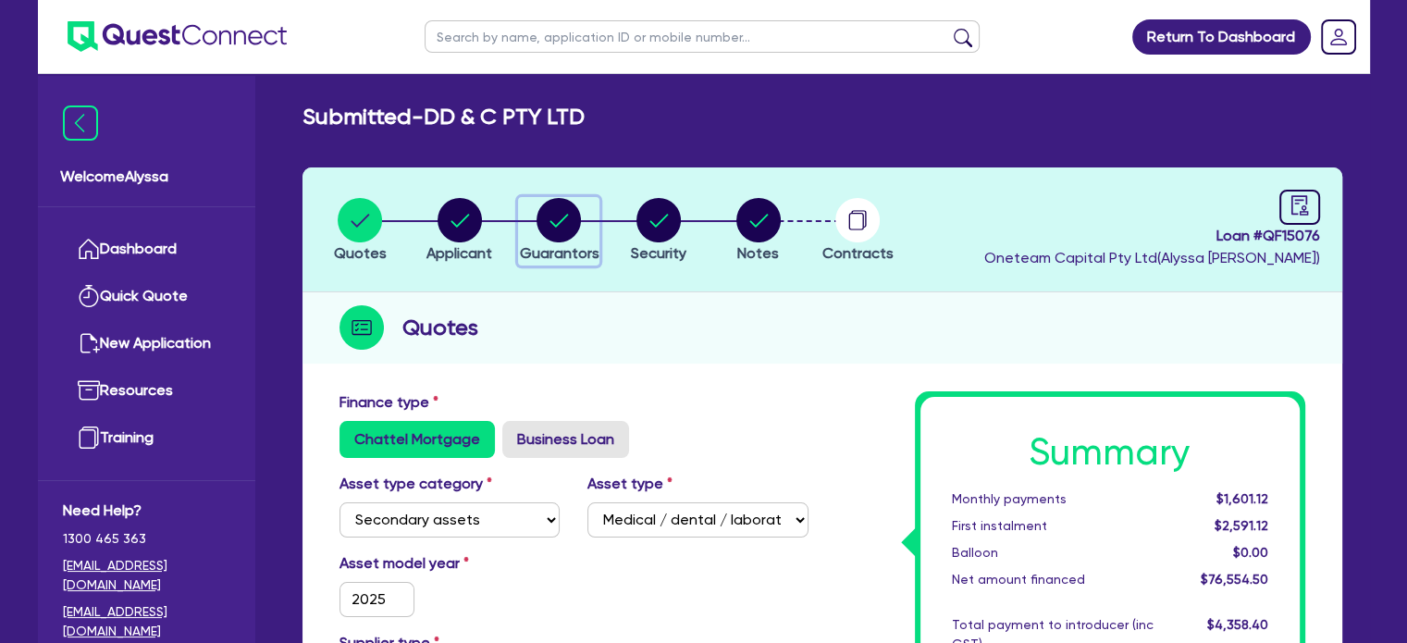
click at [548, 240] on icon "button" at bounding box center [559, 220] width 44 height 44
select select "MRS"
select select "VIC"
select select "MARRIED"
select select "EQUIPMENT"
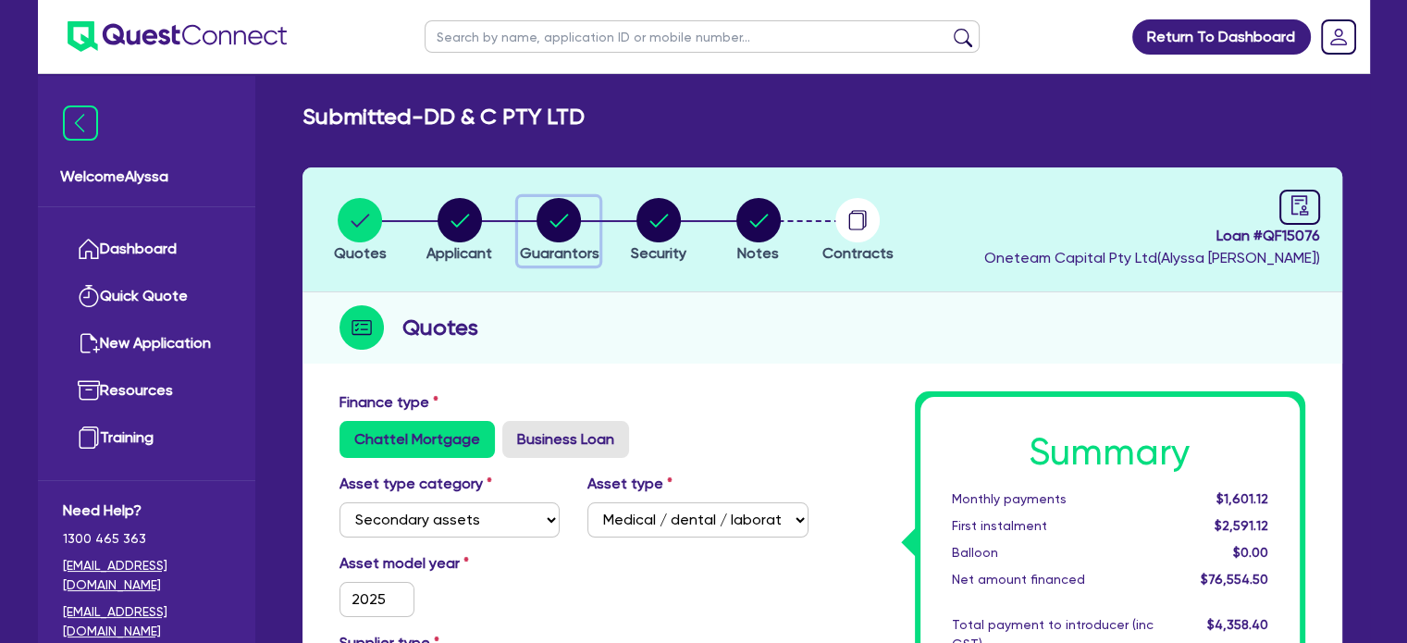
select select "EQUIPMENT"
select select "VEHICLE"
select select "PROPERTY"
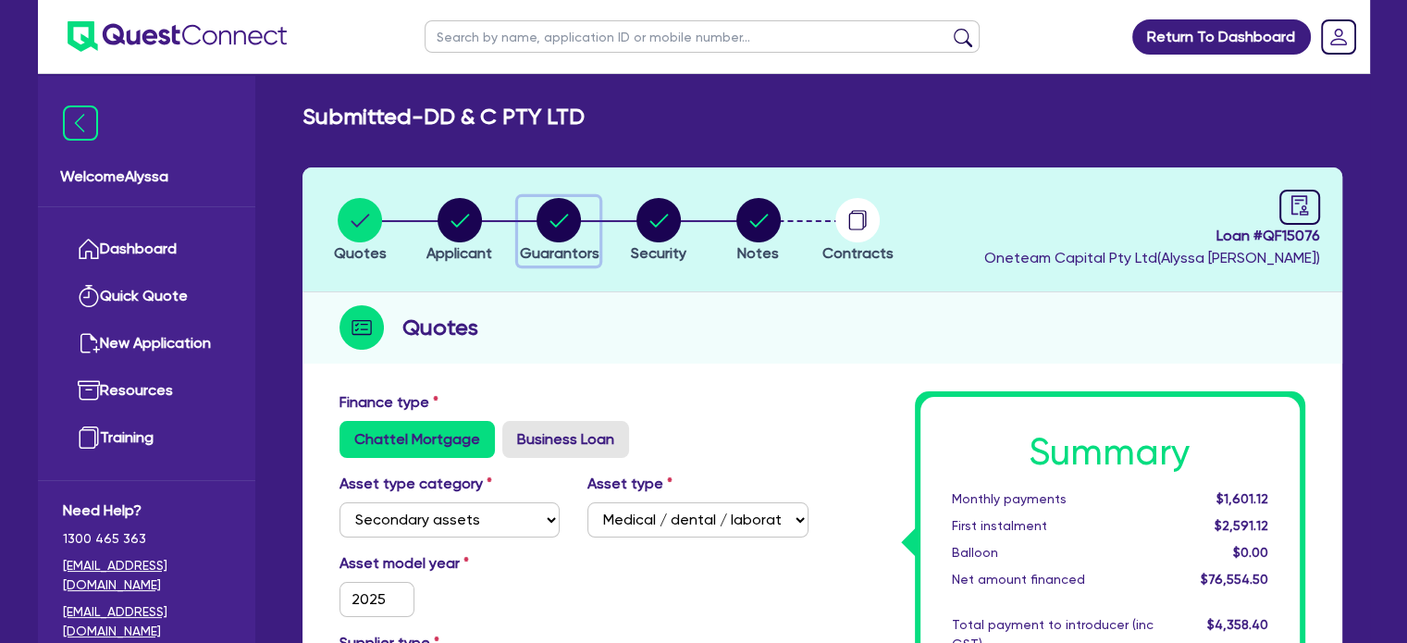
select select "CASH"
select select "EQUIPMENT_LOAN"
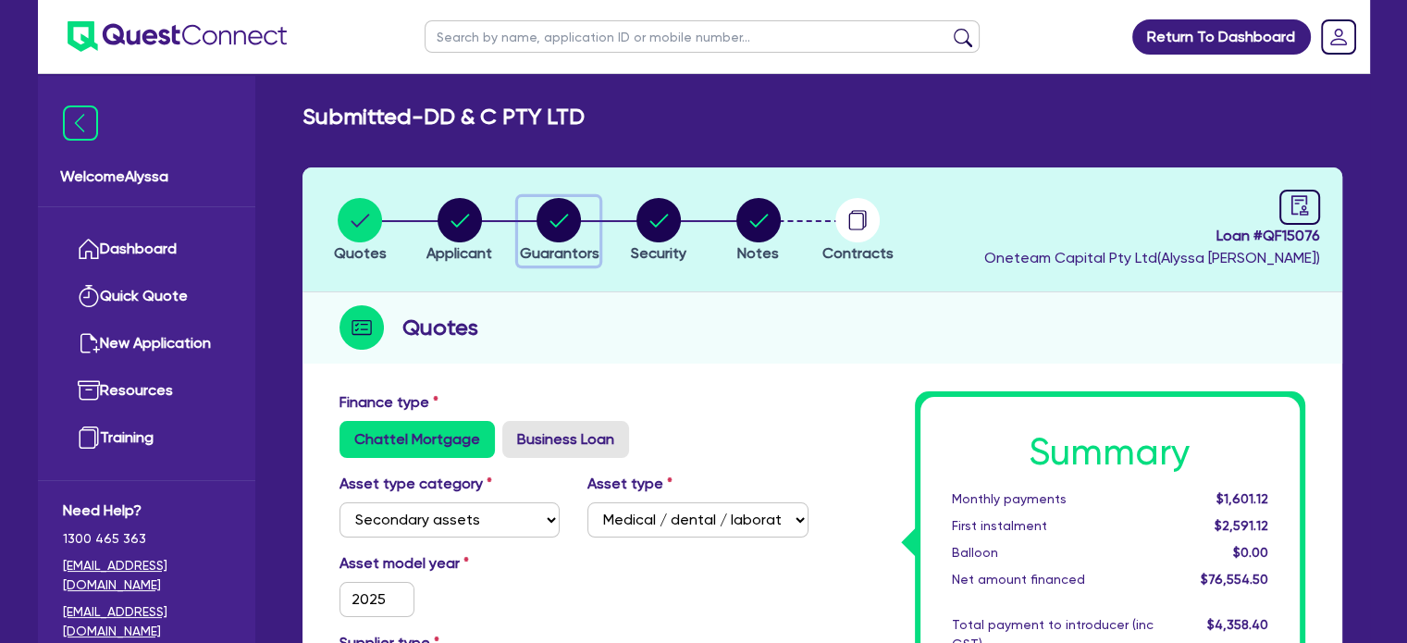
select select "VEHICLE_LOAN"
select select "MORTGAGE"
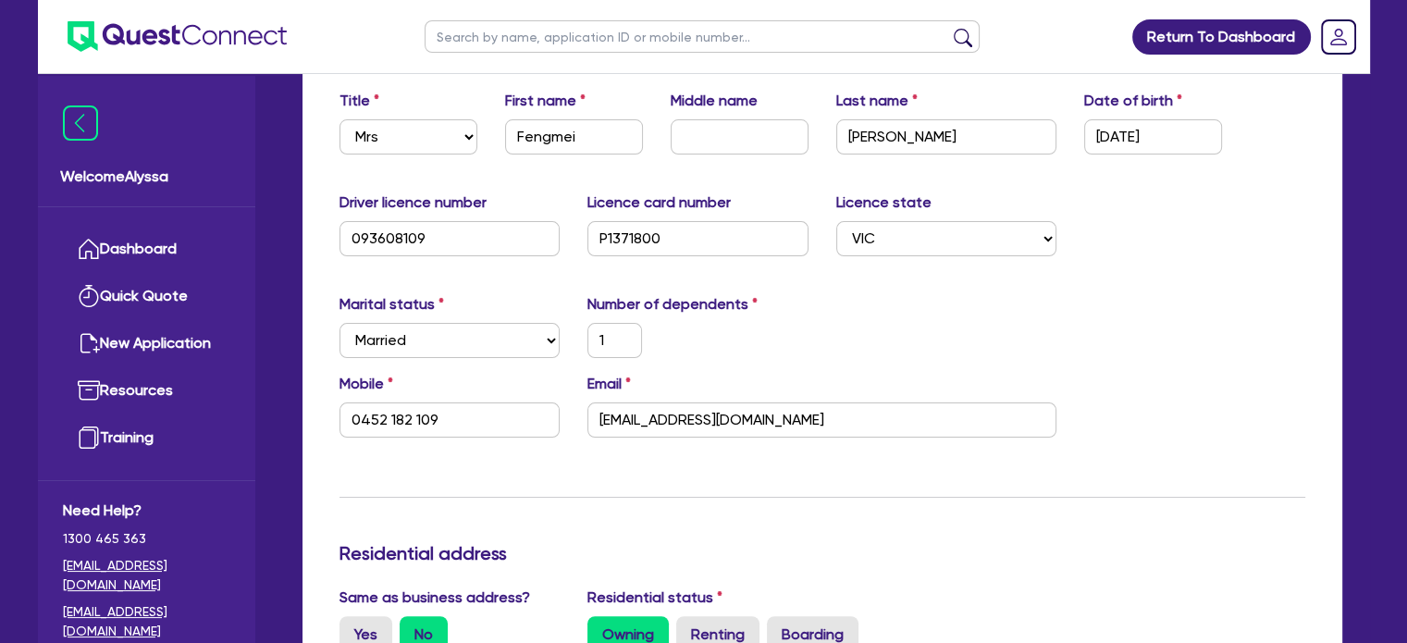
scroll to position [348, 0]
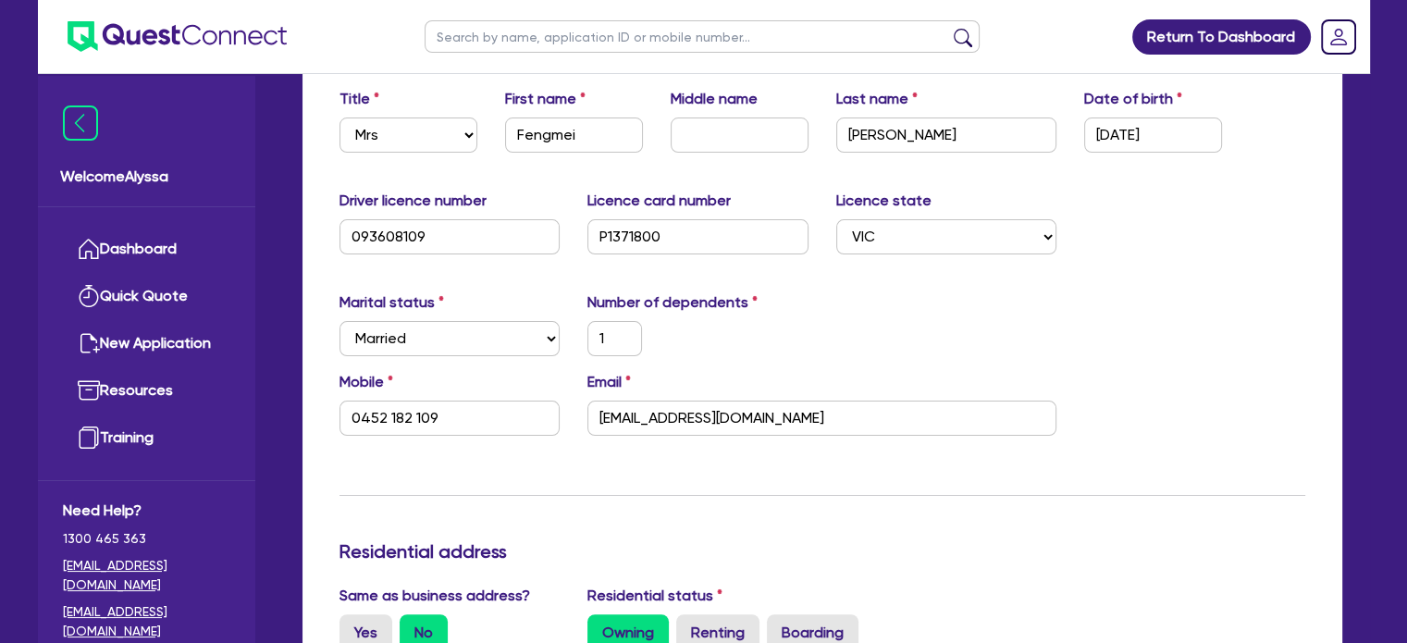
click at [605, 43] on input "text" at bounding box center [702, 36] width 555 height 32
type input "hua"
click button "submit" at bounding box center [963, 41] width 30 height 26
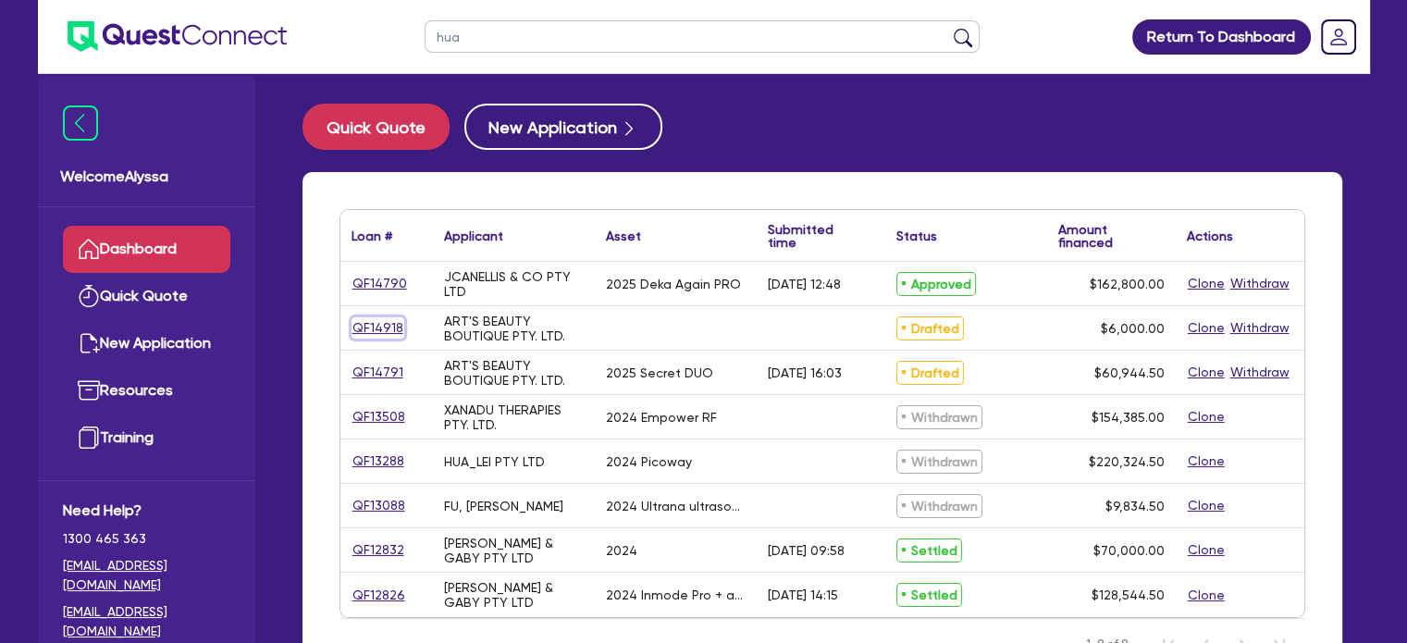
click at [378, 327] on link "QF14918" at bounding box center [378, 327] width 53 height 21
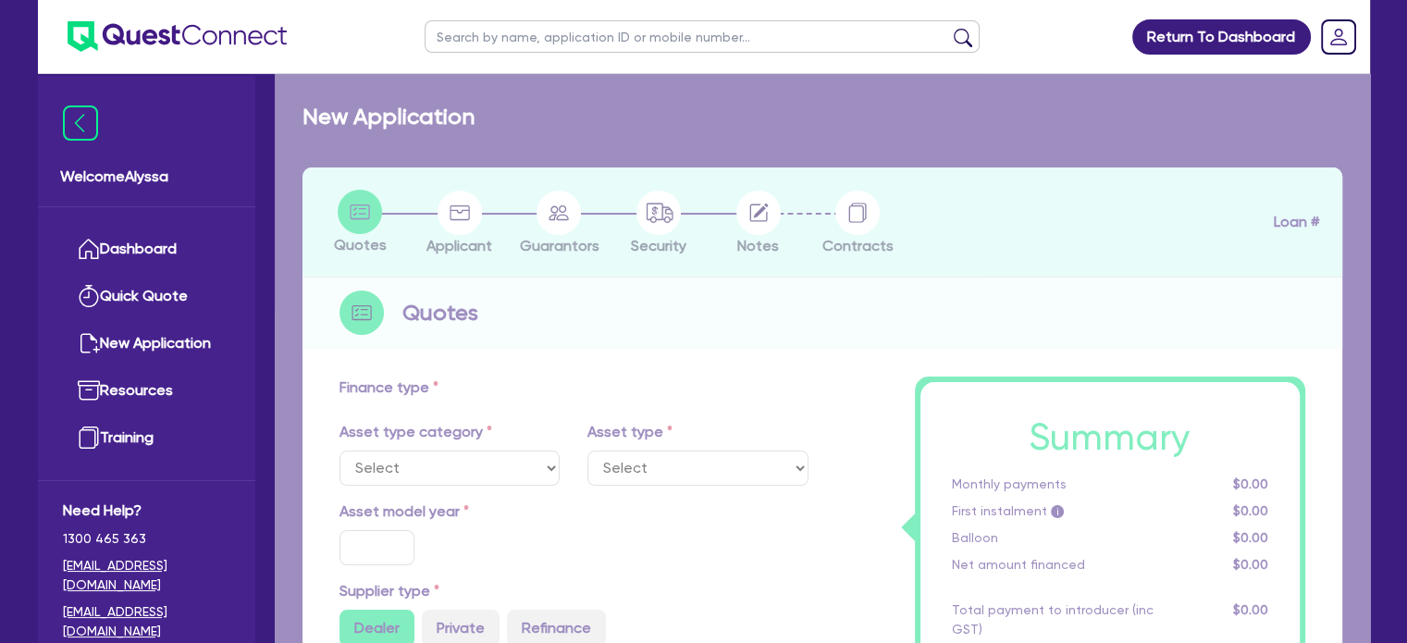
type input "6,000"
type input "1"
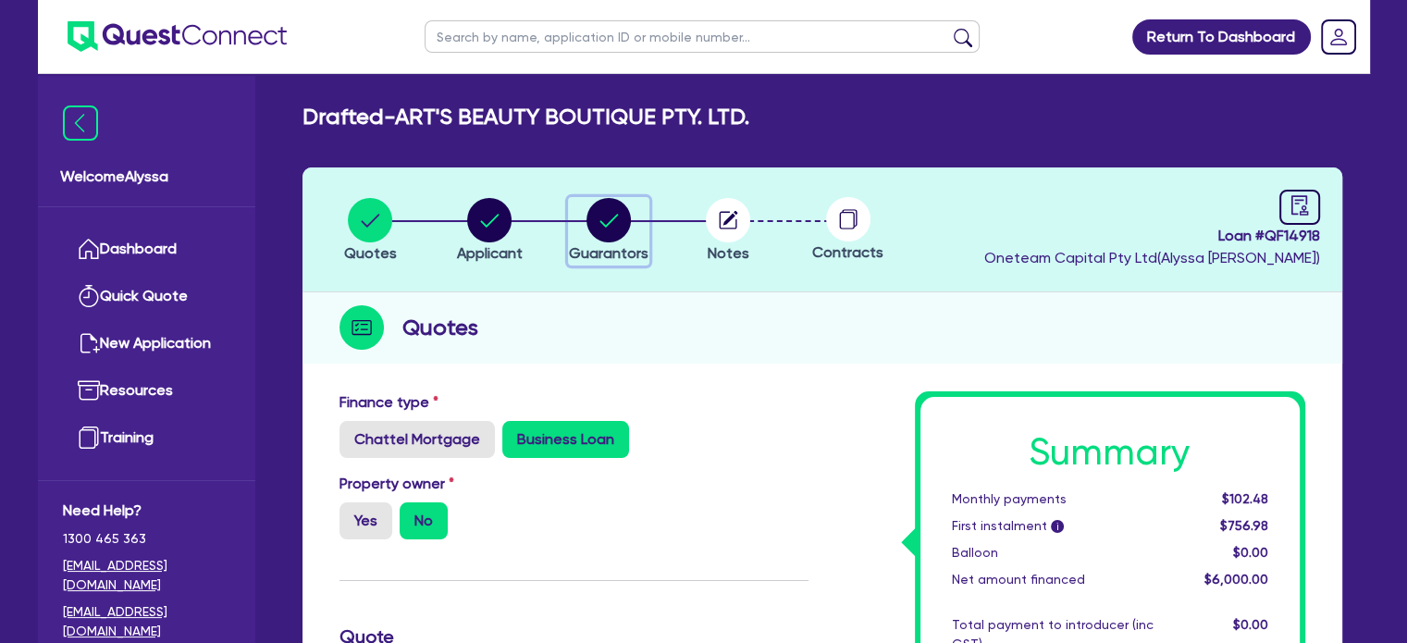
click at [624, 234] on circle "button" at bounding box center [609, 220] width 44 height 44
select select "MRS"
select select "VIC"
select select "MARRIED"
select select "PROPERTY"
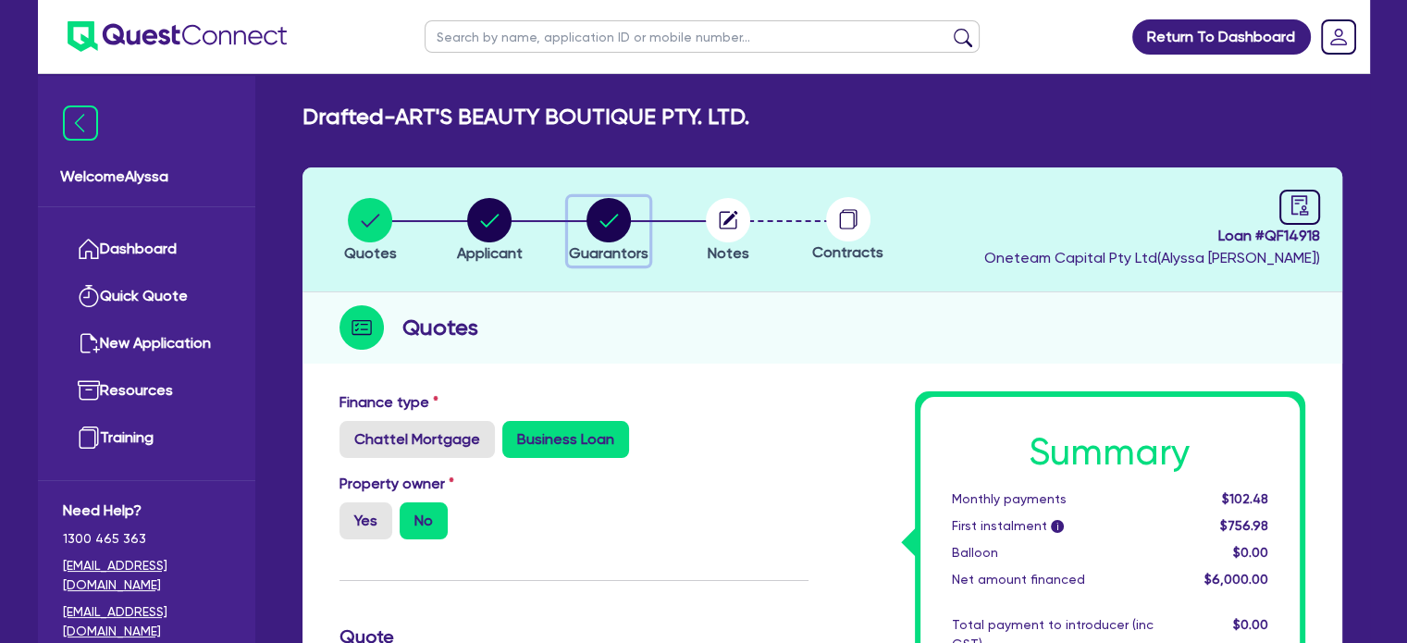
select select "CASH"
select select "VEHICLE"
select select "MORTGAGE"
select select "MRS"
select select "VIC"
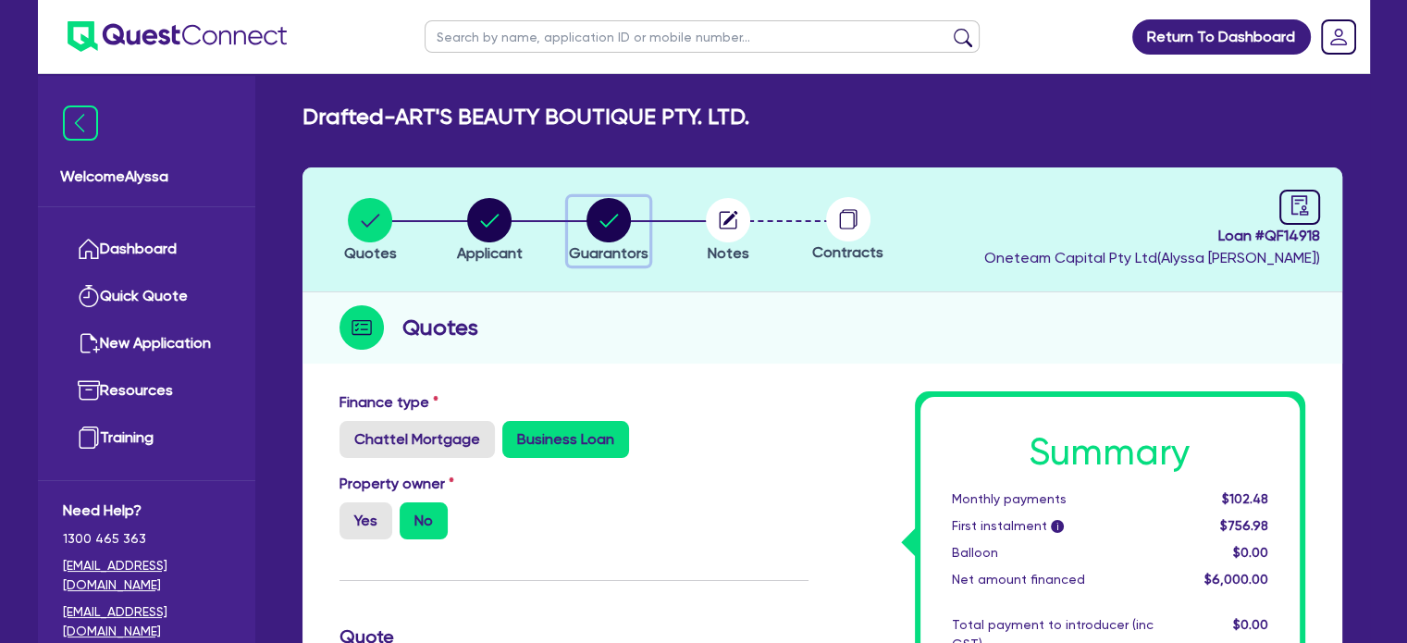
select select "MARRIED"
select select "PROPERTY"
select select "CASH"
select select "VEHICLE"
select select "MORTGAGE"
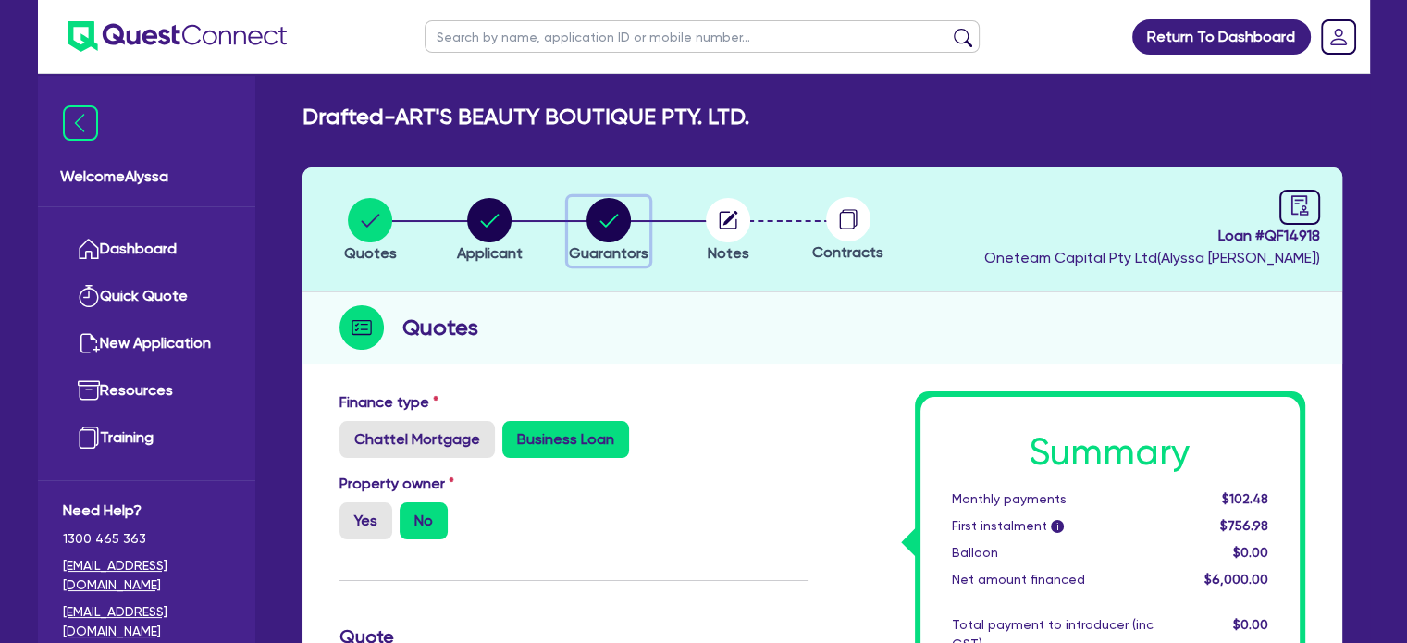
select select "VEHICLE_LOAN"
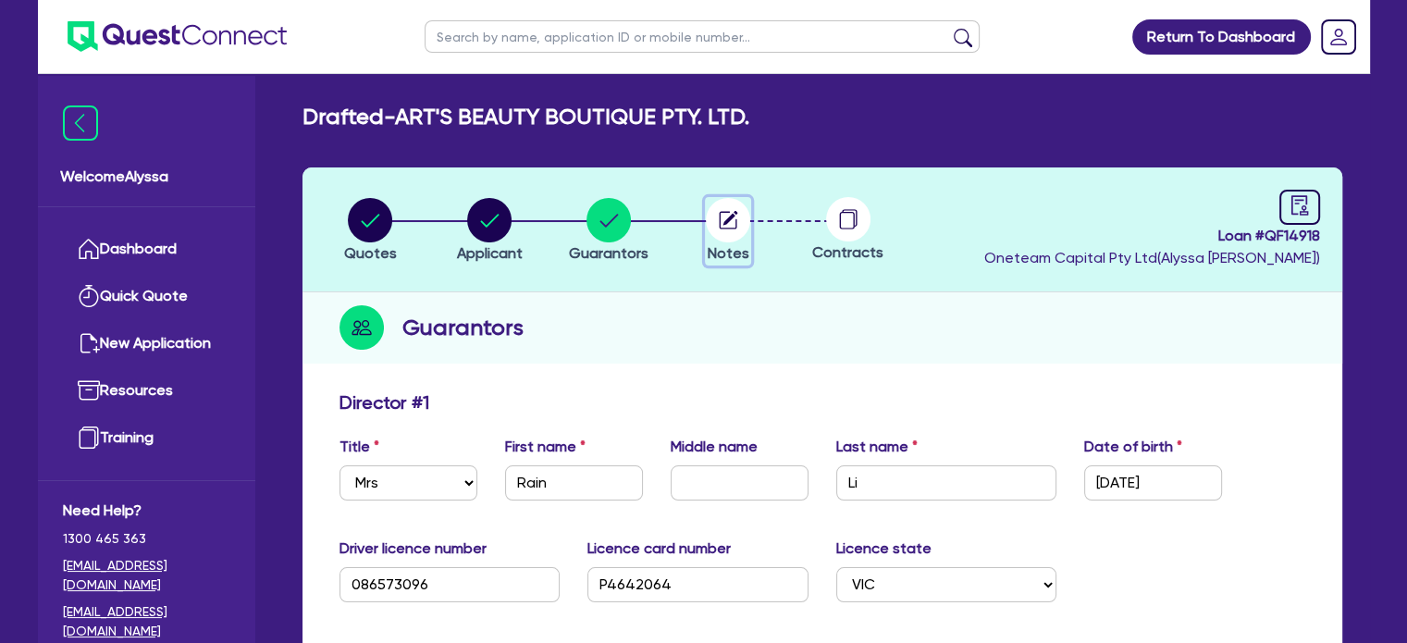
click at [718, 213] on circle "button" at bounding box center [728, 220] width 44 height 44
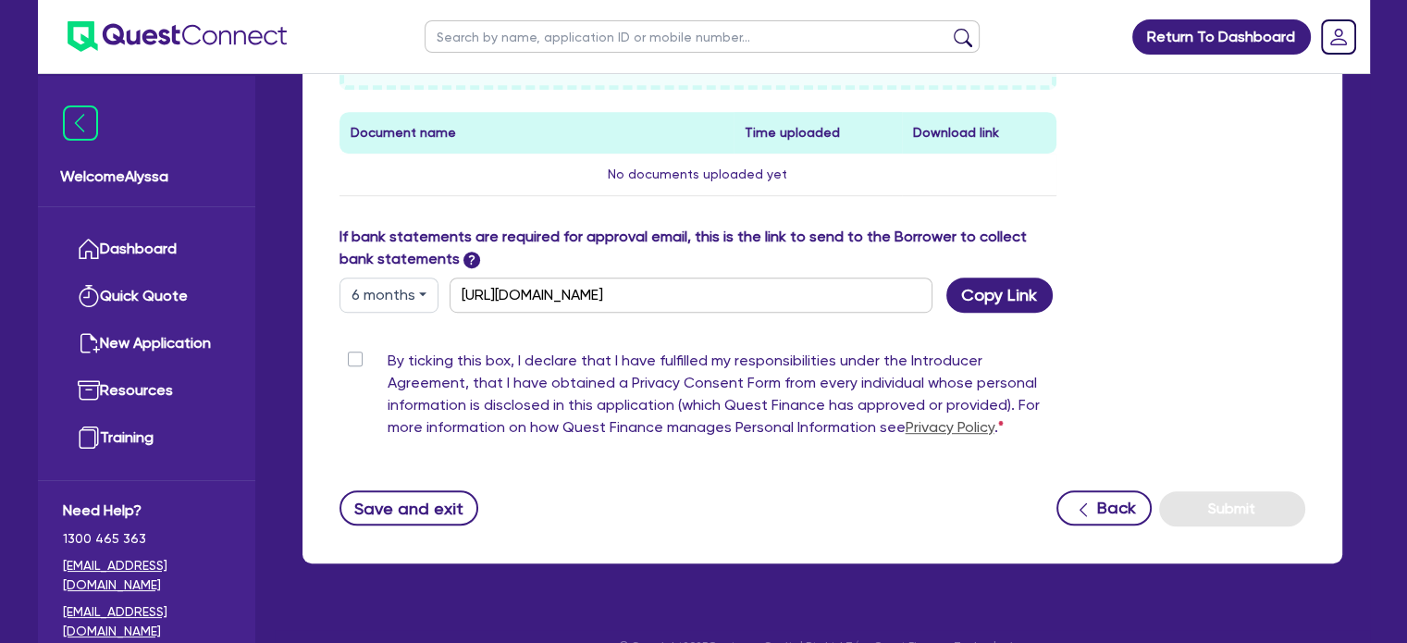
scroll to position [980, 0]
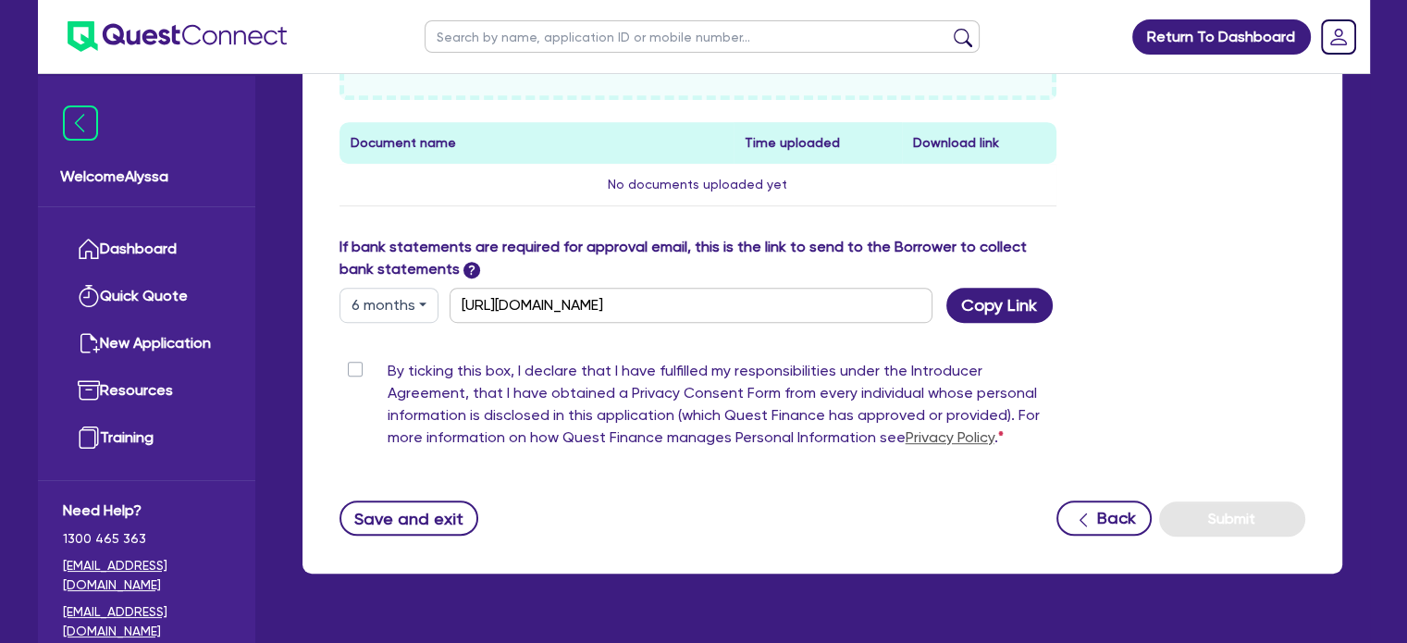
click at [592, 31] on input "text" at bounding box center [702, 36] width 555 height 32
type input "art's"
click button "submit" at bounding box center [963, 41] width 30 height 26
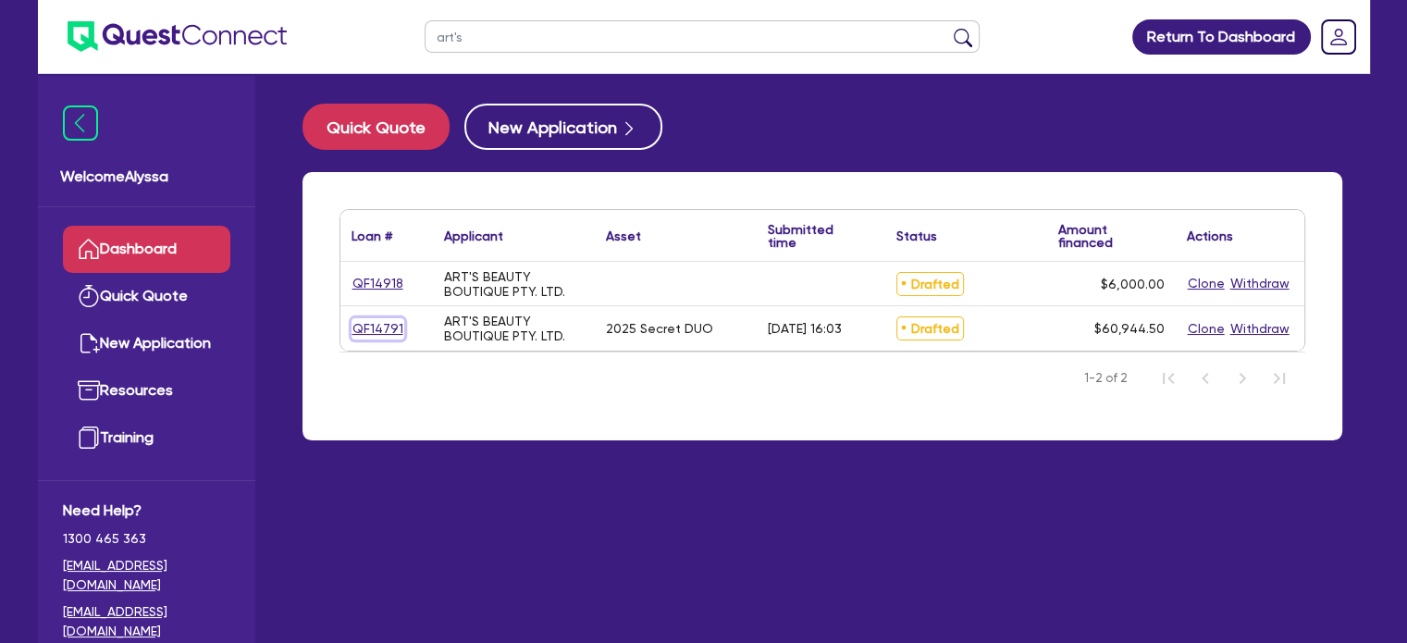
click at [353, 337] on link "QF14791" at bounding box center [378, 328] width 53 height 21
select select "TERTIARY_ASSETS"
select select "BEAUTY_EQUIPMENT"
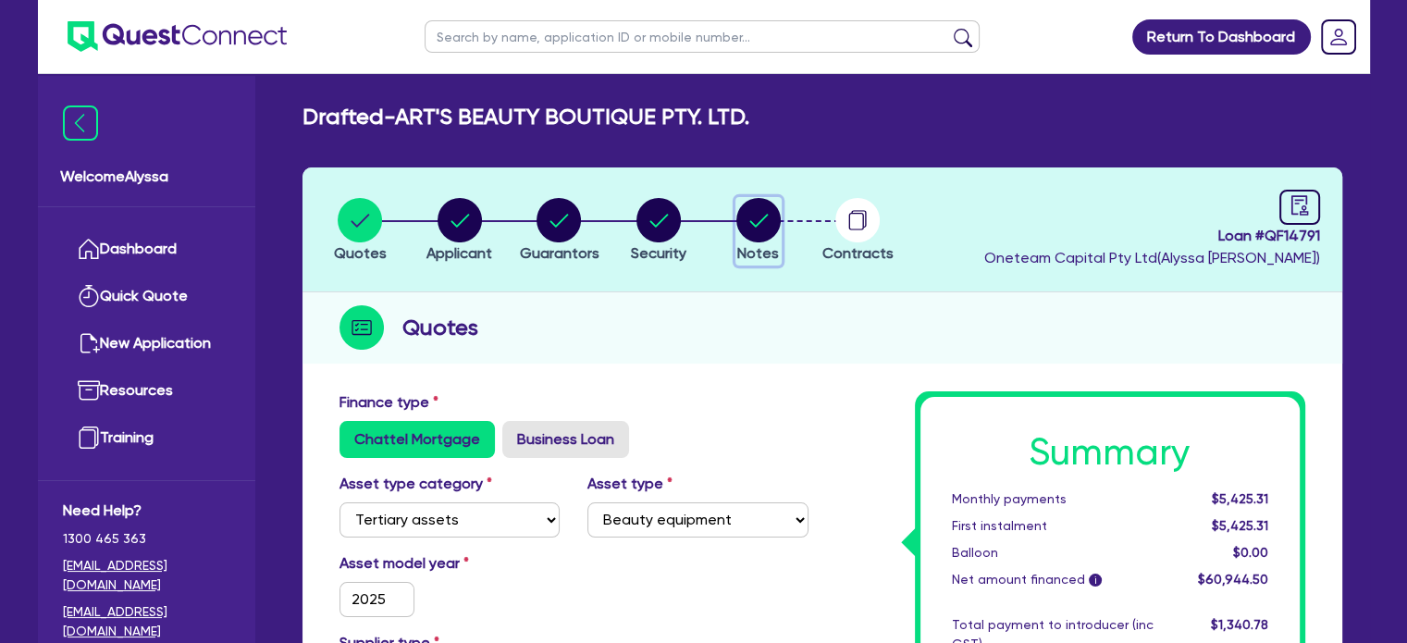
click at [752, 213] on circle "button" at bounding box center [759, 220] width 44 height 44
select select "Other"
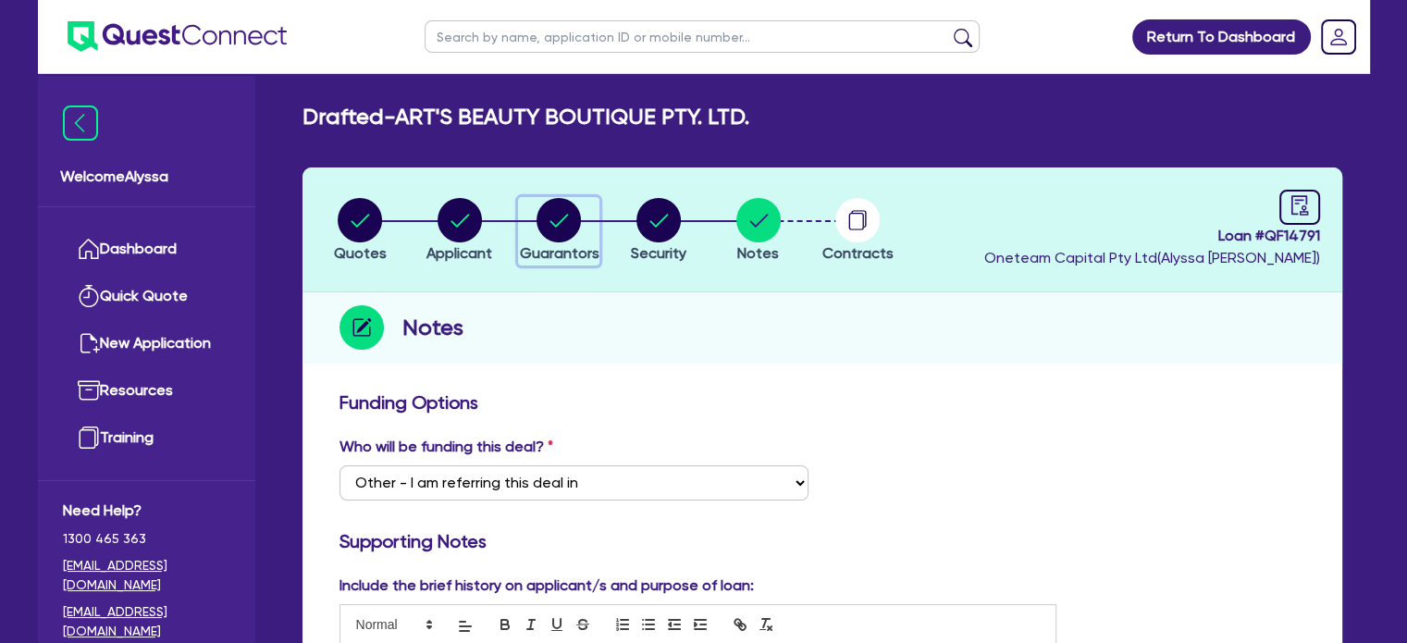
click at [574, 221] on circle "button" at bounding box center [559, 220] width 44 height 44
select select "MRS"
select select "VIC"
select select "MARRIED"
select select "PROPERTY"
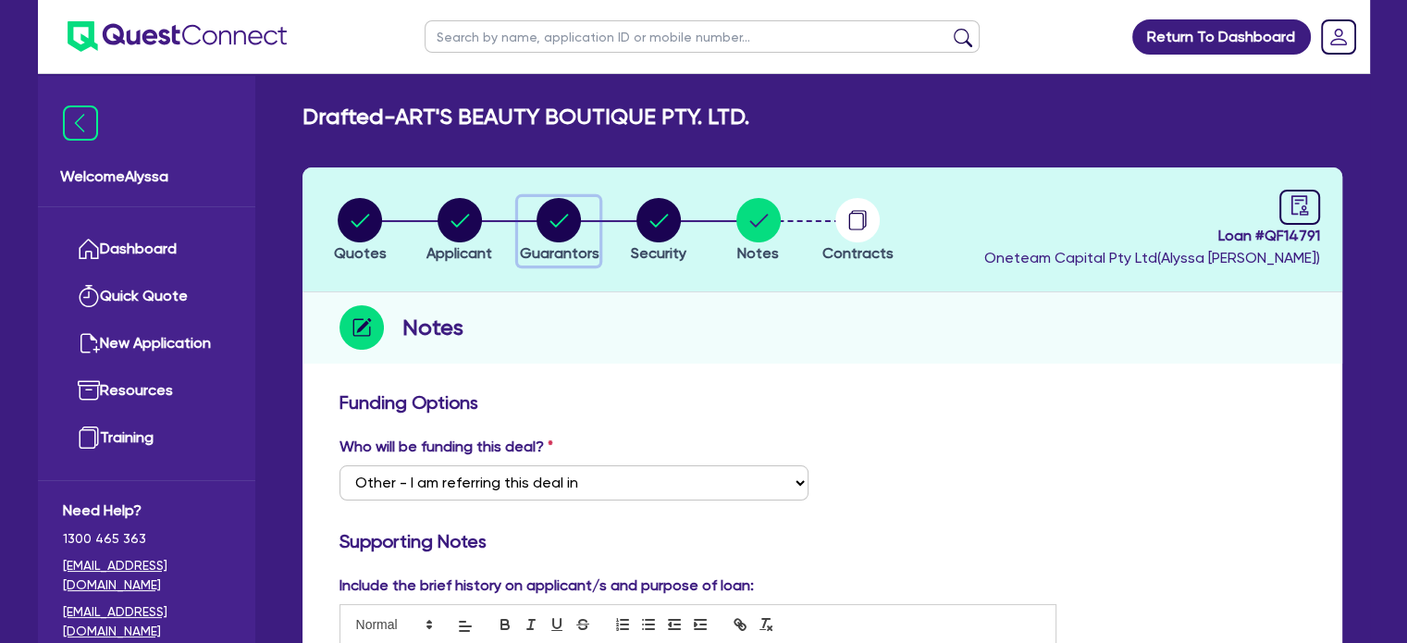
select select "CASH"
select select "VEHICLE"
select select "MORTGAGE"
select select "MRS"
select select "VIC"
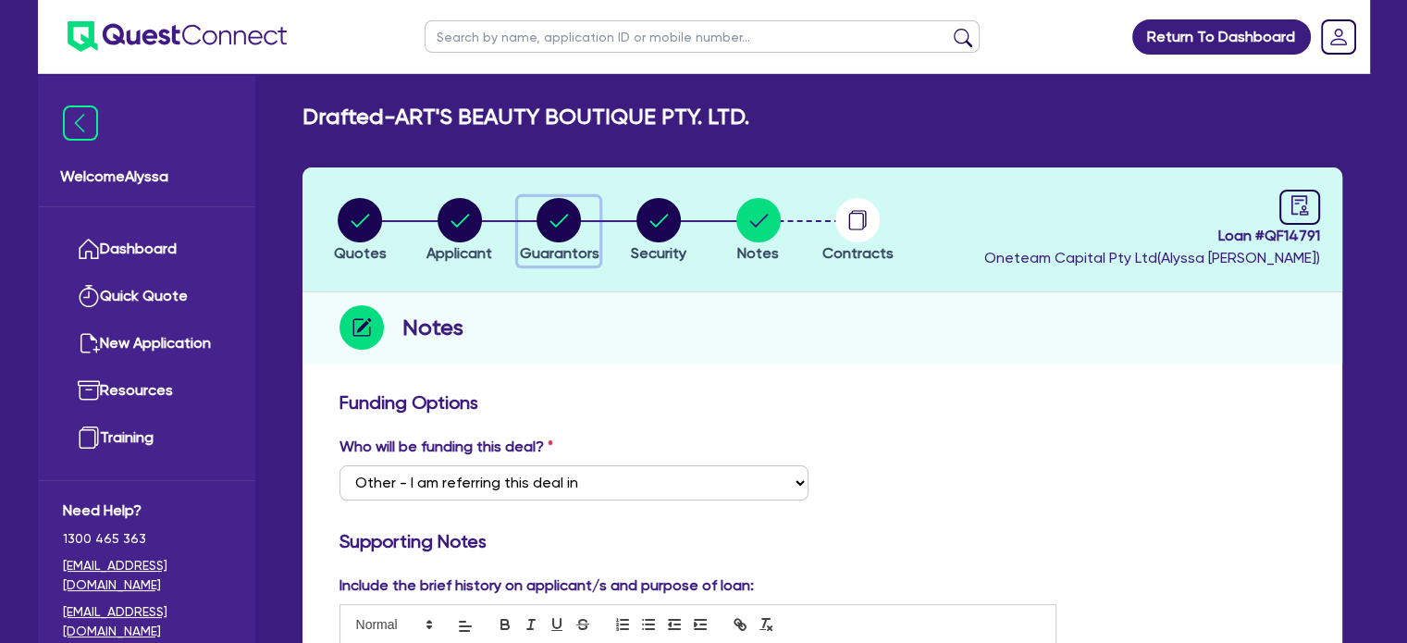
select select "MARRIED"
select select "PROPERTY"
select select "CASH"
select select "VEHICLE"
select select "MORTGAGE"
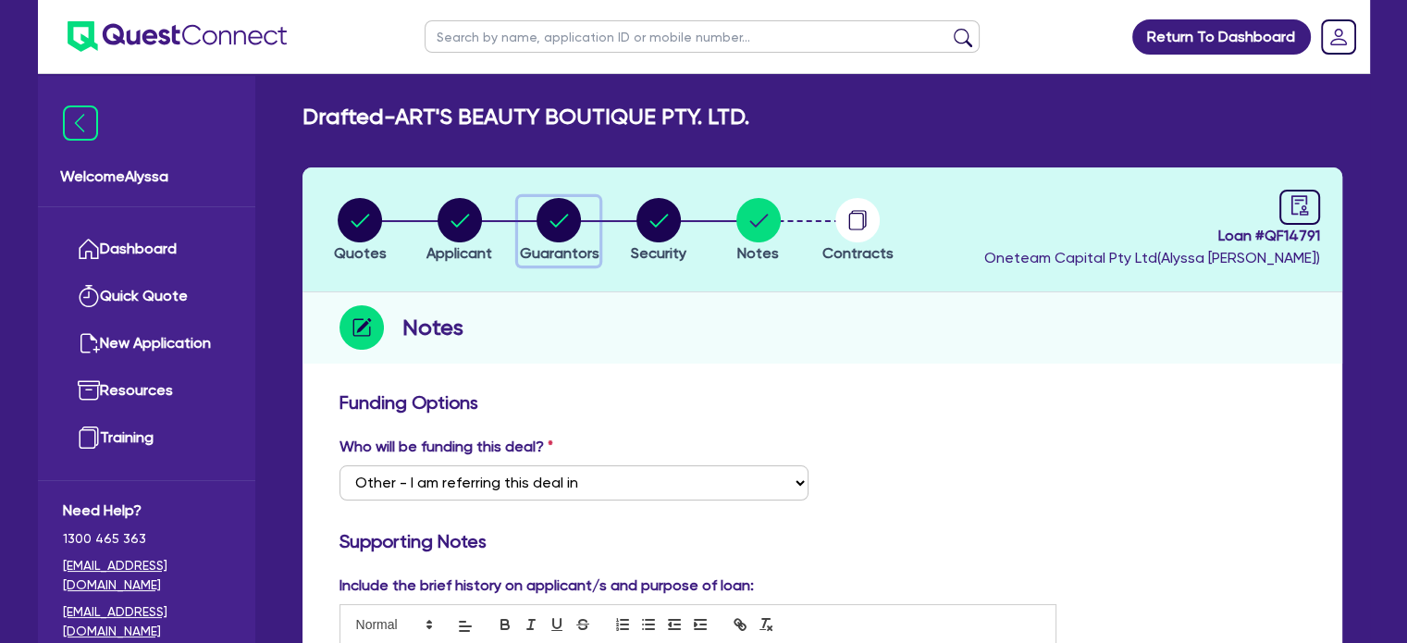
select select "VEHICLE_LOAN"
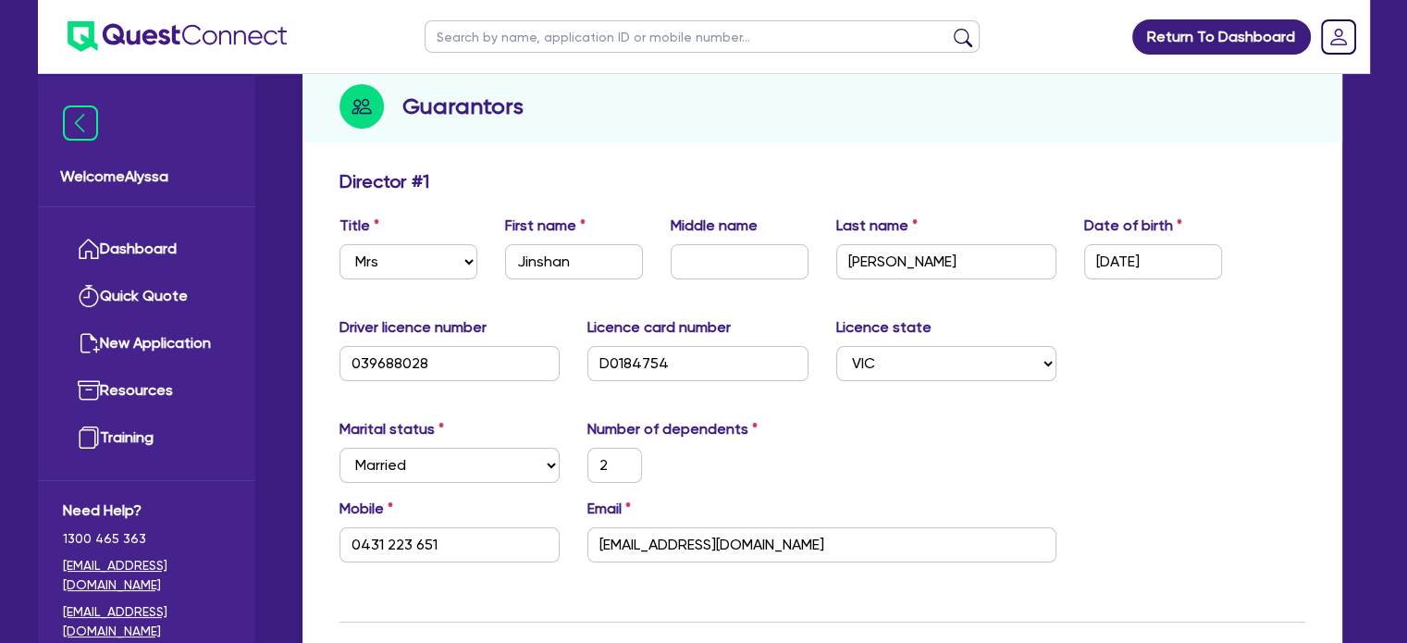
scroll to position [222, 0]
drag, startPoint x: 786, startPoint y: 535, endPoint x: 570, endPoint y: 527, distance: 216.6
click at [570, 527] on div "Mobile [PHONE_NUMBER] Email [EMAIL_ADDRESS][DOMAIN_NAME]" at bounding box center [823, 537] width 994 height 80
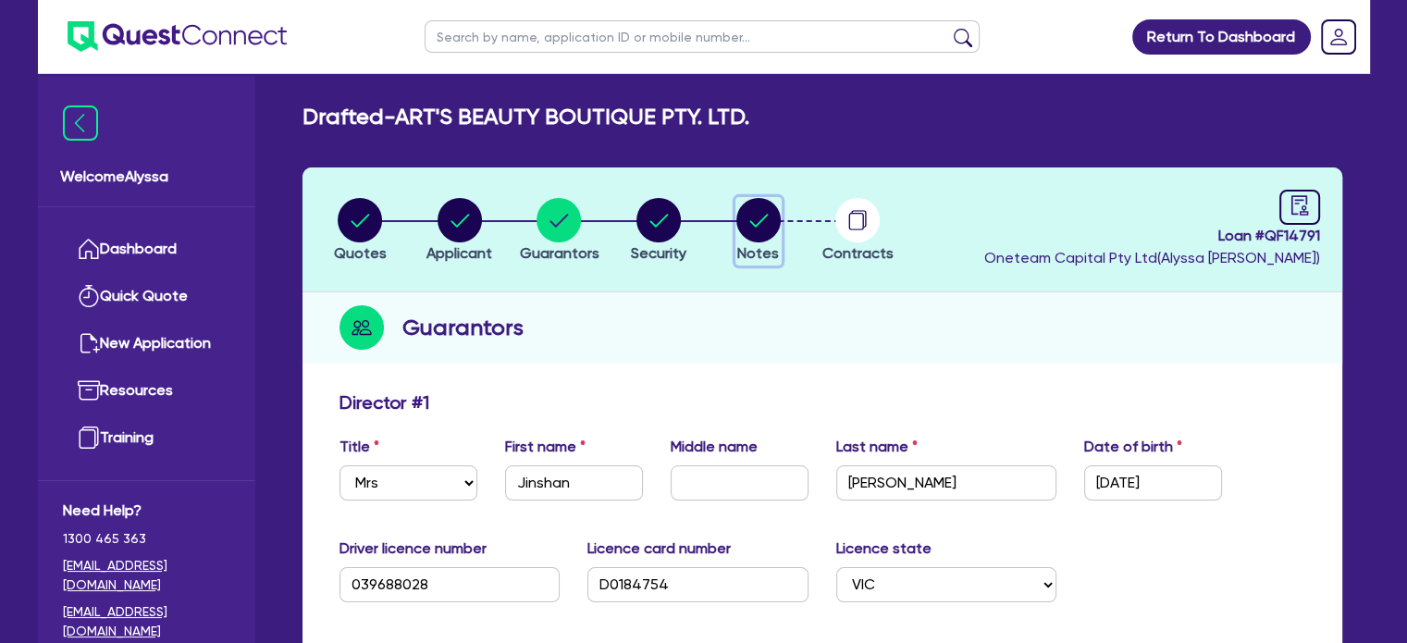
click at [750, 229] on circle "button" at bounding box center [759, 220] width 44 height 44
select select "Other"
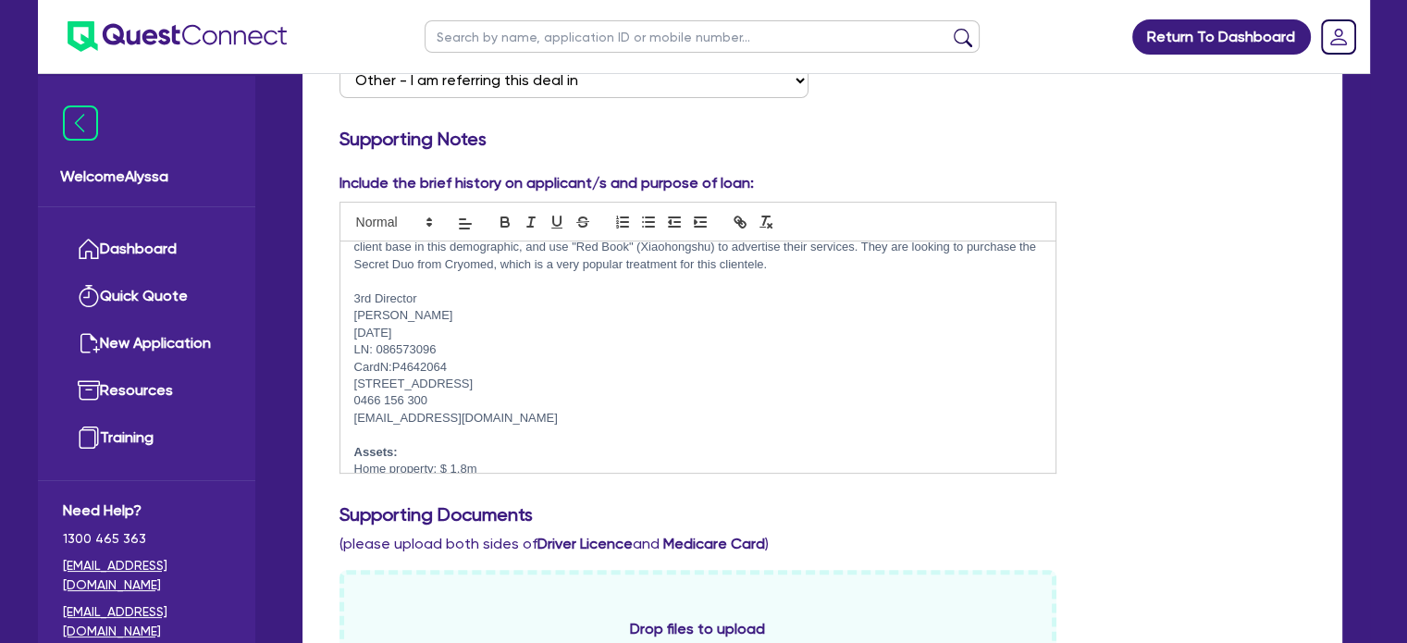
scroll to position [85, 0]
drag, startPoint x: 475, startPoint y: 412, endPoint x: 351, endPoint y: 413, distance: 124.0
click at [351, 413] on div "Invoice attached, pls input serial numbers Business address - [STREET_ADDRESS] …" at bounding box center [698, 356] width 716 height 231
copy p "[EMAIL_ADDRESS][DOMAIN_NAME]"
click at [471, 34] on input "text" at bounding box center [702, 36] width 555 height 32
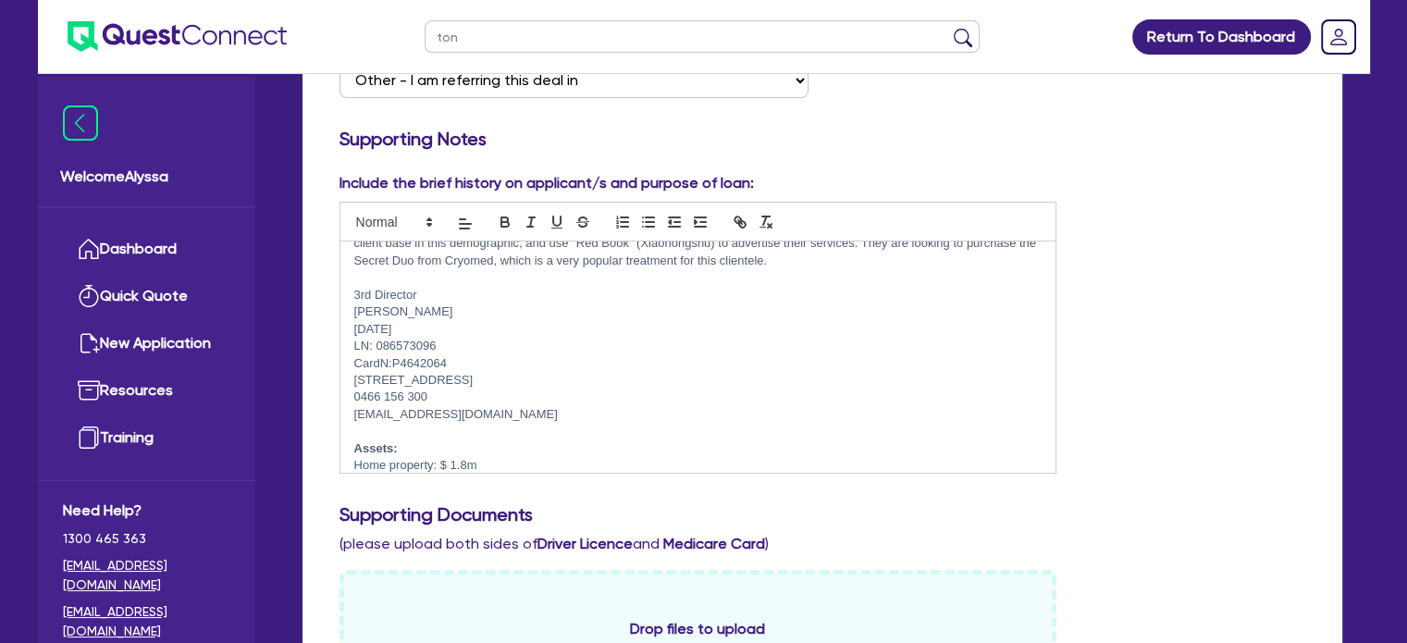
type input "[PERSON_NAME]"
click button "submit" at bounding box center [963, 41] width 30 height 26
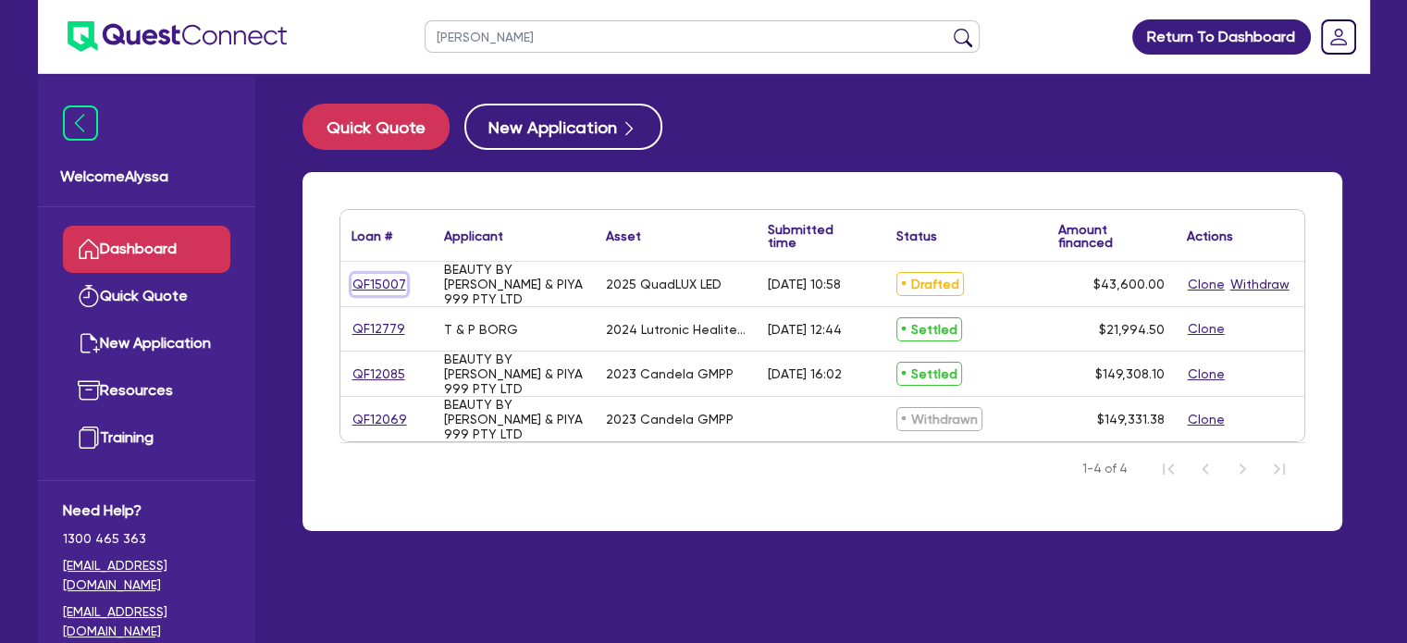
click at [387, 287] on link "QF15007" at bounding box center [380, 284] width 56 height 21
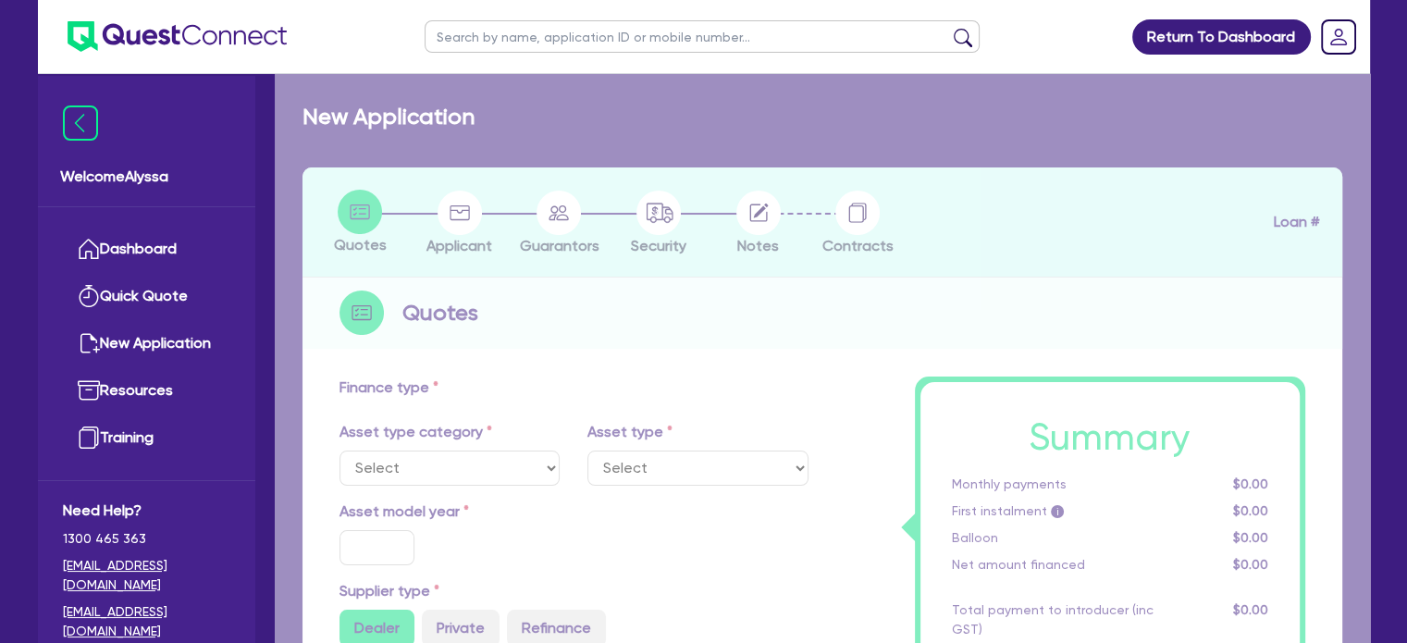
select select "TERTIARY_ASSETS"
type input "2025"
type input "43,600"
type input "5"
type input "2,180"
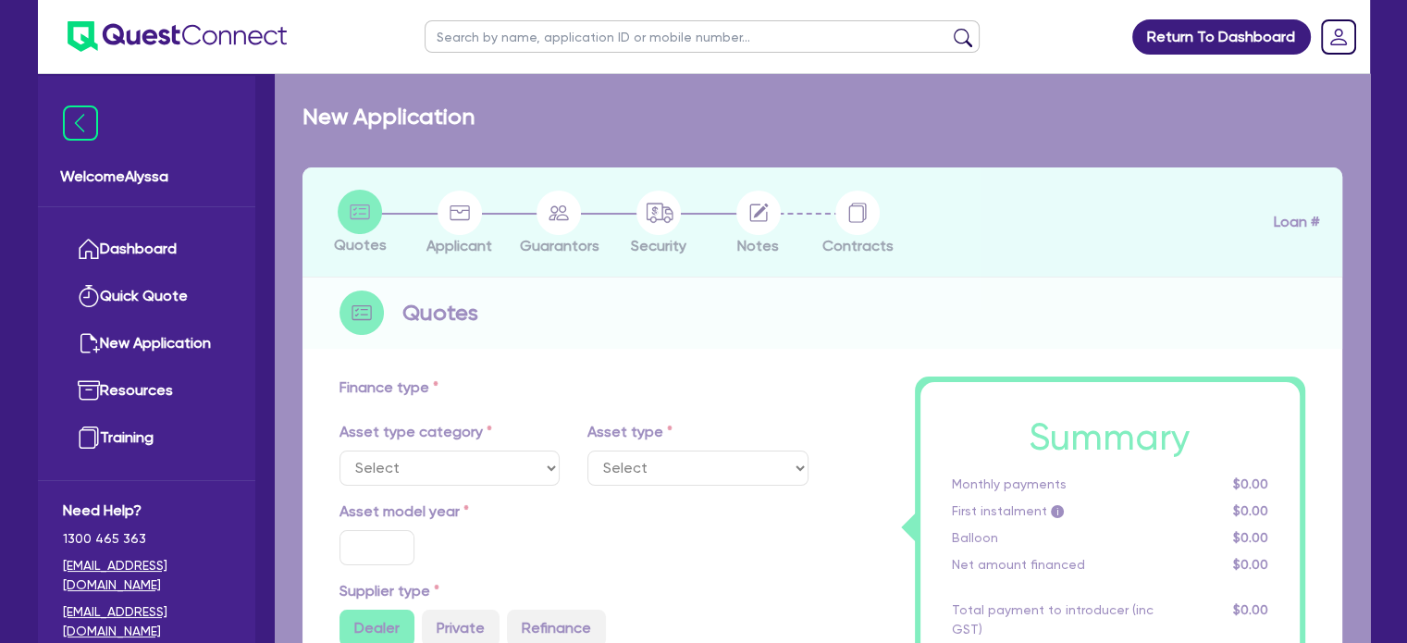
radio input "true"
type input "10.5"
type input "350"
select select "BEAUTY_EQUIPMENT"
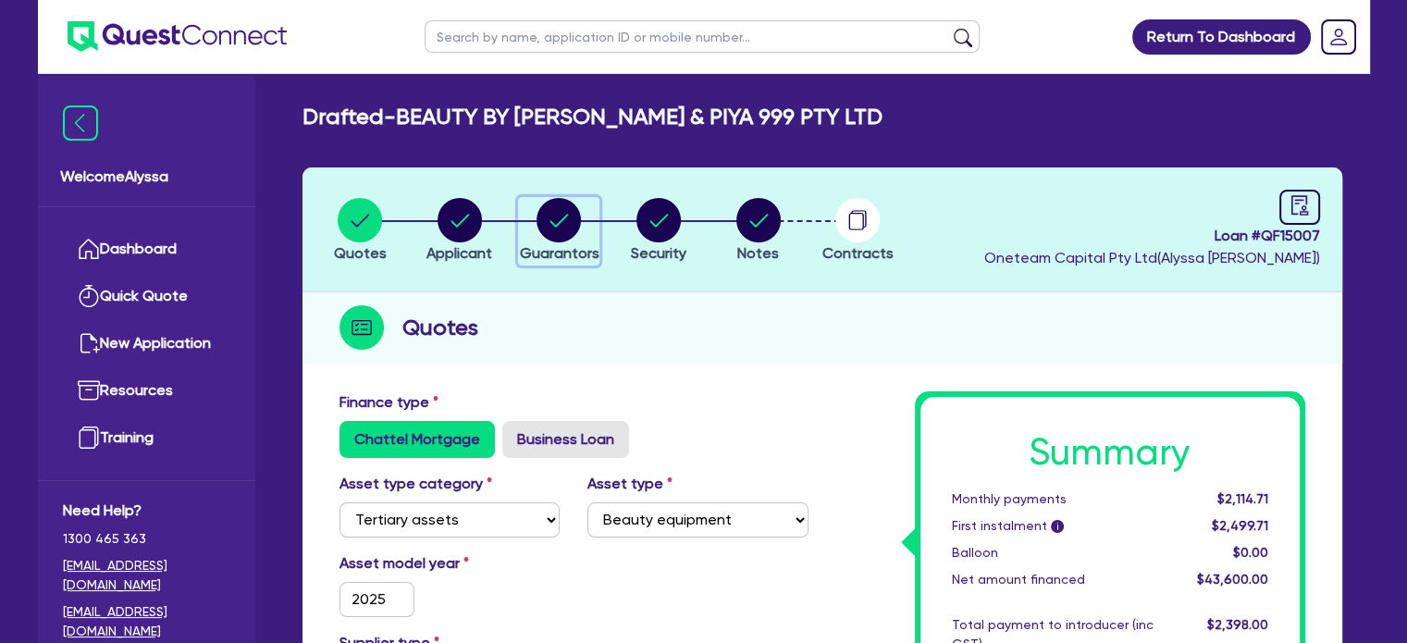
click at [571, 221] on circle "button" at bounding box center [559, 220] width 44 height 44
select select "MR"
select select "[GEOGRAPHIC_DATA]"
select select "MARRIED"
select select "[GEOGRAPHIC_DATA]"
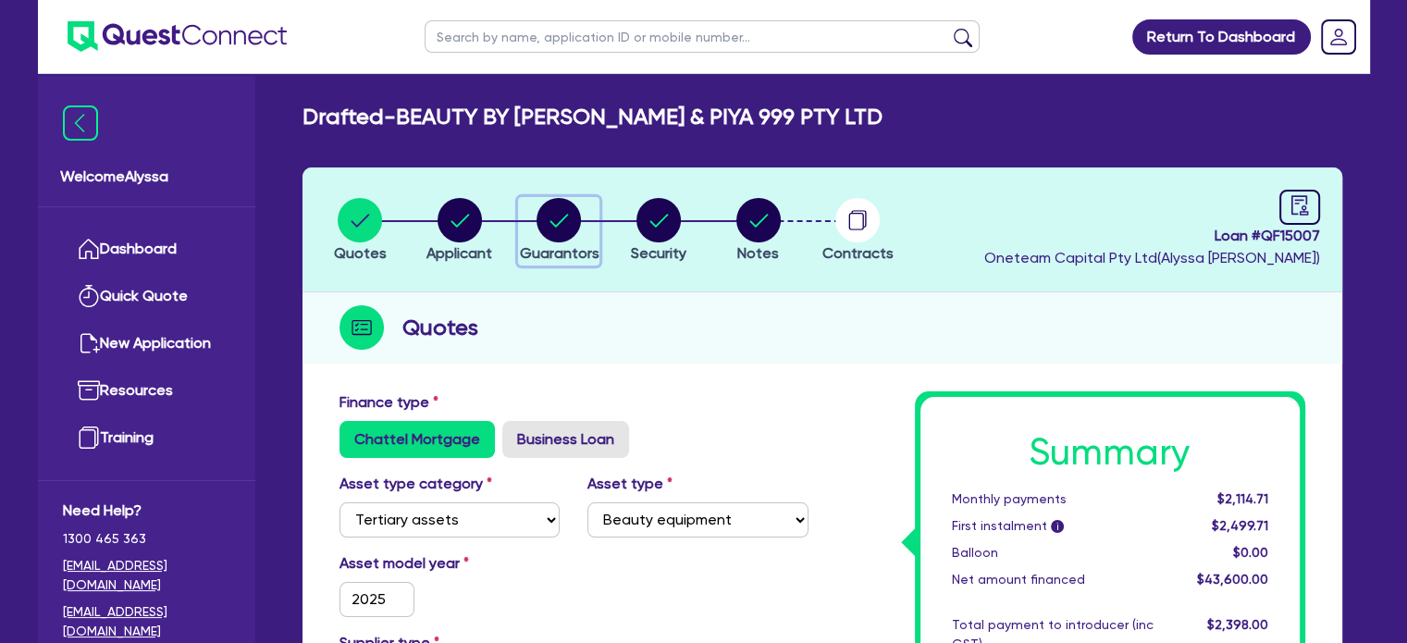
select select "VEHICLE"
select select "CASH"
select select "OTHER"
select select "HOUSEHOLD_PERSONAL"
select select "VEHICLE_LOAN"
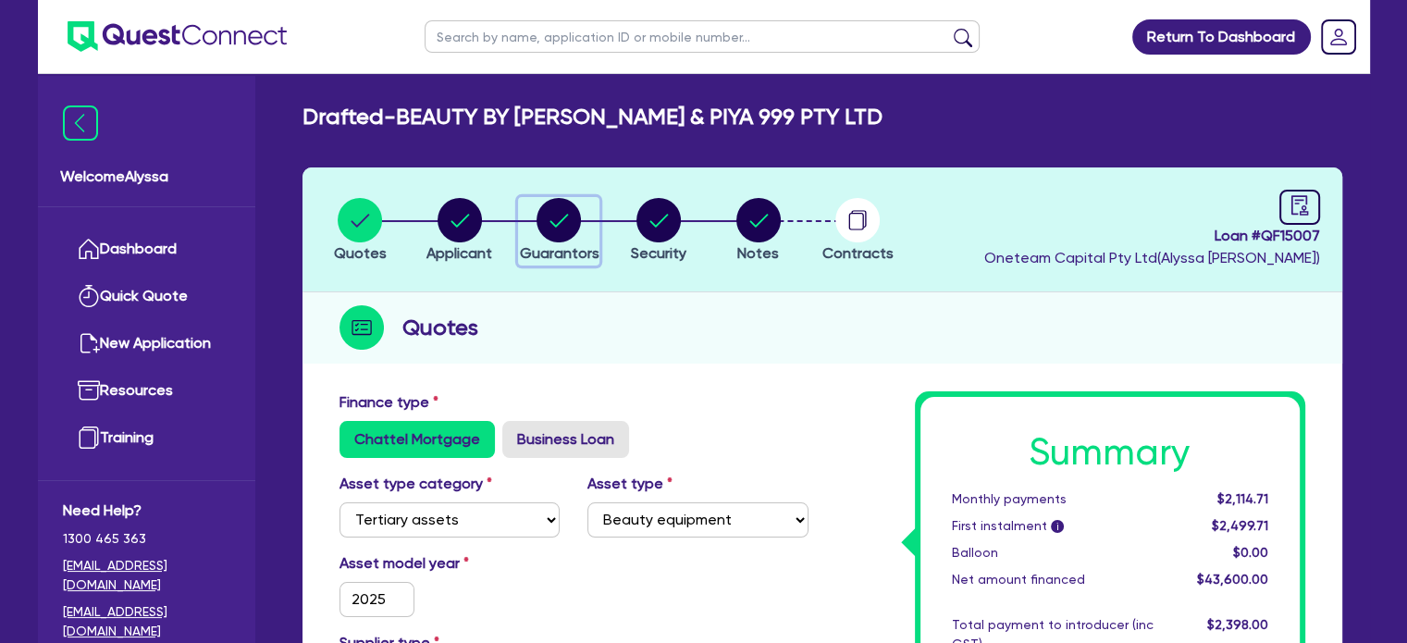
select select "EQUIPMENT_LOAN"
select select "MRS"
select select "MARRIED"
select select "[GEOGRAPHIC_DATA]"
select select "CASH"
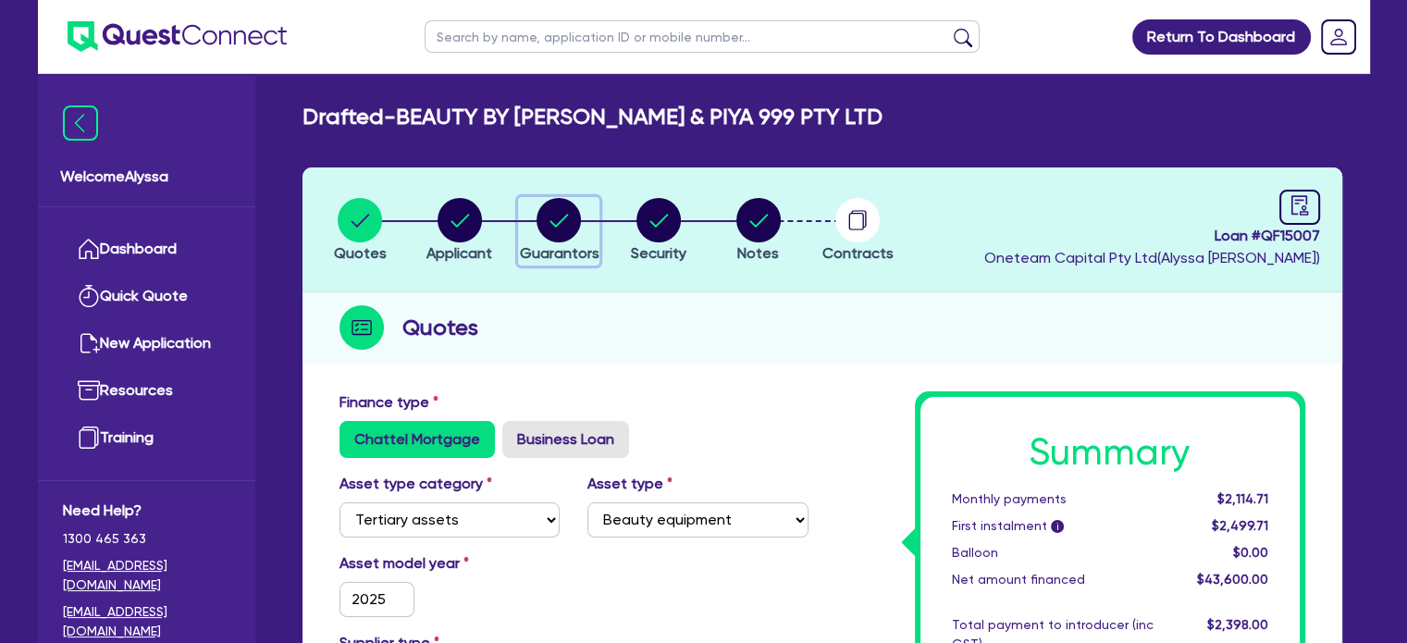
select select "HOUSEHOLD_PERSONAL"
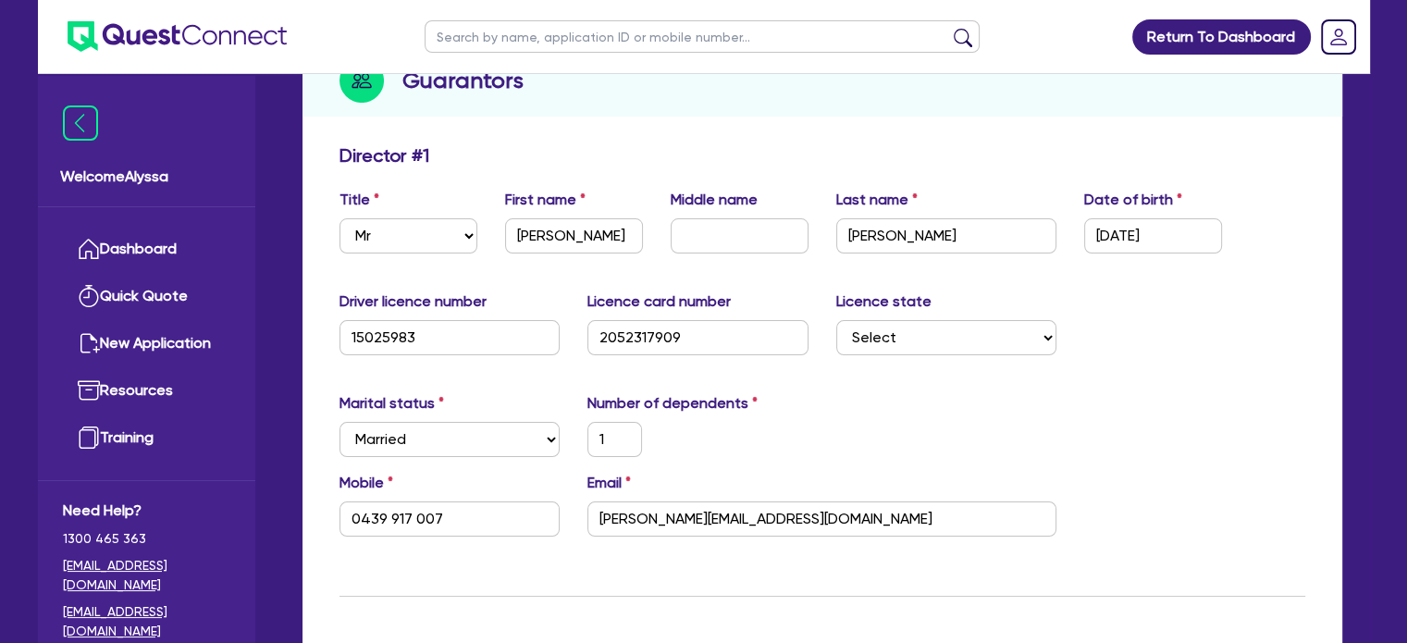
scroll to position [248, 0]
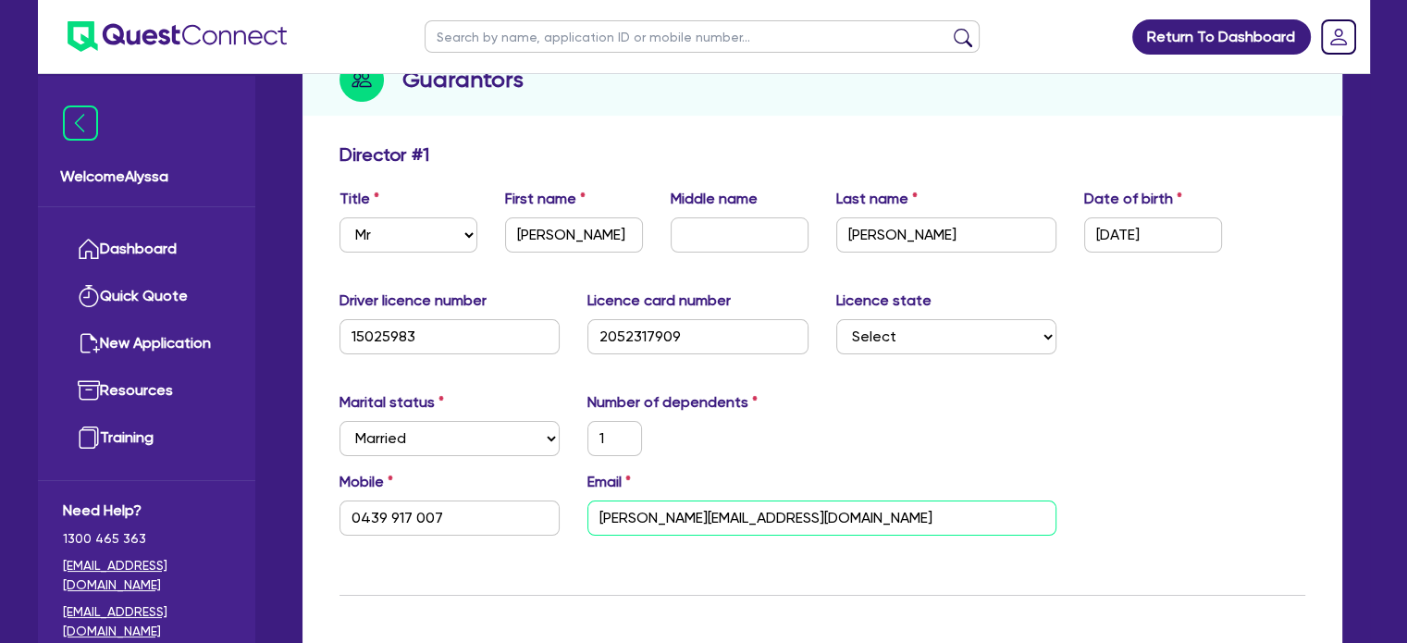
drag, startPoint x: 823, startPoint y: 523, endPoint x: 565, endPoint y: 515, distance: 257.3
click at [565, 515] on div "Mobile [PHONE_NUMBER] Email [PERSON_NAME][EMAIL_ADDRESS][DOMAIN_NAME]" at bounding box center [823, 511] width 994 height 80
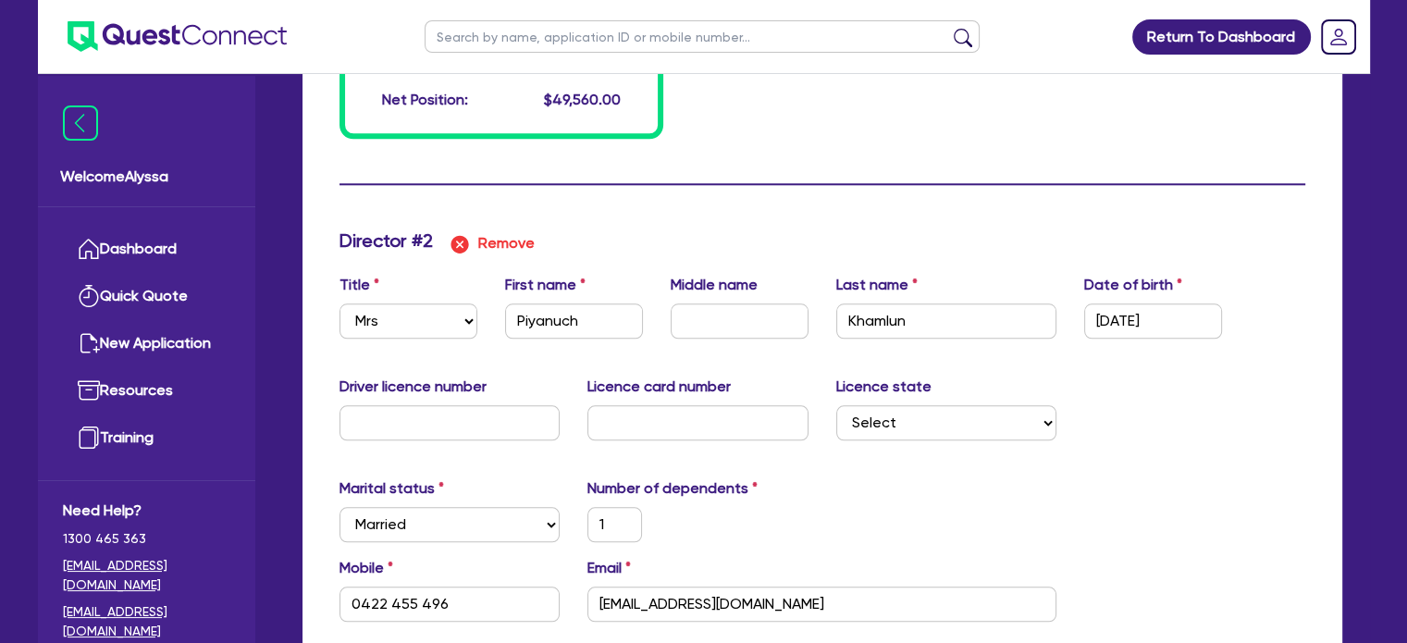
scroll to position [1936, 0]
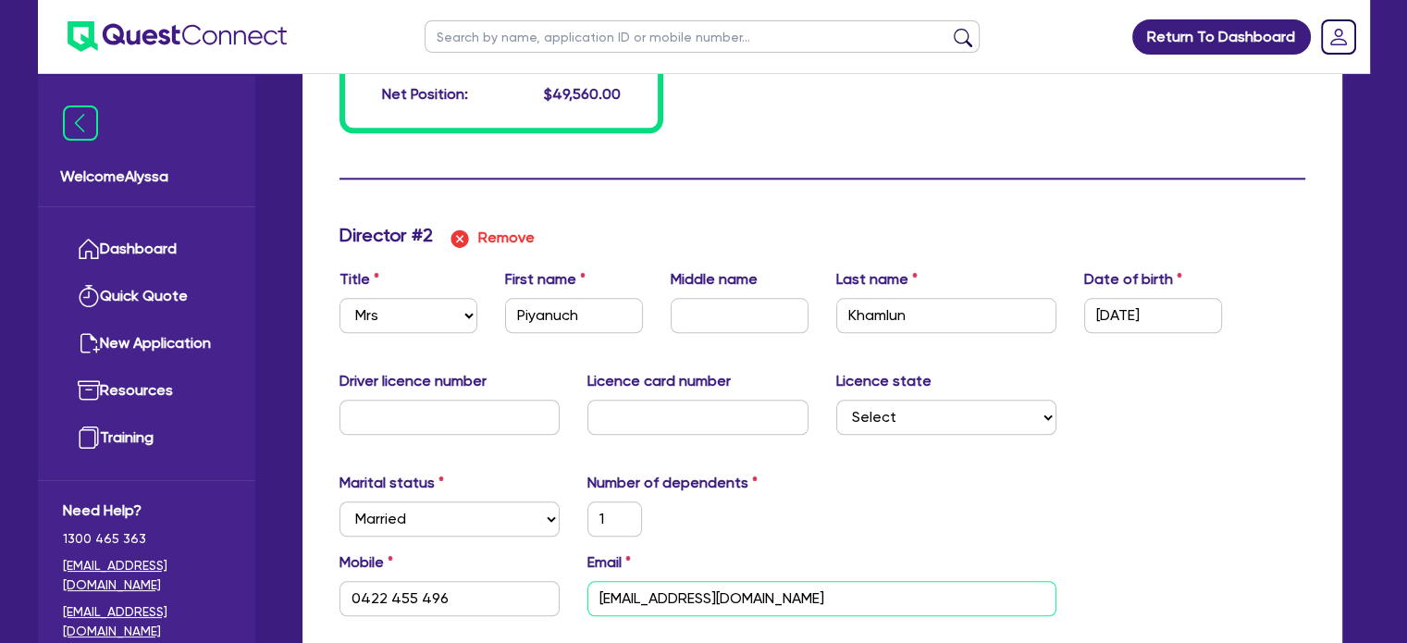
drag, startPoint x: 811, startPoint y: 593, endPoint x: 576, endPoint y: 591, distance: 234.1
click at [576, 591] on div "Email [EMAIL_ADDRESS][DOMAIN_NAME]" at bounding box center [822, 583] width 497 height 65
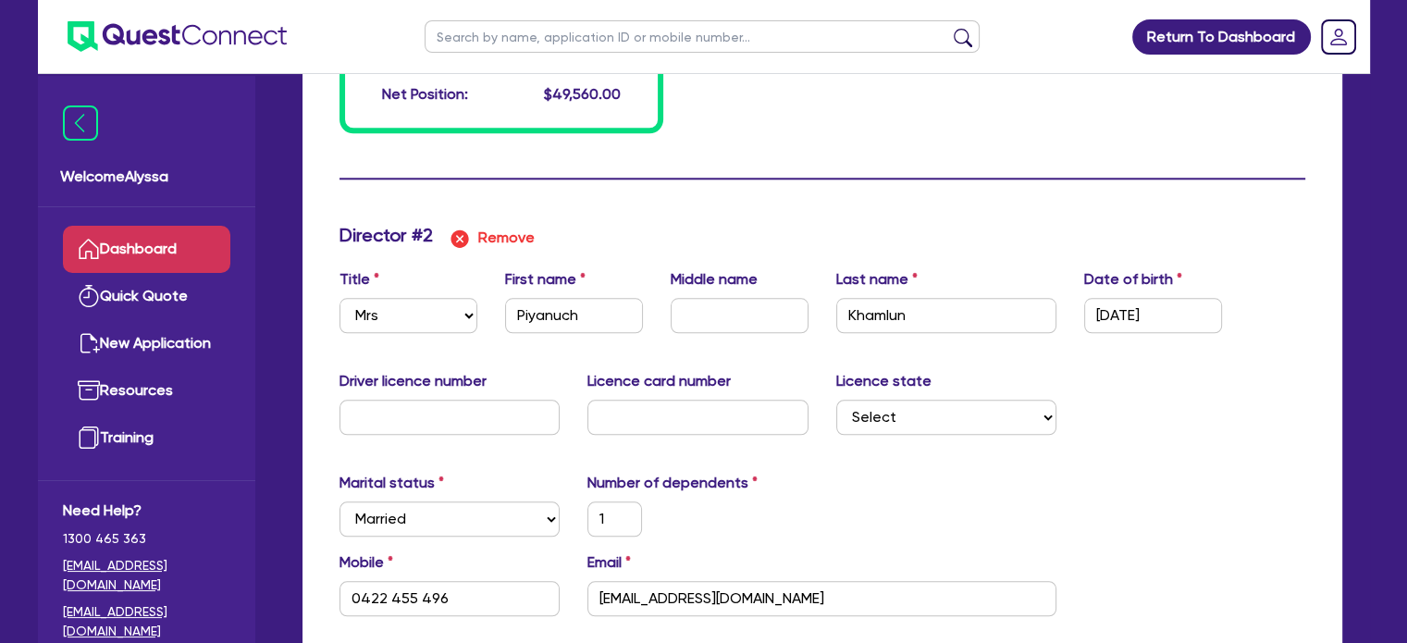
click at [184, 242] on link "Dashboard" at bounding box center [146, 249] width 167 height 47
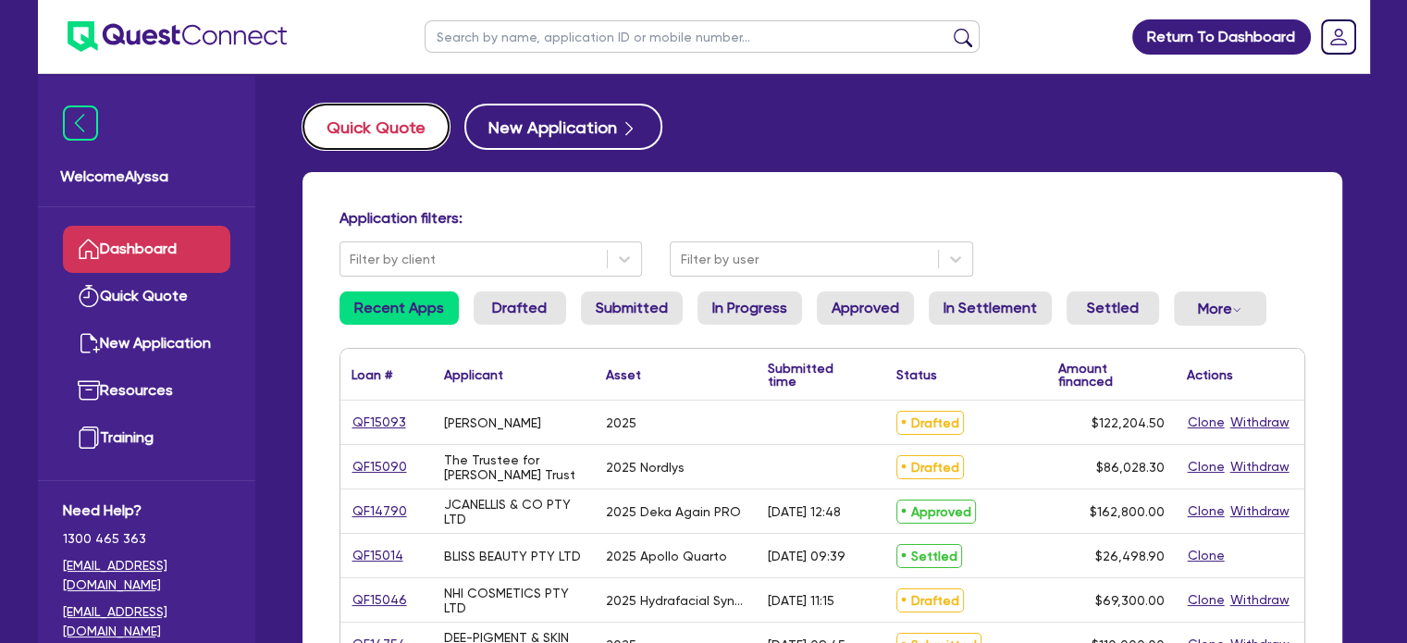
click at [370, 140] on button "Quick Quote" at bounding box center [376, 127] width 147 height 46
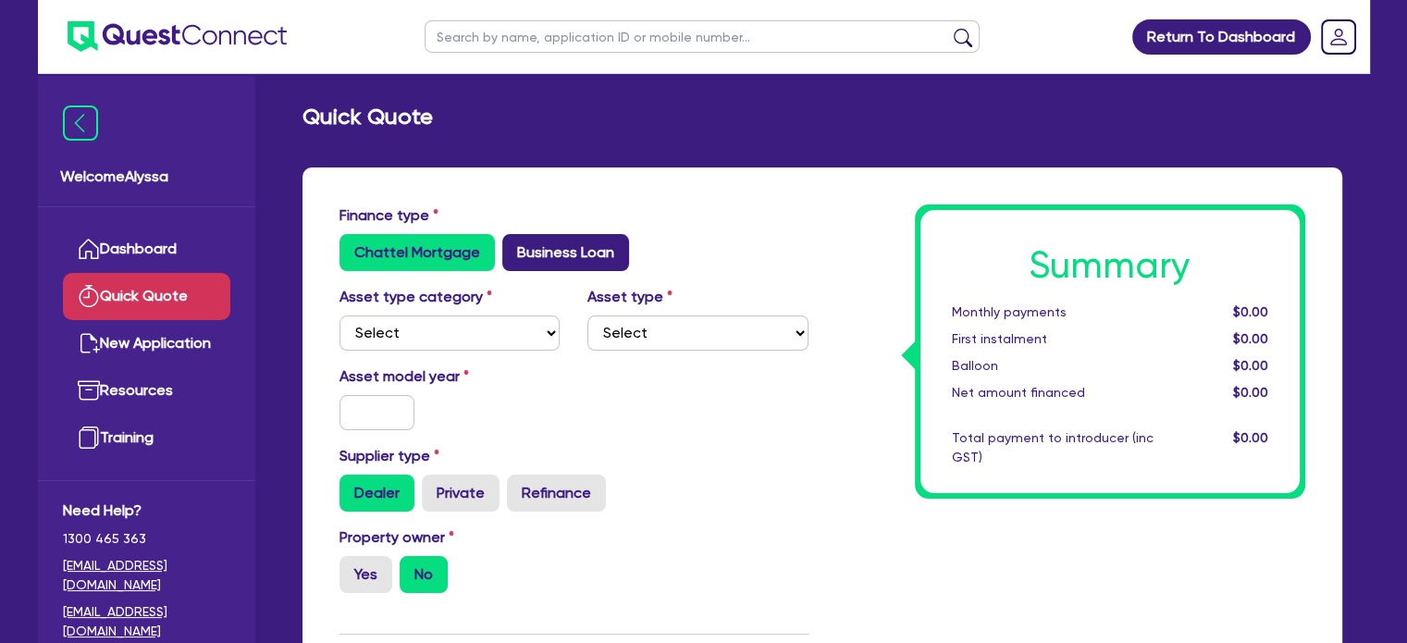
click at [549, 240] on label "Business Loan" at bounding box center [565, 252] width 127 height 37
click at [514, 240] on input "Business Loan" at bounding box center [508, 240] width 12 height 12
radio input "true"
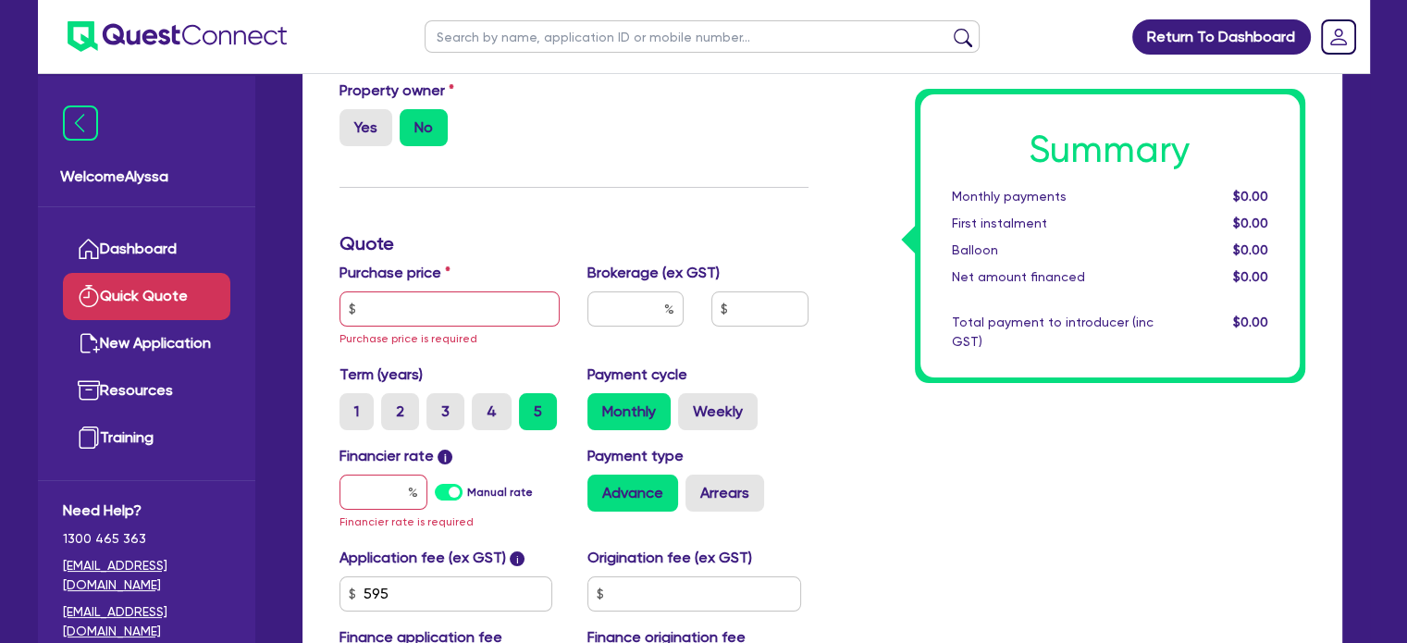
scroll to position [207, 0]
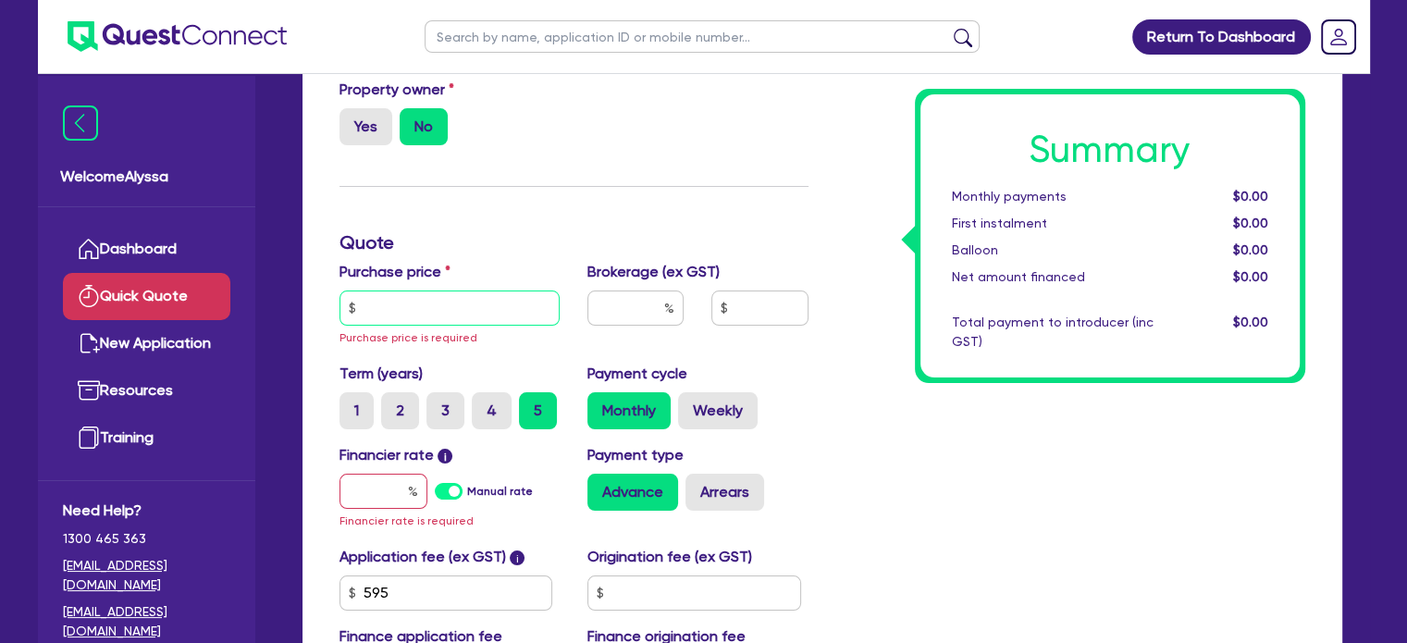
click at [469, 303] on input "text" at bounding box center [450, 308] width 221 height 35
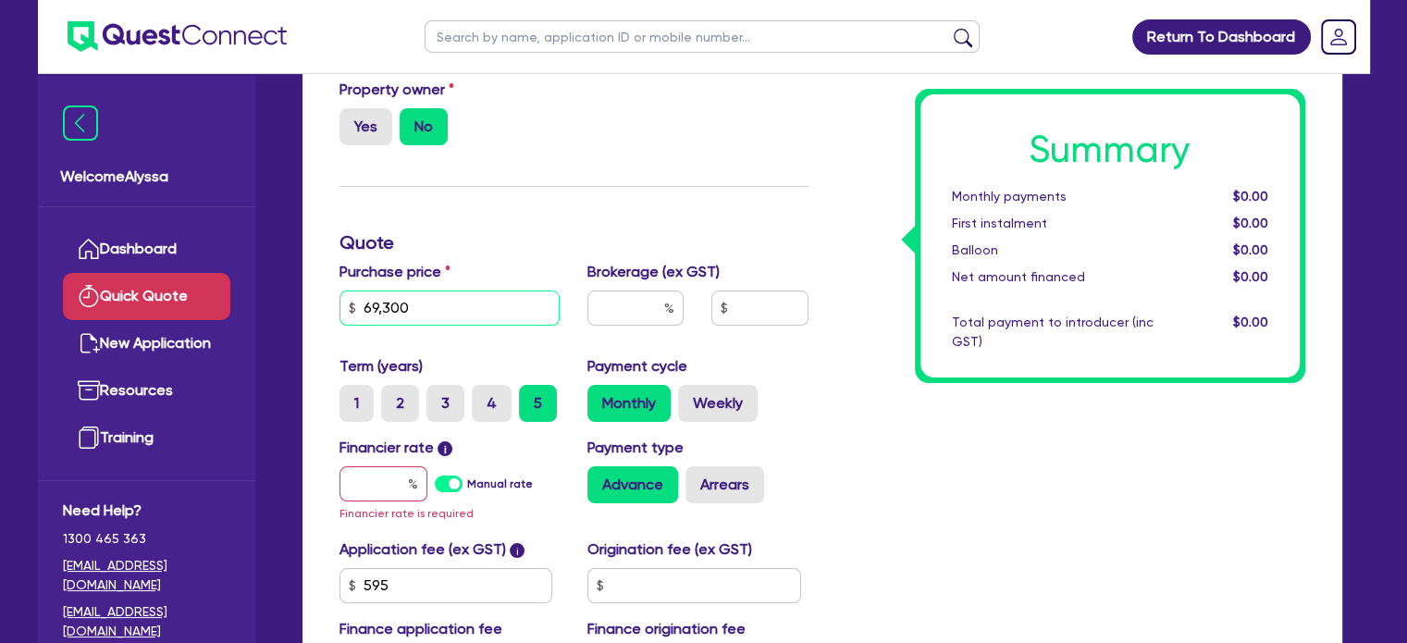
type input "69,300"
click at [639, 308] on input "text" at bounding box center [636, 308] width 96 height 35
type input "4"
click at [382, 478] on input "text" at bounding box center [384, 483] width 88 height 35
click at [644, 316] on input "4" at bounding box center [636, 308] width 96 height 35
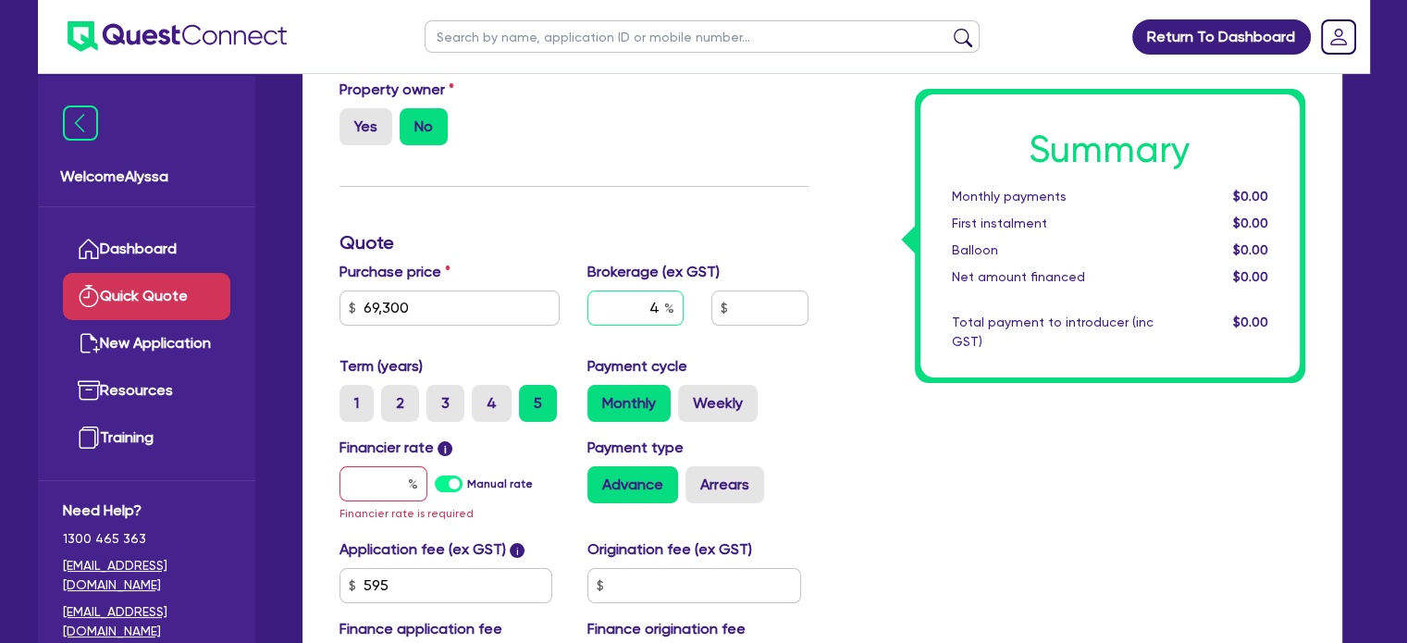
click at [644, 316] on input "4" at bounding box center [636, 308] width 96 height 35
click at [363, 488] on input "text" at bounding box center [384, 483] width 88 height 35
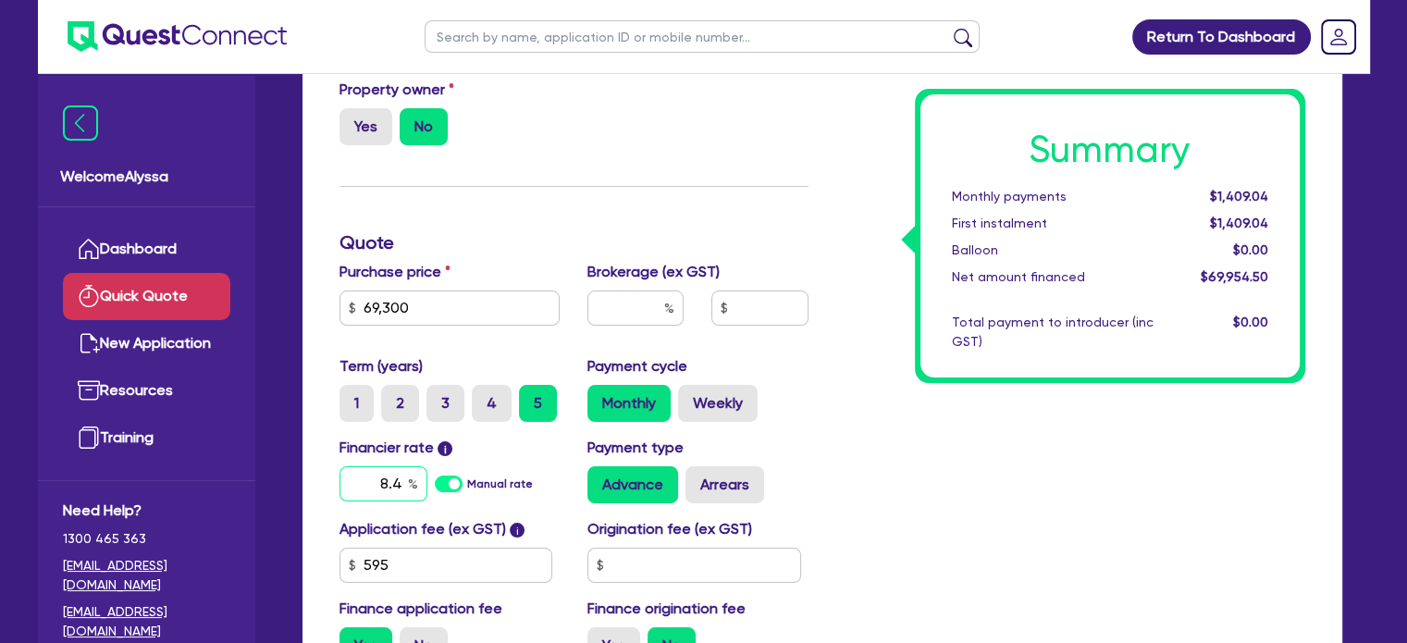
type input "8.4"
click at [936, 509] on div "Summary Monthly payments $1,409.04 First instalment $1,409.04 Balloon $0.00 Net…" at bounding box center [1071, 338] width 497 height 682
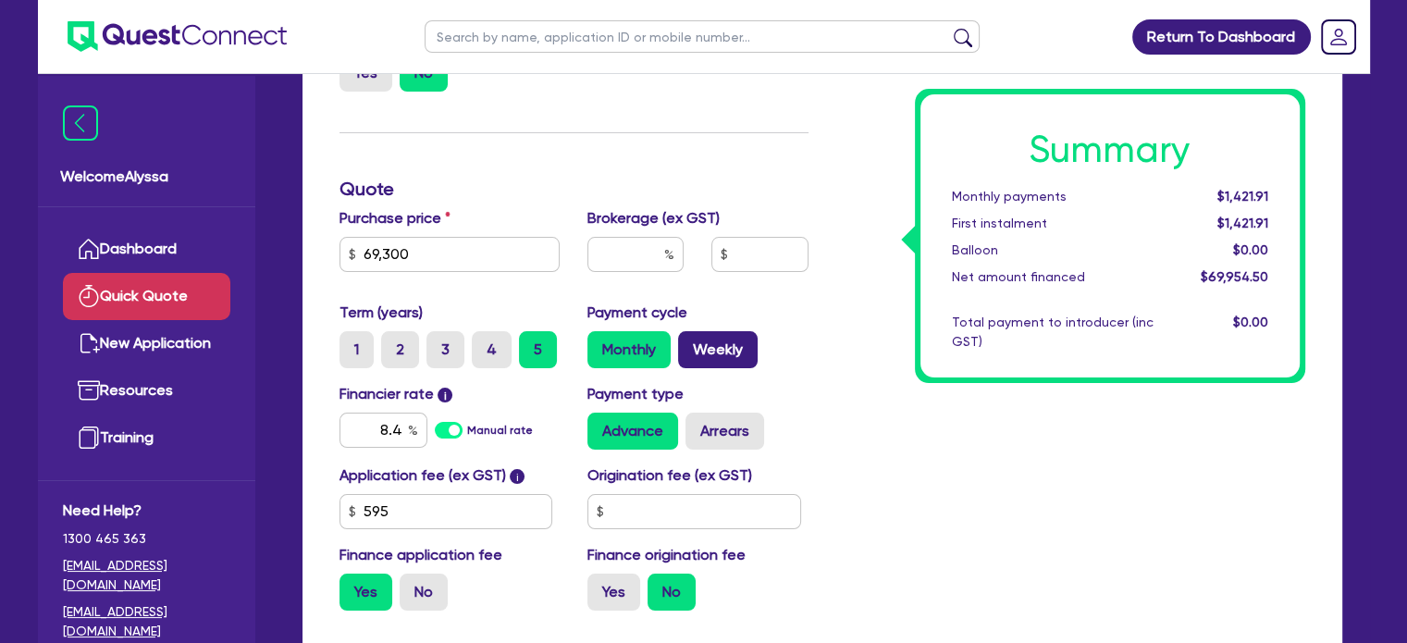
click at [737, 365] on label "Weekly" at bounding box center [718, 349] width 80 height 37
click at [690, 343] on input "Weekly" at bounding box center [684, 337] width 12 height 12
radio input "true"
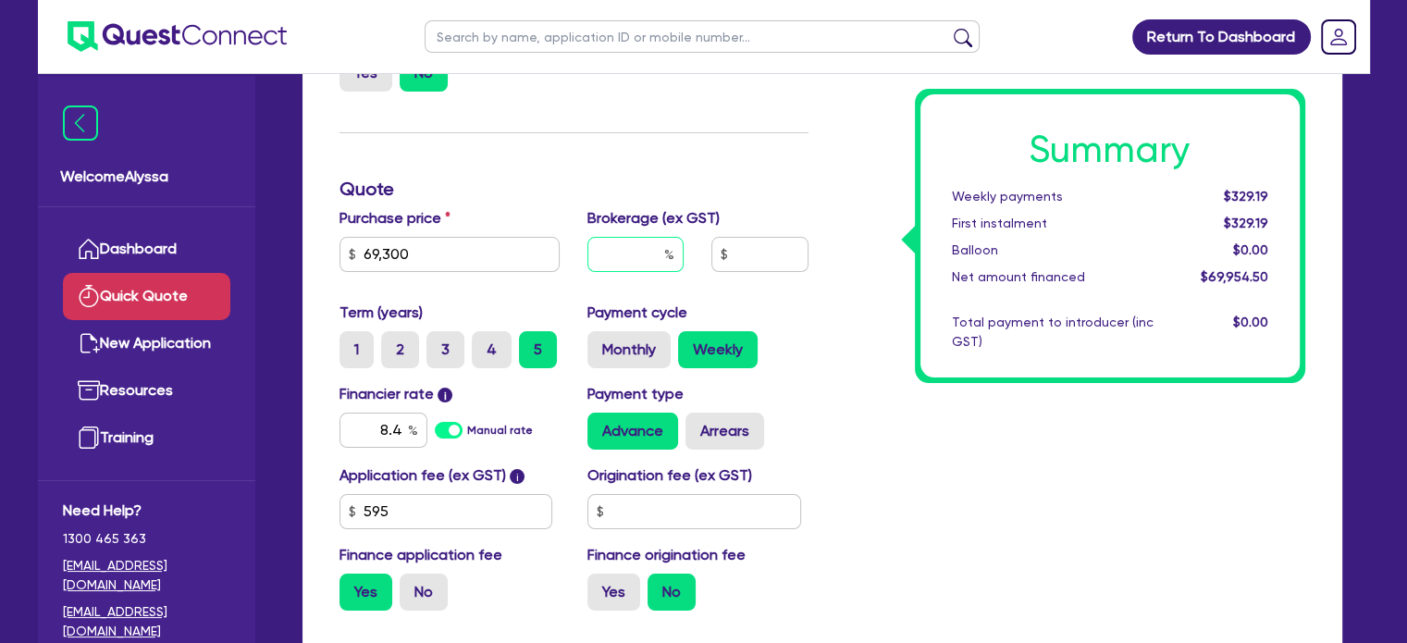
click at [635, 249] on input "text" at bounding box center [636, 254] width 96 height 35
type input "2"
click at [815, 367] on div "Term (years) 1 2 3 4 5 Payment cycle Monthly Weekly" at bounding box center [574, 342] width 497 height 81
type input "1,399.09"
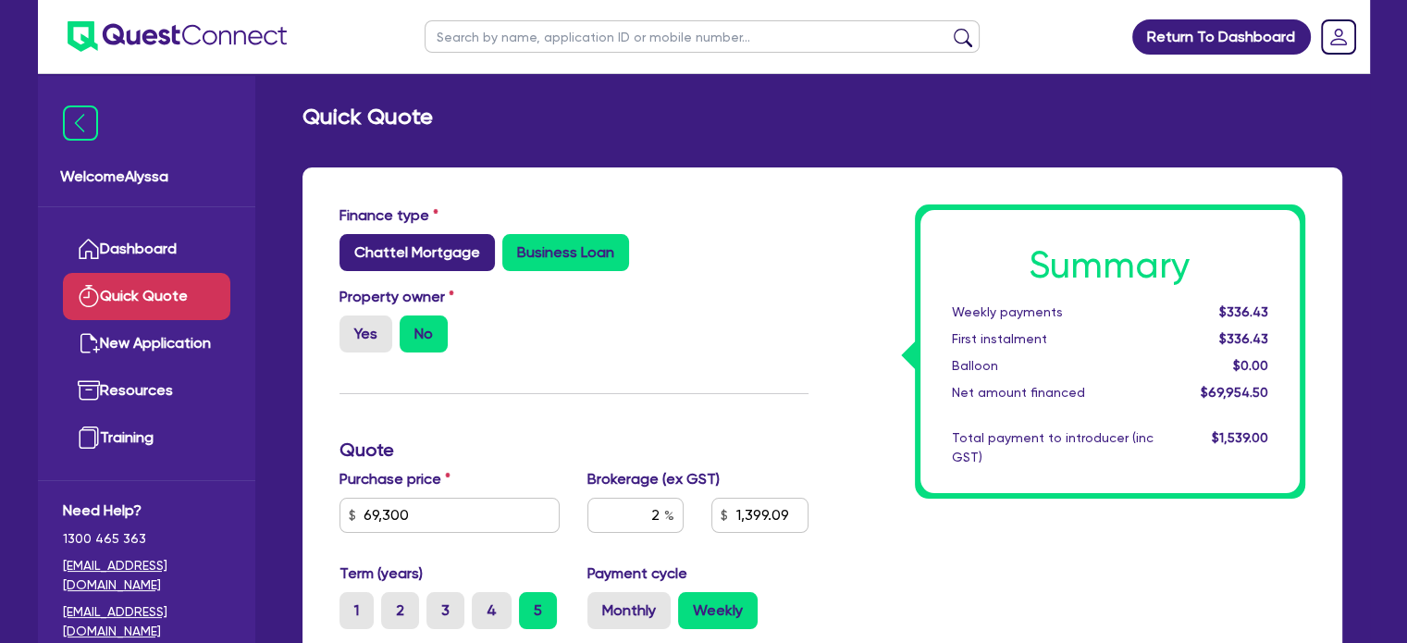
click at [386, 265] on label "Chattel Mortgage" at bounding box center [417, 252] width 155 height 37
click at [352, 246] on input "Chattel Mortgage" at bounding box center [346, 240] width 12 height 12
radio input "true"
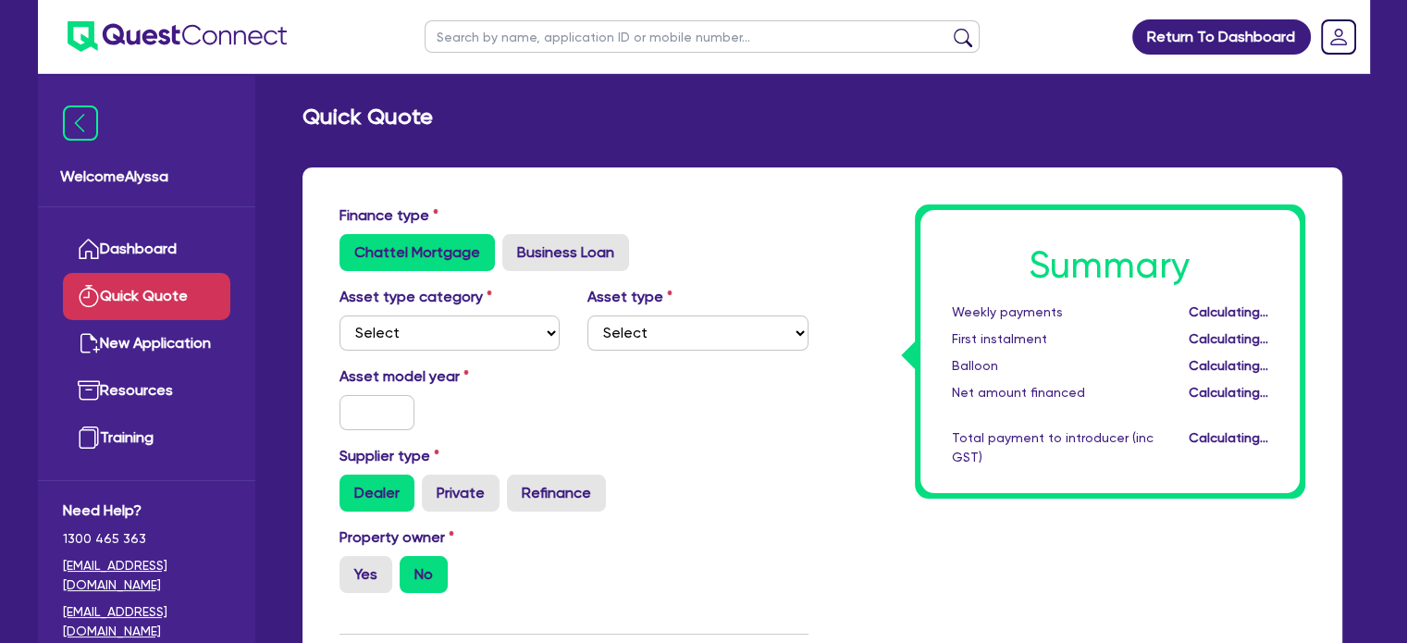
type input "1,399.09"
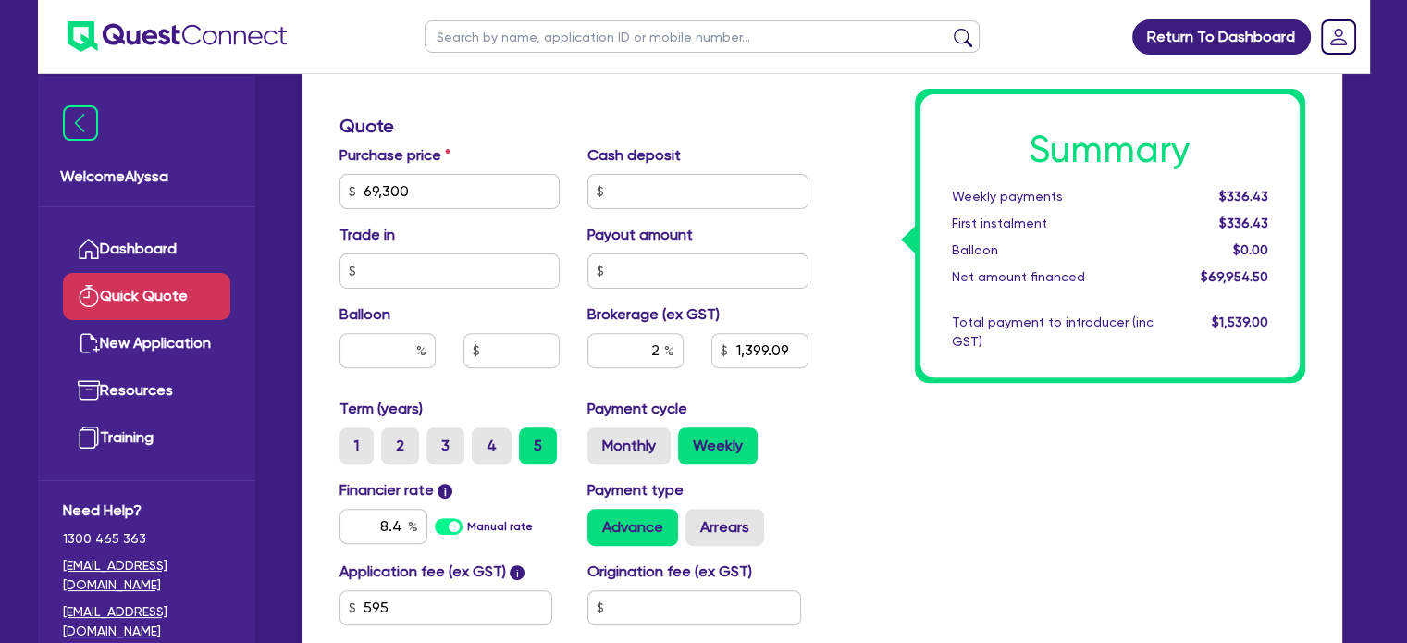
scroll to position [574, 0]
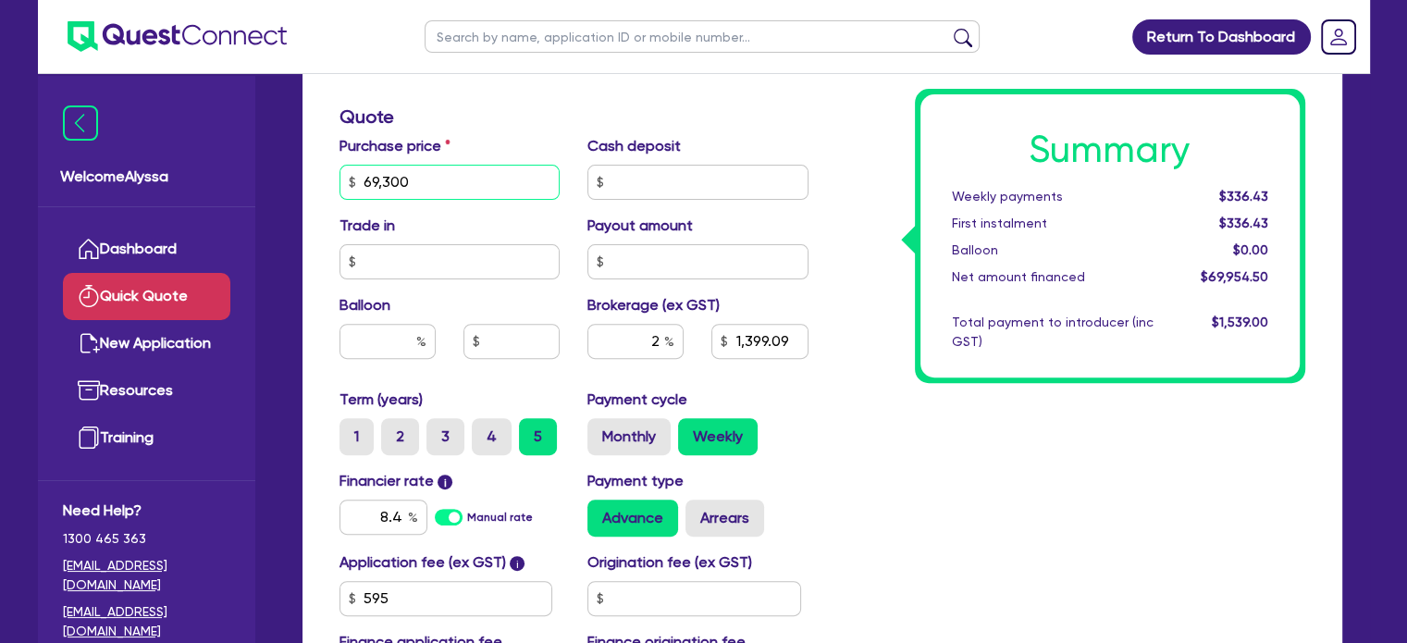
drag, startPoint x: 454, startPoint y: 181, endPoint x: 294, endPoint y: 167, distance: 160.7
click at [294, 167] on div "Finance type Chattel Mortgage Business Loan Asset type category Select Cars and…" at bounding box center [823, 211] width 1068 height 1235
type input "43,995"
type input "892.99"
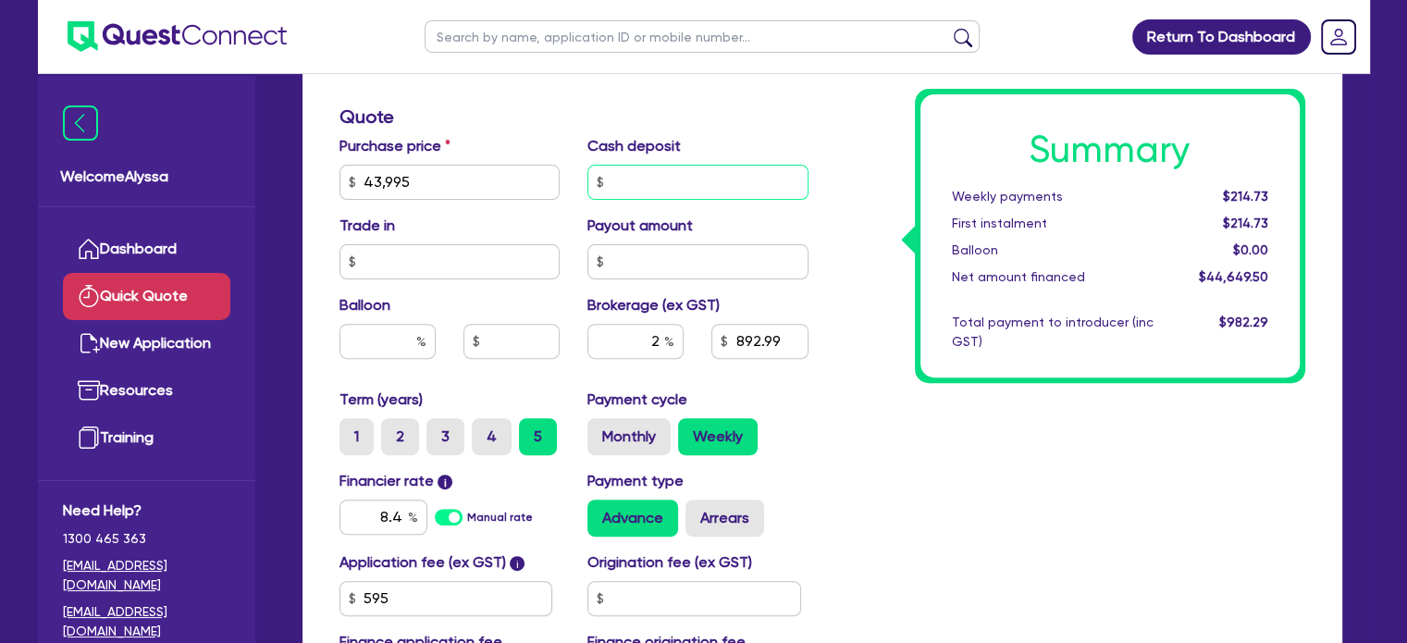
click at [614, 186] on input "text" at bounding box center [698, 182] width 221 height 35
type input "8,779.2"
click at [926, 467] on div "Summary Weekly payments $214.73 First instalment $214.73 Balloon $0.00 Net amou…" at bounding box center [1071, 172] width 497 height 1082
type input "717.41"
click at [653, 324] on input "2" at bounding box center [636, 341] width 96 height 35
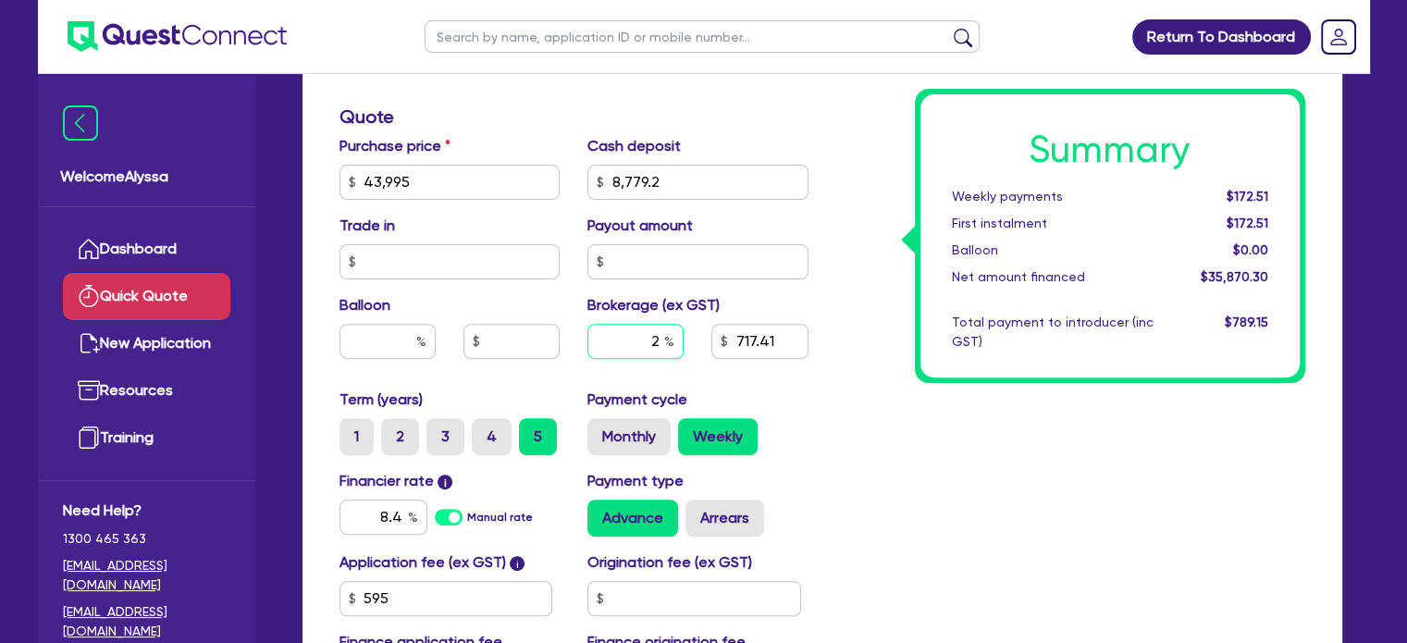
click at [655, 324] on input "2" at bounding box center [636, 341] width 96 height 35
type input "4"
click at [938, 497] on div "Summary Weekly payments $172.51 First instalment $172.51 Balloon $0.00 Net amou…" at bounding box center [1071, 172] width 497 height 1082
type input "1,434.81"
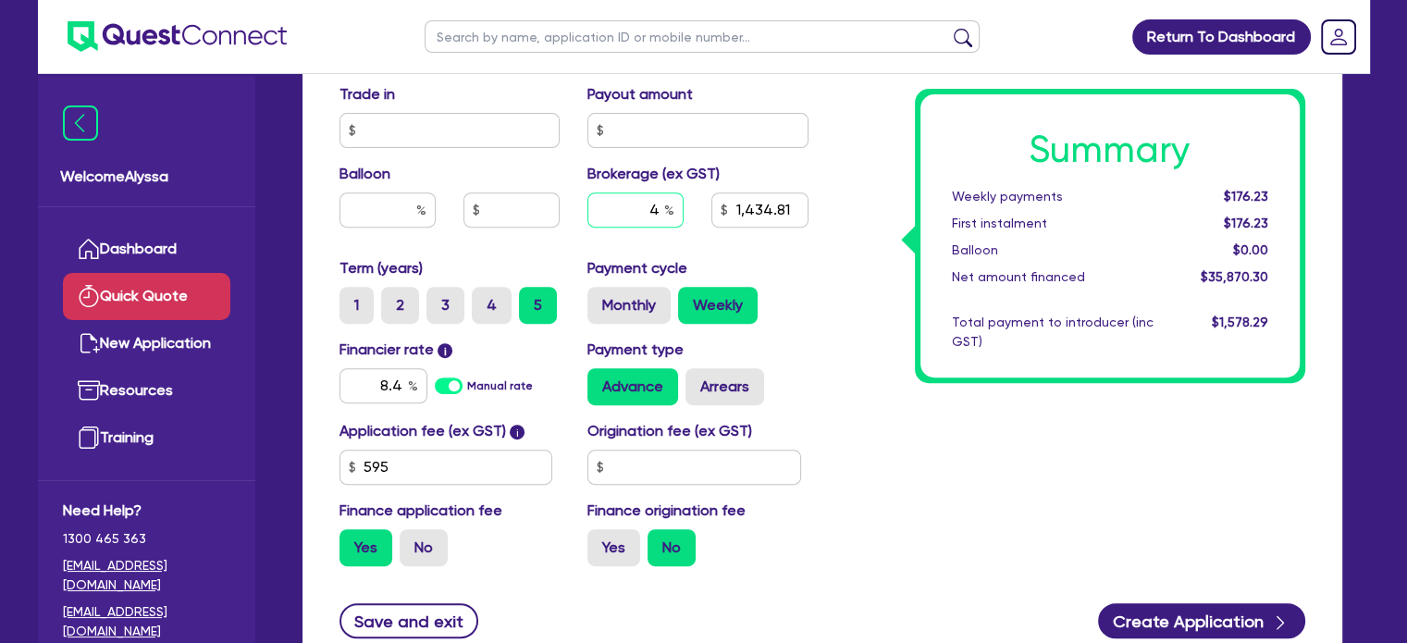
click at [651, 212] on input "4" at bounding box center [636, 209] width 96 height 35
type input "5"
type input "1,793.52"
click at [877, 382] on div "Summary Weekly payments $176.23 First instalment $176.23 Balloon $0.00 Net amou…" at bounding box center [1071, 40] width 497 height 1082
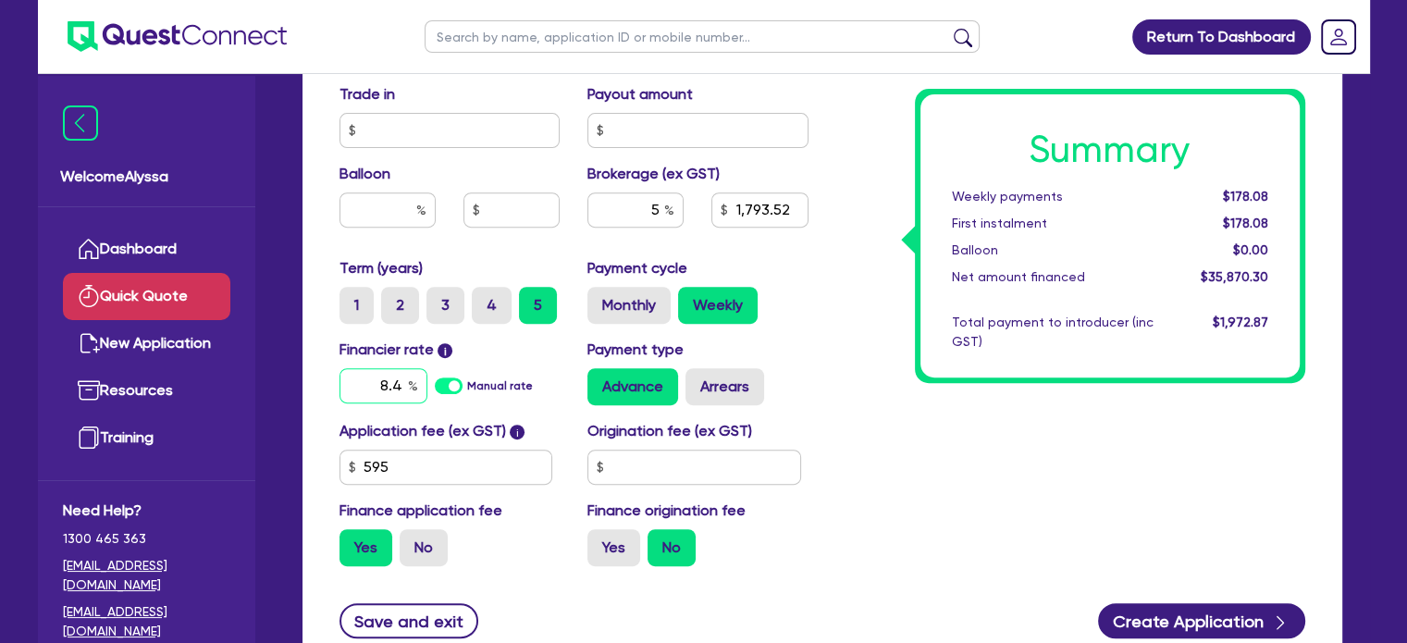
click at [406, 379] on input "8.4" at bounding box center [384, 385] width 88 height 35
type input "17.45"
click at [522, 570] on div "Application fee (ex GST) i 595 Origination fee (ex GST) Finance application fee…" at bounding box center [574, 500] width 497 height 161
type input "1,793.52"
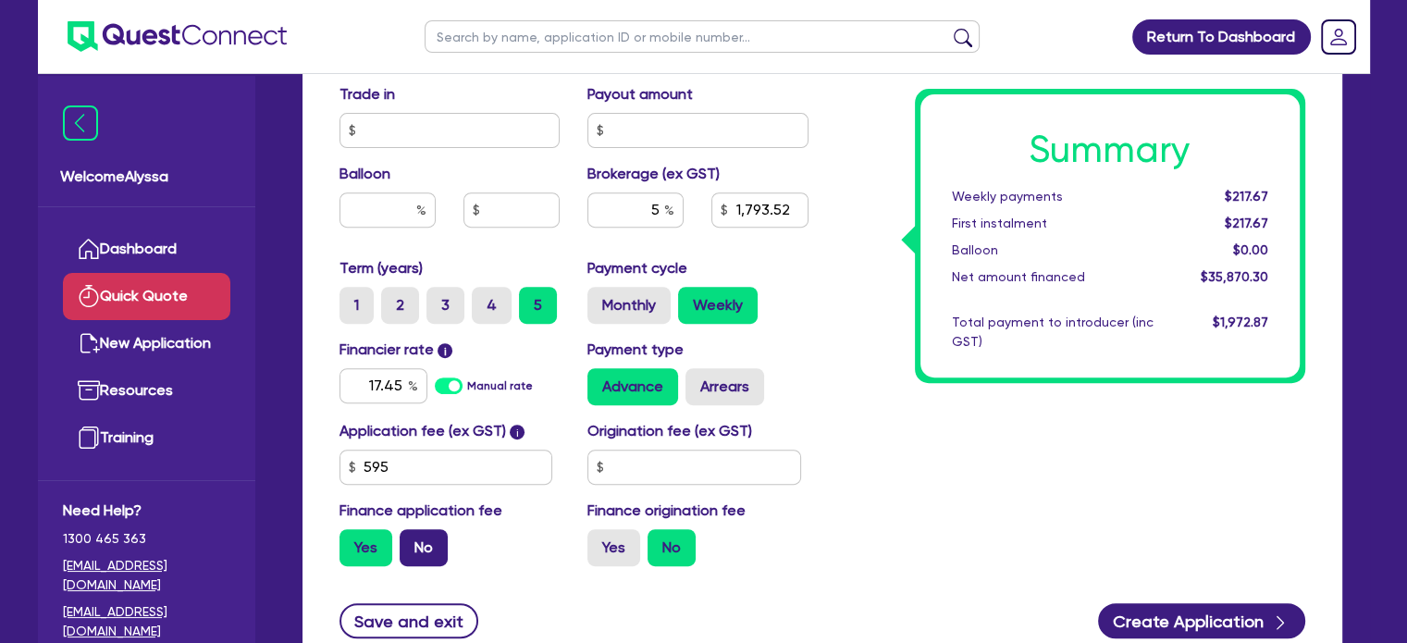
click at [423, 543] on label "No" at bounding box center [424, 547] width 48 height 37
click at [412, 541] on input "No" at bounding box center [406, 535] width 12 height 12
radio input "true"
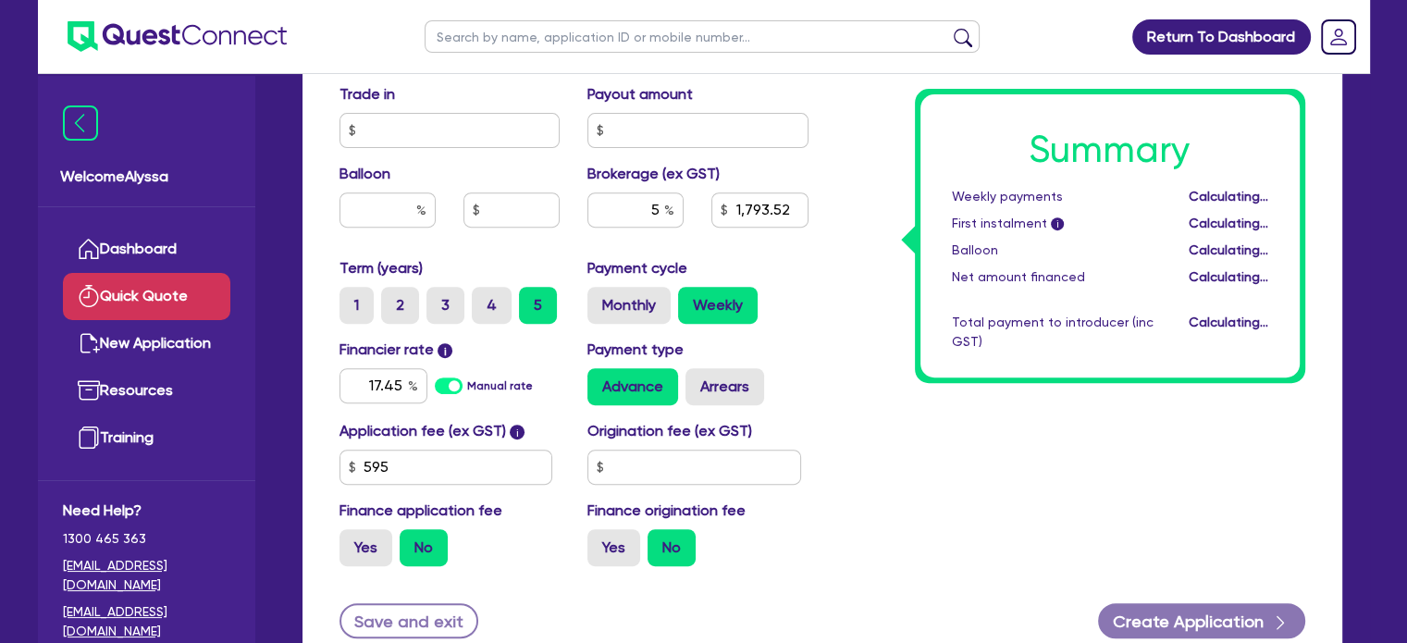
type input "1,760.79"
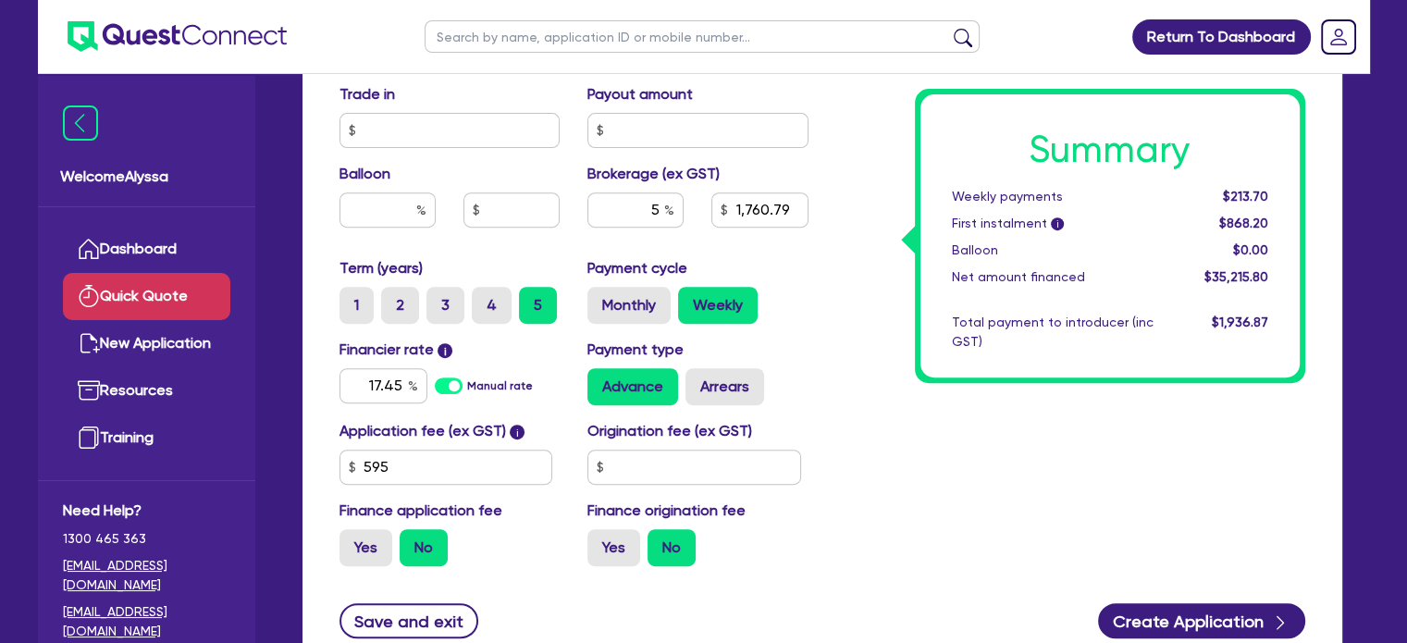
click at [820, 514] on div "Finance origination fee Yes No" at bounding box center [698, 533] width 249 height 67
click at [630, 303] on label "Monthly" at bounding box center [629, 305] width 83 height 37
click at [600, 299] on input "Monthly" at bounding box center [594, 293] width 12 height 12
radio input "true"
type input "1,760.79"
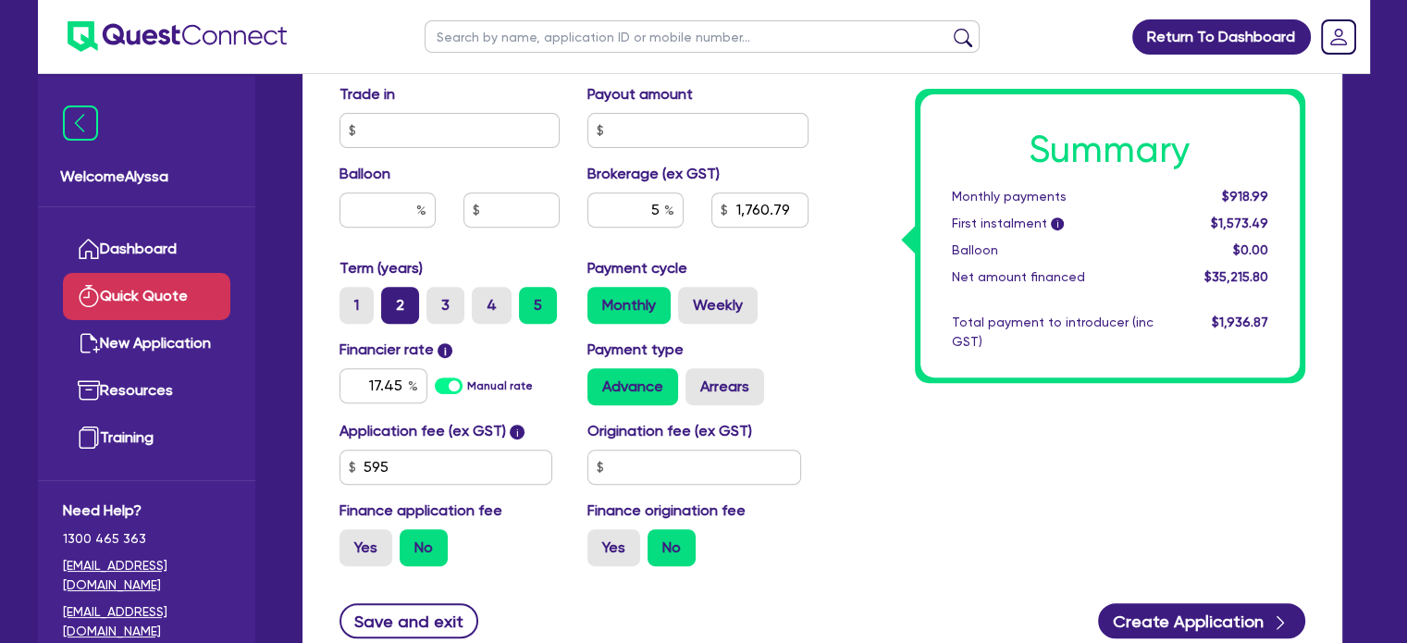
click at [415, 298] on label "2" at bounding box center [400, 305] width 38 height 37
click at [393, 298] on input "2" at bounding box center [387, 293] width 12 height 12
radio input "true"
type input "1,760.79"
click at [448, 305] on label "3" at bounding box center [446, 305] width 38 height 37
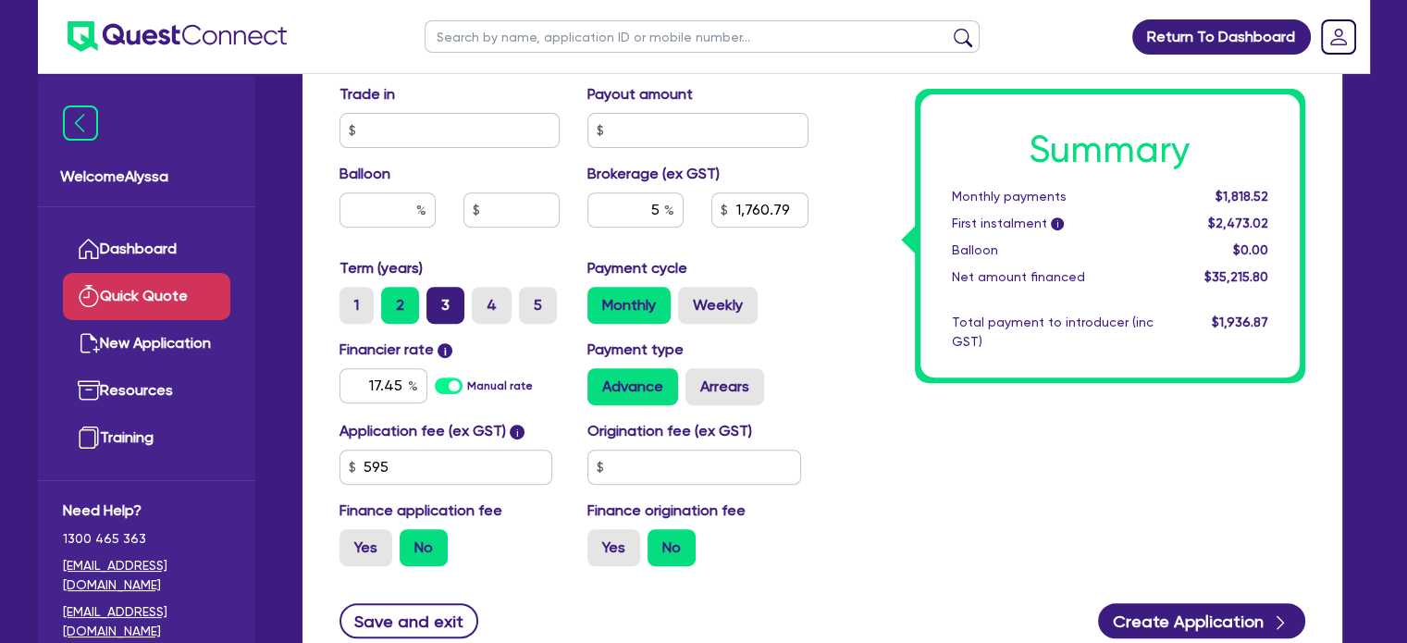
click at [439, 299] on input "3" at bounding box center [433, 293] width 12 height 12
radio input "true"
type input "1,760.79"
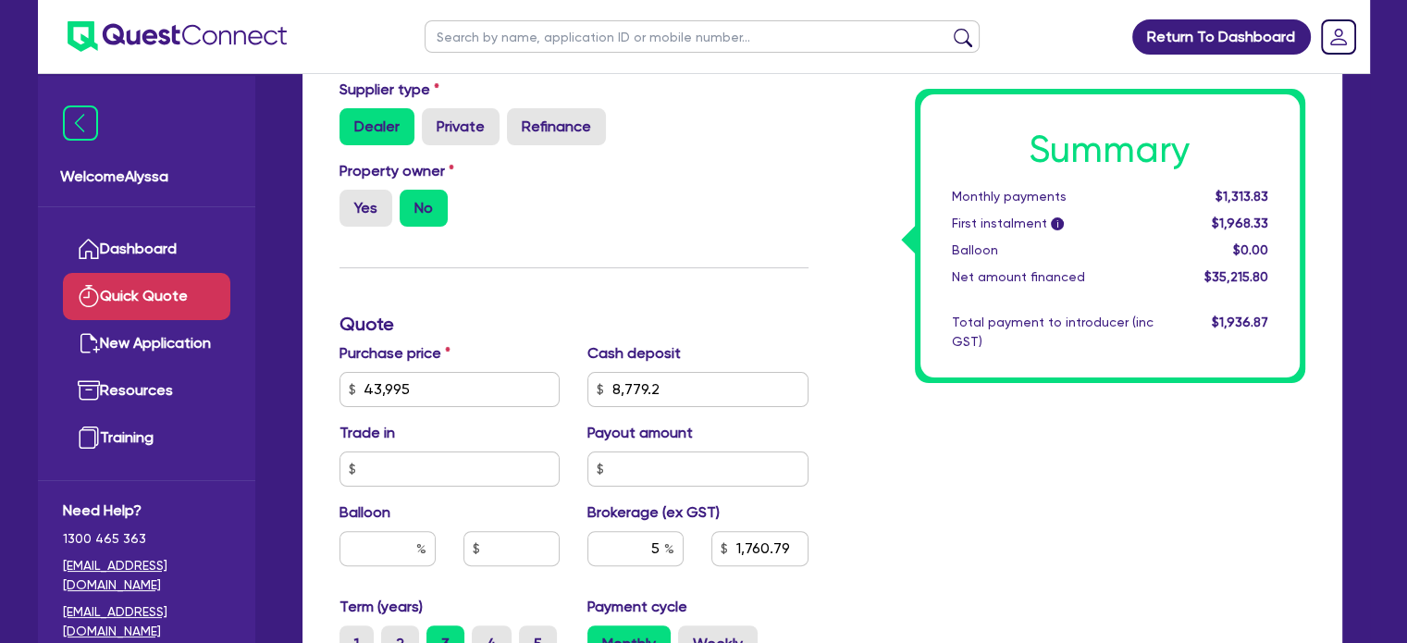
scroll to position [354, 0]
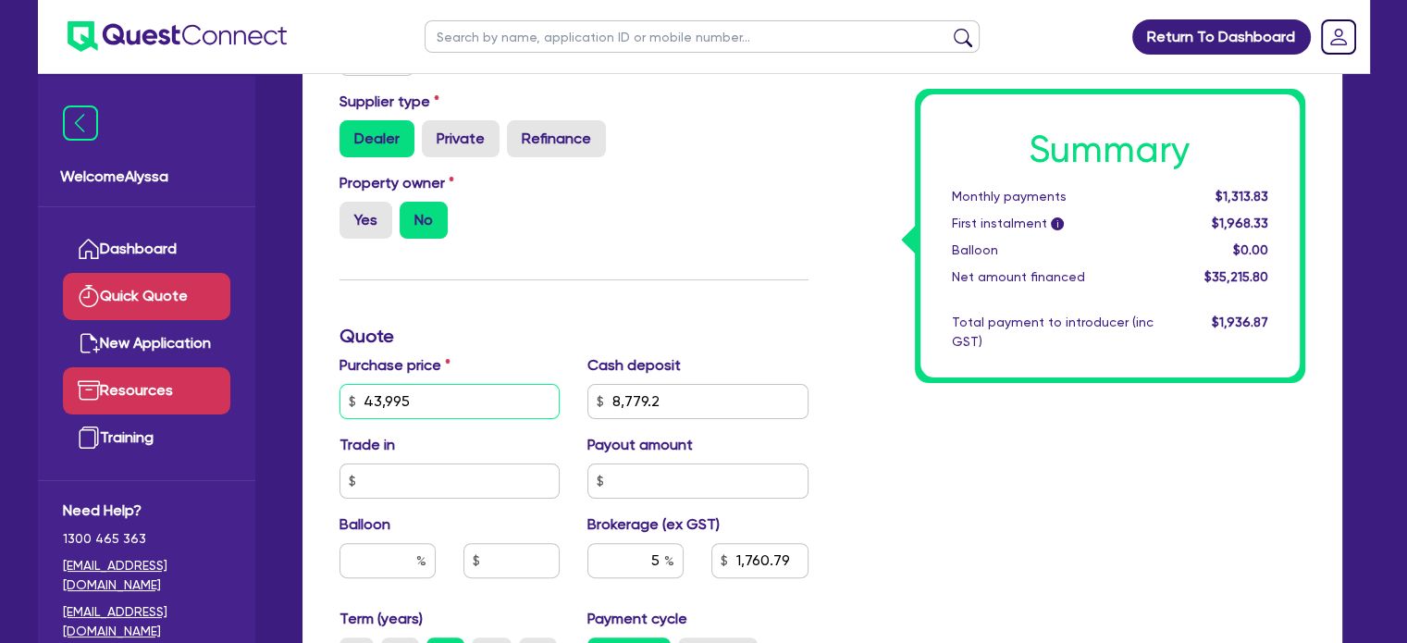
drag, startPoint x: 439, startPoint y: 402, endPoint x: 206, endPoint y: 384, distance: 232.9
click at [206, 384] on div "Welcome Alyssa Dashboard Quick Quote New Application Ref Company Ref Salesperso…" at bounding box center [704, 392] width 1332 height 1493
type input "21,604"
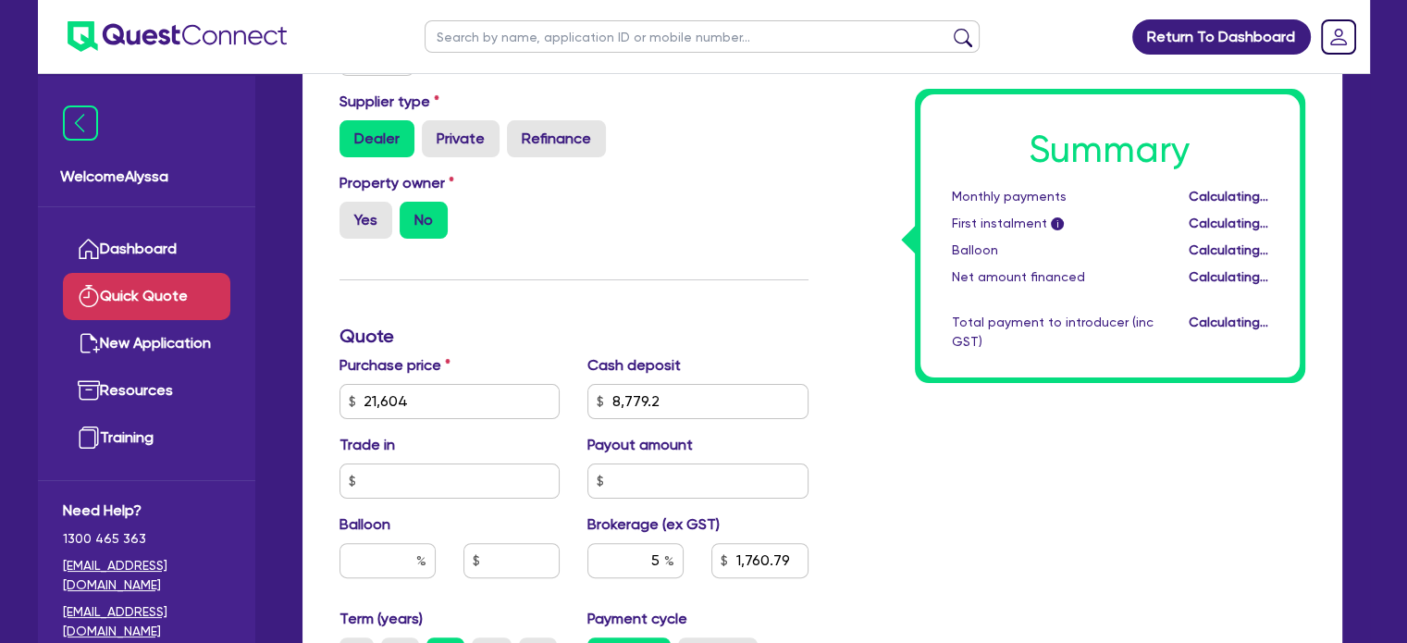
type input "641.24"
drag, startPoint x: 669, startPoint y: 400, endPoint x: 514, endPoint y: 369, distance: 158.4
click at [514, 369] on div "Purchase price 21,604 Cash deposit 8,779.2 Trade in Payout amount Balloon Broke…" at bounding box center [574, 481] width 497 height 254
type input "4,320"
type input "864.2"
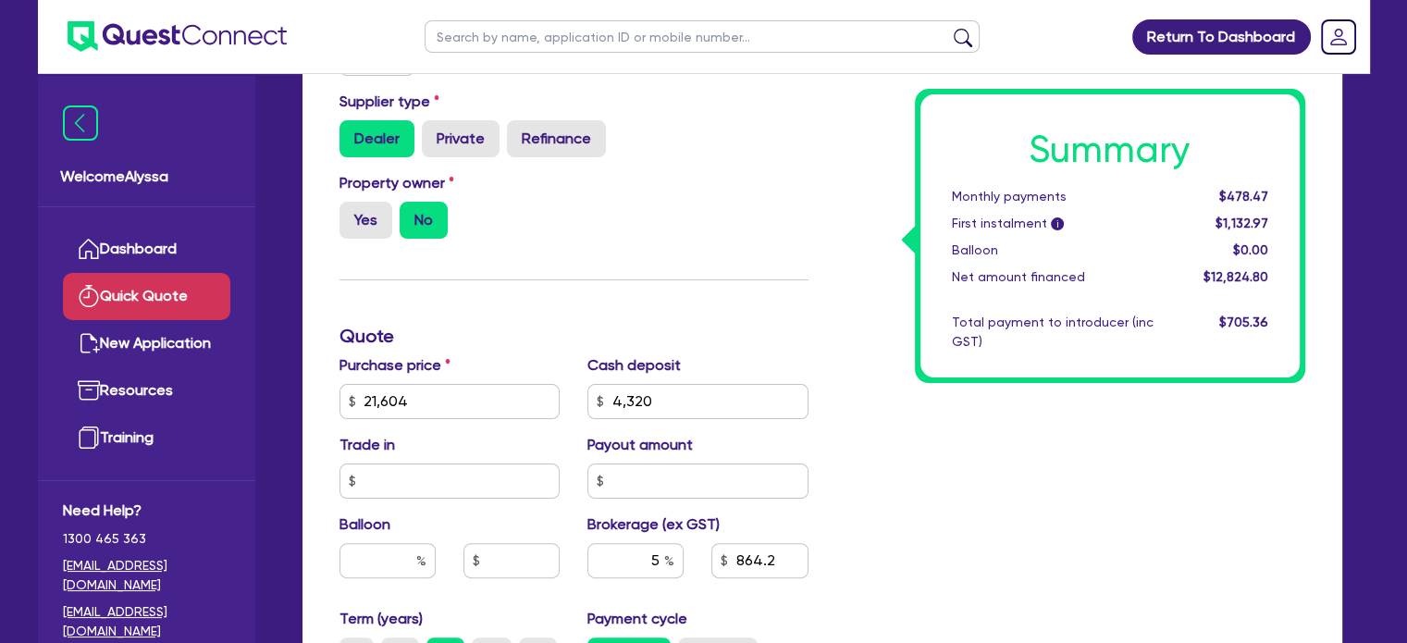
click at [955, 526] on div "Summary Monthly payments $478.47 First instalment i $1,132.97 Balloon $0.00 Net…" at bounding box center [1071, 391] width 497 height 1082
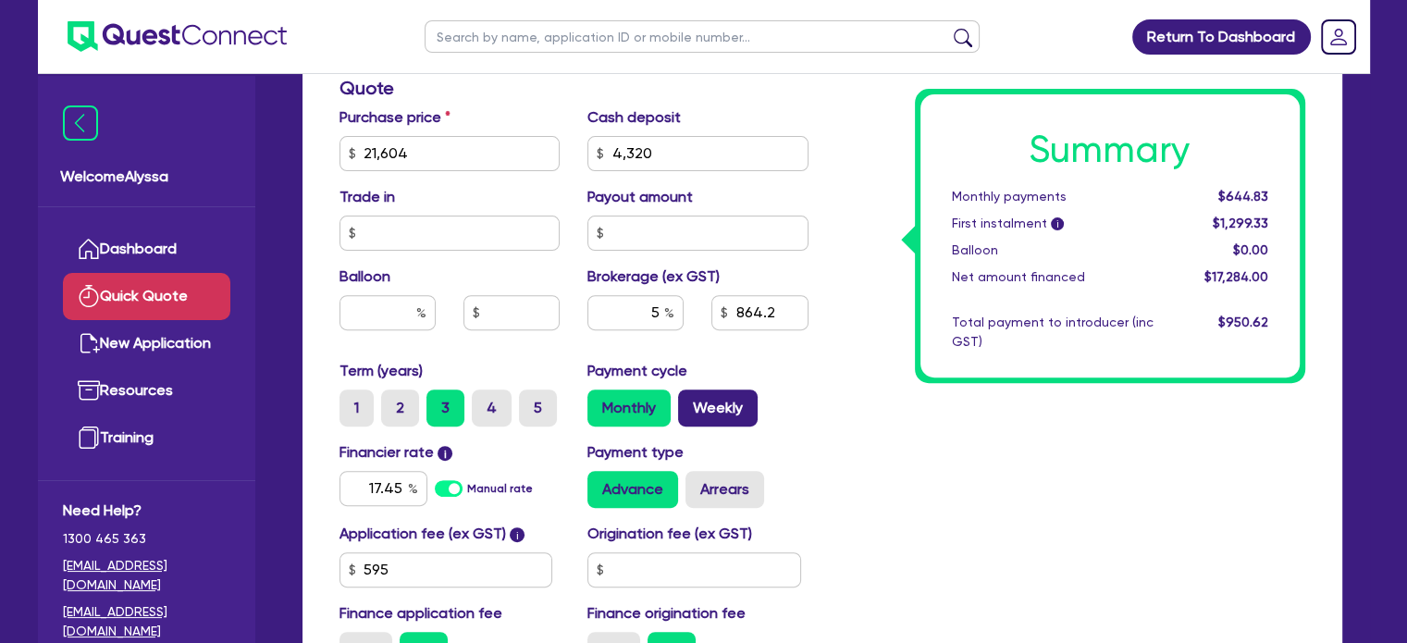
scroll to position [603, 0]
click at [537, 401] on label "5" at bounding box center [538, 407] width 38 height 37
click at [531, 401] on input "5" at bounding box center [525, 395] width 12 height 12
radio input "true"
